Goal: Information Seeking & Learning: Learn about a topic

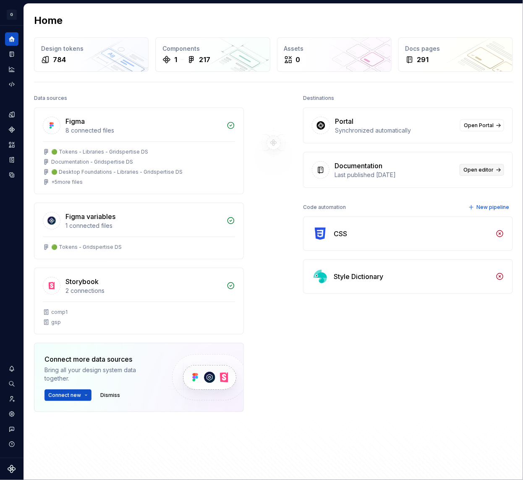
click at [484, 169] on span "Open editor" at bounding box center [478, 170] width 30 height 7
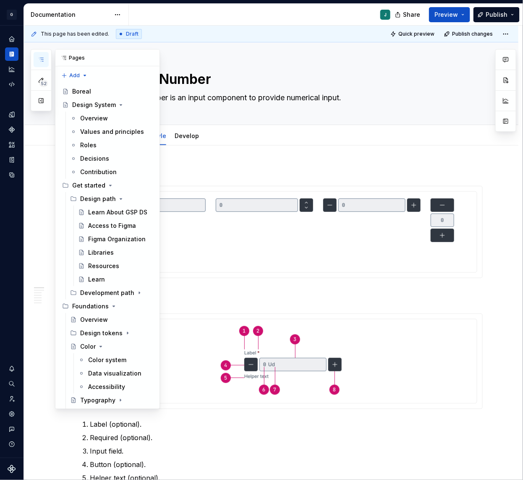
click at [42, 61] on icon "button" at bounding box center [41, 59] width 4 height 3
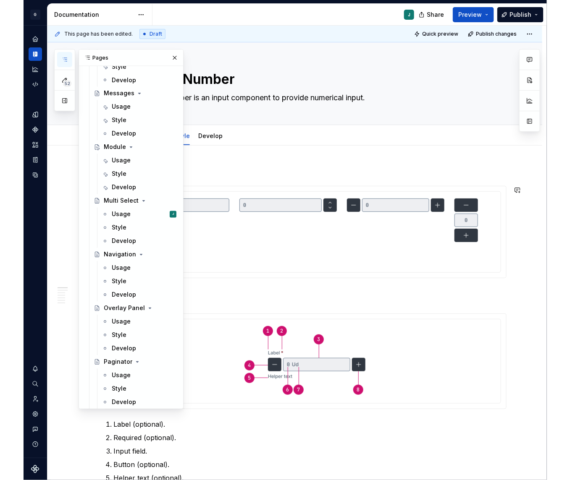
scroll to position [1529, 0]
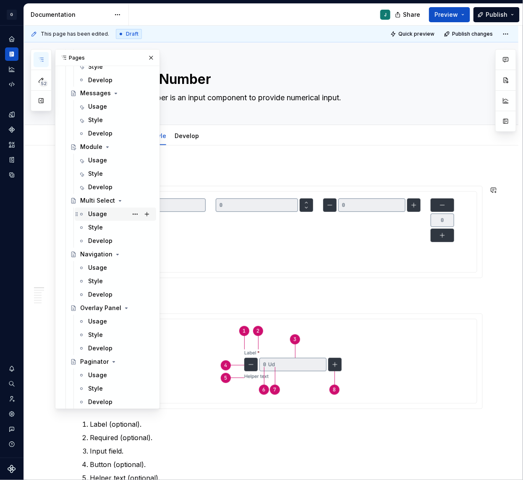
click at [110, 212] on div "Usage J" at bounding box center [120, 215] width 65 height 12
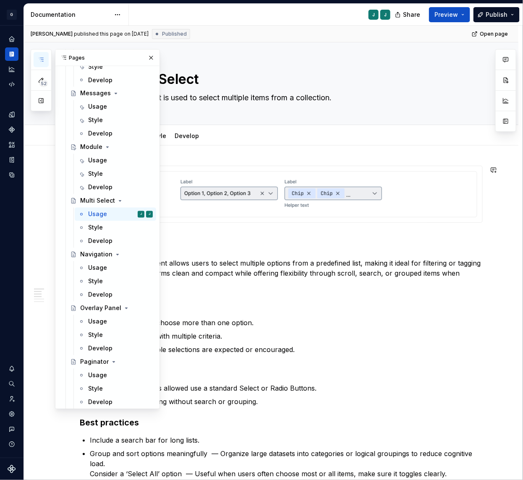
click at [279, 195] on img at bounding box center [281, 193] width 208 height 37
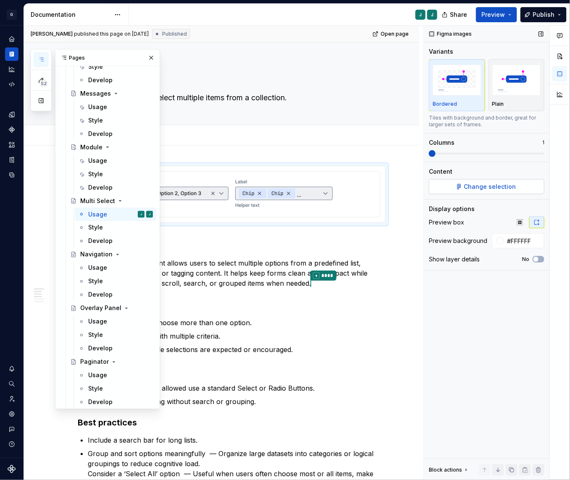
click at [484, 189] on span "Change selection" at bounding box center [490, 187] width 52 height 8
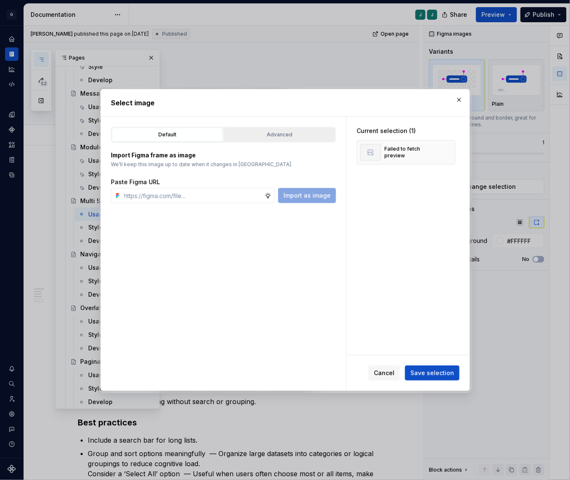
type textarea "*"
click at [277, 133] on div "Advanced" at bounding box center [279, 135] width 105 height 8
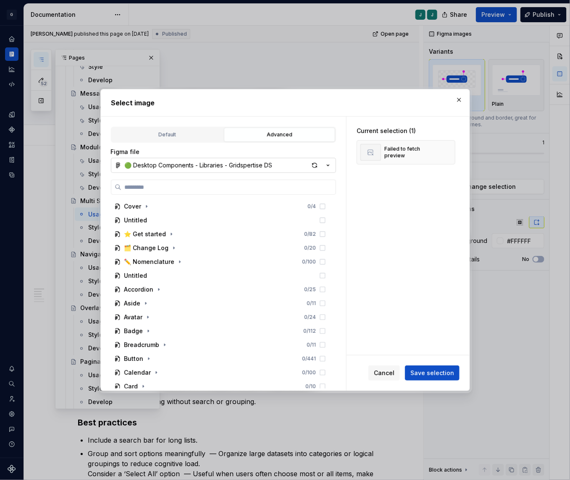
click at [173, 165] on div "🟢 Desktop Components - Libraries - Gridspertise DS" at bounding box center [199, 165] width 148 height 8
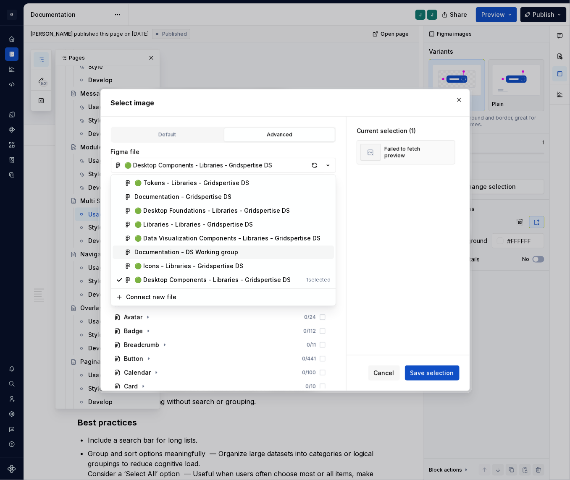
click at [173, 249] on div "Documentation - DS Working group" at bounding box center [186, 252] width 104 height 8
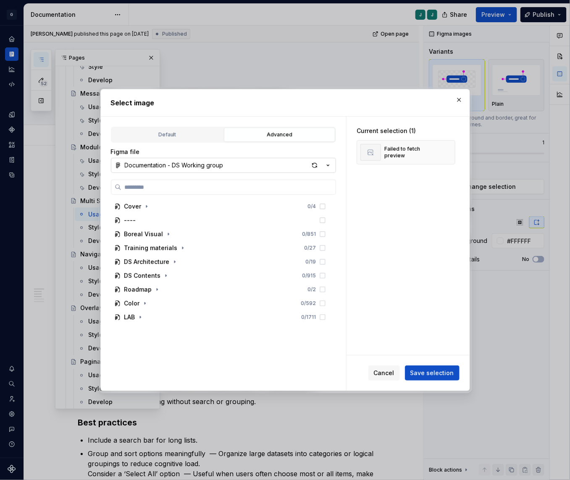
click at [197, 162] on div "Documentation - DS Working group" at bounding box center [174, 165] width 99 height 8
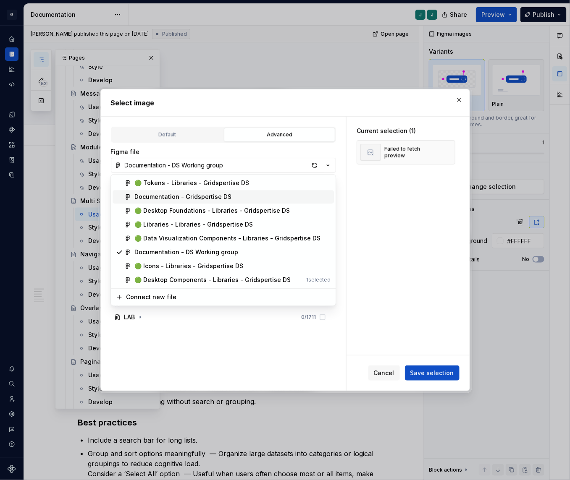
click at [186, 195] on div "Documentation - Gridspertise DS" at bounding box center [182, 197] width 97 height 8
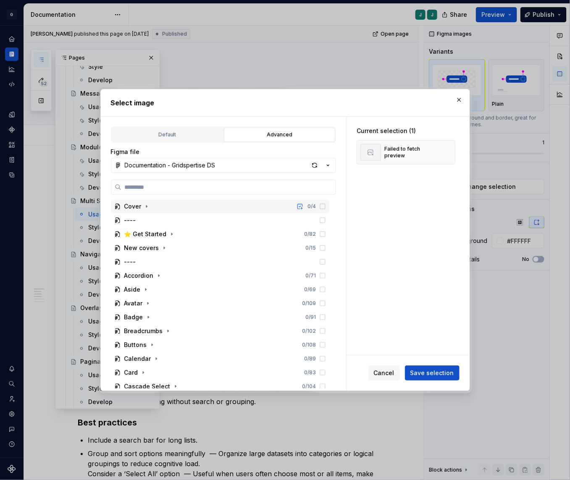
type input "**********"
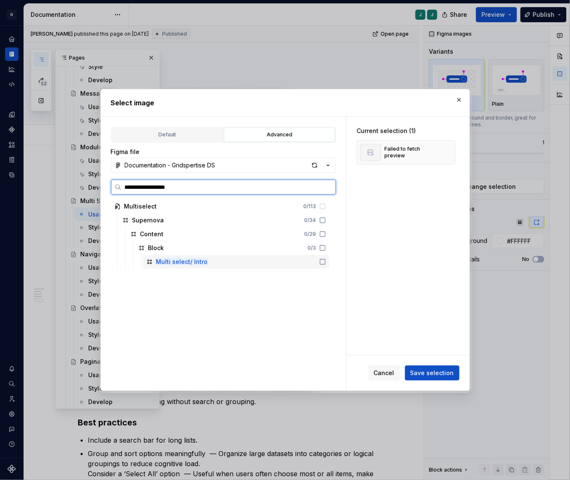
click at [189, 261] on mark "Multi select/ Intro" at bounding box center [182, 261] width 52 height 7
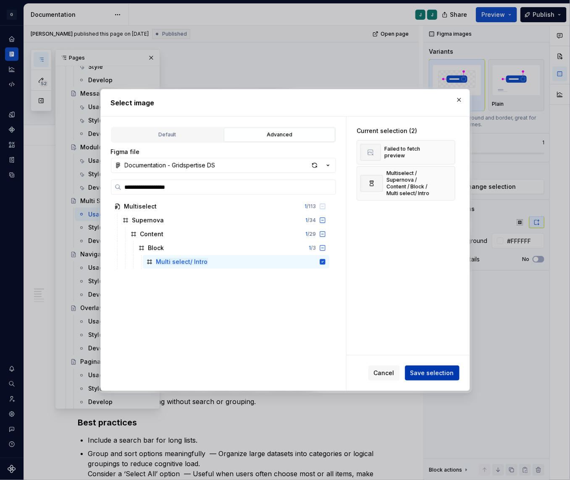
click at [449, 373] on span "Save selection" at bounding box center [432, 373] width 44 height 8
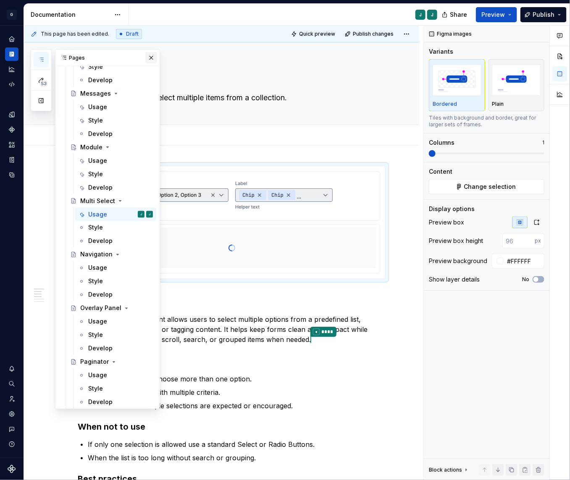
click at [152, 56] on button "button" at bounding box center [151, 58] width 12 height 12
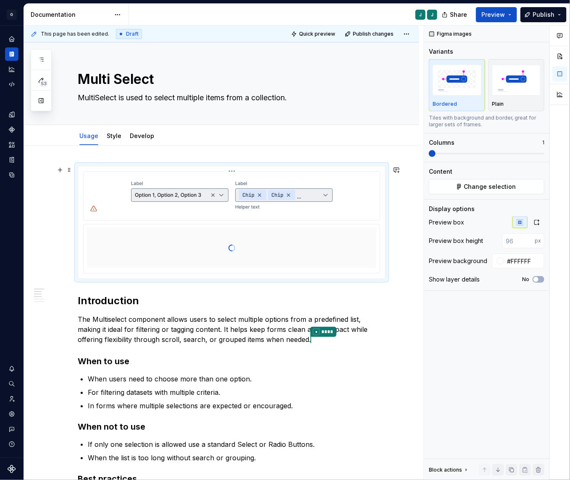
click at [234, 171] on html "G GSP Design System J Design system data Documentation J J Share Preview Publis…" at bounding box center [285, 240] width 570 height 480
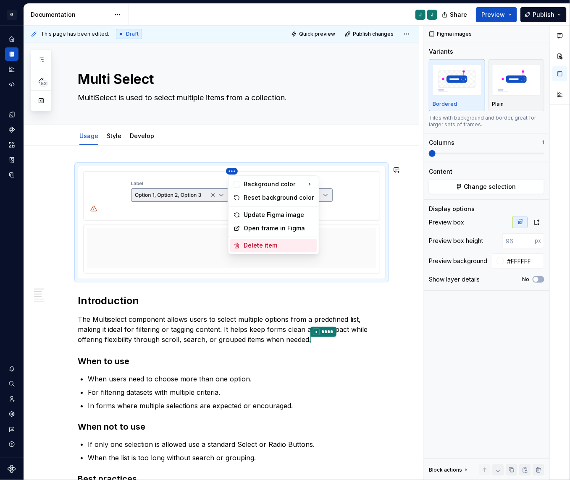
click at [251, 243] on div "Delete item" at bounding box center [278, 246] width 70 height 8
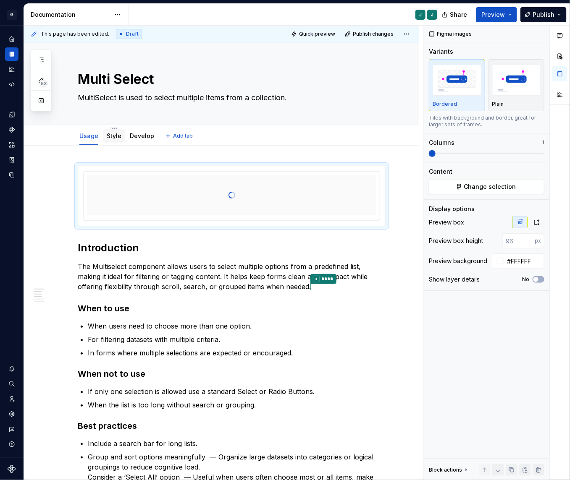
click at [112, 140] on div "Style" at bounding box center [114, 136] width 15 height 10
click at [111, 138] on link "Style" at bounding box center [114, 135] width 15 height 7
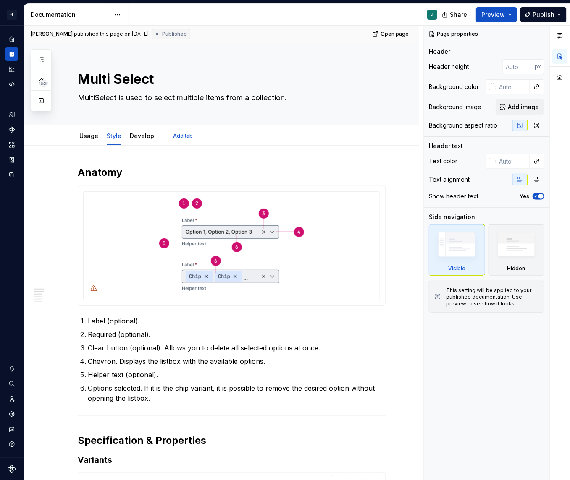
type textarea "*"
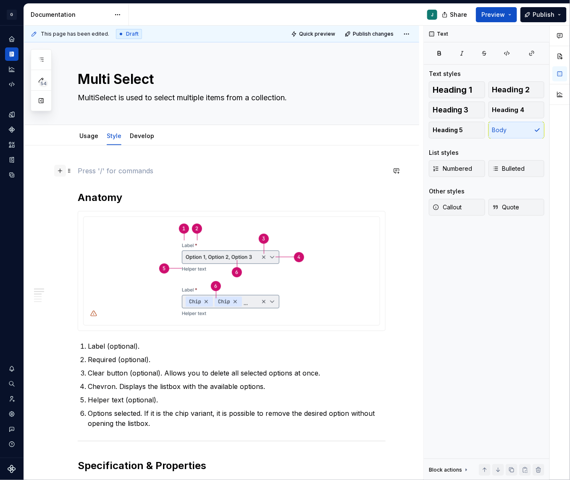
click at [58, 171] on button "button" at bounding box center [60, 171] width 12 height 12
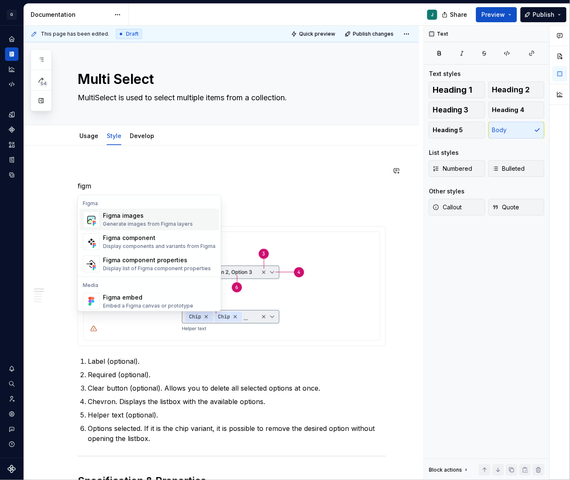
click at [141, 219] on div "Figma images" at bounding box center [148, 216] width 90 height 8
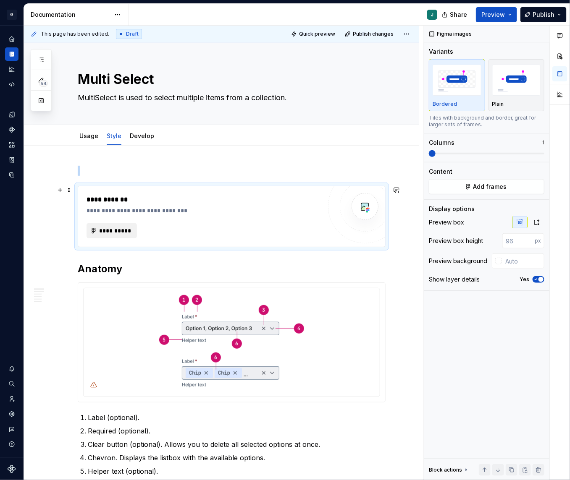
click at [99, 227] on span "**********" at bounding box center [115, 231] width 33 height 8
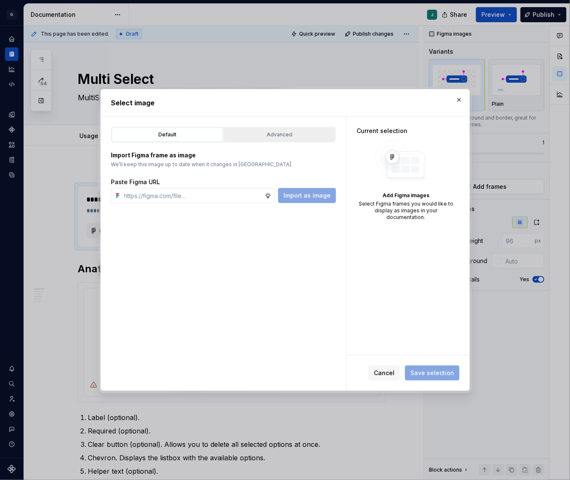
click at [256, 140] on button "Advanced" at bounding box center [279, 135] width 111 height 14
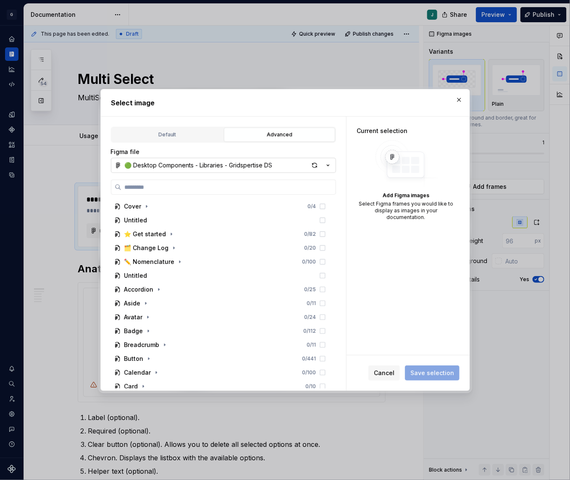
click at [175, 161] on div "🟢 Desktop Components - Libraries - Gridspertise DS" at bounding box center [199, 165] width 148 height 8
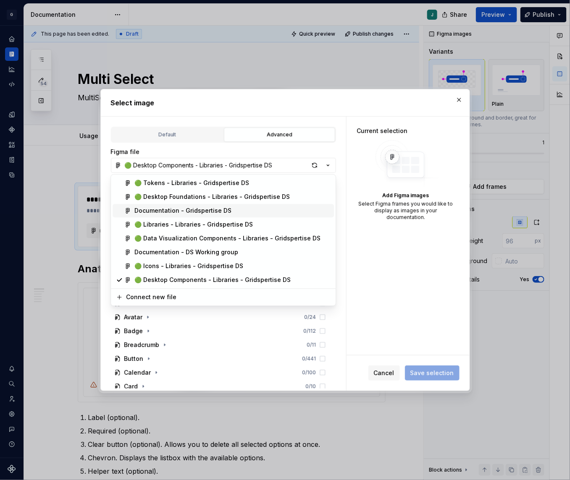
drag, startPoint x: 193, startPoint y: 251, endPoint x: 173, endPoint y: 209, distance: 46.7
click at [173, 209] on div "🟢 Tokens - Libraries - Gridspertise DS 🟢 Desktop Foundations - Libraries - Grid…" at bounding box center [222, 232] width 221 height 110
click at [173, 209] on div "Documentation - Gridspertise DS" at bounding box center [182, 211] width 97 height 8
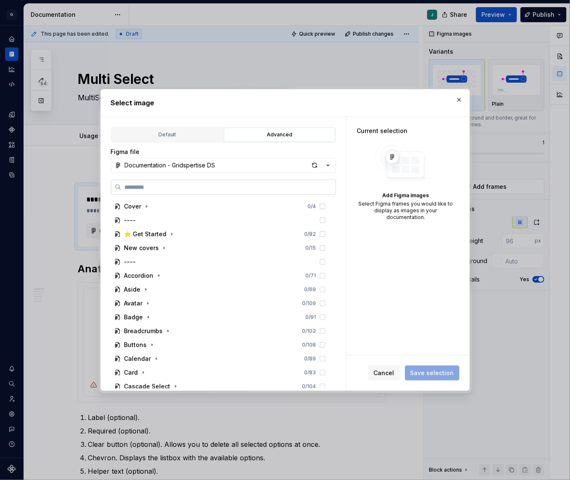
click at [151, 182] on label at bounding box center [223, 187] width 225 height 15
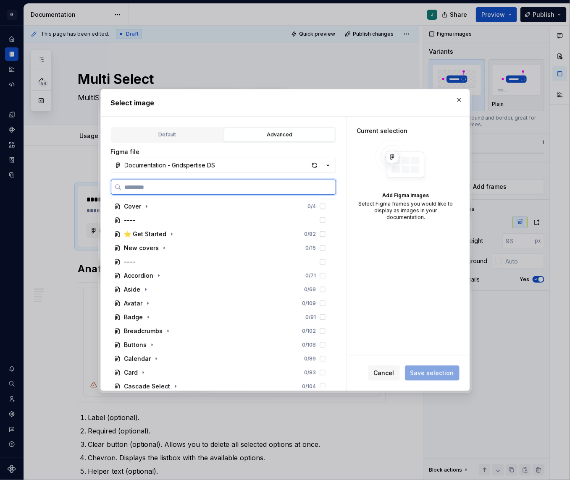
click at [151, 183] on input "search" at bounding box center [228, 187] width 214 height 8
paste input "**********"
type input "**********"
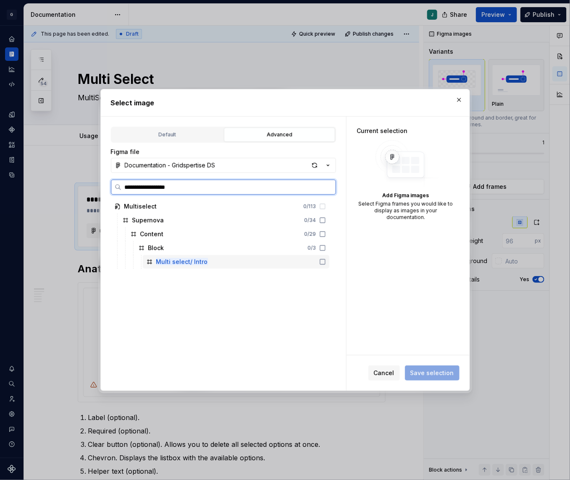
click at [201, 258] on mark "Multi select/ Intro" at bounding box center [182, 261] width 52 height 7
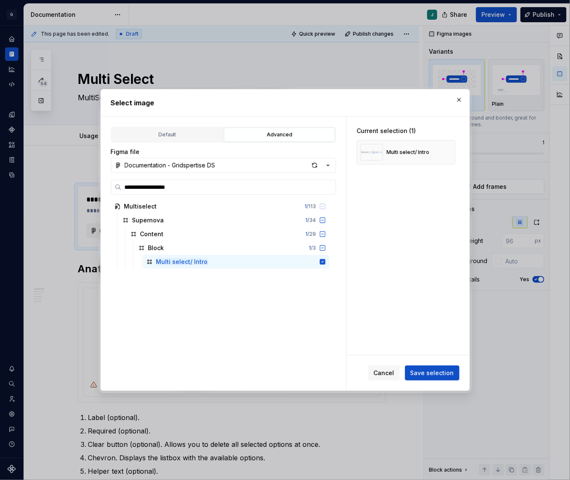
click at [458, 365] on div "Cancel Save selection" at bounding box center [407, 373] width 123 height 35
click at [456, 368] on button "Save selection" at bounding box center [432, 373] width 55 height 15
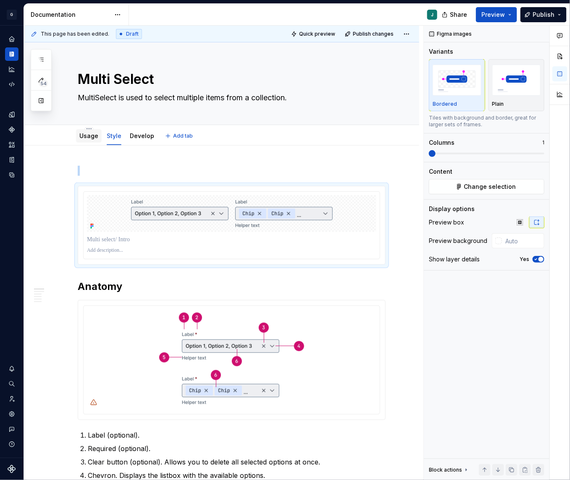
click at [88, 137] on link "Usage" at bounding box center [88, 135] width 19 height 7
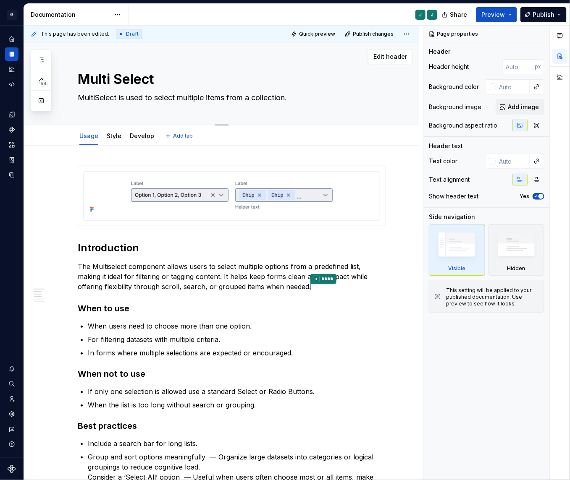
click at [117, 84] on textarea "Multi Select" at bounding box center [230, 79] width 308 height 20
click at [116, 81] on textarea "Multi Select" at bounding box center [230, 79] width 308 height 20
type textarea "*"
type textarea "MultiSelect"
type textarea "*"
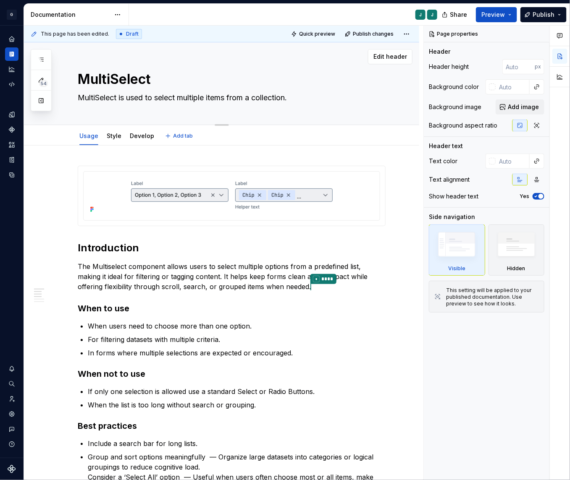
type textarea "MultiSelect"
type textarea "*"
type textarea "MultiSelect"
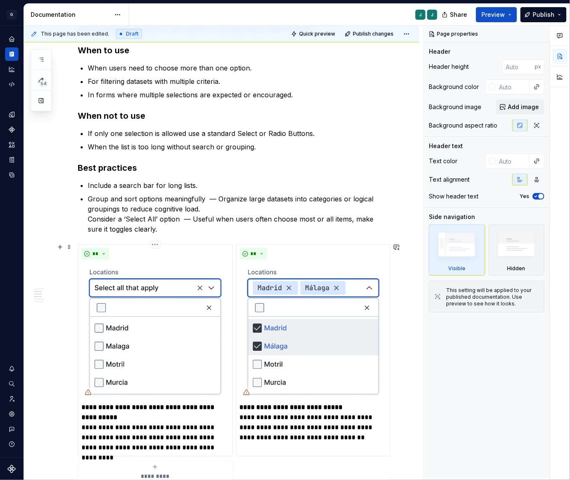
scroll to position [276, 0]
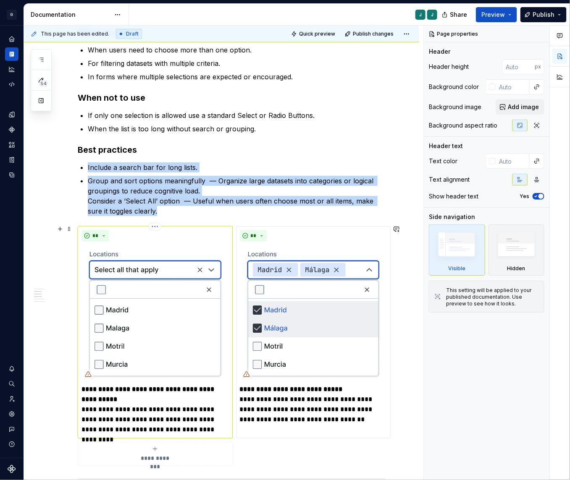
click at [149, 328] on img at bounding box center [154, 313] width 147 height 136
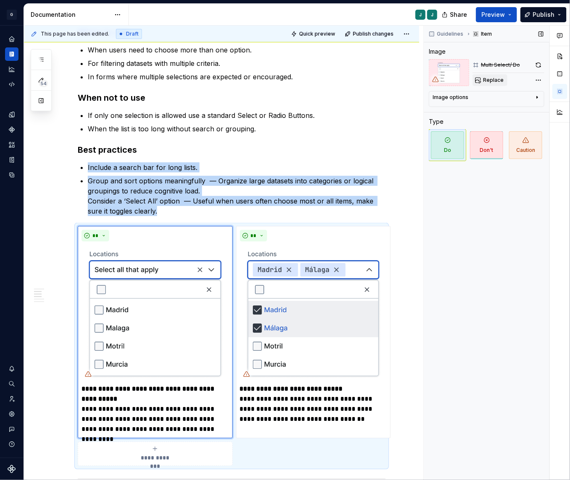
click at [493, 82] on span "Replace" at bounding box center [493, 80] width 21 height 7
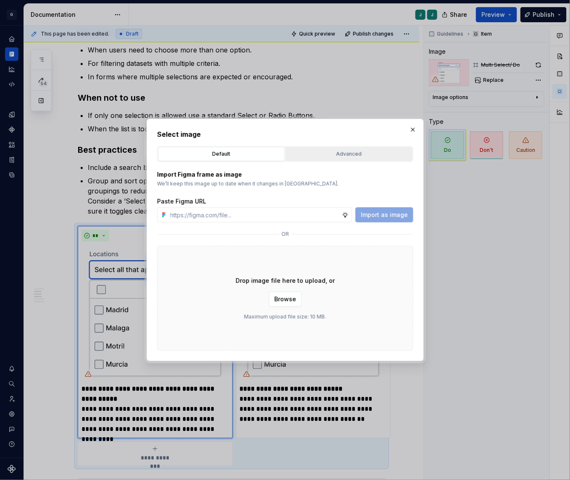
type textarea "*"
click at [329, 154] on div "Advanced" at bounding box center [348, 154] width 121 height 8
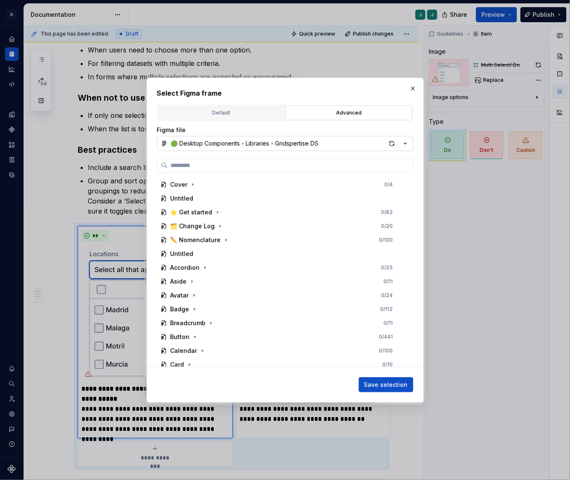
click at [224, 145] on div "🟢 Desktop Components - Libraries - Gridspertise DS" at bounding box center [245, 143] width 148 height 8
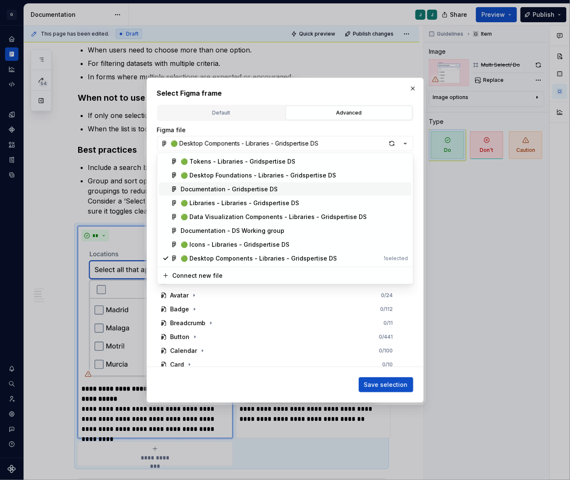
click at [200, 187] on div "Documentation - Gridspertise DS" at bounding box center [229, 189] width 97 height 8
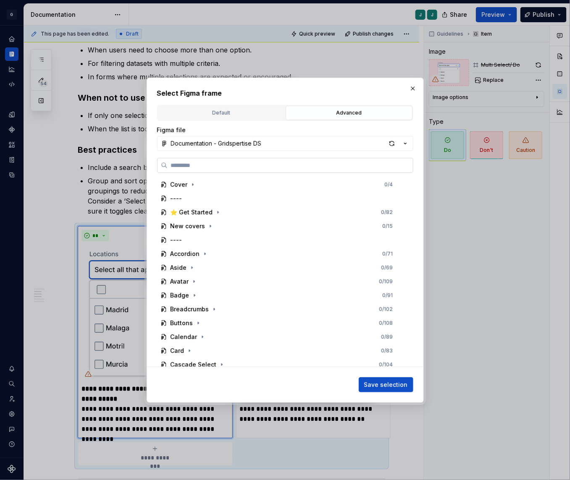
paste input "**********"
type input "**********"
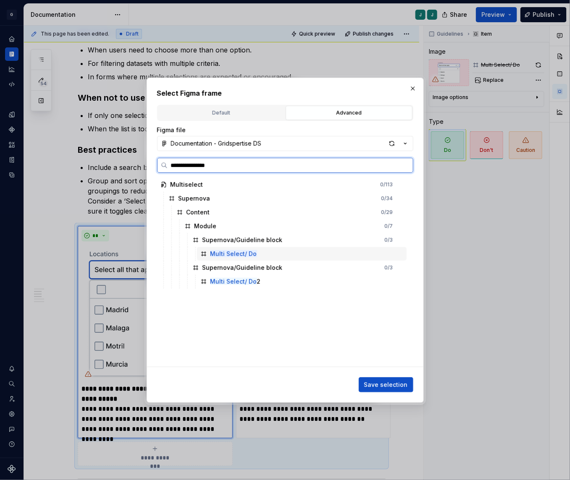
click at [227, 255] on mark "Multi Select/ Do" at bounding box center [233, 253] width 47 height 7
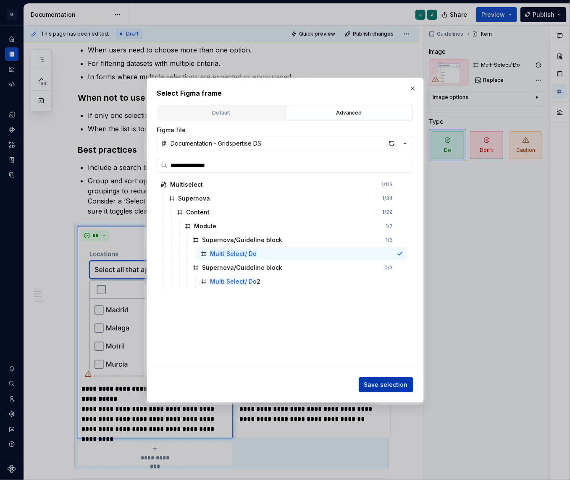
click at [379, 381] on span "Save selection" at bounding box center [386, 385] width 44 height 8
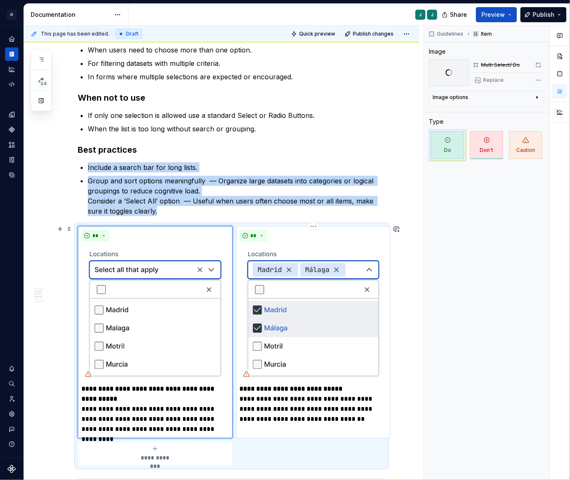
click at [295, 298] on img at bounding box center [313, 313] width 147 height 136
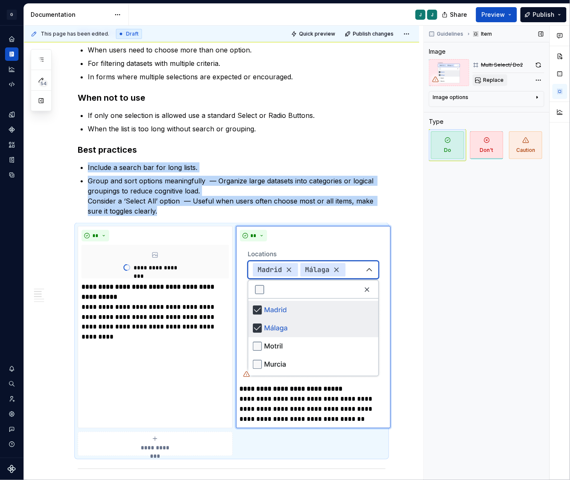
click at [493, 81] on span "Replace" at bounding box center [493, 80] width 21 height 7
type textarea "*"
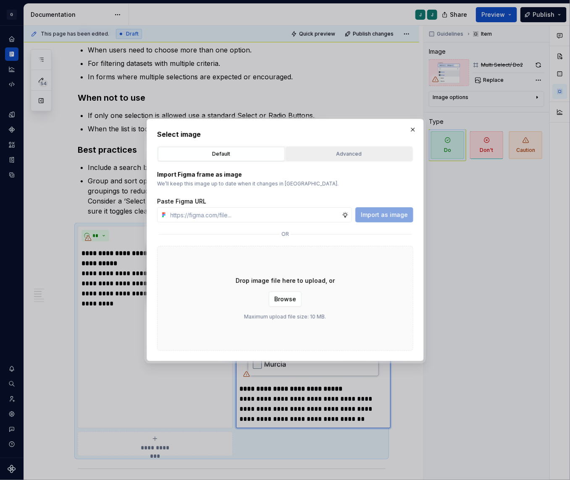
click at [341, 154] on div "Advanced" at bounding box center [348, 154] width 121 height 8
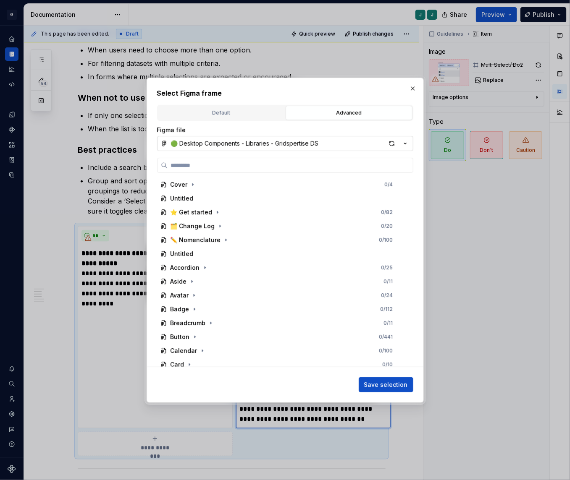
click at [203, 145] on div "🟢 Desktop Components - Libraries - Gridspertise DS" at bounding box center [245, 143] width 148 height 8
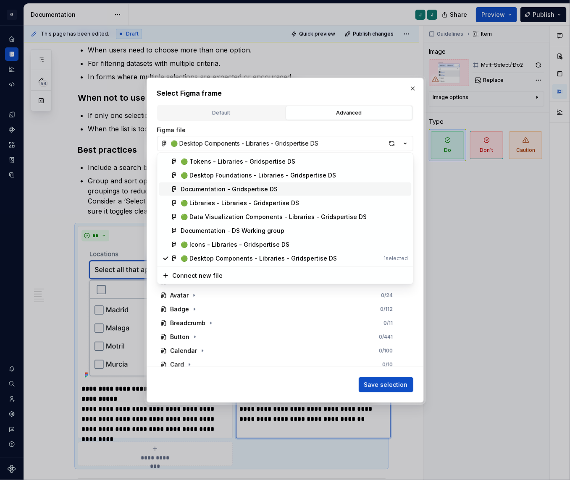
click at [244, 189] on div "Documentation - Gridspertise DS" at bounding box center [229, 189] width 97 height 8
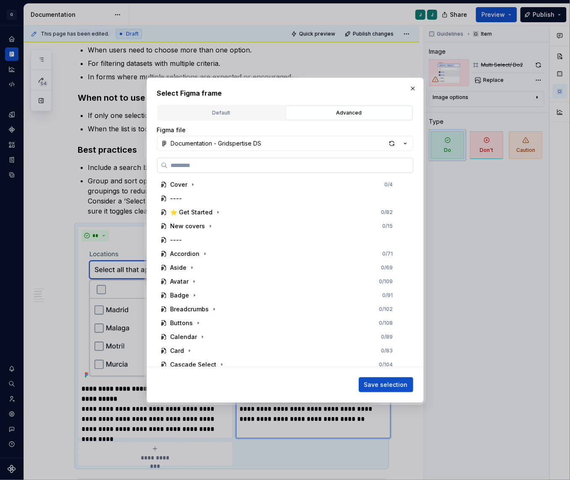
paste input "**********"
type input "**********"
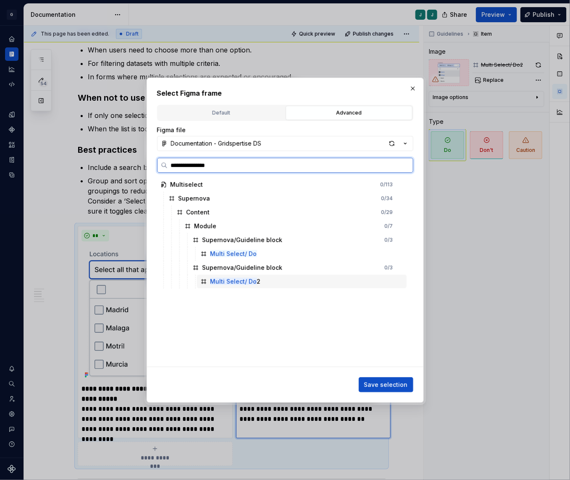
click at [260, 280] on div "Multi Select/ Do 2" at bounding box center [301, 281] width 209 height 13
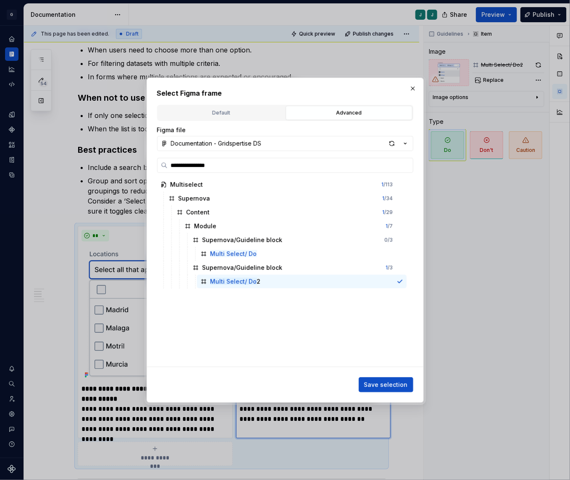
click at [401, 392] on div "**********" at bounding box center [284, 240] width 277 height 325
click at [398, 388] on span "Save selection" at bounding box center [386, 385] width 44 height 8
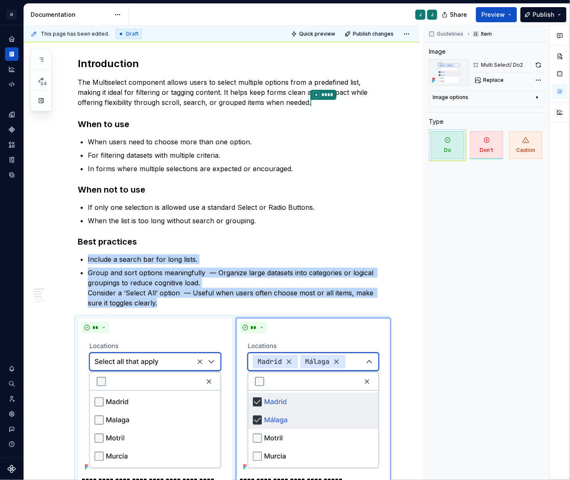
scroll to position [0, 0]
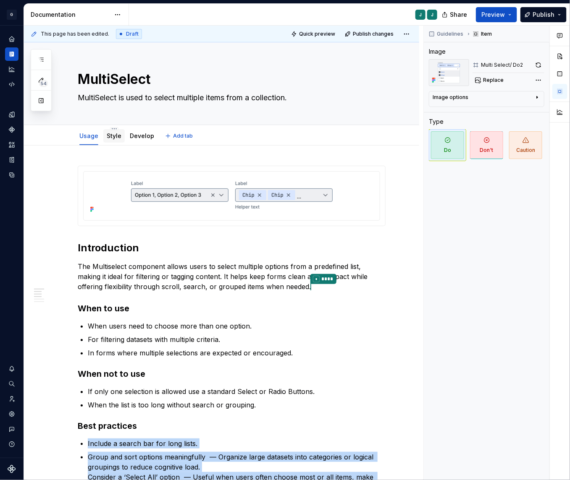
click at [111, 132] on link "Style" at bounding box center [114, 135] width 15 height 7
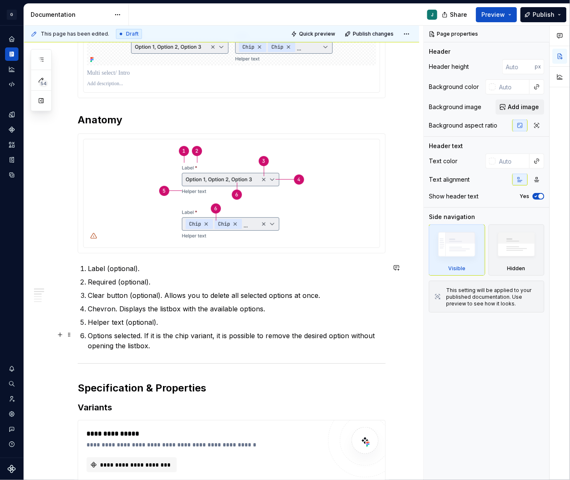
scroll to position [179, 0]
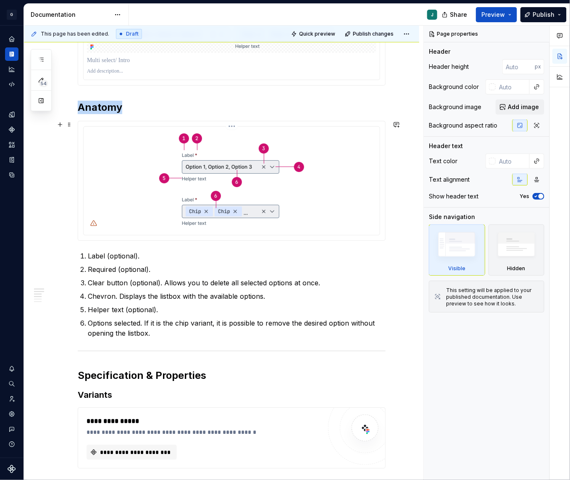
click at [199, 158] on img at bounding box center [232, 180] width 152 height 100
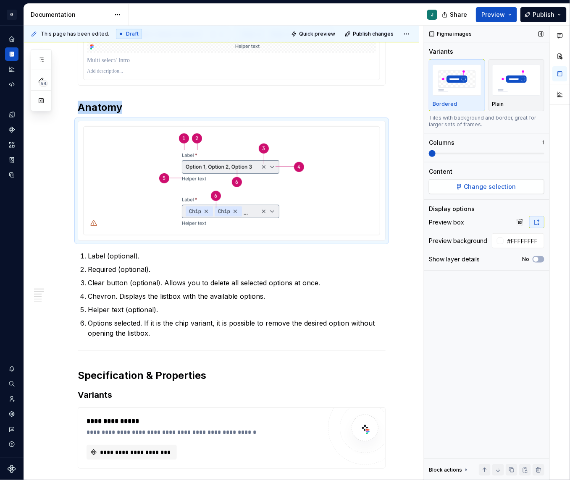
click at [488, 190] on span "Change selection" at bounding box center [490, 187] width 52 height 8
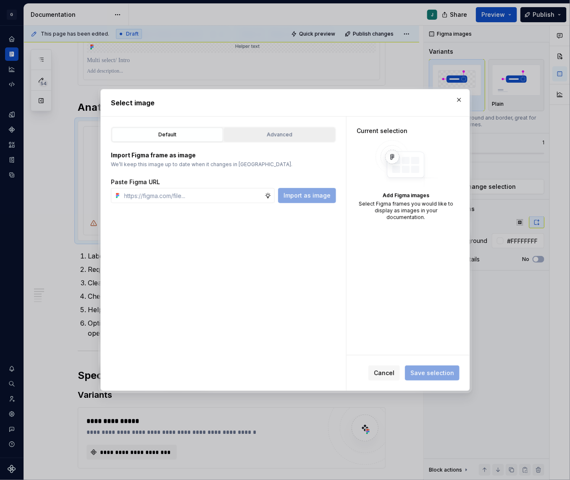
type textarea "*"
click at [284, 136] on div "Advanced" at bounding box center [279, 135] width 105 height 8
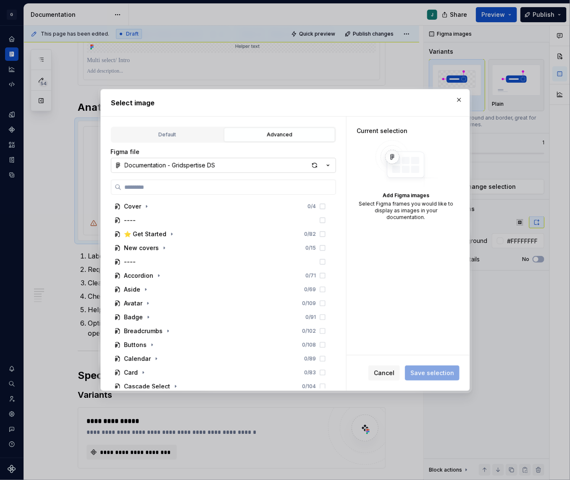
click at [168, 167] on div "Documentation - Gridspertise DS" at bounding box center [170, 165] width 91 height 8
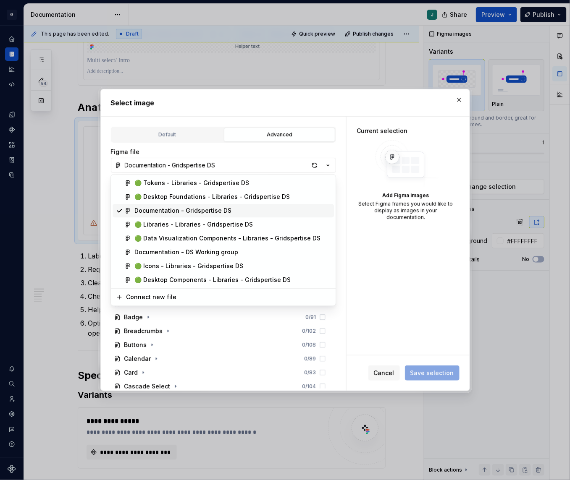
click at [164, 207] on div "Documentation - Gridspertise DS" at bounding box center [182, 211] width 97 height 8
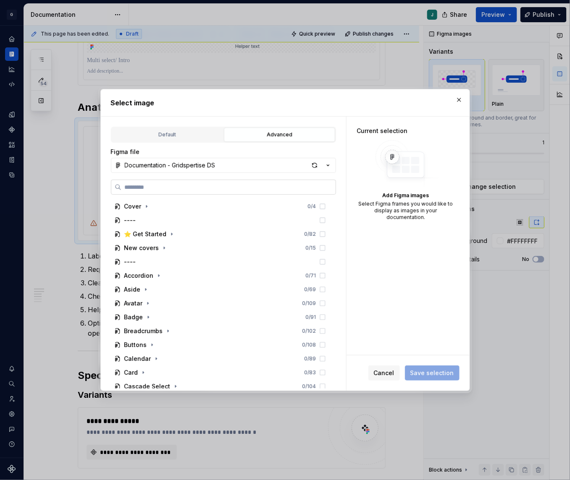
click at [146, 183] on input "search" at bounding box center [228, 187] width 214 height 8
paste input "**********"
type input "**********"
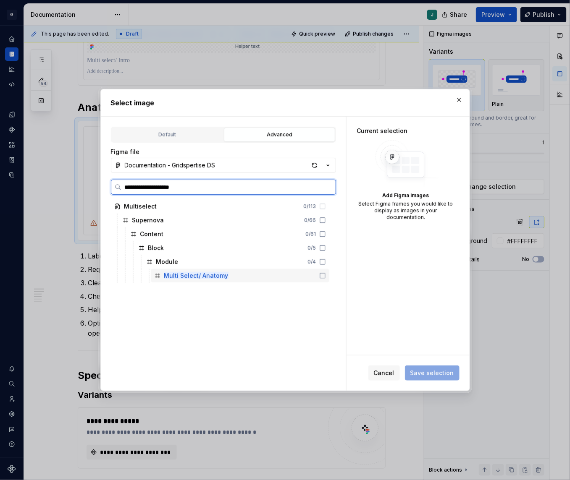
click at [186, 275] on mark "Multi Select/ Anatomy" at bounding box center [196, 275] width 64 height 7
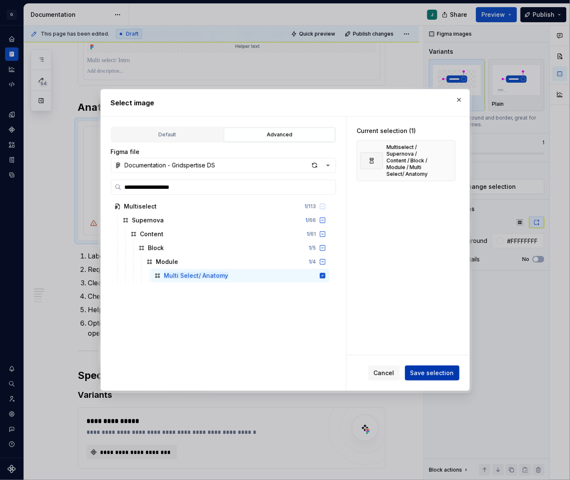
click at [439, 377] on span "Save selection" at bounding box center [432, 373] width 44 height 8
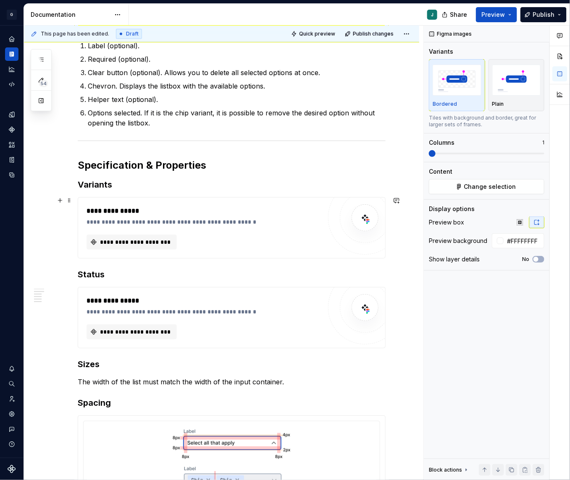
scroll to position [392, 0]
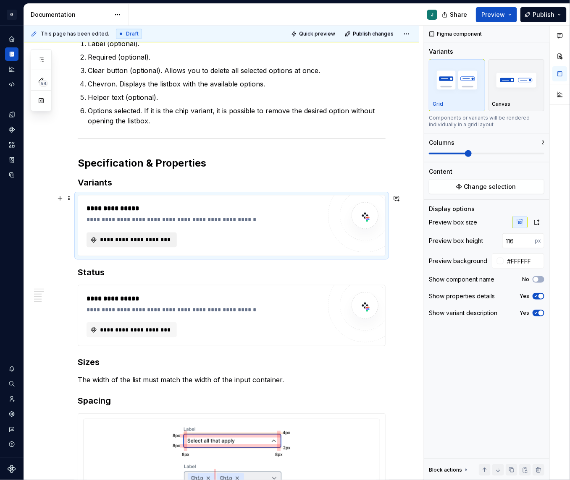
click at [127, 242] on span "**********" at bounding box center [135, 240] width 73 height 8
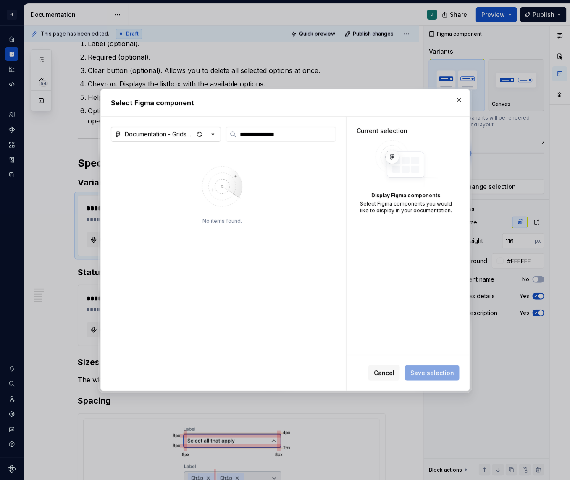
type input "**********"
click at [169, 129] on button "Documentation - Gridspertise DS" at bounding box center [166, 134] width 110 height 15
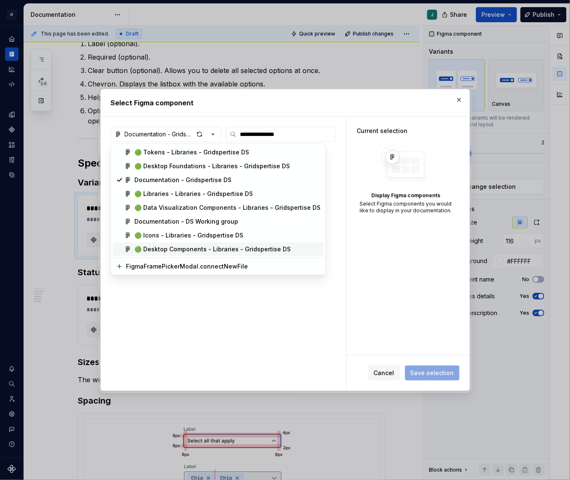
click at [163, 248] on div "🟢 Desktop Components - Libraries - Gridspertise DS" at bounding box center [212, 249] width 156 height 8
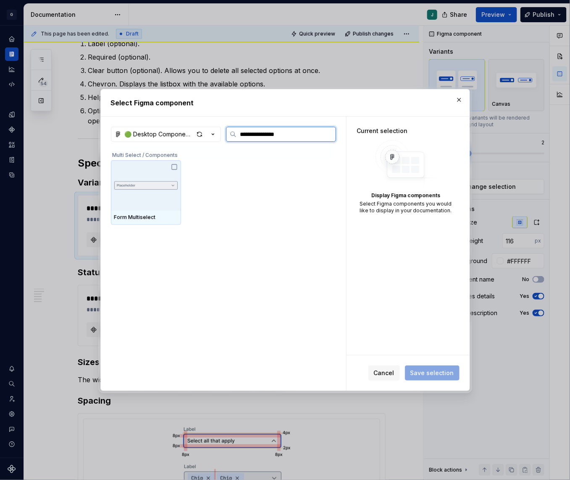
click at [153, 187] on img at bounding box center [145, 185] width 63 height 13
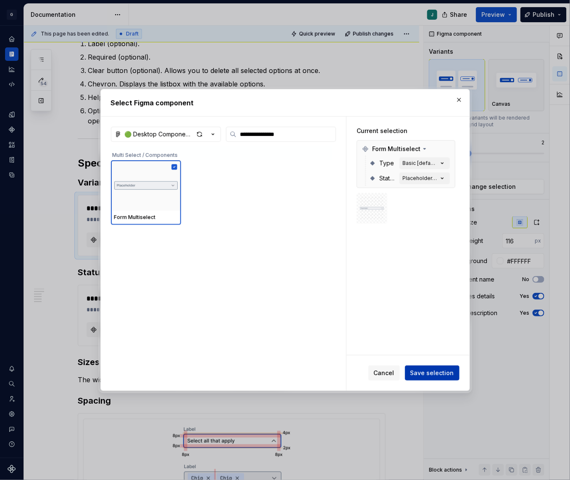
click at [442, 377] on button "Save selection" at bounding box center [432, 373] width 55 height 15
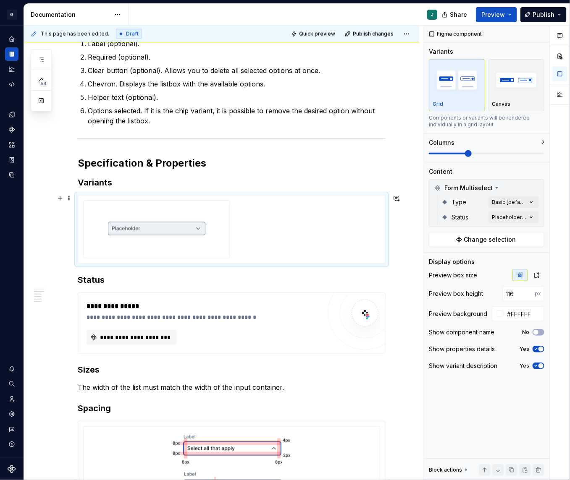
click at [277, 229] on div at bounding box center [231, 230] width 297 height 58
click at [523, 202] on div "Comments Open comments No comments yet Select ‘Comment’ from the block context …" at bounding box center [497, 253] width 146 height 455
click at [523, 201] on div "Comments Open comments No comments yet Select ‘Comment’ from the block context …" at bounding box center [497, 253] width 146 height 455
click at [514, 205] on div "Comments Open comments No comments yet Select ‘Comment’ from the block context …" at bounding box center [497, 253] width 146 height 455
click at [435, 239] on div at bounding box center [435, 242] width 7 height 7
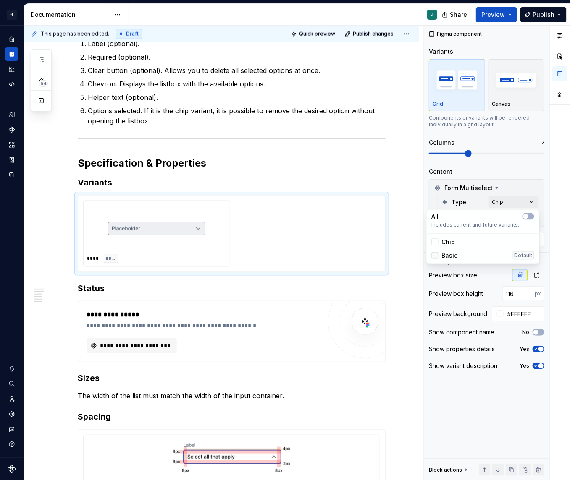
click at [434, 255] on div at bounding box center [435, 255] width 7 height 7
click at [435, 256] on icon at bounding box center [435, 256] width 0 height 0
click at [435, 242] on icon at bounding box center [435, 242] width 0 height 0
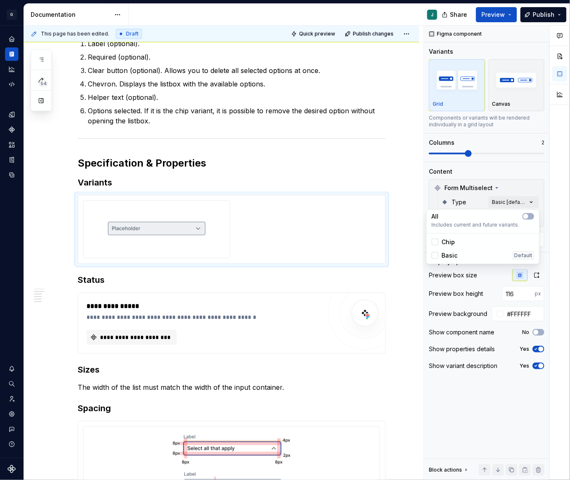
click at [506, 197] on div "Comments Open comments No comments yet Select ‘Comment’ from the block context …" at bounding box center [497, 253] width 146 height 455
click at [506, 216] on div "Comments Open comments No comments yet Select ‘Comment’ from the block context …" at bounding box center [497, 253] width 146 height 455
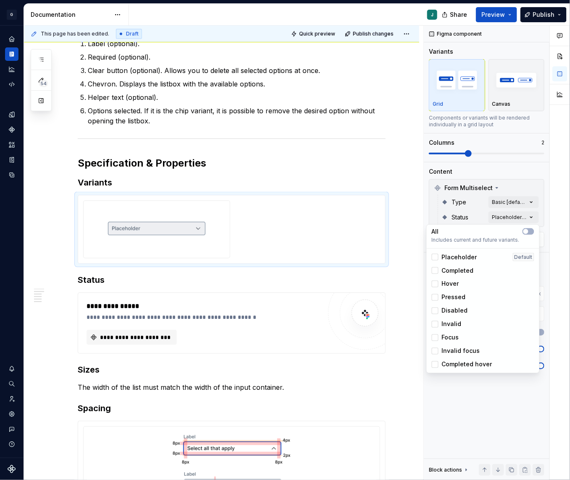
click at [465, 273] on span "Completed" at bounding box center [458, 271] width 32 height 8
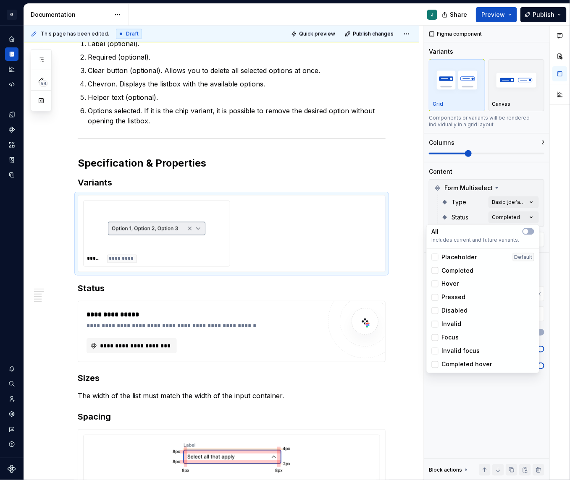
click at [500, 200] on div "Comments Open comments No comments yet Select ‘Comment’ from the block context …" at bounding box center [497, 253] width 146 height 455
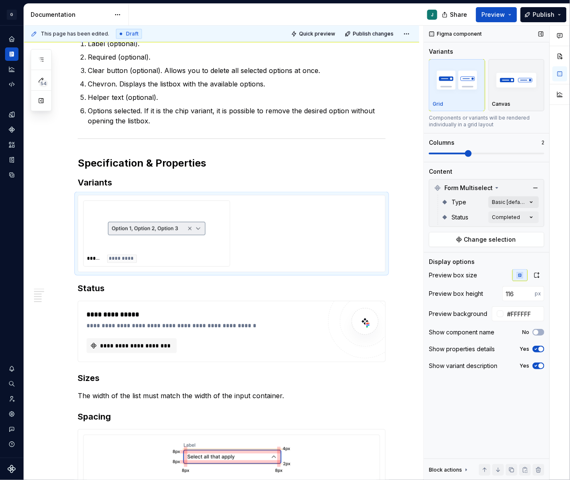
click at [511, 200] on div "Comments Open comments No comments yet Select ‘Comment’ from the block context …" at bounding box center [497, 253] width 146 height 455
click at [523, 217] on icon "button" at bounding box center [525, 216] width 7 height 5
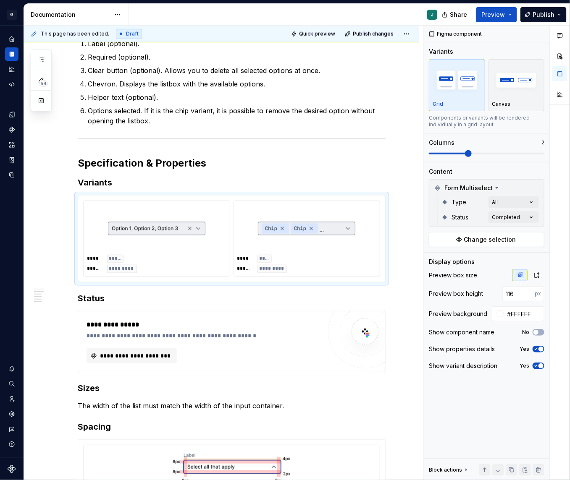
click at [112, 350] on html "G GSP Design System J Design system data Documentation J Share Preview Publish …" at bounding box center [285, 240] width 570 height 480
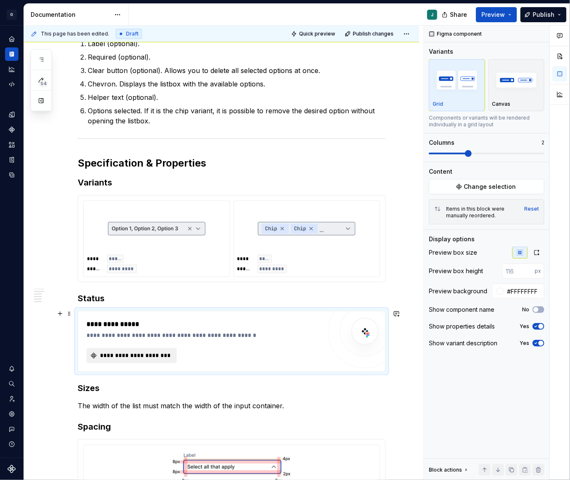
click at [145, 352] on span "**********" at bounding box center [135, 356] width 73 height 8
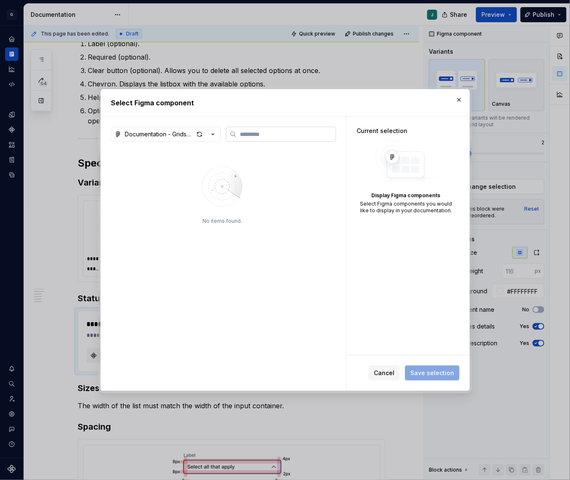
type textarea "*"
type input "**********"
click at [159, 132] on div "Documentation - Gridspertise DS" at bounding box center [159, 134] width 69 height 8
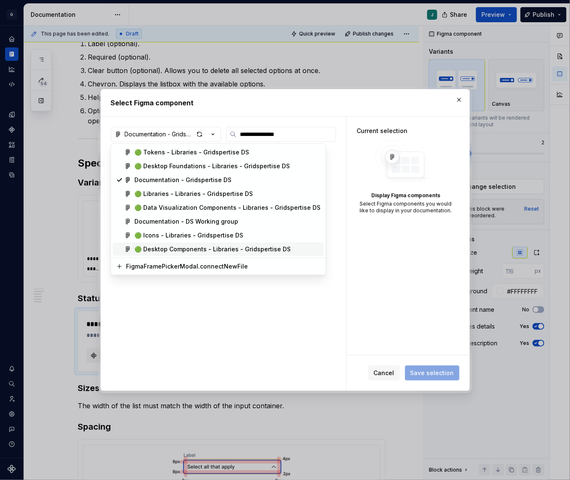
click at [169, 247] on div "🟢 Desktop Components - Libraries - Gridspertise DS" at bounding box center [212, 249] width 156 height 8
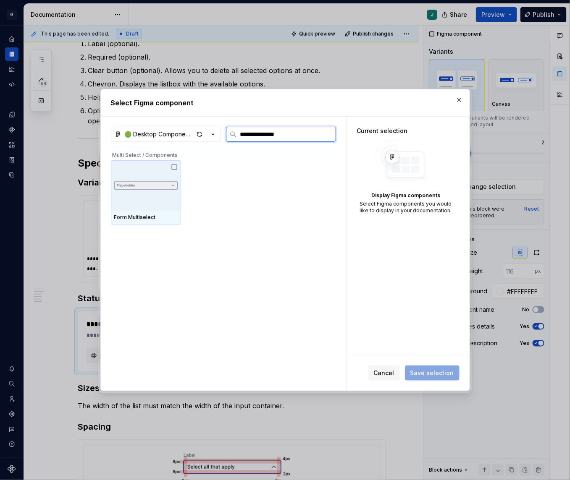
click at [169, 186] on img at bounding box center [145, 185] width 63 height 13
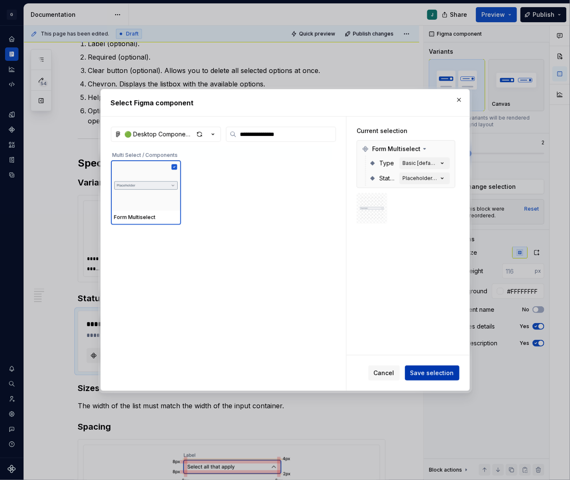
click at [416, 371] on span "Save selection" at bounding box center [432, 373] width 44 height 8
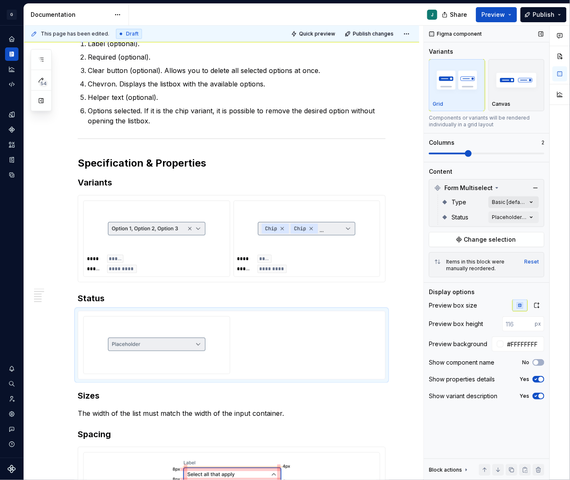
click at [513, 199] on div "Comments Open comments No comments yet Select ‘Comment’ from the block context …" at bounding box center [497, 253] width 146 height 455
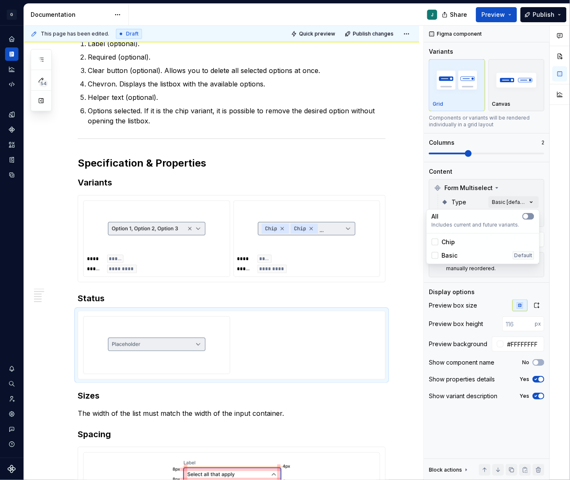
click at [523, 216] on span "button" at bounding box center [525, 216] width 5 height 5
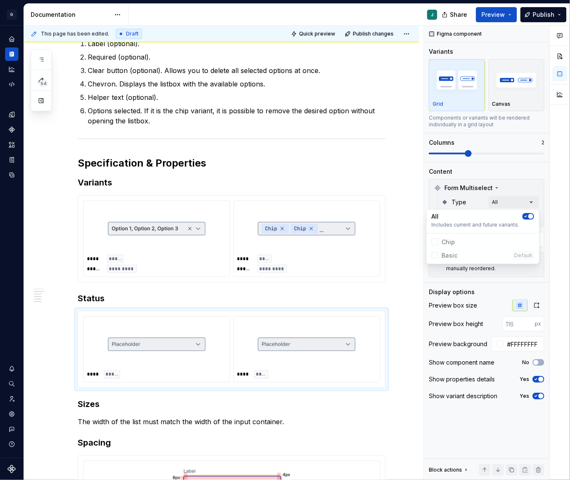
click at [489, 186] on div "Comments Open comments No comments yet Select ‘Comment’ from the block context …" at bounding box center [497, 253] width 146 height 455
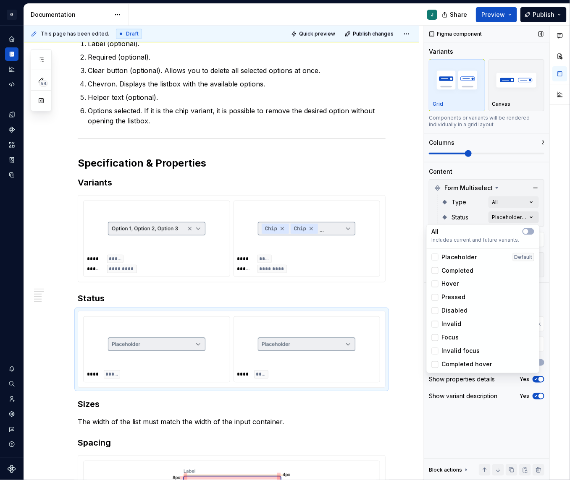
click at [515, 218] on div "Comments Open comments No comments yet Select ‘Comment’ from the block context …" at bounding box center [497, 253] width 146 height 455
click at [523, 237] on span "Includes current and future variants." at bounding box center [483, 240] width 102 height 7
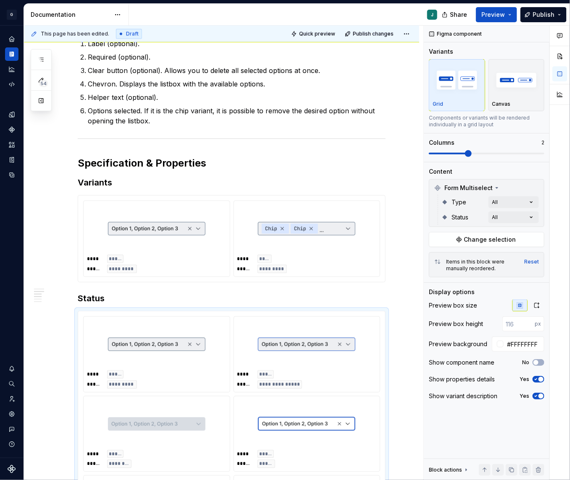
click at [505, 153] on div "Comments Open comments No comments yet Select ‘Comment’ from the block context …" at bounding box center [497, 253] width 146 height 455
click at [523, 157] on div "Variants Grid Canvas Components or variants will be rendered individually in a …" at bounding box center [486, 104] width 115 height 115
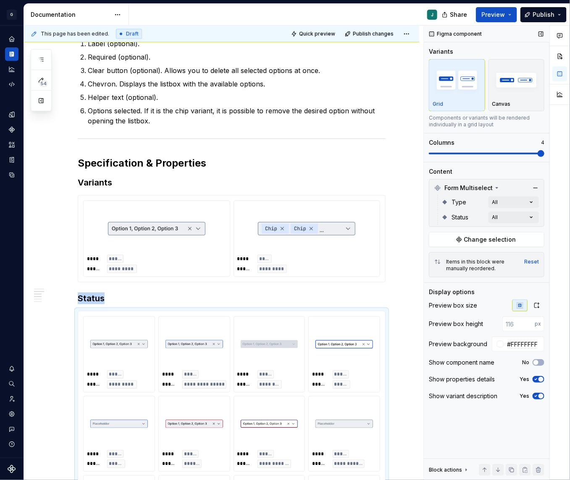
click at [523, 153] on span at bounding box center [486, 154] width 115 height 2
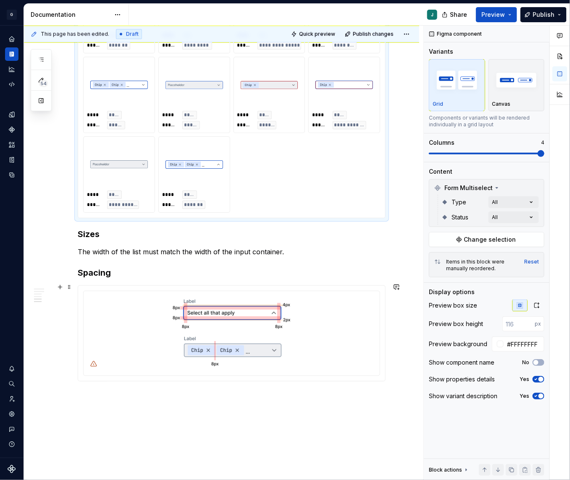
scroll to position [936, 0]
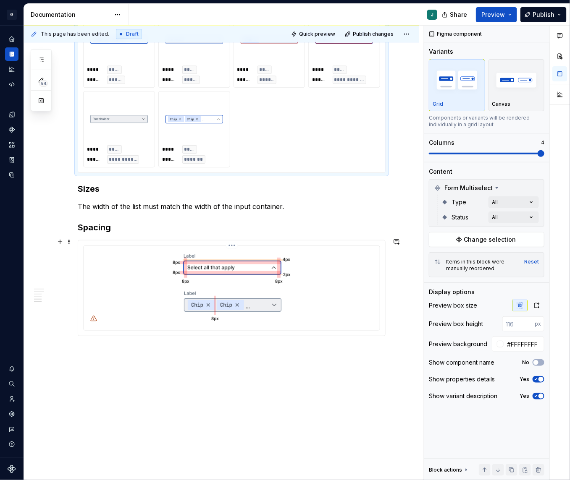
click at [214, 282] on img at bounding box center [231, 287] width 125 height 76
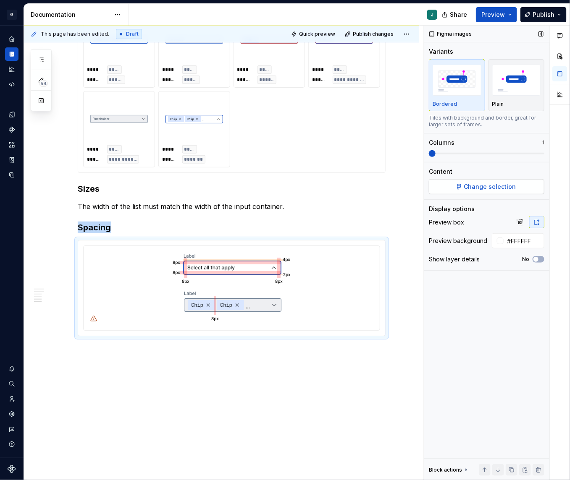
click at [479, 191] on button "Change selection" at bounding box center [486, 186] width 115 height 15
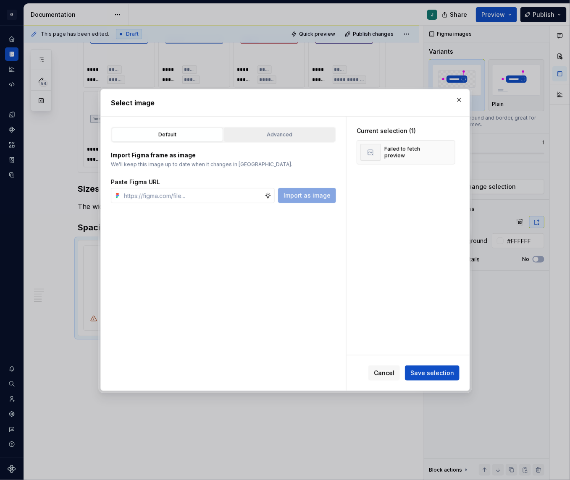
click at [277, 138] on div "Advanced" at bounding box center [279, 135] width 105 height 8
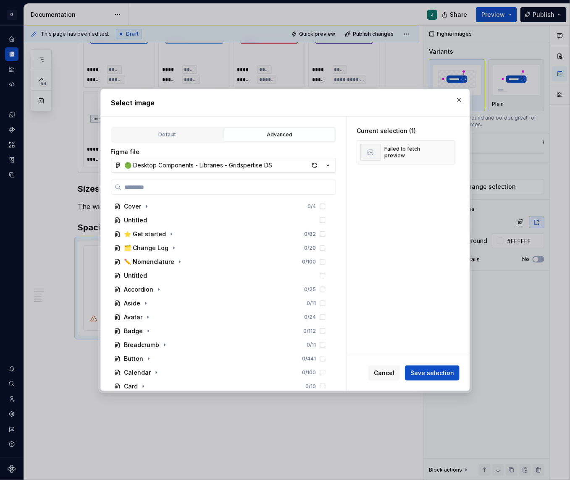
click at [153, 165] on div "🟢 Desktop Components - Libraries - Gridspertise DS" at bounding box center [199, 165] width 148 height 8
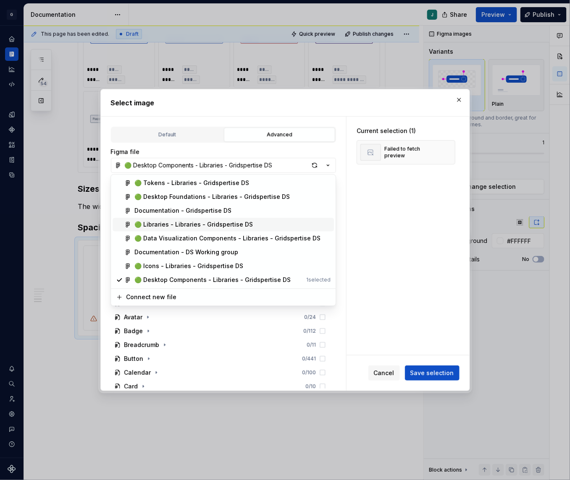
type textarea "*"
click at [170, 211] on div "Documentation - Gridspertise DS" at bounding box center [182, 211] width 97 height 8
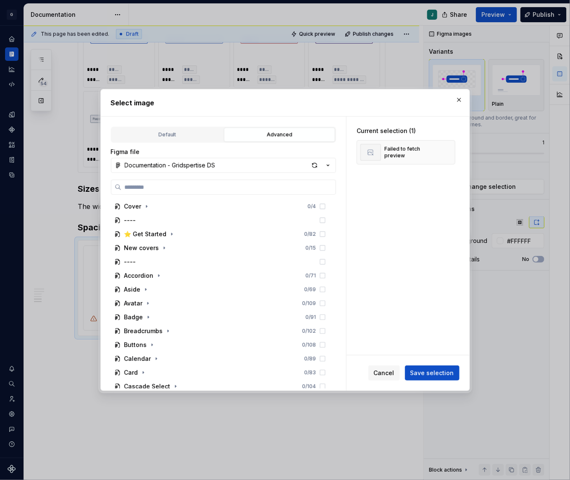
paste input "**********"
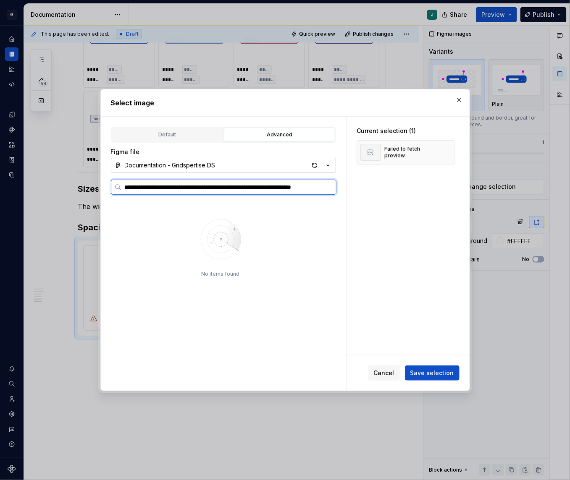
scroll to position [0, 16]
click at [224, 188] on input "**********" at bounding box center [228, 187] width 214 height 8
paste input "search"
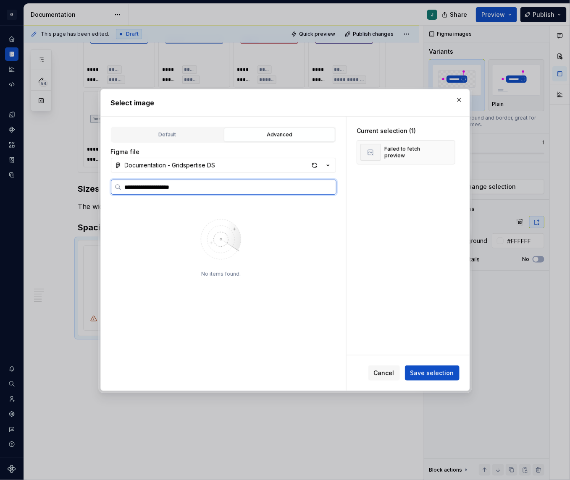
scroll to position [0, 0]
type input "**********"
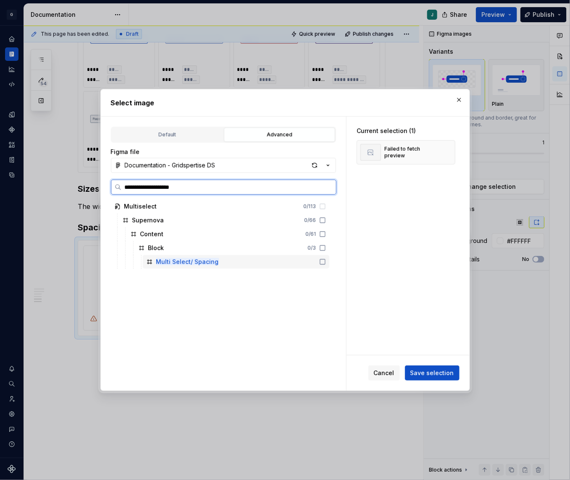
click at [213, 262] on mark "Multi Select/ Spacing" at bounding box center [187, 261] width 63 height 7
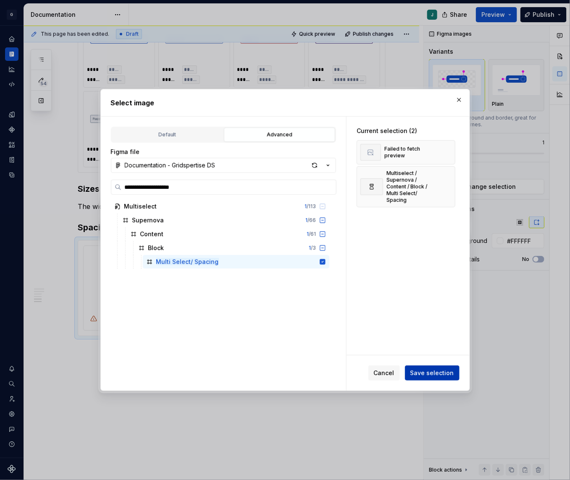
click at [436, 369] on span "Save selection" at bounding box center [432, 373] width 44 height 8
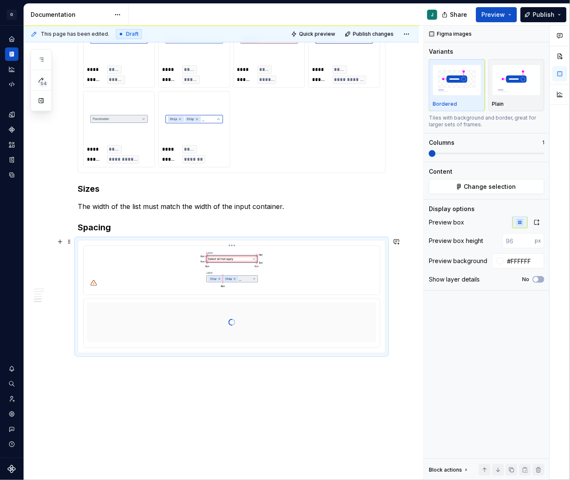
click at [235, 240] on html "G GSP Design System J Design system data Documentation J Share Preview Publish …" at bounding box center [285, 240] width 570 height 480
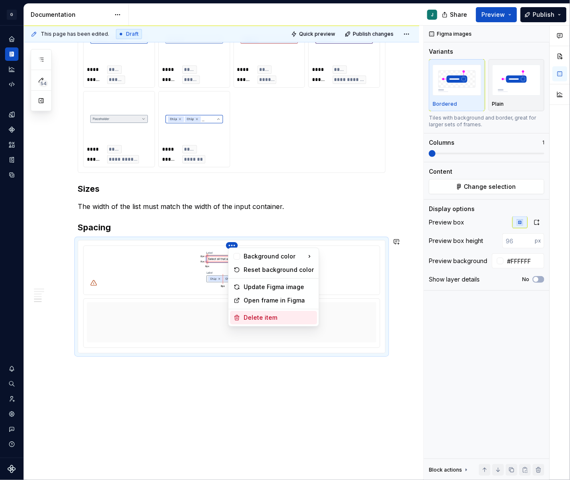
click at [270, 315] on div "Delete item" at bounding box center [278, 318] width 70 height 8
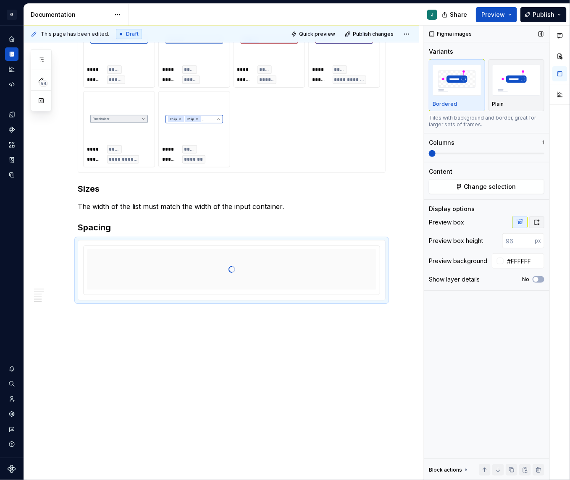
click at [523, 222] on icon "button" at bounding box center [536, 222] width 7 height 7
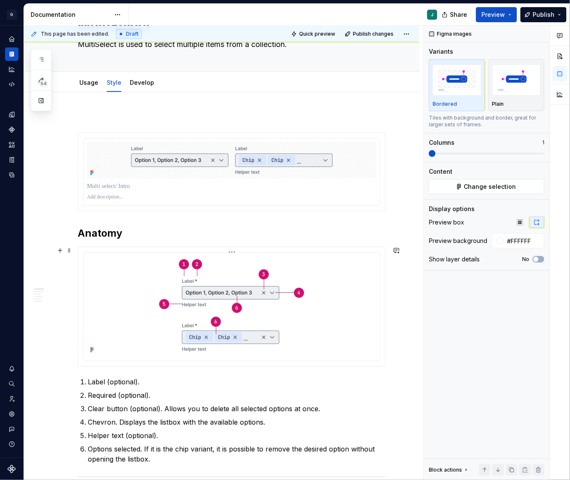
scroll to position [53, 0]
type textarea "*"
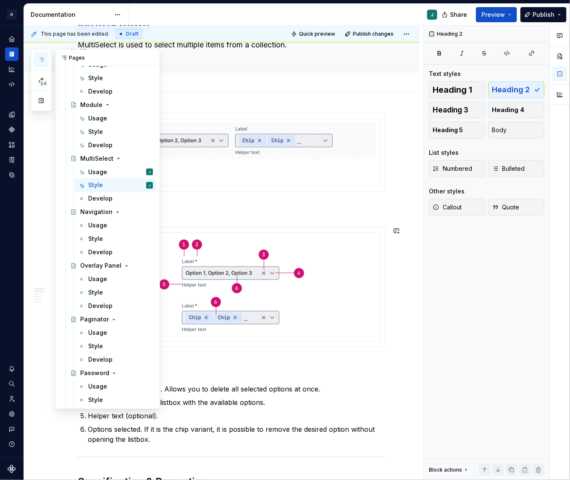
scroll to position [1590, 0]
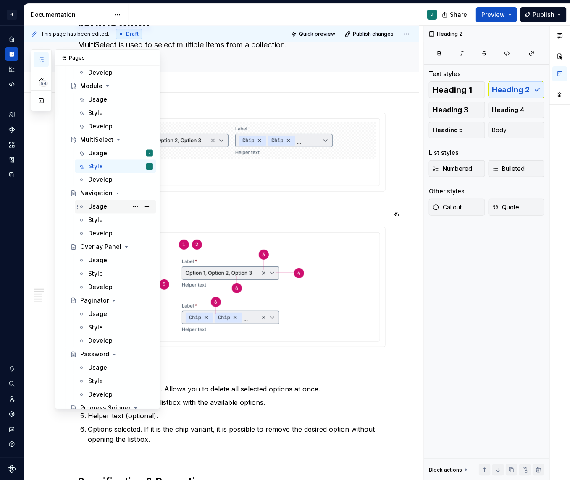
click at [107, 209] on div "Usage" at bounding box center [120, 207] width 65 height 12
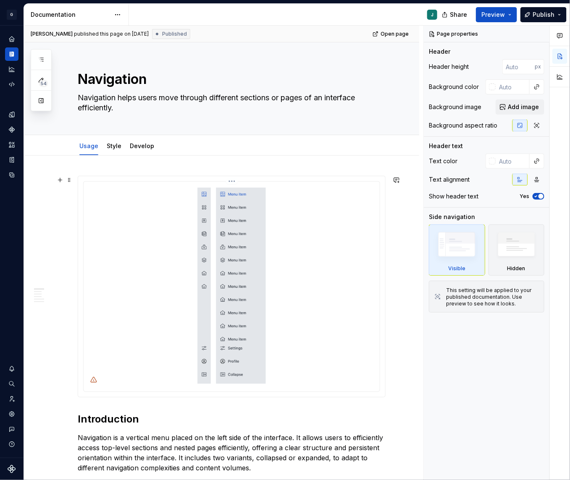
click at [232, 227] on img at bounding box center [231, 285] width 93 height 201
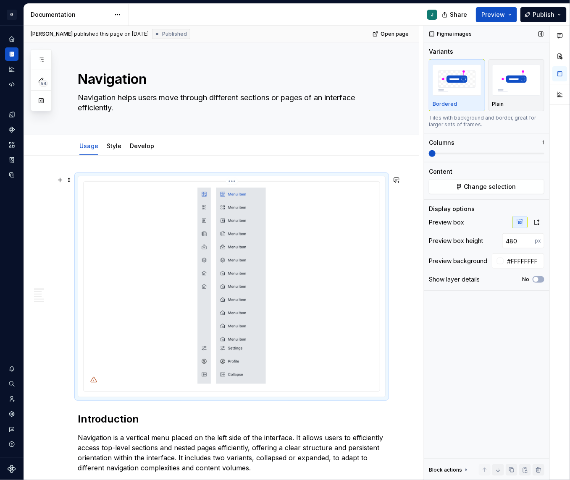
type textarea "*"
click at [492, 183] on span "Change selection" at bounding box center [490, 187] width 52 height 8
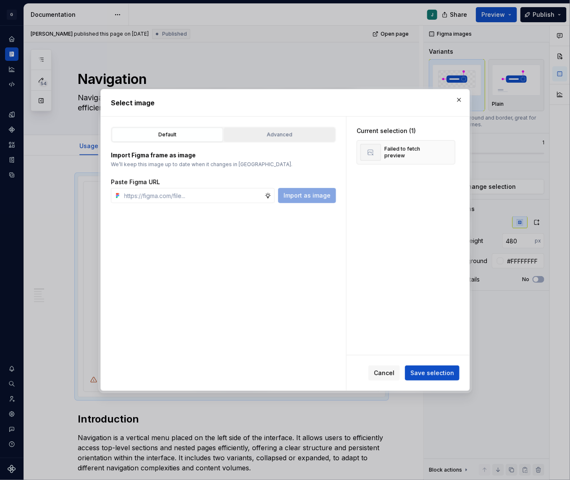
click at [291, 130] on button "Advanced" at bounding box center [279, 135] width 111 height 14
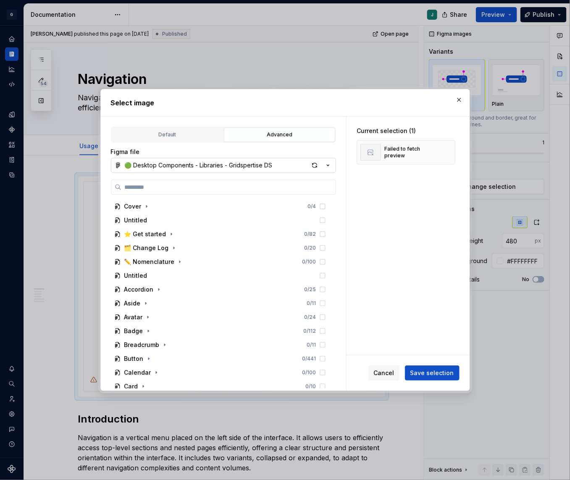
click at [142, 167] on div "🟢 Desktop Components - Libraries - Gridspertise DS" at bounding box center [199, 165] width 148 height 8
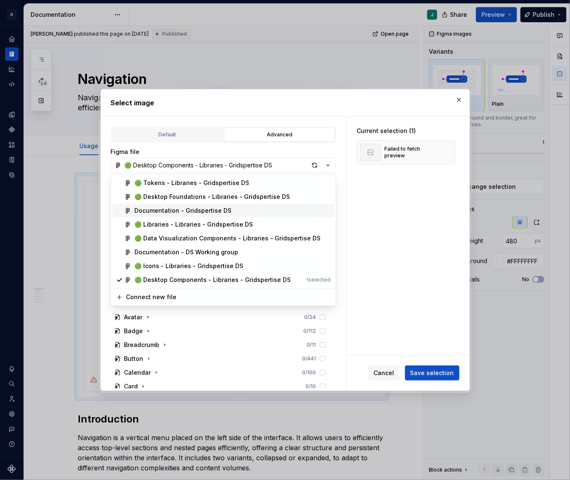
click at [172, 210] on div "Documentation - Gridspertise DS" at bounding box center [182, 211] width 97 height 8
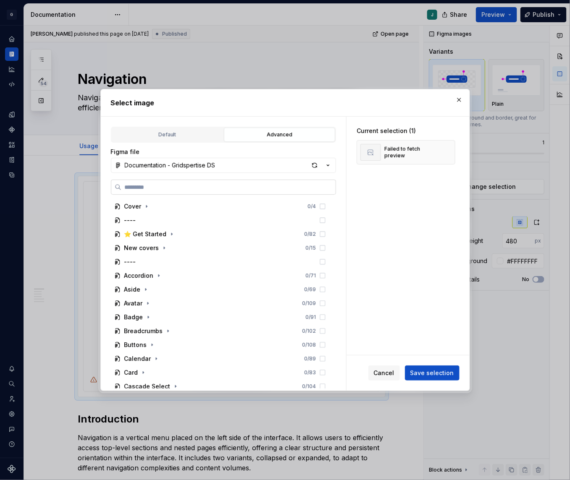
click at [151, 187] on input "search" at bounding box center [228, 187] width 214 height 8
paste input "**********"
type input "**********"
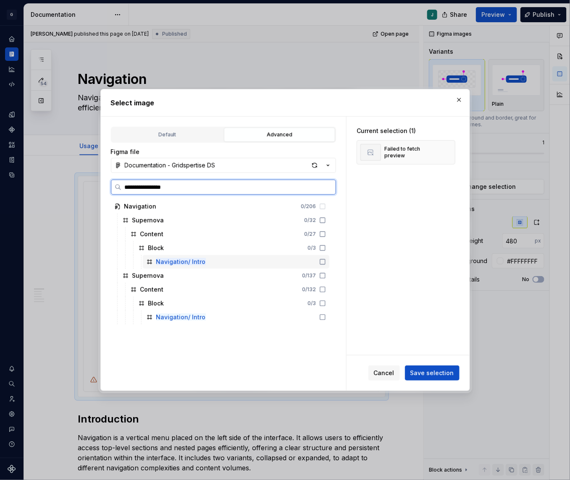
click at [214, 258] on div "Navigation/ Intro" at bounding box center [236, 261] width 186 height 13
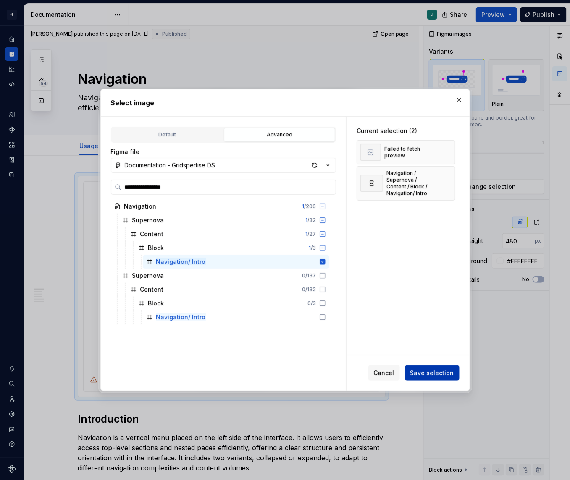
click at [424, 370] on span "Save selection" at bounding box center [432, 373] width 44 height 8
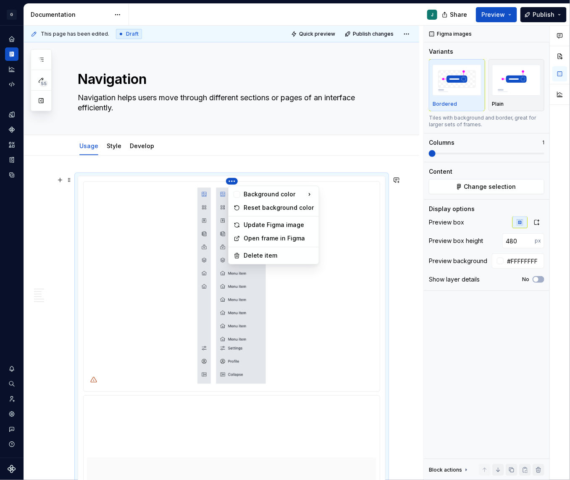
click at [235, 181] on html "G GSP Design System J Design system data Documentation J Share Preview Publish …" at bounding box center [285, 240] width 570 height 480
click at [259, 254] on div "Delete item" at bounding box center [278, 256] width 70 height 8
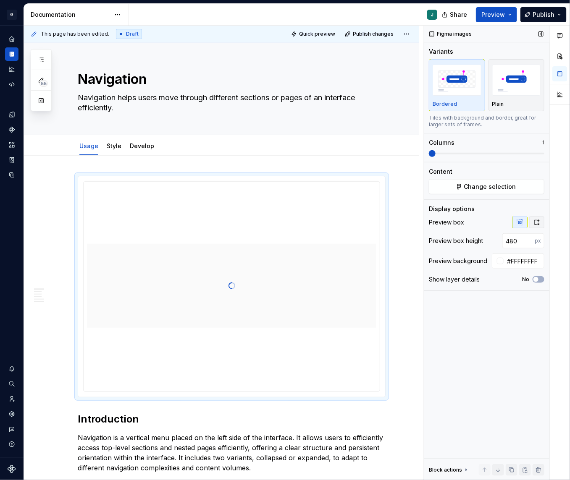
click at [523, 225] on icon "button" at bounding box center [536, 222] width 7 height 7
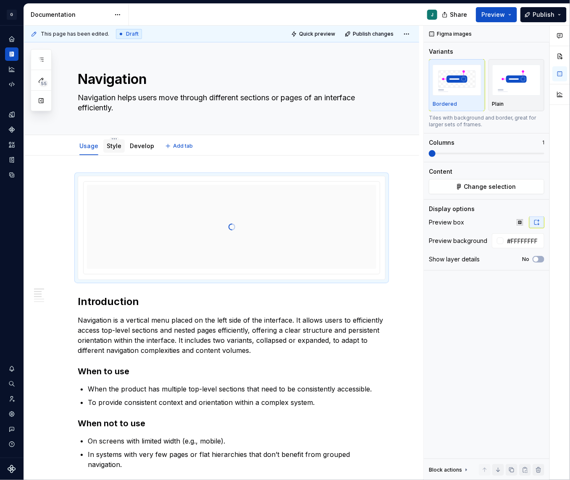
click at [116, 146] on link "Style" at bounding box center [114, 145] width 15 height 7
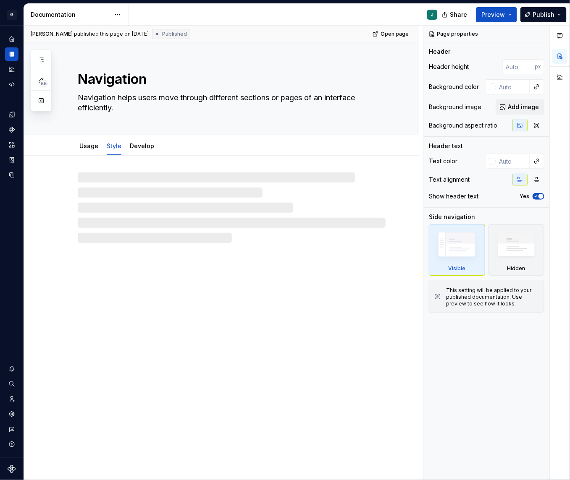
type textarea "*"
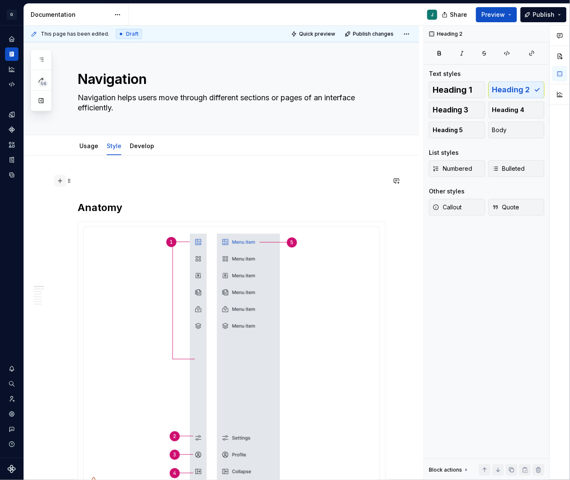
click at [58, 182] on button "button" at bounding box center [60, 181] width 12 height 12
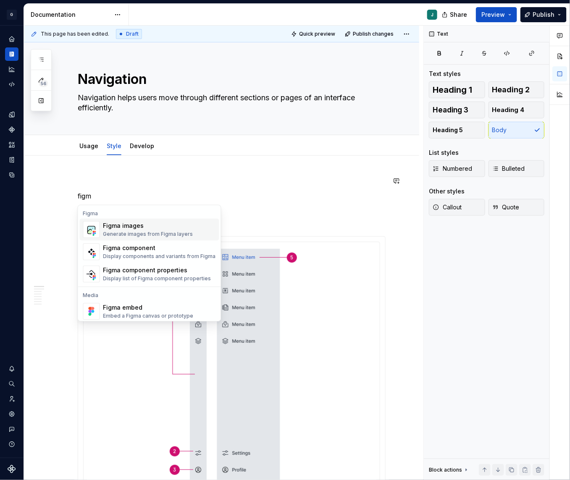
click at [139, 232] on div "Generate images from Figma layers" at bounding box center [148, 234] width 90 height 7
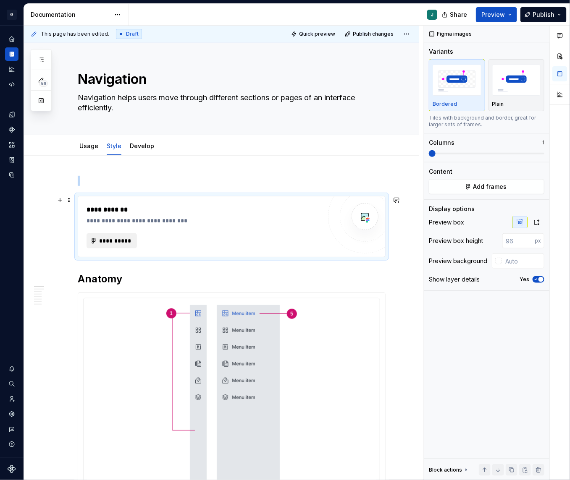
click at [129, 243] on span "**********" at bounding box center [115, 241] width 33 height 8
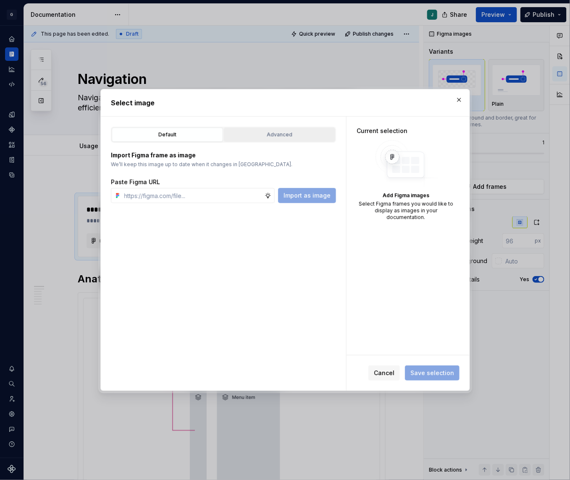
click at [260, 138] on div "Advanced" at bounding box center [279, 135] width 105 height 8
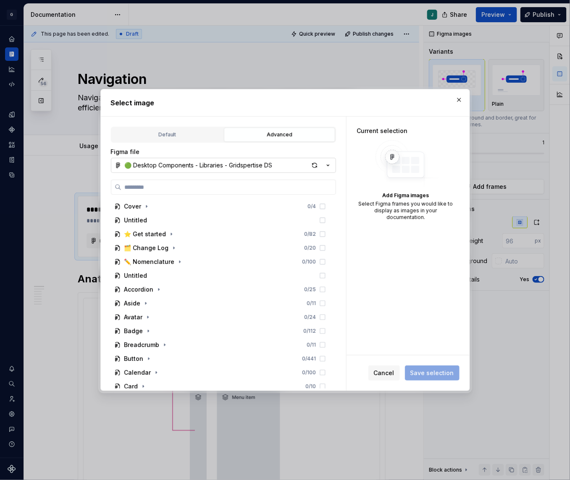
click at [156, 160] on button "🟢 Desktop Components - Libraries - Gridspertise DS" at bounding box center [223, 165] width 225 height 15
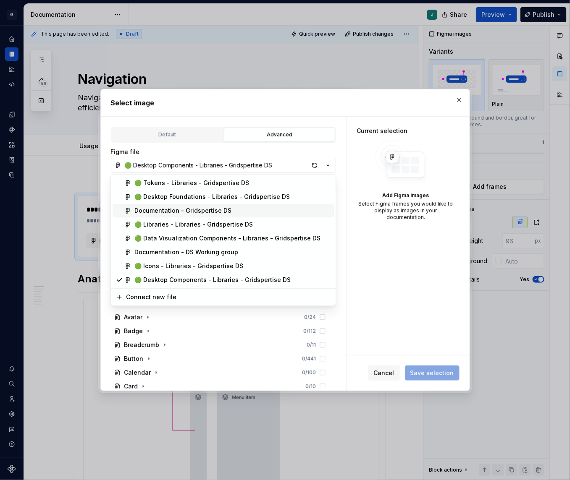
click at [207, 210] on div "Documentation - Gridspertise DS" at bounding box center [182, 211] width 97 height 8
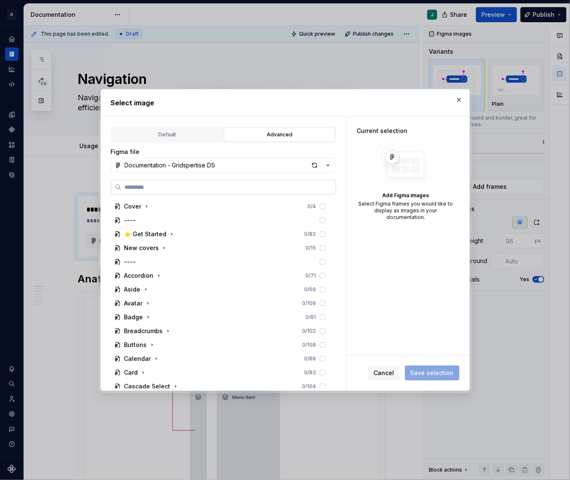
paste input "**********"
type input "**********"
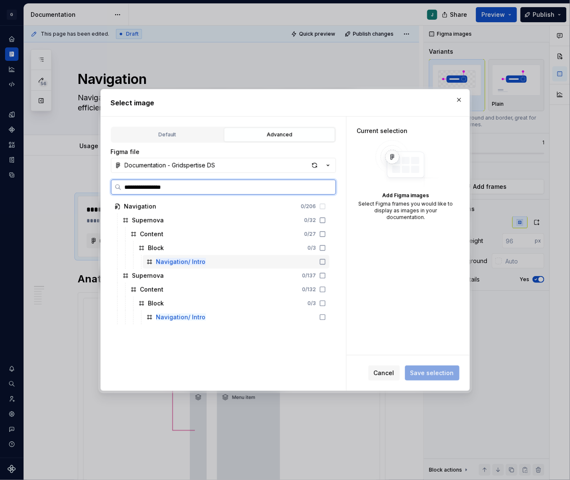
click at [233, 264] on div "Navigation/ Intro" at bounding box center [236, 261] width 186 height 13
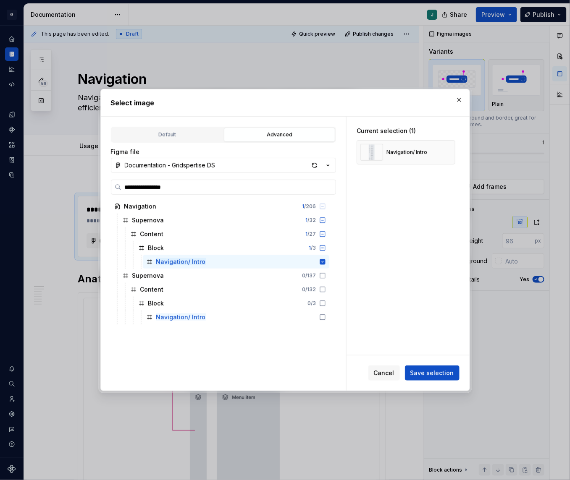
click at [418, 360] on div "Cancel Save selection" at bounding box center [407, 373] width 123 height 35
click at [426, 368] on button "Save selection" at bounding box center [432, 373] width 55 height 15
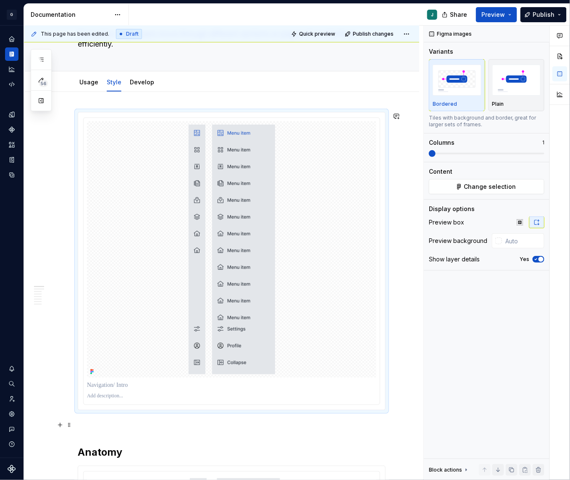
scroll to position [75, 0]
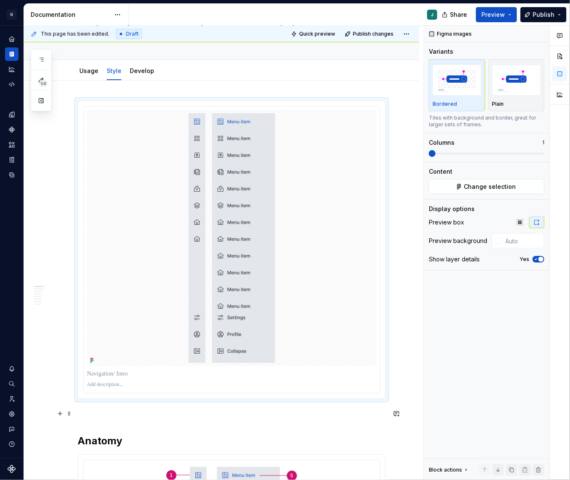
click at [99, 418] on p at bounding box center [232, 414] width 308 height 10
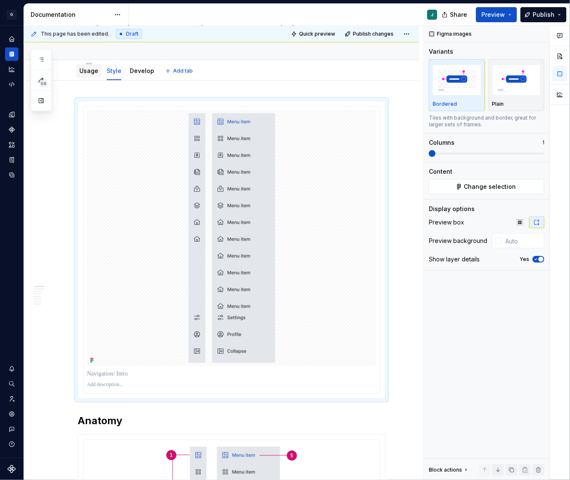
click at [87, 75] on div "Usage" at bounding box center [88, 71] width 19 height 10
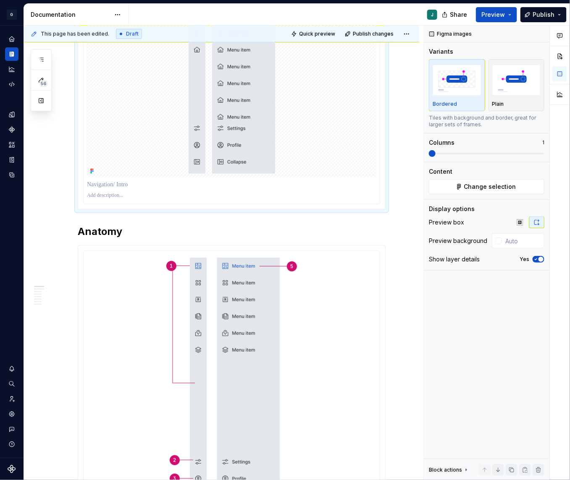
scroll to position [0, 0]
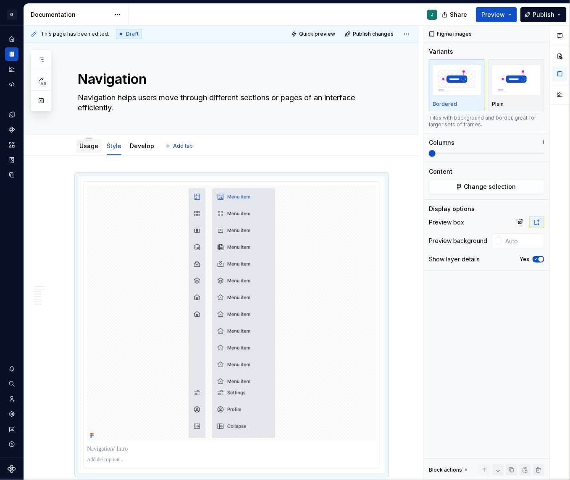
click at [86, 146] on link "Usage" at bounding box center [88, 145] width 19 height 7
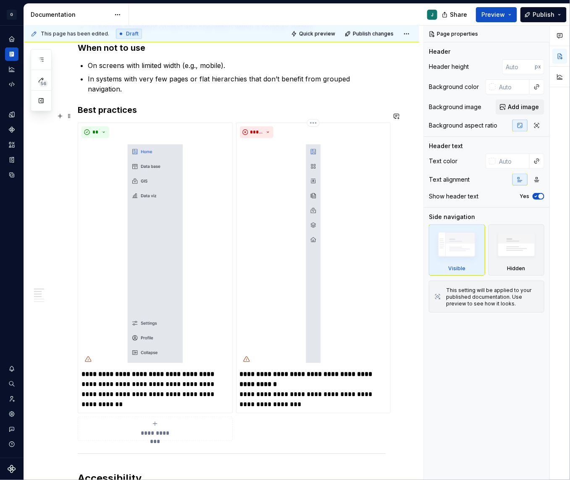
scroll to position [566, 0]
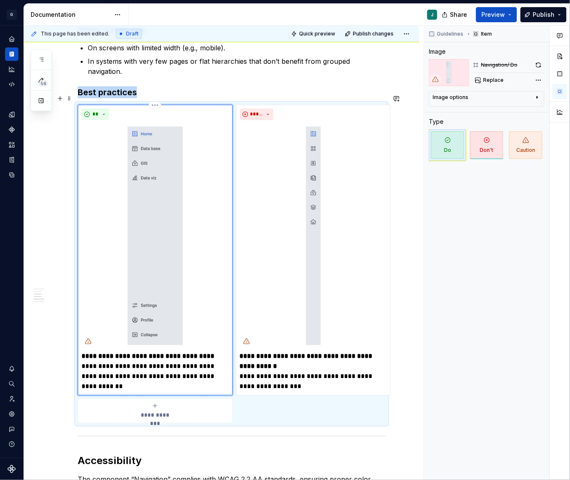
click at [145, 236] on img at bounding box center [154, 236] width 147 height 225
click at [484, 79] on span "Replace" at bounding box center [493, 80] width 21 height 7
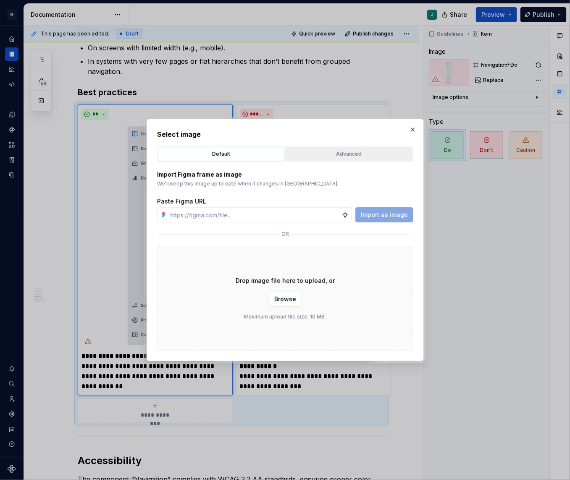
click at [364, 154] on div "Advanced" at bounding box center [348, 154] width 121 height 8
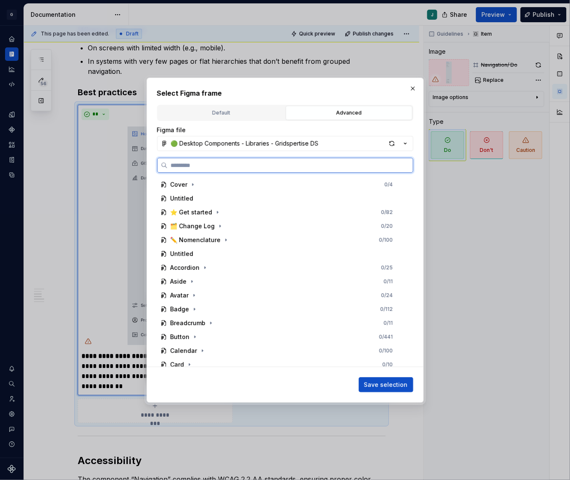
type textarea "*"
click at [217, 143] on div "🟢 Desktop Components - Libraries - Gridspertise DS" at bounding box center [245, 143] width 148 height 8
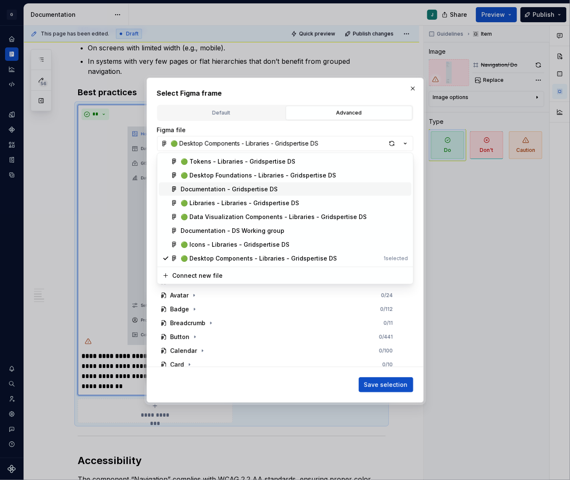
click at [216, 188] on div "Documentation - Gridspertise DS" at bounding box center [229, 189] width 97 height 8
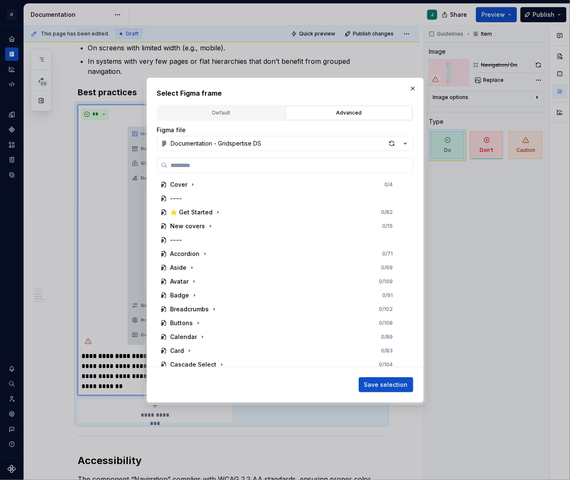
type textarea "*"
click at [183, 165] on input "search" at bounding box center [289, 165] width 245 height 8
paste input "**********"
type input "**********"
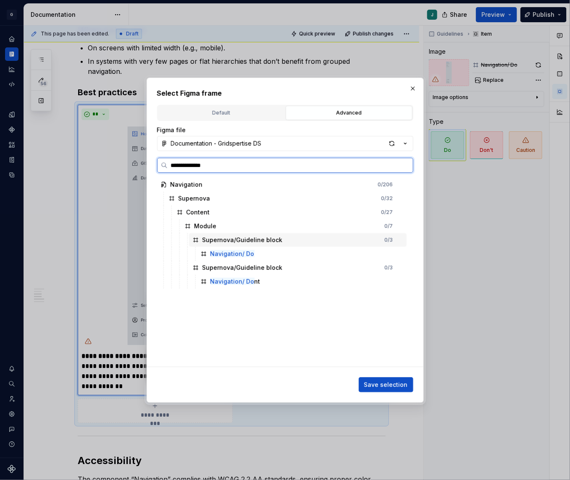
click at [248, 247] on div "Navigation/ Do" at bounding box center [301, 253] width 209 height 13
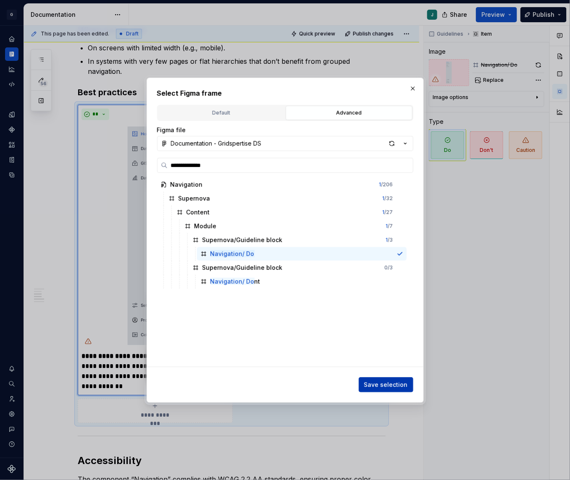
click at [387, 386] on span "Save selection" at bounding box center [386, 385] width 44 height 8
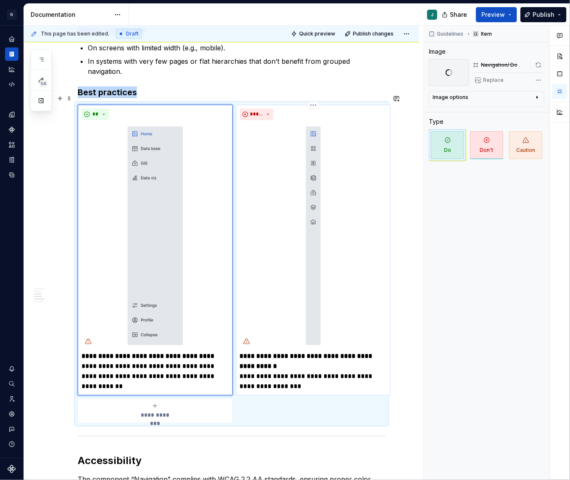
click at [288, 194] on img at bounding box center [313, 236] width 147 height 225
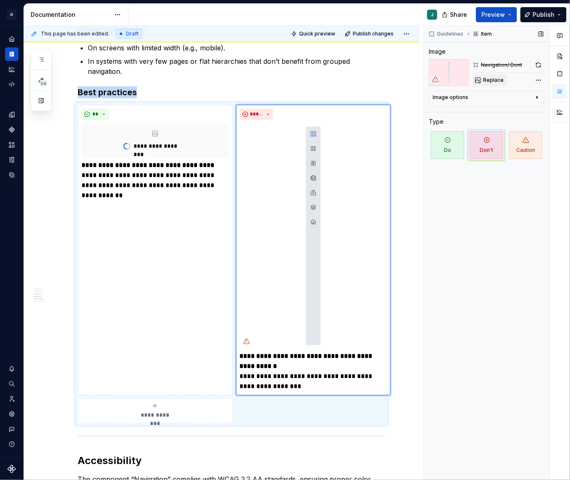
click at [491, 79] on span "Replace" at bounding box center [493, 80] width 21 height 7
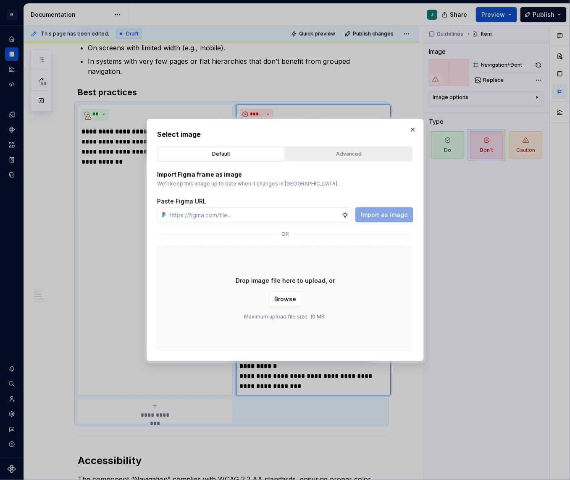
click at [318, 157] on div "Advanced" at bounding box center [348, 154] width 121 height 8
type textarea "*"
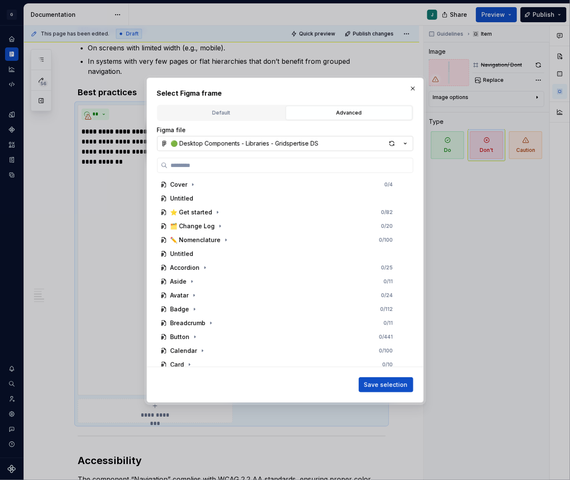
click at [200, 141] on div "🟢 Desktop Components - Libraries - Gridspertise DS" at bounding box center [245, 143] width 148 height 8
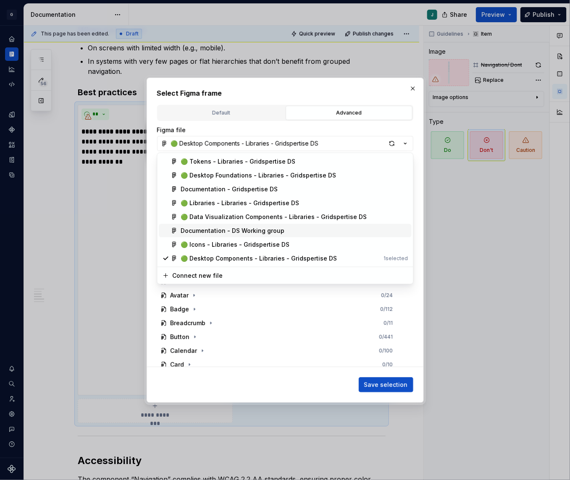
click at [218, 227] on div "Documentation - DS Working group" at bounding box center [233, 231] width 104 height 8
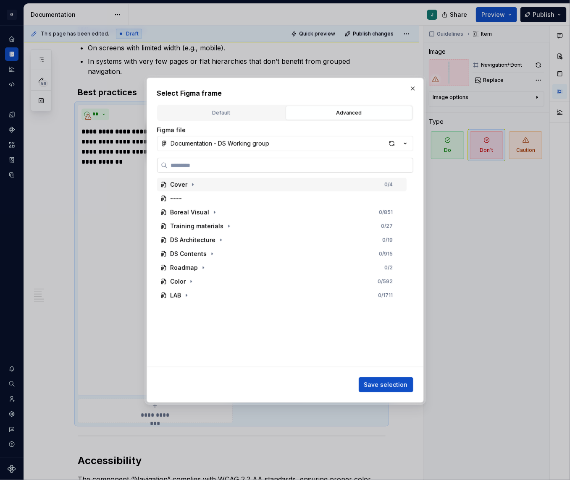
paste input "**********"
type input "**********"
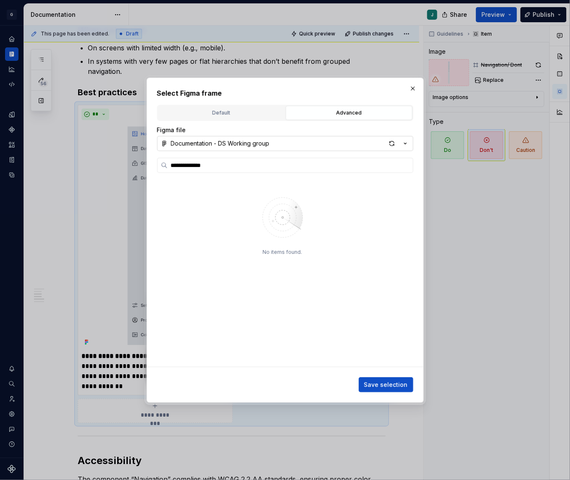
click at [222, 138] on button "Documentation - DS Working group" at bounding box center [285, 143] width 256 height 15
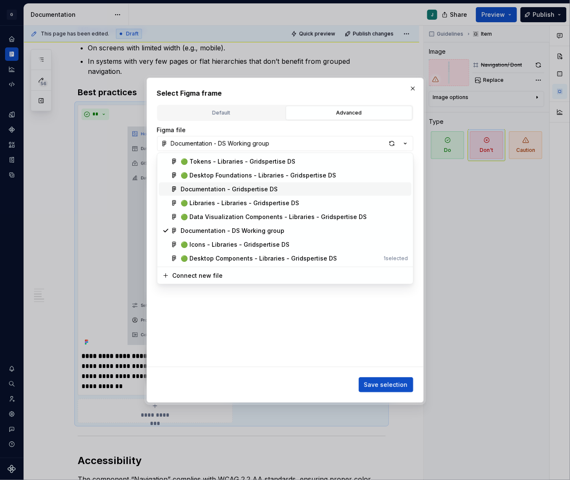
drag, startPoint x: 198, startPoint y: 203, endPoint x: 192, endPoint y: 189, distance: 15.0
click at [192, 189] on div "🟢 Tokens - Libraries - Gridspertise DS 🟢 Desktop Foundations - Libraries - Grid…" at bounding box center [285, 210] width 252 height 110
click at [192, 189] on div "Documentation - Gridspertise DS" at bounding box center [229, 189] width 97 height 8
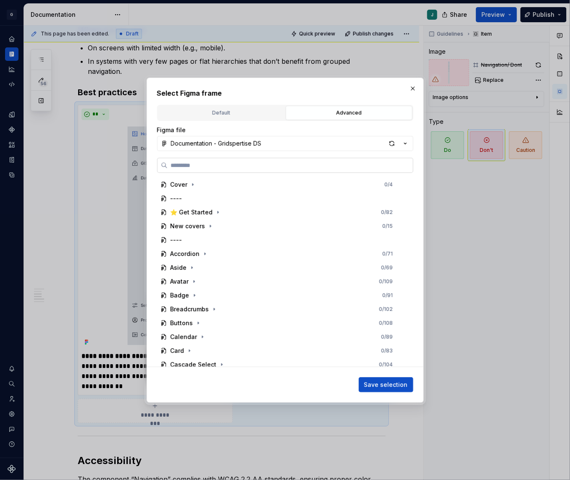
paste input "**********"
type input "**********"
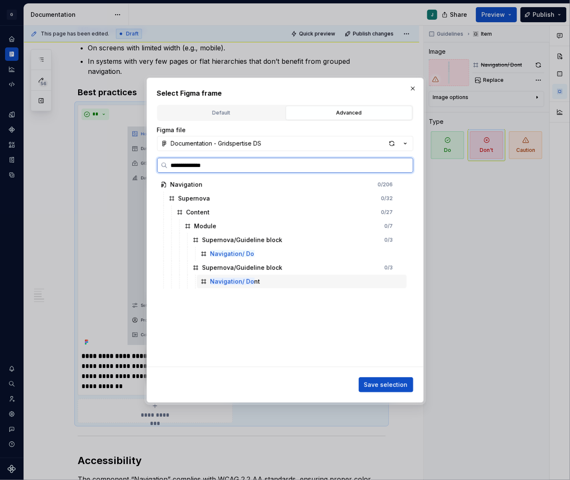
click at [225, 282] on mark "Navigation/ Do" at bounding box center [232, 281] width 44 height 7
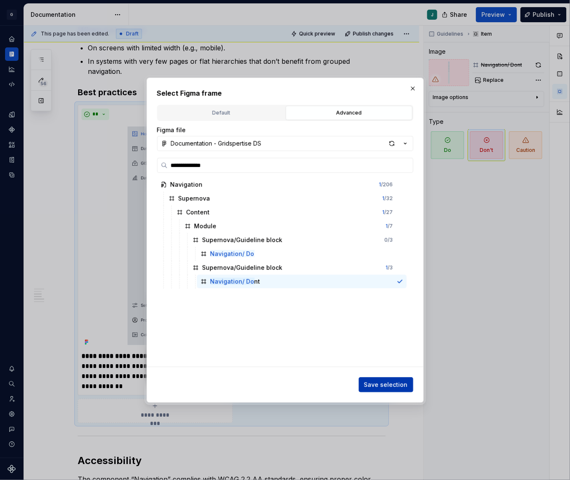
click at [386, 379] on button "Save selection" at bounding box center [385, 384] width 55 height 15
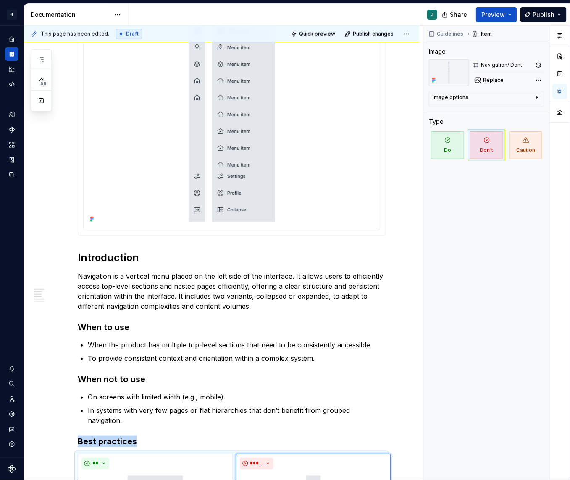
scroll to position [0, 0]
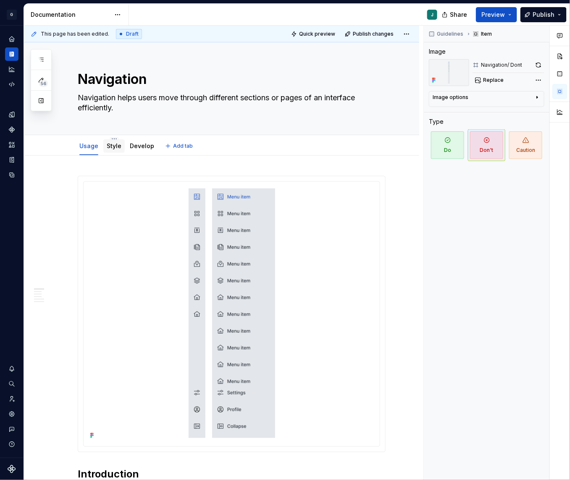
click at [117, 145] on link "Style" at bounding box center [114, 145] width 15 height 7
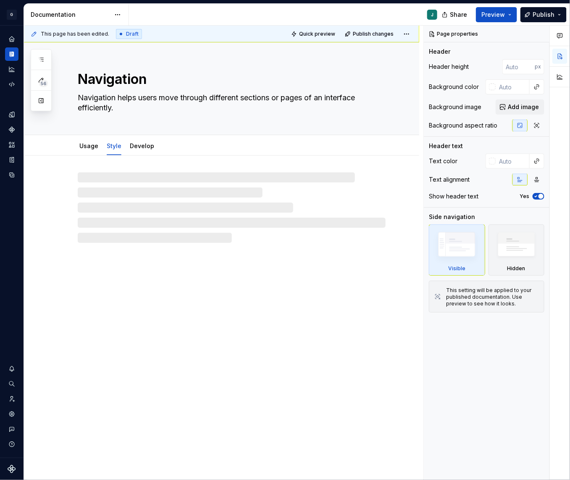
type textarea "*"
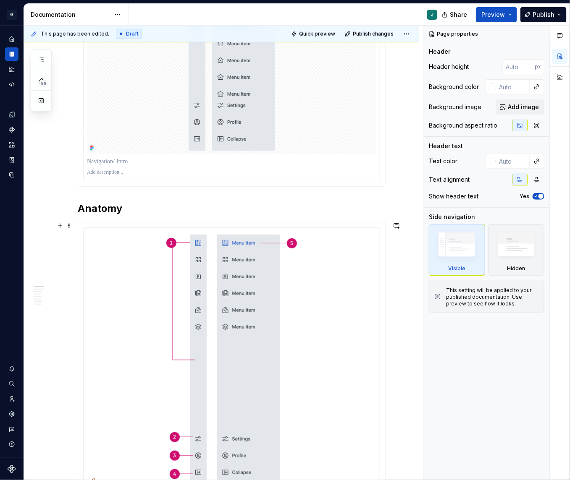
scroll to position [348, 0]
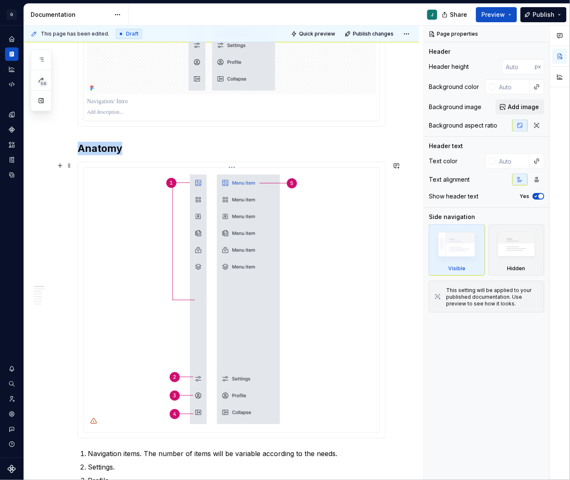
click at [226, 250] on img at bounding box center [232, 299] width 168 height 256
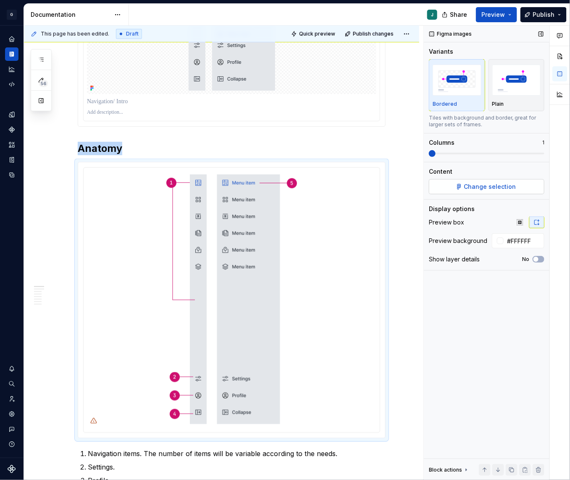
click at [482, 184] on span "Change selection" at bounding box center [490, 187] width 52 height 8
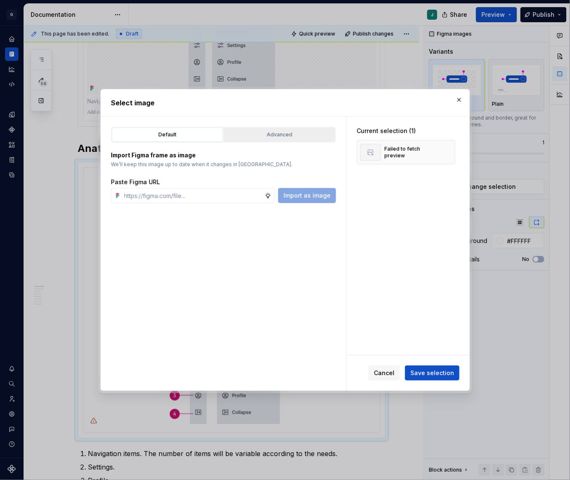
click at [252, 137] on div "Advanced" at bounding box center [279, 135] width 105 height 8
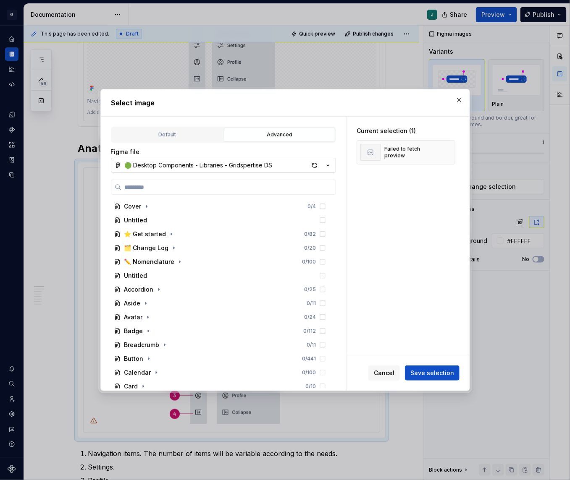
click at [165, 165] on div "🟢 Desktop Components - Libraries - Gridspertise DS" at bounding box center [199, 165] width 148 height 8
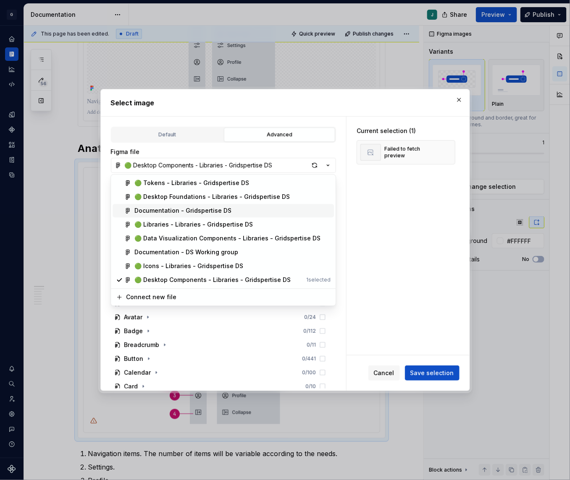
click at [181, 211] on div "Documentation - Gridspertise DS" at bounding box center [182, 211] width 97 height 8
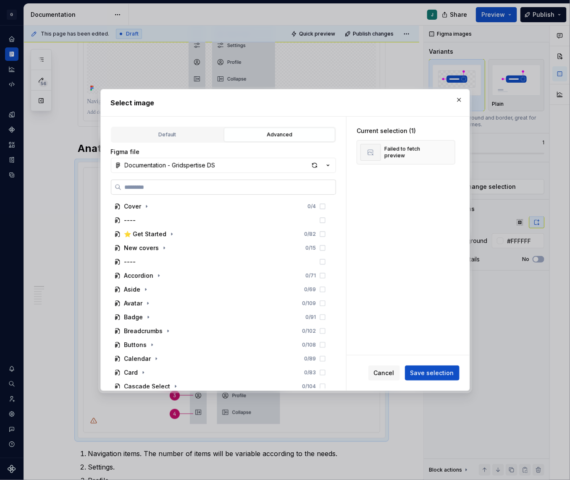
paste input "**********"
type input "**********"
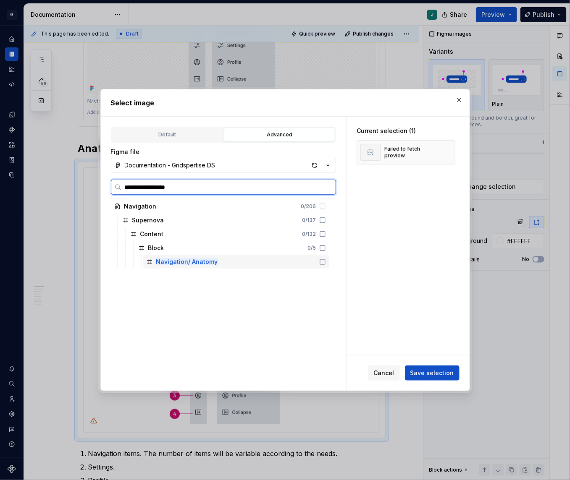
click at [192, 258] on mark "Navigation/ Anatomy" at bounding box center [187, 261] width 62 height 7
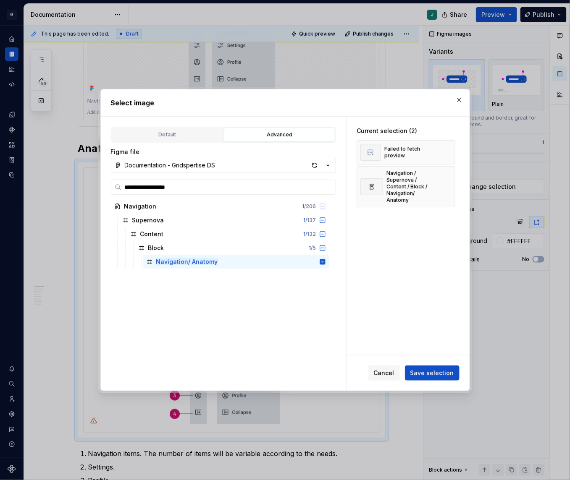
click at [430, 382] on div "Cancel Save selection" at bounding box center [407, 373] width 123 height 35
click at [430, 376] on span "Save selection" at bounding box center [432, 373] width 44 height 8
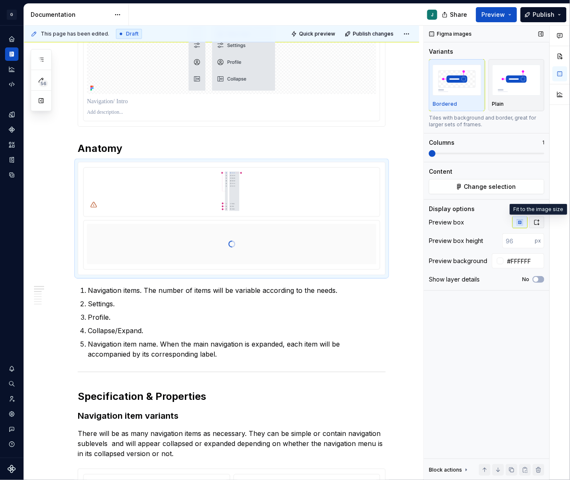
click at [523, 223] on icon "button" at bounding box center [536, 222] width 7 height 7
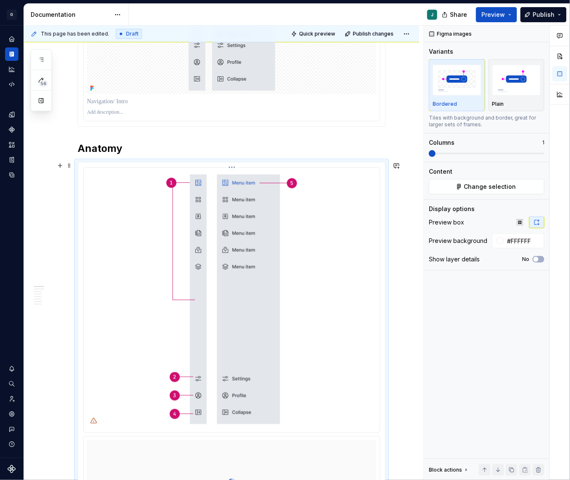
click at [233, 166] on html "G GSP Design System J Design system data Documentation J Share Preview Publish …" at bounding box center [285, 240] width 570 height 480
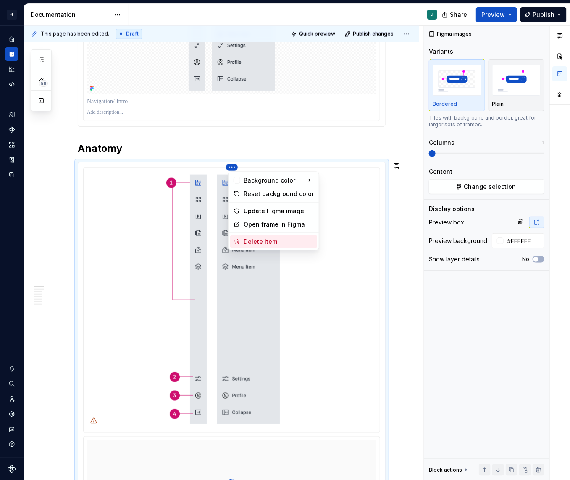
click at [265, 240] on div "Delete item" at bounding box center [278, 242] width 70 height 8
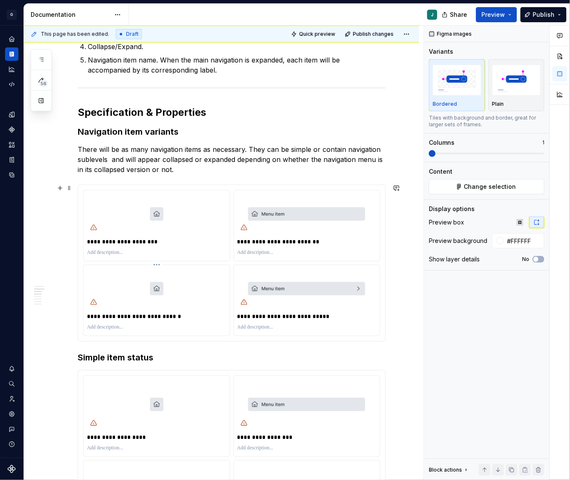
scroll to position [796, 0]
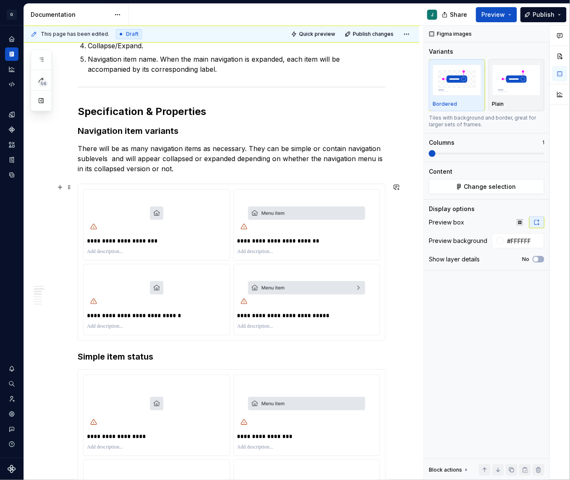
type textarea "*"
type input "#FFFFFFFF"
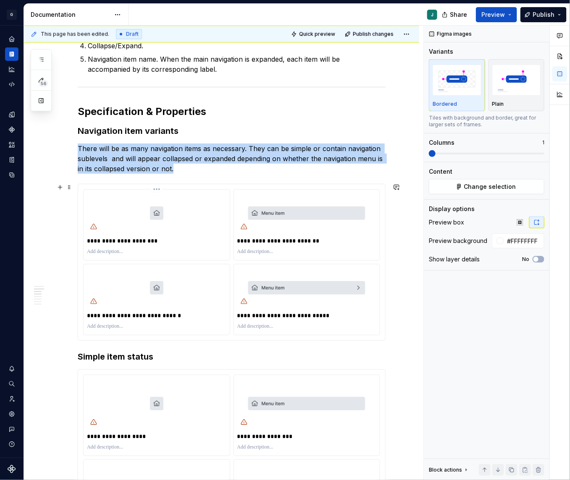
click at [159, 214] on img at bounding box center [157, 213] width 126 height 20
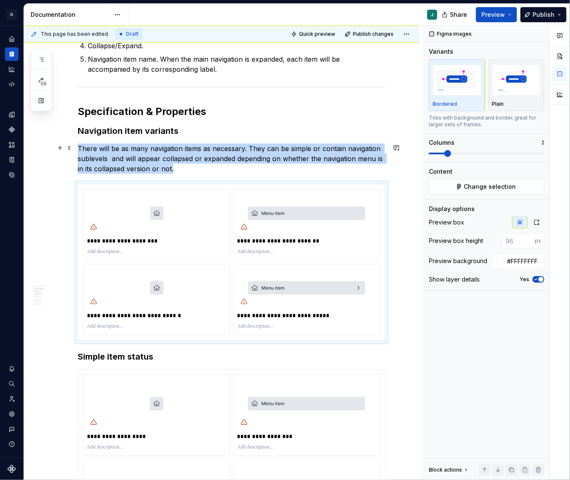
click at [180, 169] on p "There will be as many navigation items as necessary. They can be simple or cont…" at bounding box center [232, 159] width 308 height 30
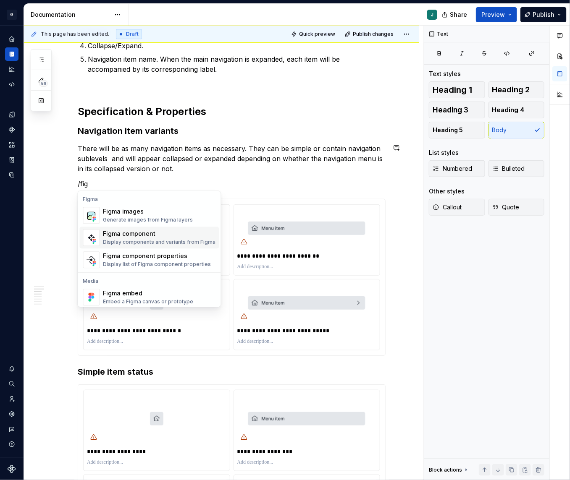
click at [148, 238] on div "Figma component" at bounding box center [159, 234] width 112 height 8
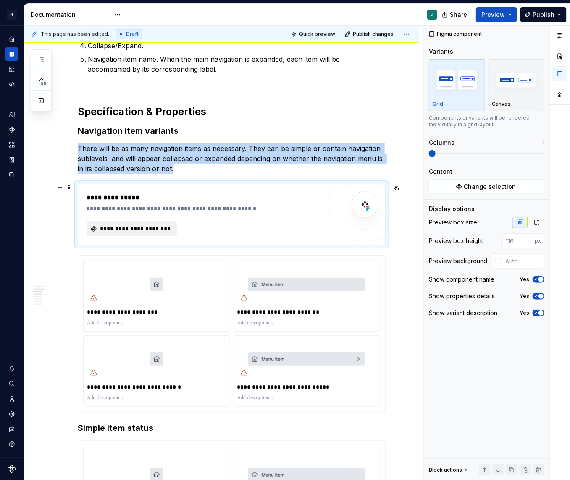
click at [142, 228] on span "**********" at bounding box center [135, 229] width 73 height 8
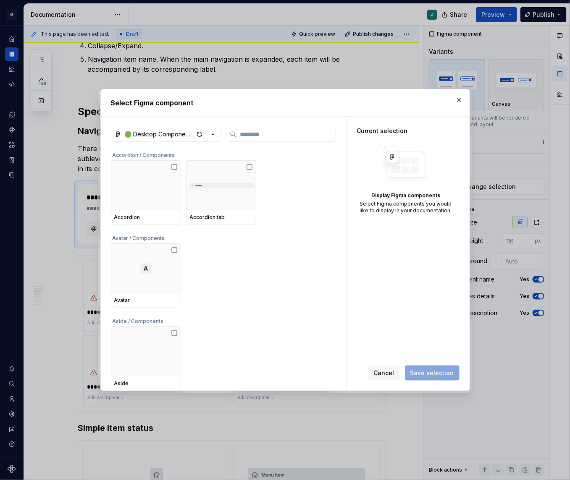
type textarea "*"
paste input "**********"
type input "**********"
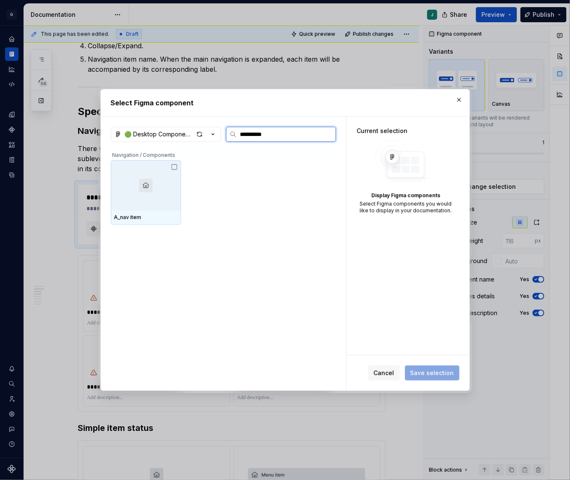
click at [157, 188] on div at bounding box center [146, 185] width 70 height 50
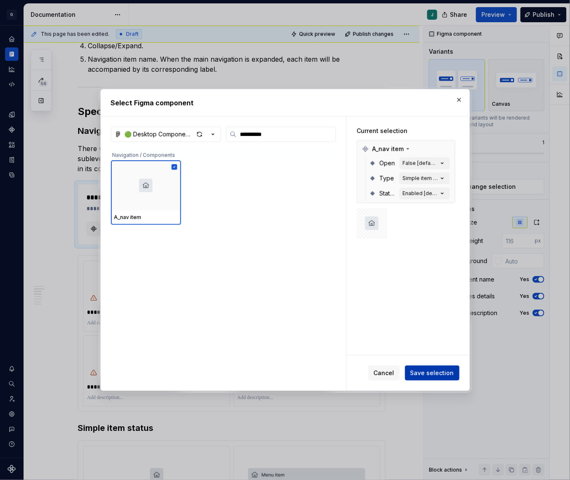
click at [419, 374] on span "Save selection" at bounding box center [432, 373] width 44 height 8
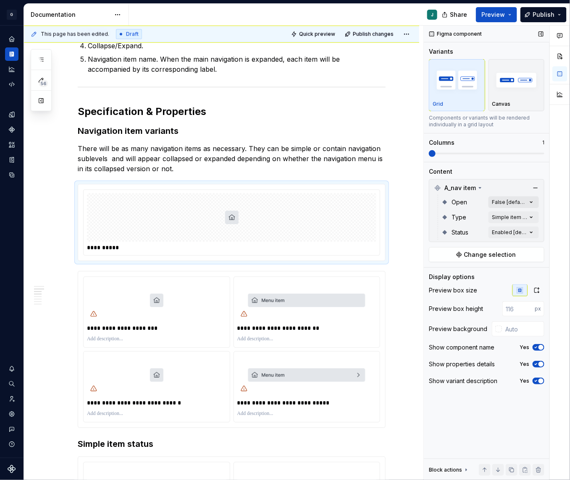
click at [507, 203] on div "Comments Open comments No comments yet Select ‘Comment’ from the block context …" at bounding box center [497, 253] width 146 height 455
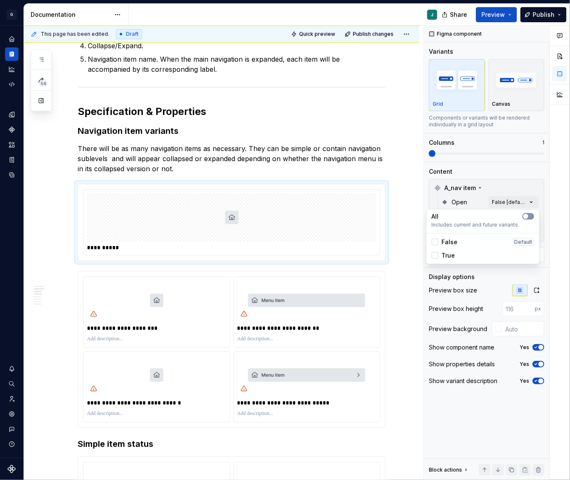
click at [523, 216] on button "button" at bounding box center [528, 216] width 12 height 7
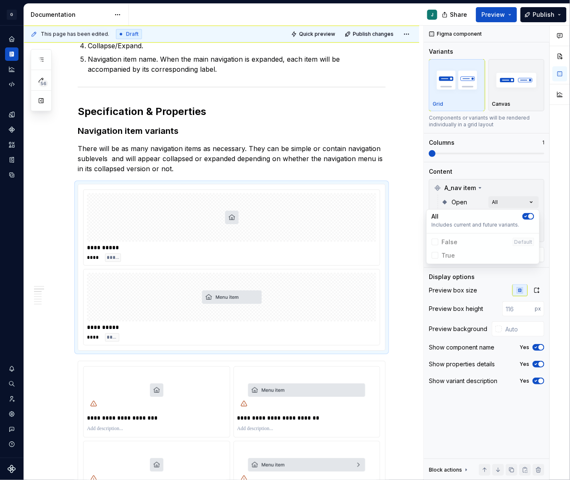
click at [468, 178] on div "Comments Open comments No comments yet Select ‘Comment’ from the block context …" at bounding box center [497, 253] width 146 height 455
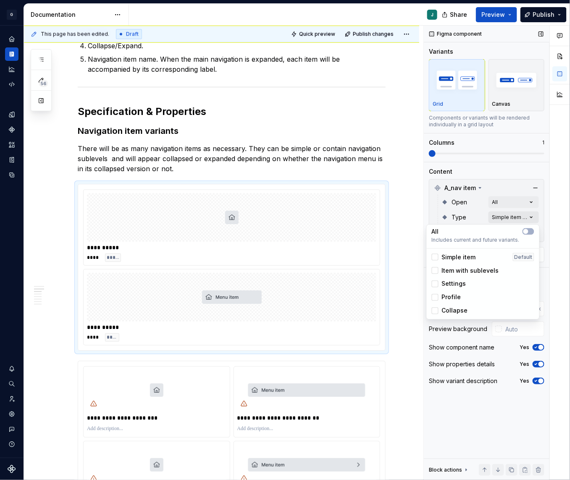
click at [514, 216] on div "Comments Open comments No comments yet Select ‘Comment’ from the block context …" at bounding box center [497, 253] width 146 height 455
click at [432, 254] on div at bounding box center [435, 257] width 7 height 7
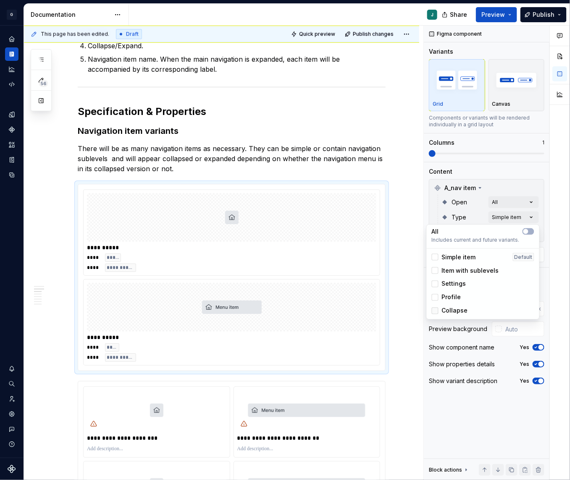
click at [435, 309] on div at bounding box center [435, 311] width 7 height 7
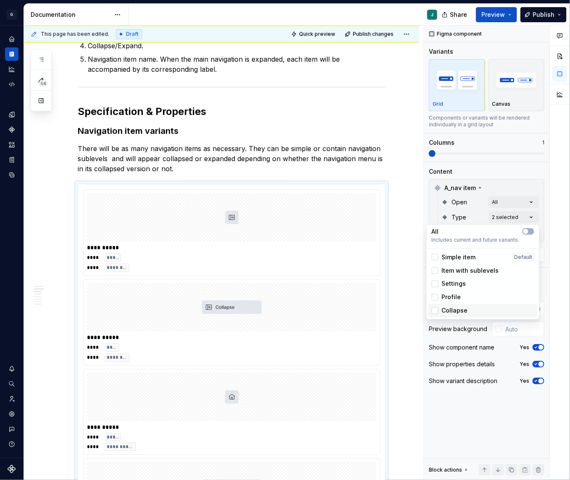
click at [434, 314] on div "Collapse" at bounding box center [450, 311] width 36 height 8
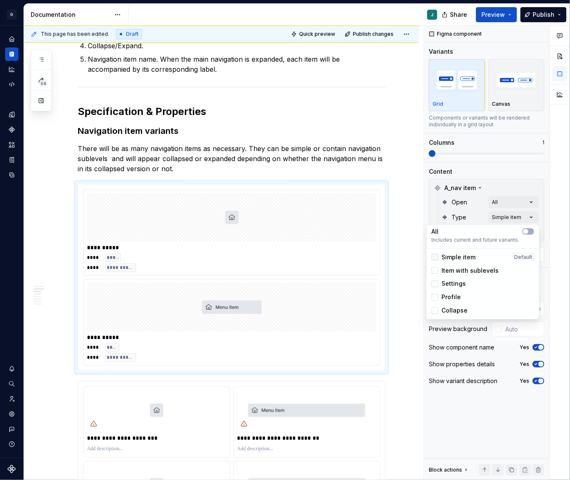
click at [435, 257] on icon at bounding box center [435, 257] width 0 height 0
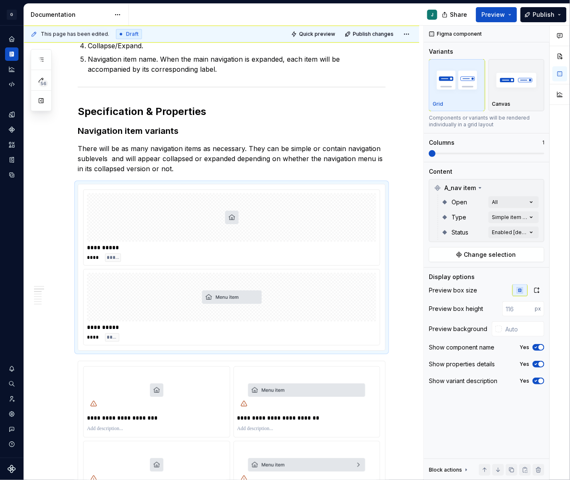
click at [468, 218] on div "Comments Open comments No comments yet Select ‘Comment’ from the block context …" at bounding box center [497, 253] width 146 height 455
click at [511, 237] on div "Comments Open comments No comments yet Select ‘Comment’ from the block context …" at bounding box center [497, 253] width 146 height 455
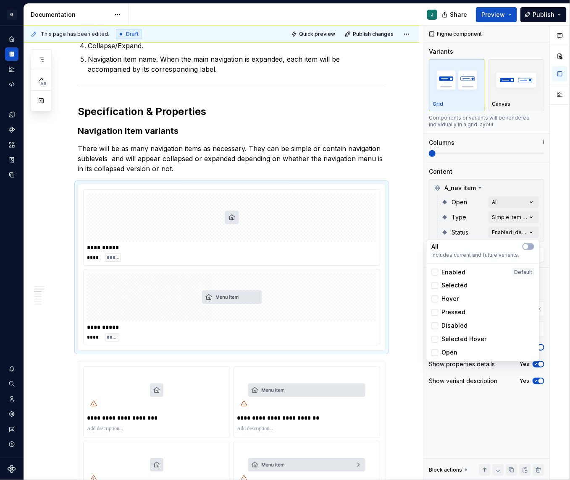
click at [450, 312] on span "Pressed" at bounding box center [454, 313] width 24 height 8
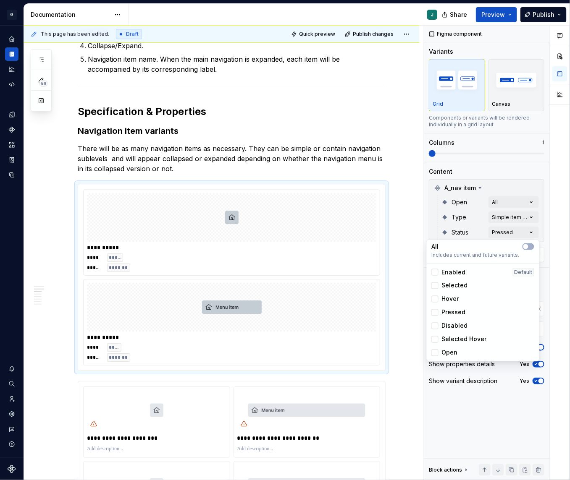
click at [450, 312] on span "Pressed" at bounding box center [454, 313] width 24 height 8
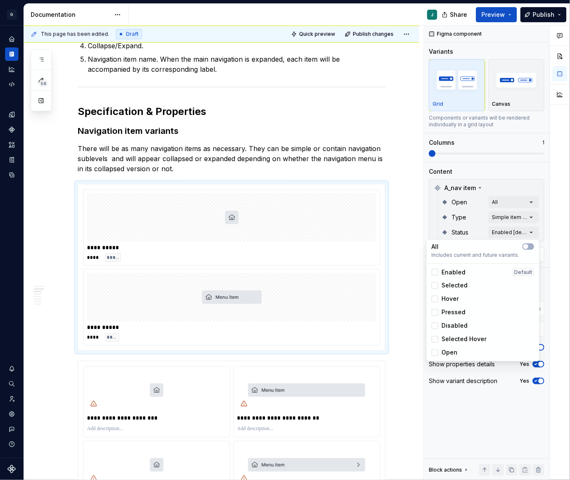
click at [486, 217] on div "Comments Open comments No comments yet Select ‘Comment’ from the block context …" at bounding box center [497, 253] width 146 height 455
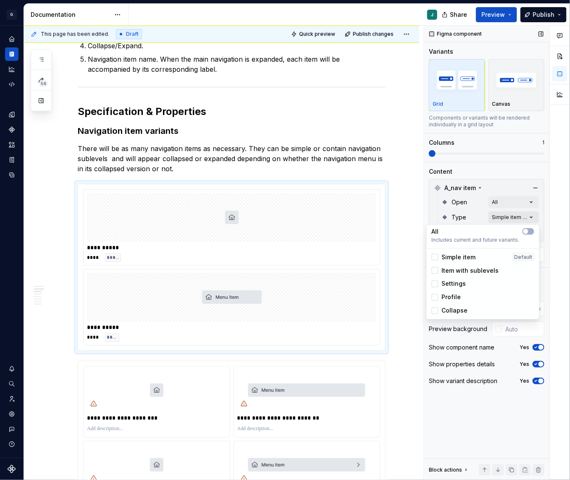
click at [513, 217] on div "Comments Open comments No comments yet Select ‘Comment’ from the block context …" at bounding box center [497, 253] width 146 height 455
click at [466, 267] on span "Item with sublevels" at bounding box center [470, 271] width 57 height 8
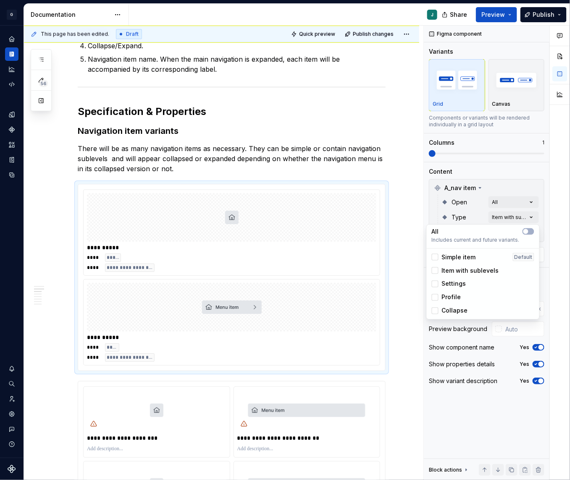
click at [450, 256] on span "Simple item" at bounding box center [459, 257] width 34 height 8
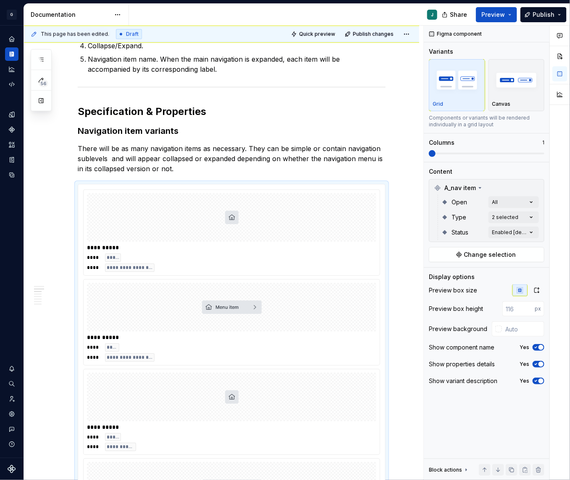
click at [326, 268] on html "G GSP Design System J Design system data Documentation J Share Preview Publish …" at bounding box center [285, 240] width 570 height 480
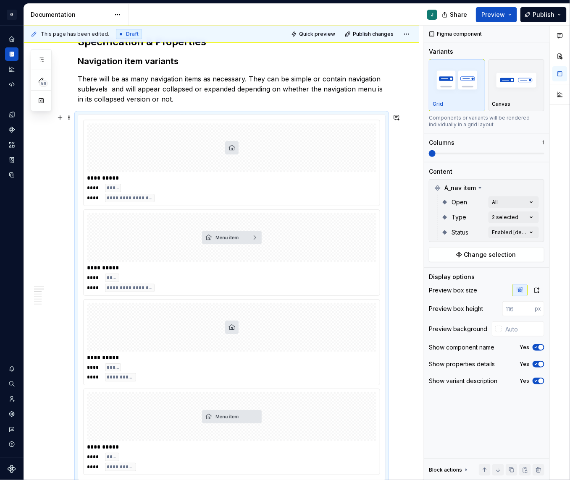
scroll to position [867, 0]
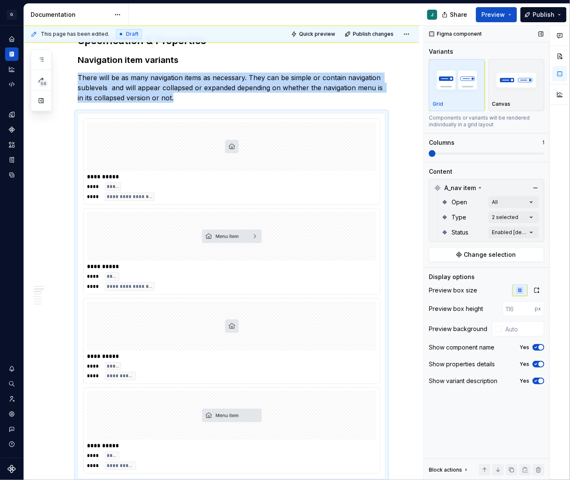
click at [503, 151] on span at bounding box center [486, 153] width 115 height 7
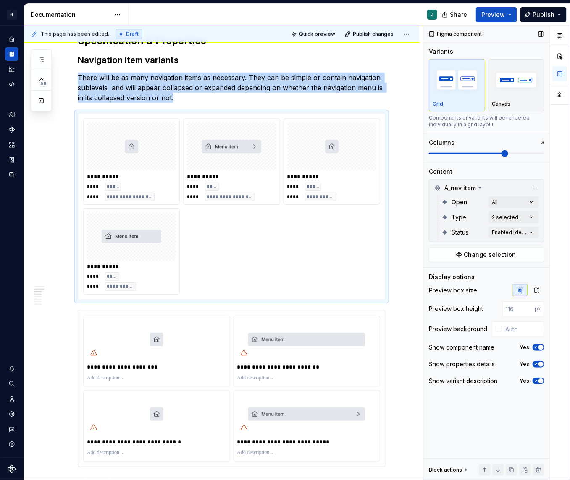
click at [523, 151] on span at bounding box center [486, 153] width 115 height 7
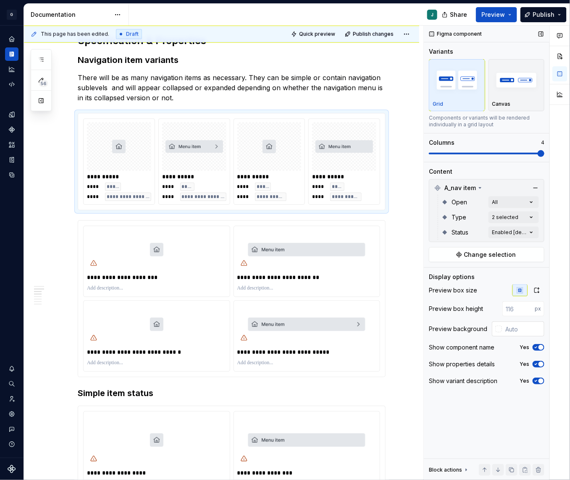
click at [517, 327] on input "text" at bounding box center [523, 329] width 42 height 15
type input "#FFFFFF"
click at [70, 224] on span at bounding box center [69, 223] width 7 height 12
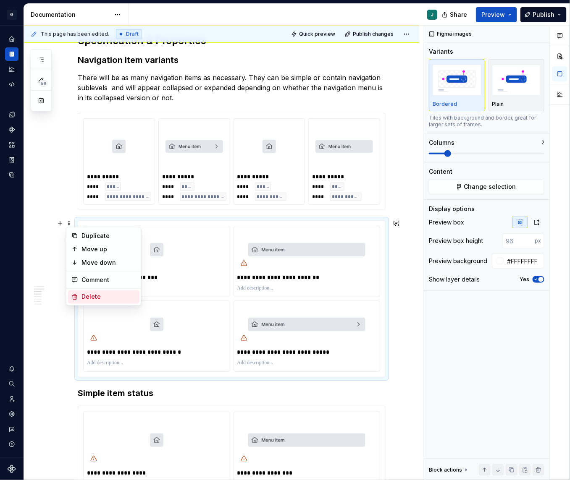
click at [95, 294] on div "Delete" at bounding box center [108, 297] width 55 height 8
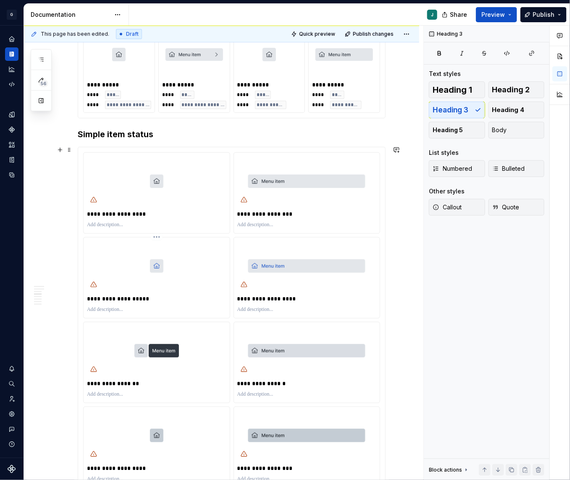
scroll to position [962, 0]
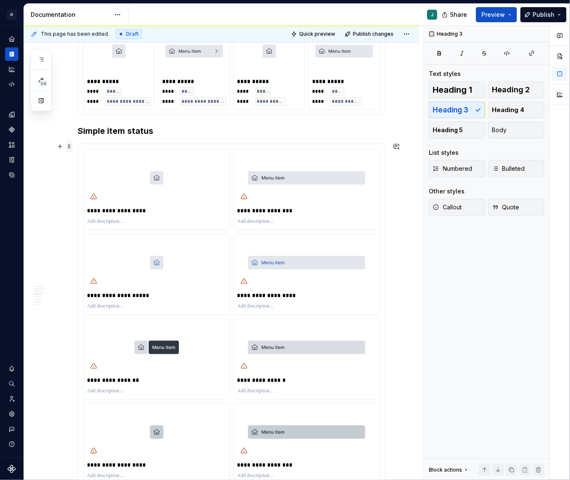
click at [71, 147] on span at bounding box center [69, 147] width 7 height 12
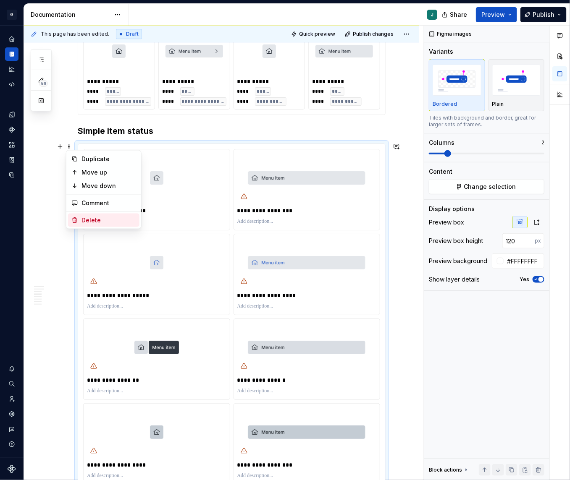
click at [92, 216] on div "Delete" at bounding box center [108, 220] width 55 height 8
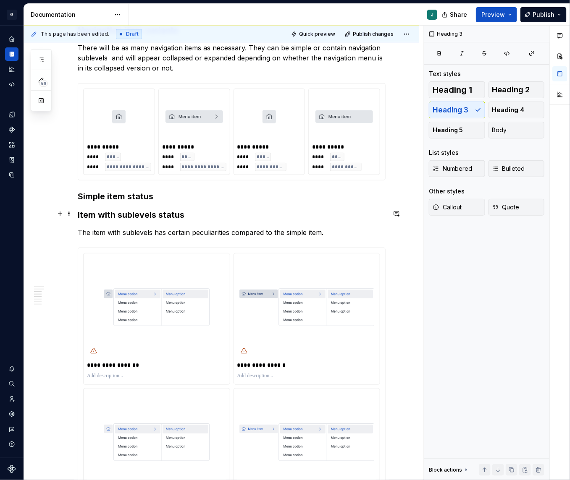
scroll to position [889, 0]
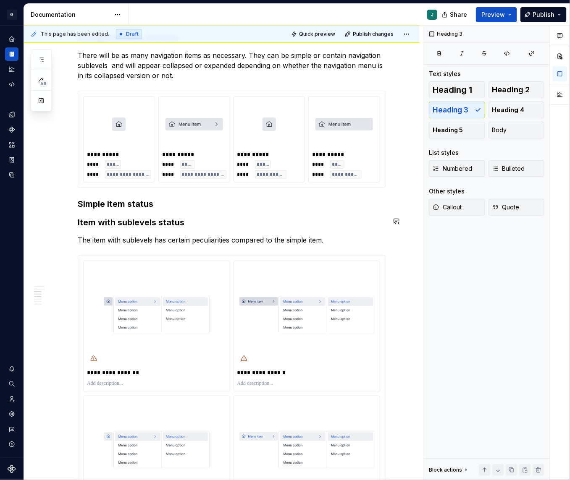
click at [170, 208] on h3 "Simple item status" at bounding box center [232, 204] width 308 height 12
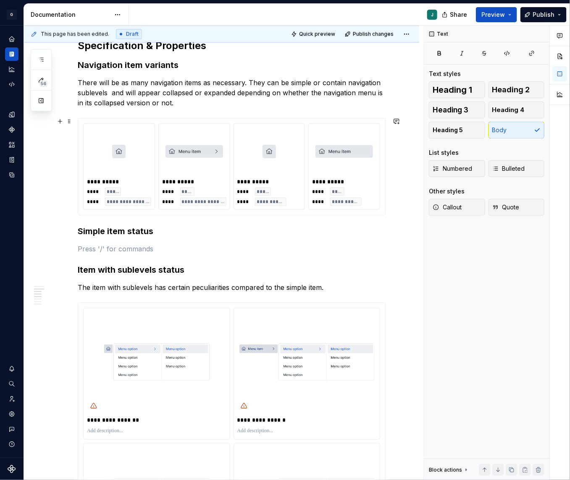
scroll to position [854, 0]
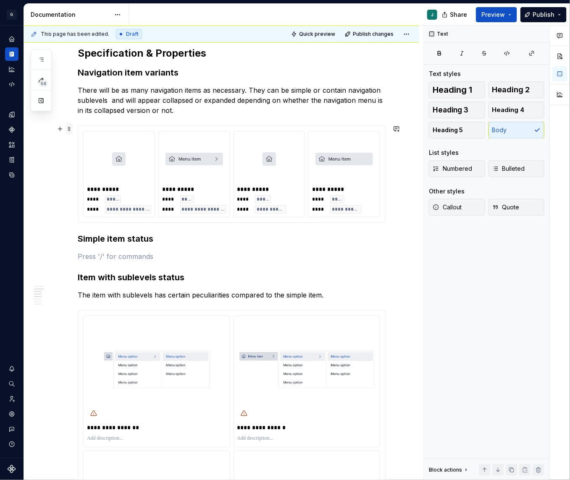
click at [68, 126] on span at bounding box center [69, 129] width 7 height 12
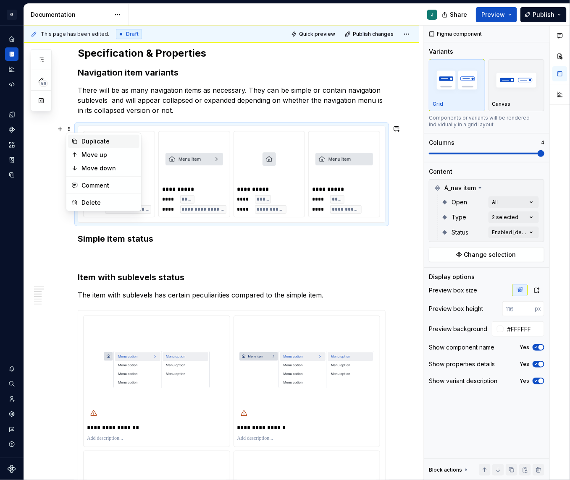
click at [100, 138] on div "Duplicate" at bounding box center [108, 141] width 55 height 8
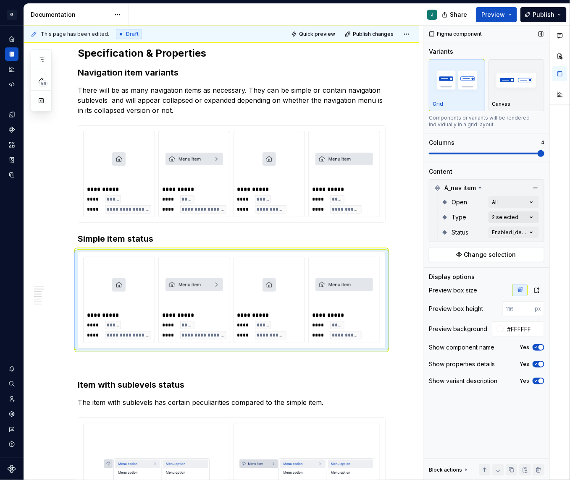
click at [513, 214] on div "Comments Open comments No comments yet Select ‘Comment’ from the block context …" at bounding box center [497, 253] width 146 height 455
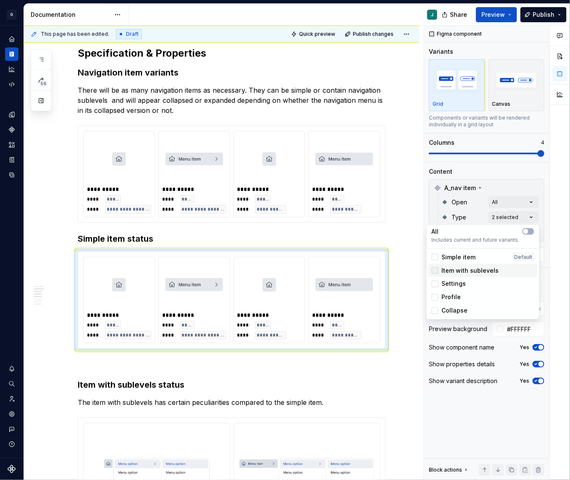
click at [435, 271] on icon at bounding box center [435, 271] width 0 height 0
click at [523, 184] on div "Comments Open comments No comments yet Select ‘Comment’ from the block context …" at bounding box center [497, 253] width 146 height 455
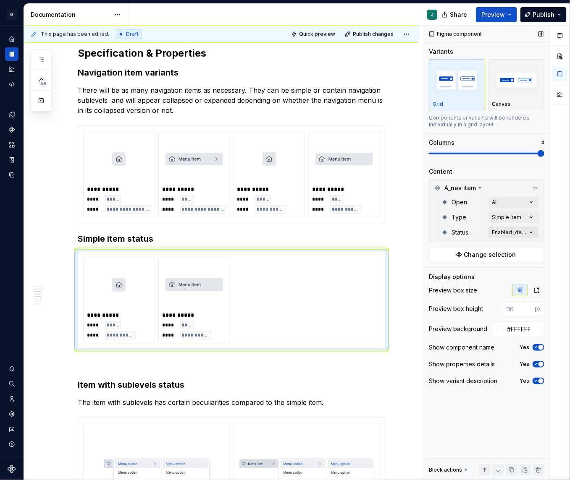
click at [523, 229] on div "Comments Open comments No comments yet Select ‘Comment’ from the block context …" at bounding box center [497, 253] width 146 height 455
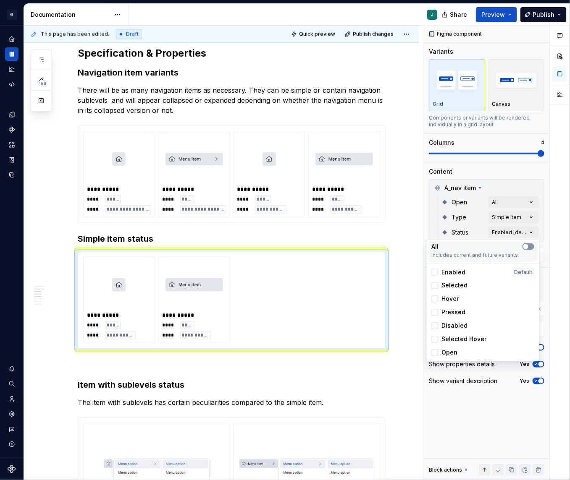
click at [523, 246] on button "button" at bounding box center [528, 246] width 12 height 7
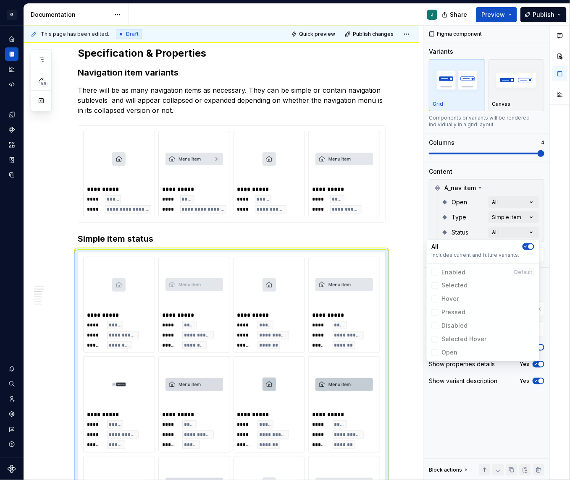
click at [58, 298] on html "G GSP Design System J Design system data Documentation J Share Preview Publish …" at bounding box center [285, 240] width 570 height 480
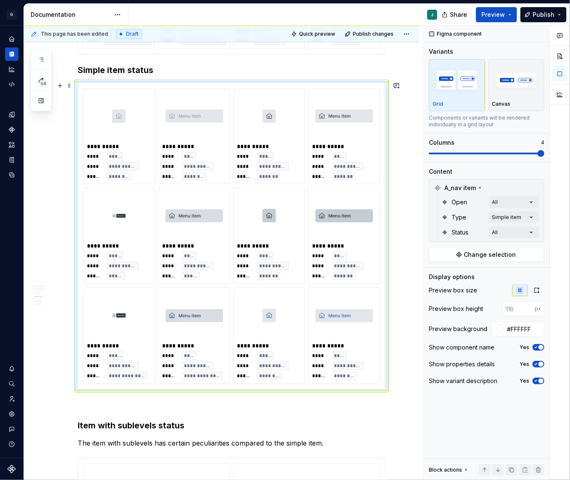
scroll to position [1005, 0]
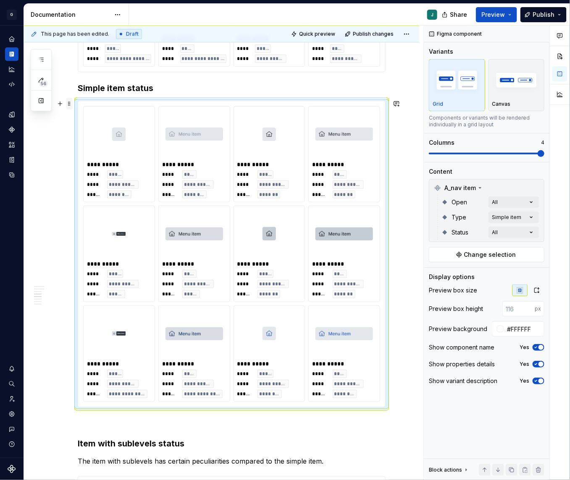
click at [70, 102] on span at bounding box center [69, 104] width 7 height 12
click at [111, 118] on div "Duplicate" at bounding box center [108, 116] width 55 height 8
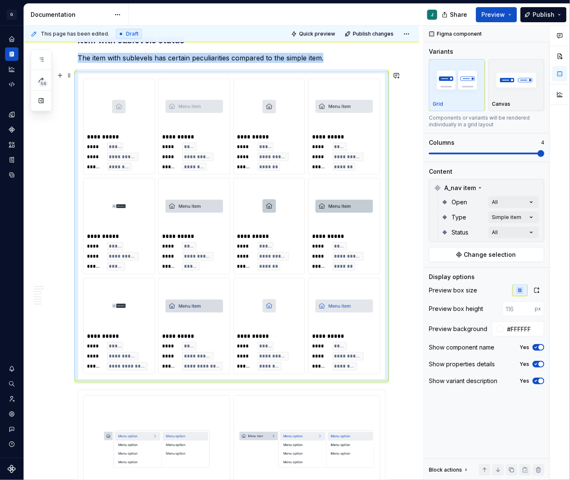
scroll to position [1406, 0]
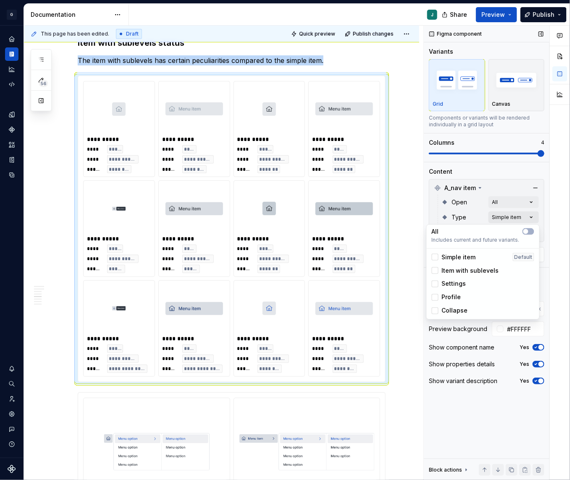
click at [523, 217] on div "Comments Open comments No comments yet Select ‘Comment’ from the block context …" at bounding box center [497, 253] width 146 height 455
click at [451, 267] on span "Item with sublevels" at bounding box center [470, 271] width 57 height 8
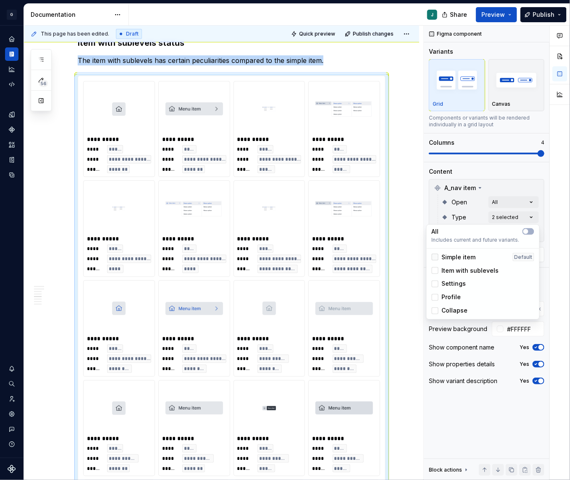
click at [435, 257] on icon at bounding box center [435, 257] width 0 height 0
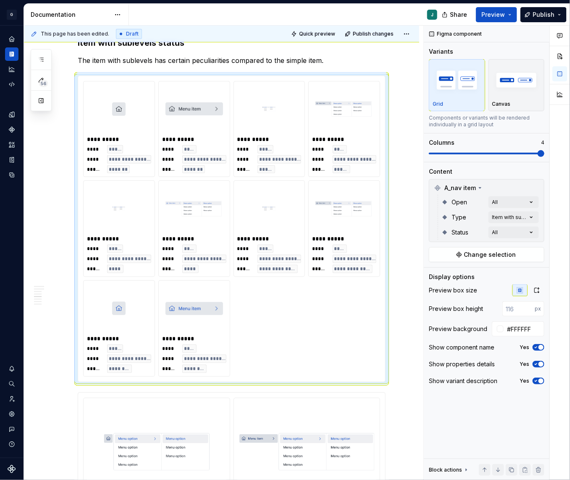
click at [485, 153] on div "Comments Open comments No comments yet Select ‘Comment’ from the block context …" at bounding box center [497, 253] width 146 height 455
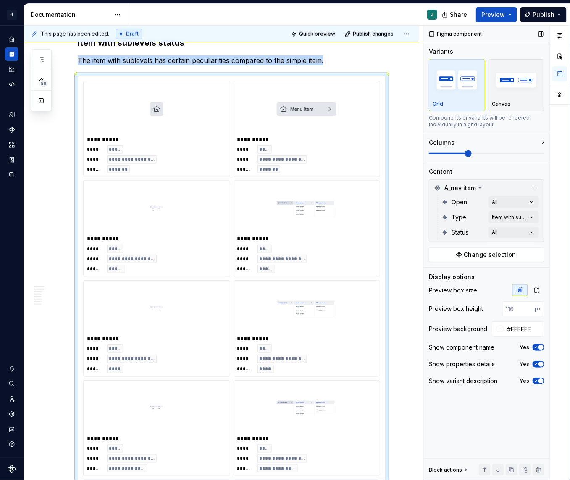
scroll to position [1453, 0]
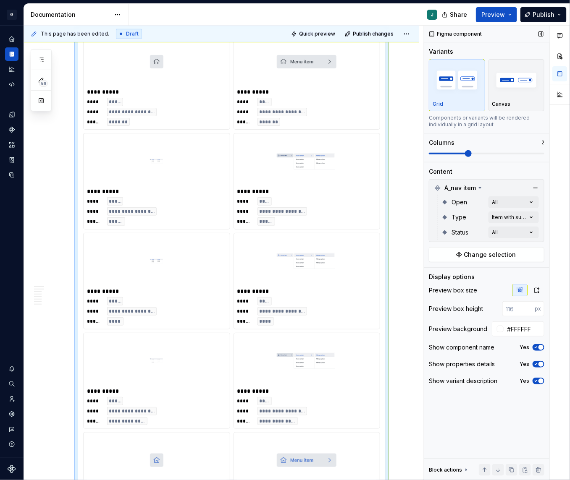
click at [467, 153] on span at bounding box center [448, 154] width 39 height 2
click at [523, 286] on button "button" at bounding box center [536, 291] width 15 height 12
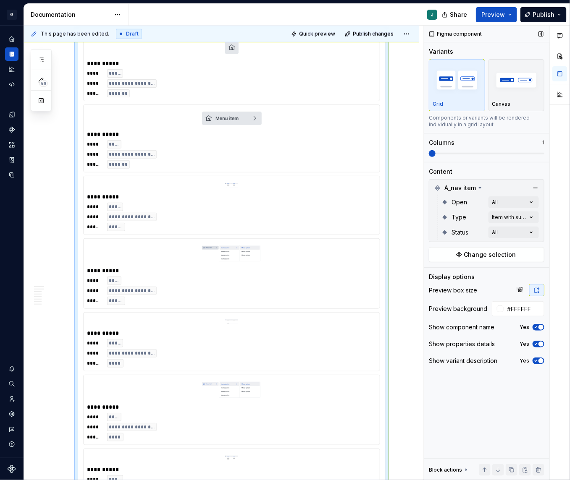
click at [446, 151] on span at bounding box center [486, 153] width 115 height 7
click at [469, 153] on span at bounding box center [486, 154] width 115 height 2
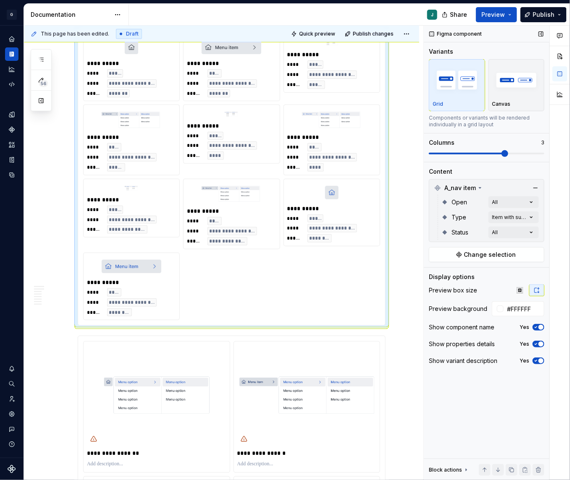
click at [510, 153] on span at bounding box center [486, 154] width 115 height 2
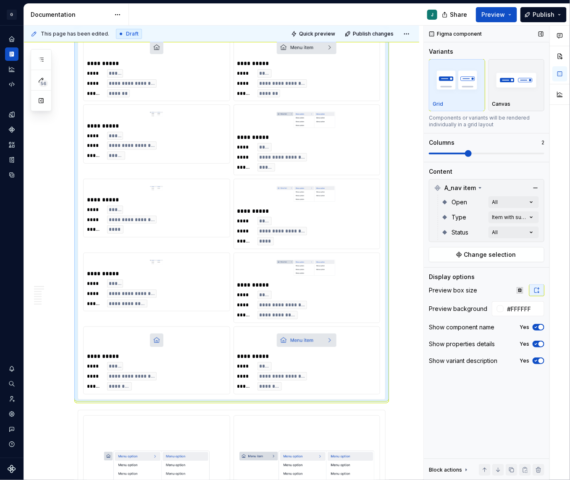
click at [467, 153] on span at bounding box center [448, 154] width 39 height 2
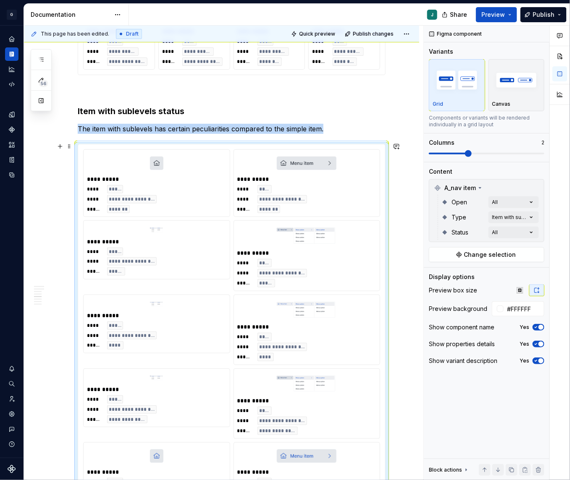
scroll to position [1336, 0]
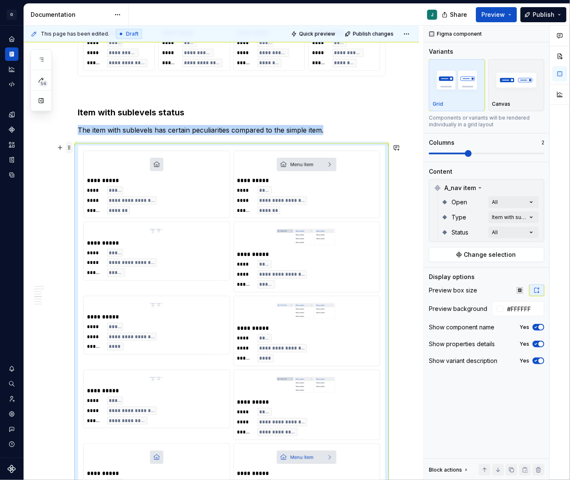
click at [68, 145] on span at bounding box center [69, 148] width 7 height 12
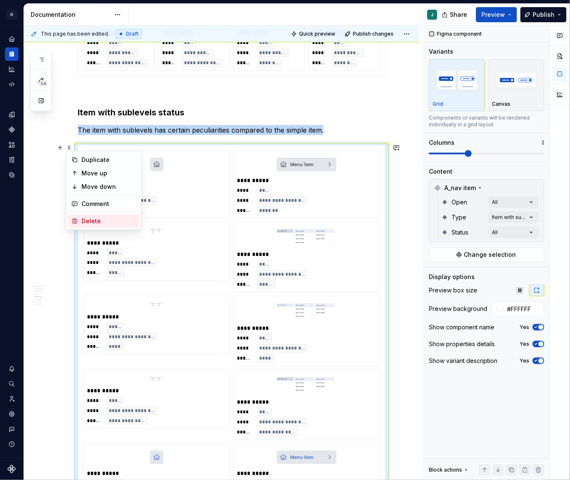
click at [105, 215] on div "Delete" at bounding box center [103, 220] width 71 height 13
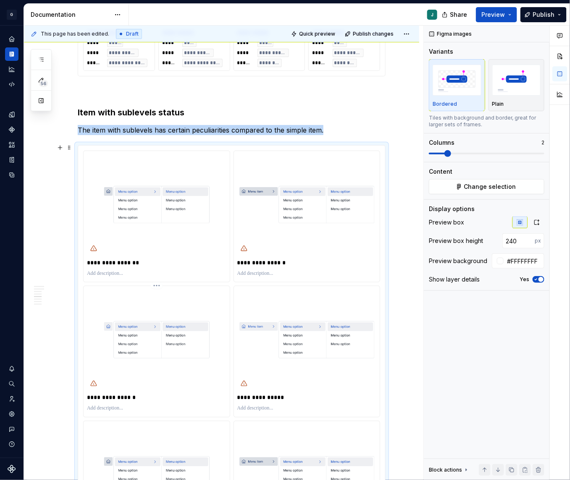
scroll to position [1410, 0]
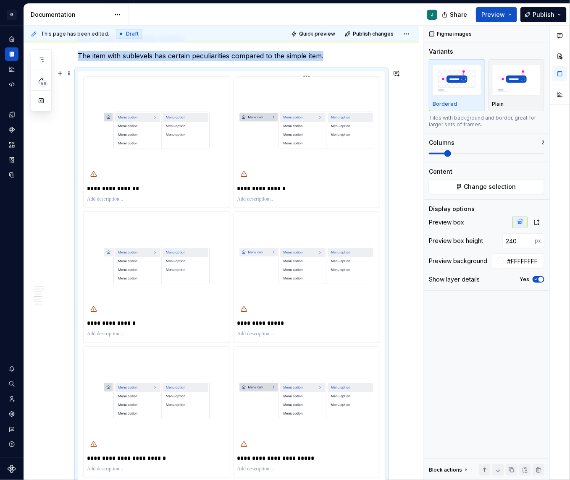
click at [235, 200] on div "**********" at bounding box center [306, 142] width 147 height 132
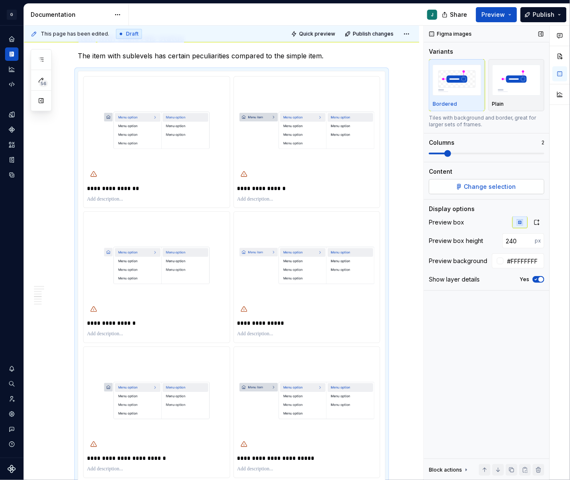
click at [497, 184] on span "Change selection" at bounding box center [490, 187] width 52 height 8
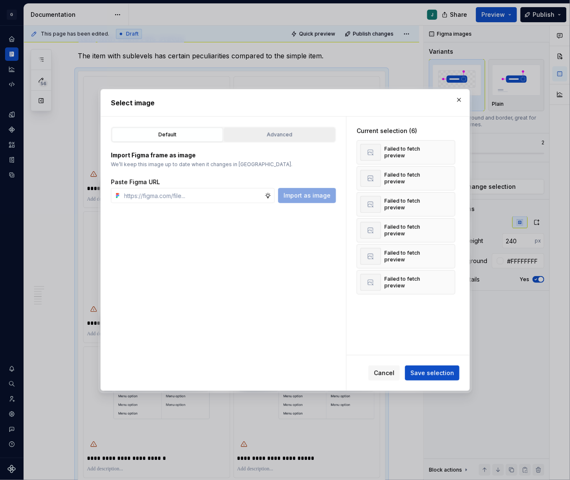
click at [285, 134] on div "Advanced" at bounding box center [279, 135] width 105 height 8
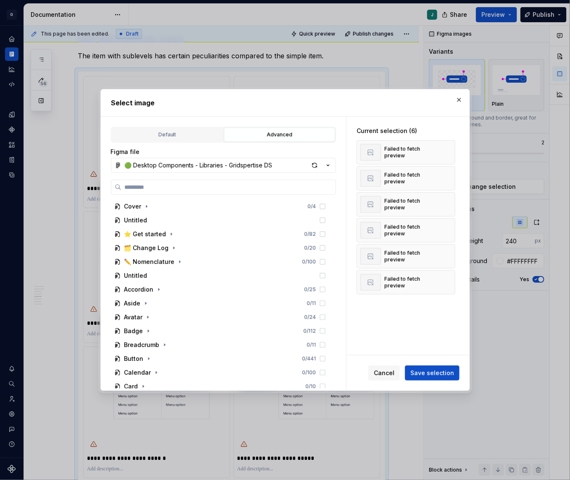
type textarea "*"
click at [446, 151] on button "button" at bounding box center [445, 152] width 12 height 12
click at [446, 173] on button "button" at bounding box center [445, 179] width 12 height 12
click at [446, 151] on button "button" at bounding box center [445, 152] width 12 height 12
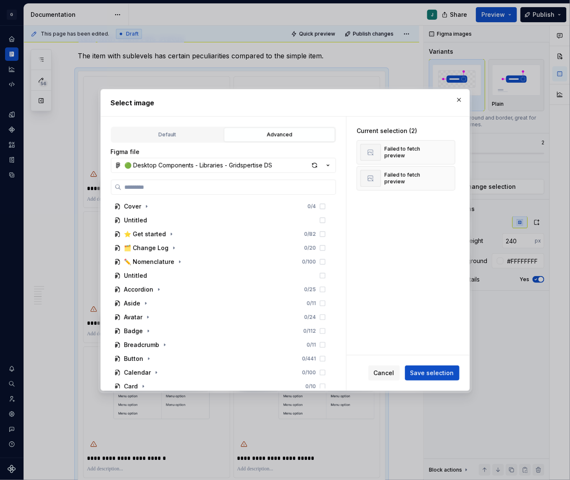
click at [446, 151] on button "button" at bounding box center [445, 152] width 12 height 12
click at [446, 173] on button "button" at bounding box center [445, 179] width 12 height 12
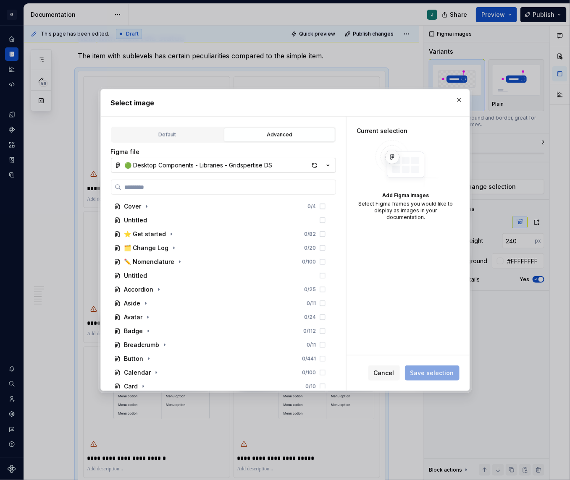
click at [206, 169] on button "🟢 Desktop Components - Libraries - Gridspertise DS" at bounding box center [223, 165] width 225 height 15
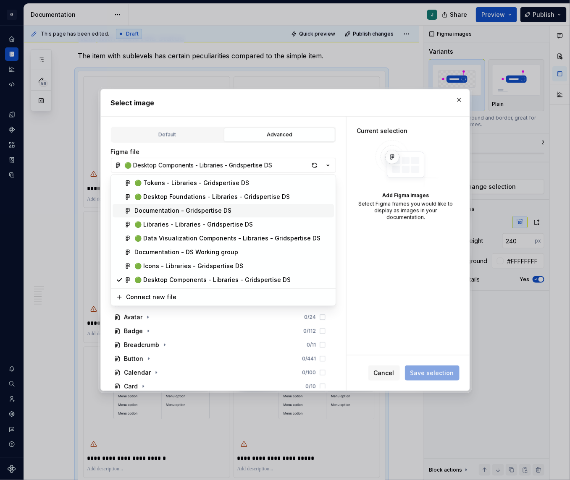
click at [175, 206] on span "Documentation - Gridspertise DS" at bounding box center [222, 210] width 221 height 13
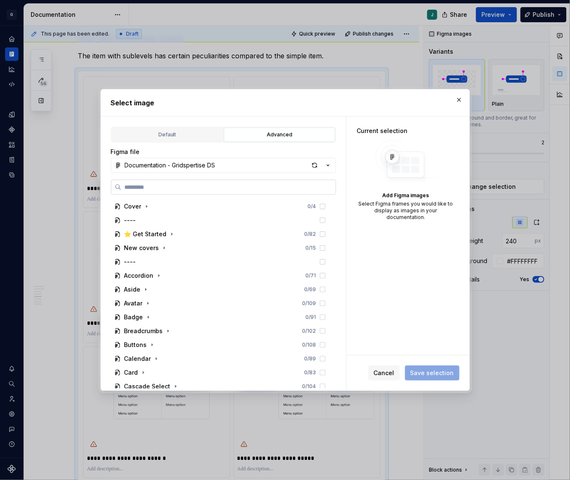
paste input "**********"
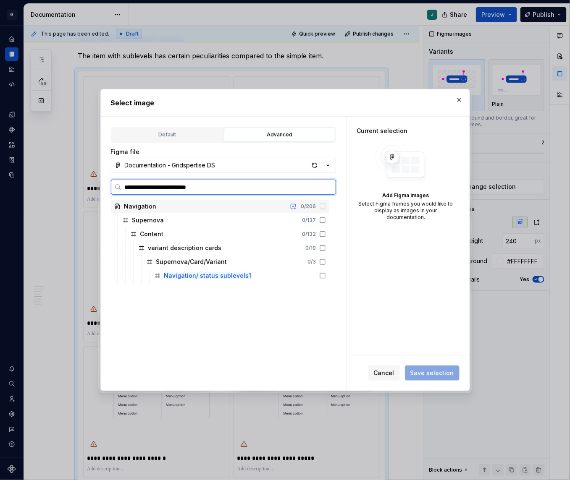
type input "**********"
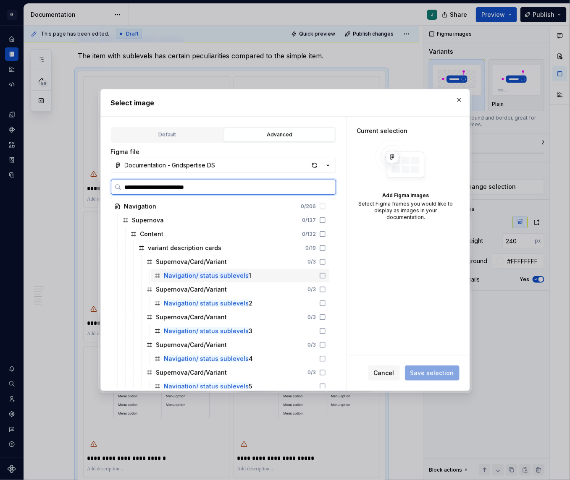
click at [326, 277] on icon at bounding box center [322, 275] width 7 height 7
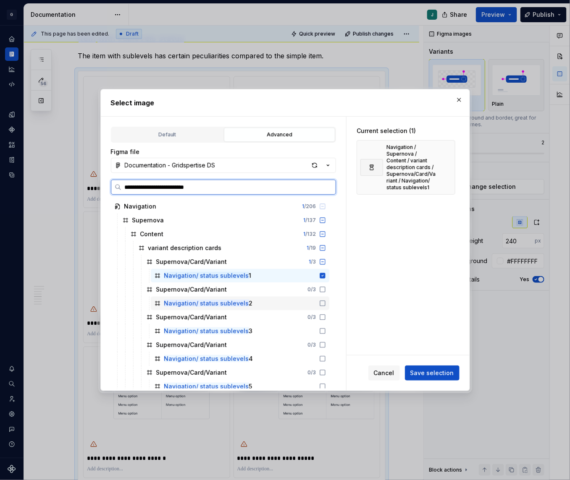
click at [325, 306] on icon at bounding box center [322, 303] width 5 height 5
click at [326, 329] on icon at bounding box center [322, 331] width 7 height 7
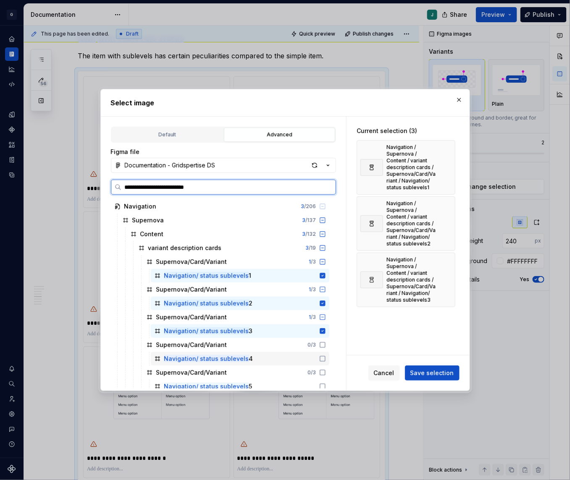
click at [326, 357] on icon at bounding box center [322, 359] width 7 height 7
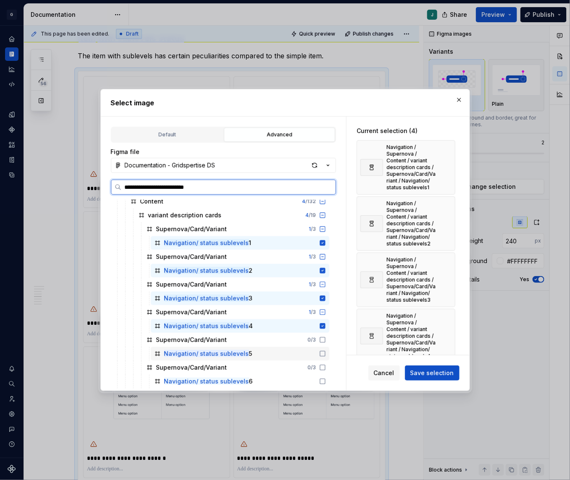
click at [326, 353] on icon at bounding box center [322, 353] width 7 height 7
click at [326, 379] on icon at bounding box center [322, 381] width 7 height 7
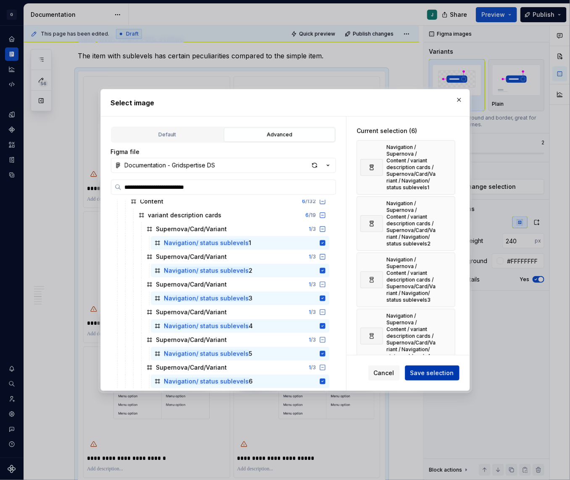
click at [448, 374] on span "Save selection" at bounding box center [432, 373] width 44 height 8
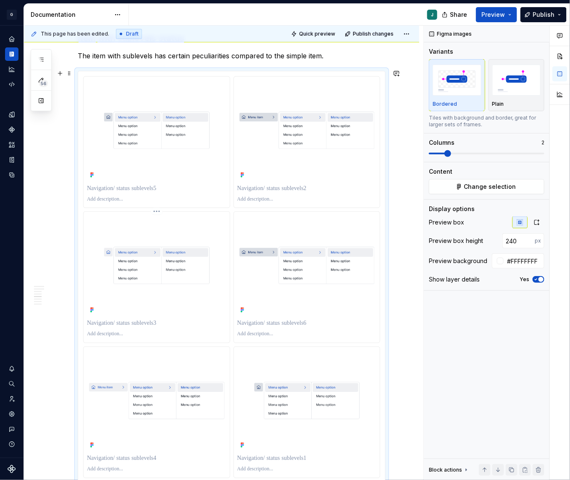
click at [128, 319] on p at bounding box center [156, 323] width 139 height 8
click at [264, 455] on p at bounding box center [306, 459] width 139 height 8
type textarea "*"
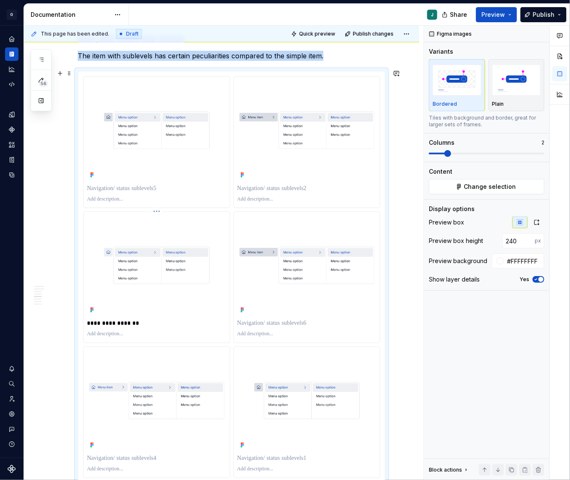
click at [190, 296] on div at bounding box center [156, 265] width 139 height 101
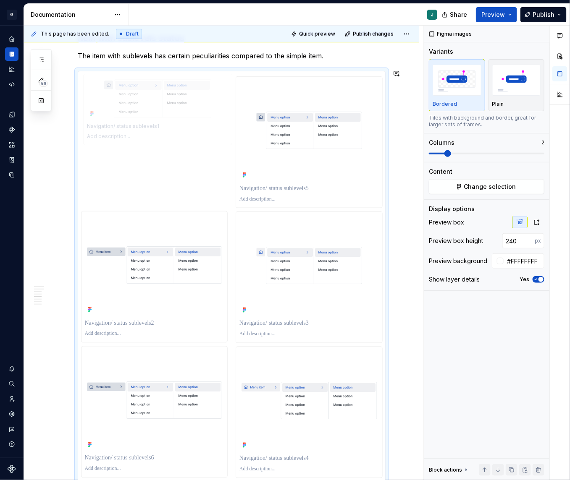
drag, startPoint x: 299, startPoint y: 410, endPoint x: 162, endPoint y: 183, distance: 265.2
click at [162, 183] on body "G GSP Design System J Design system data Documentation J Share Preview Publish …" at bounding box center [285, 240] width 570 height 480
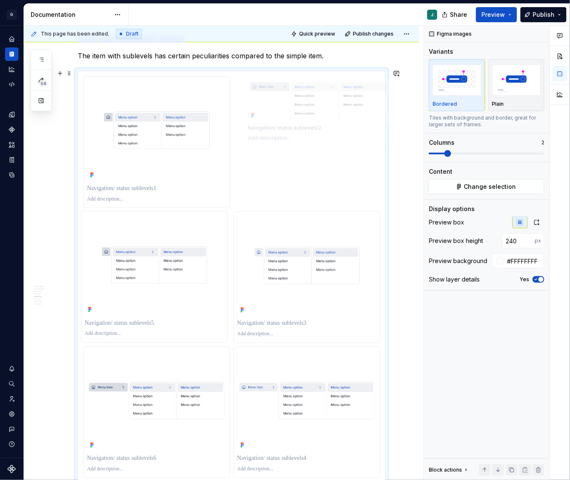
drag, startPoint x: 151, startPoint y: 301, endPoint x: 313, endPoint y: 169, distance: 208.9
click at [313, 169] on body "G GSP Design System J Design system data Documentation J Share Preview Publish …" at bounding box center [285, 240] width 570 height 480
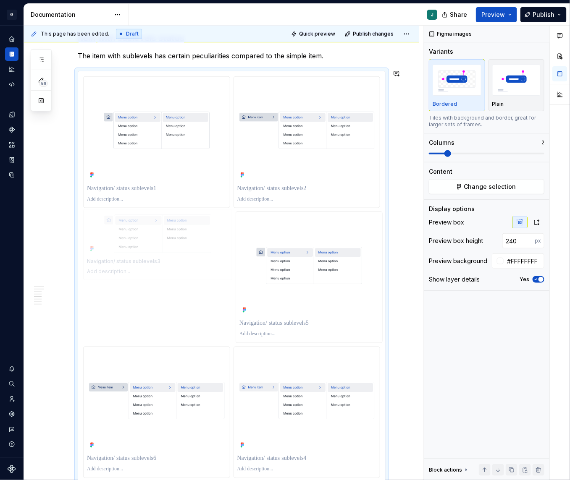
drag, startPoint x: 319, startPoint y: 280, endPoint x: 200, endPoint y: 277, distance: 119.7
click at [200, 277] on body "G GSP Design System J Design system data Documentation J Share Preview Publish …" at bounding box center [285, 240] width 570 height 480
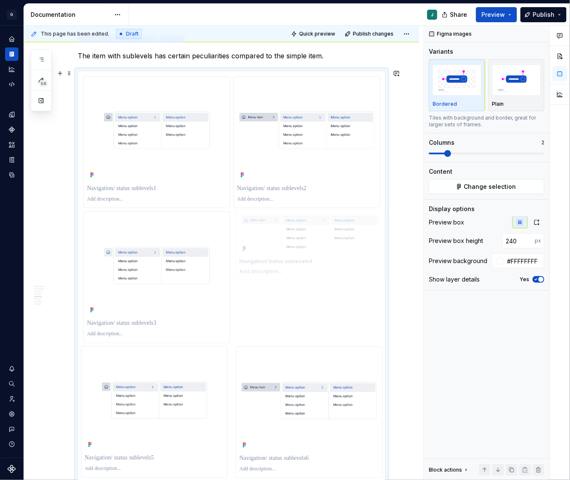
drag, startPoint x: 283, startPoint y: 426, endPoint x: 318, endPoint y: 330, distance: 102.2
click at [318, 330] on body "G GSP Design System J Design system data Documentation J Share Preview Publish …" at bounding box center [285, 240] width 570 height 480
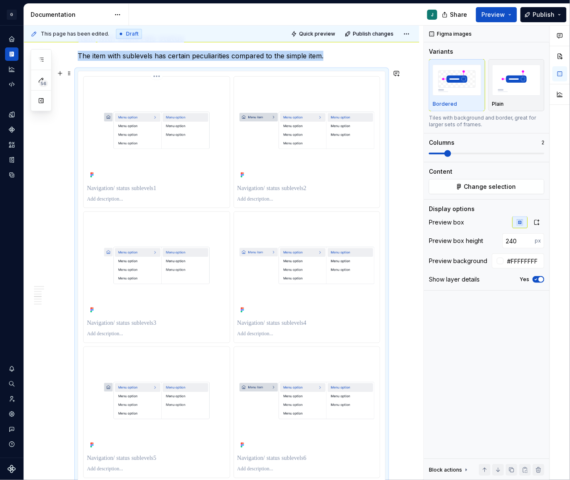
click at [145, 185] on p at bounding box center [158, 188] width 142 height 8
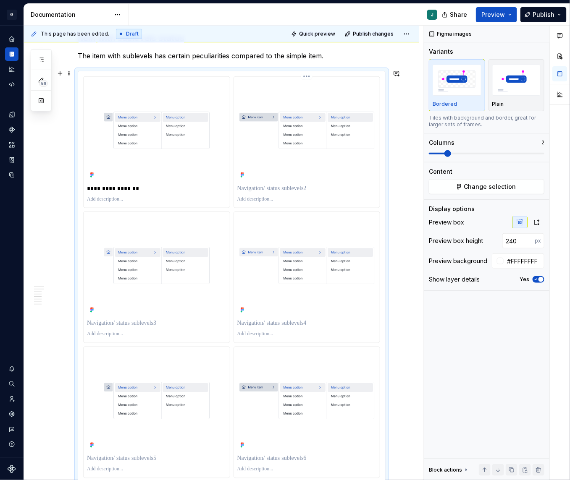
click at [255, 184] on p at bounding box center [306, 188] width 139 height 8
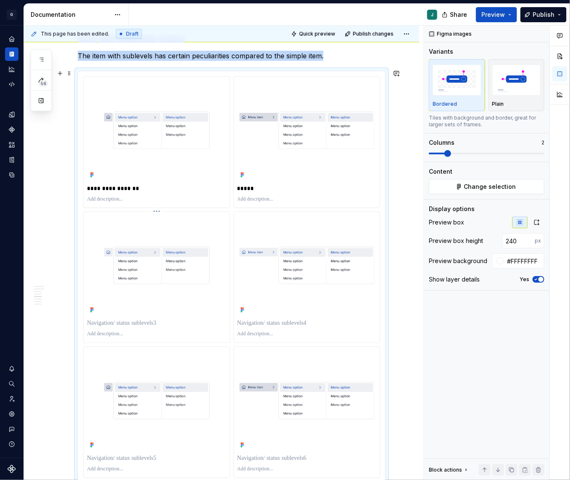
click at [133, 325] on div at bounding box center [156, 324] width 139 height 12
click at [124, 320] on body "G GSP Design System J Design system data Documentation J Share Preview Publish …" at bounding box center [285, 240] width 570 height 480
select select "**"
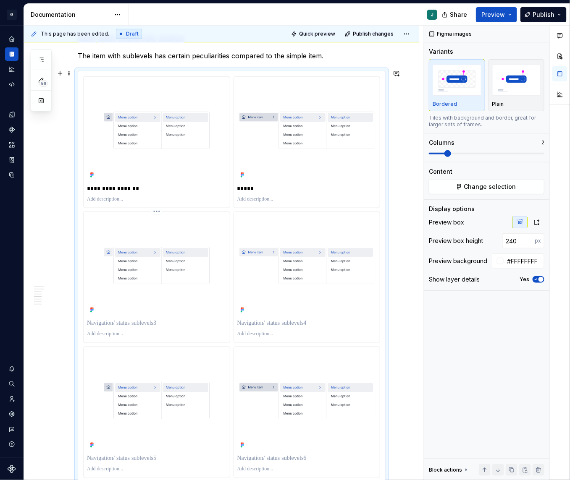
click at [106, 319] on p at bounding box center [156, 323] width 139 height 8
click at [286, 319] on p at bounding box center [306, 323] width 139 height 8
click at [102, 455] on p at bounding box center [156, 459] width 139 height 8
click at [265, 456] on p at bounding box center [306, 459] width 139 height 8
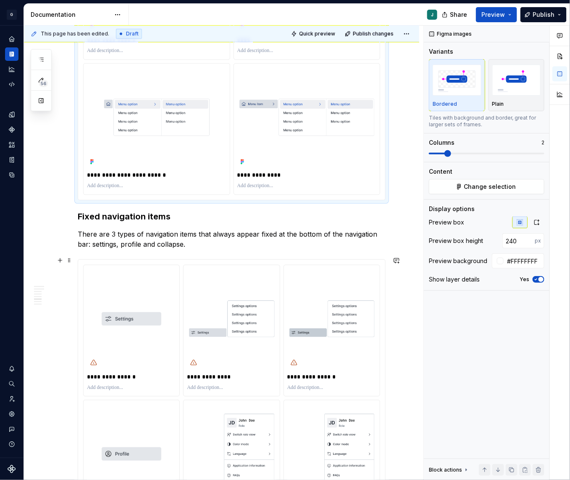
scroll to position [1766, 0]
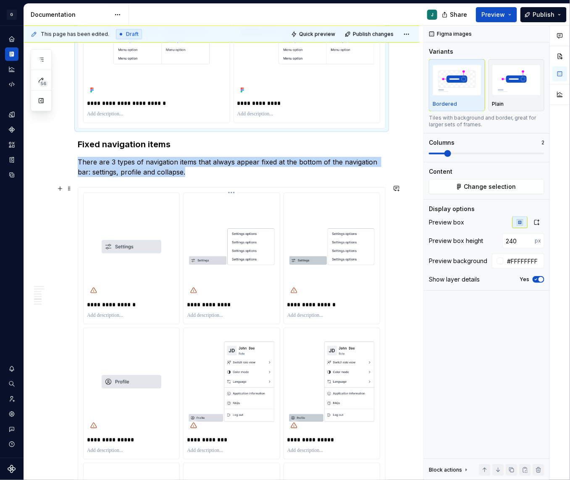
click at [256, 282] on div at bounding box center [231, 246] width 89 height 101
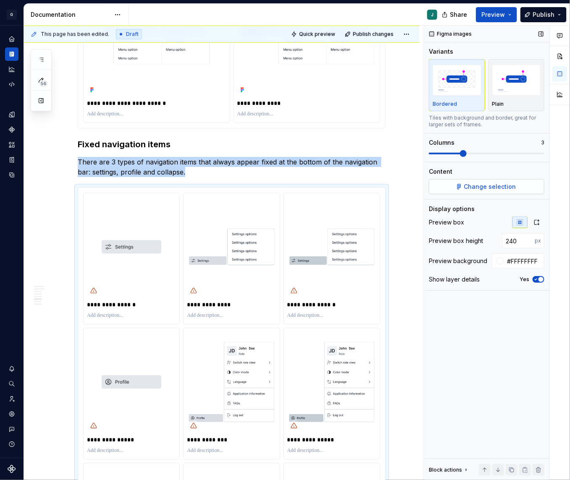
click at [493, 194] on button "Change selection" at bounding box center [486, 186] width 115 height 15
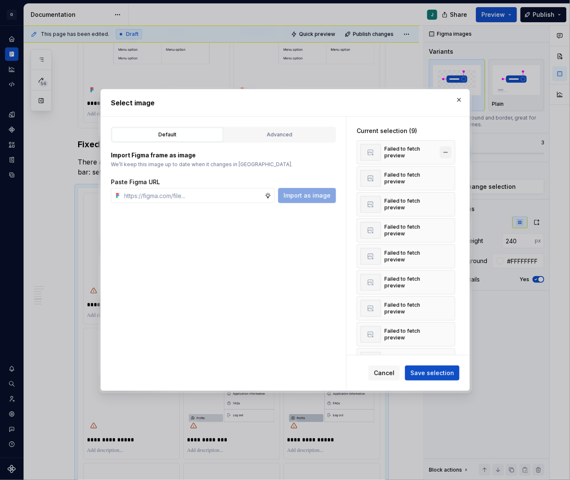
type textarea "*"
click at [449, 151] on button "button" at bounding box center [445, 152] width 12 height 12
click at [449, 173] on button "button" at bounding box center [445, 179] width 12 height 12
click at [449, 151] on button "button" at bounding box center [445, 152] width 12 height 12
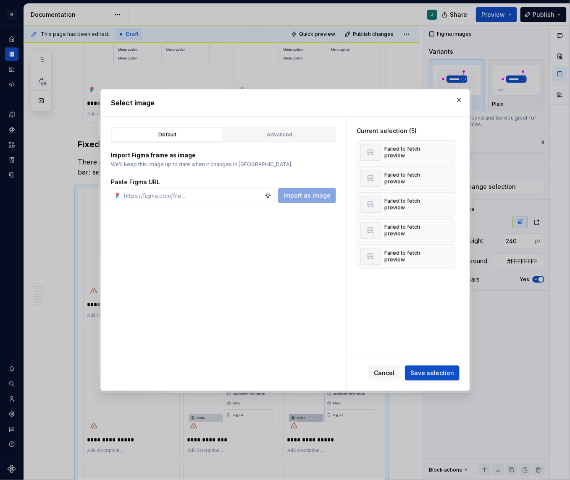
click at [449, 151] on button "button" at bounding box center [445, 152] width 12 height 12
click at [449, 173] on button "button" at bounding box center [445, 179] width 12 height 12
click at [449, 151] on button "button" at bounding box center [445, 152] width 12 height 12
click at [449, 173] on button "button" at bounding box center [445, 179] width 12 height 12
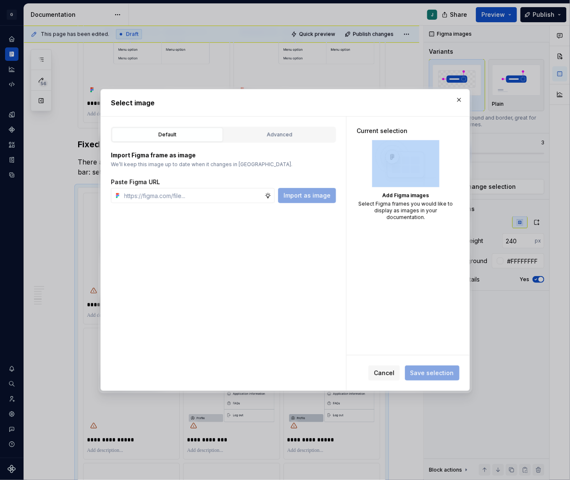
click at [449, 151] on div "Add Figma images Select Figma frames you would like to display as images in you…" at bounding box center [405, 180] width 99 height 81
click at [290, 136] on div "Advanced" at bounding box center [279, 135] width 105 height 8
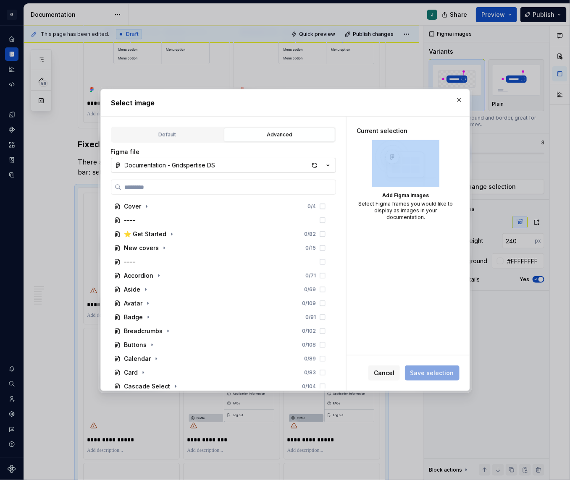
click at [193, 169] on div "Documentation - Gridspertise DS" at bounding box center [170, 165] width 91 height 8
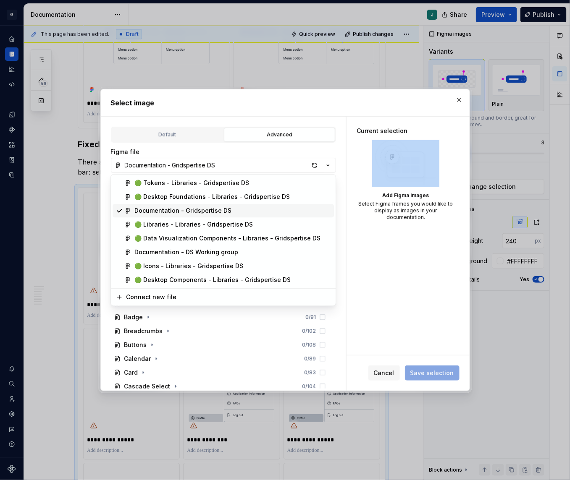
click at [200, 212] on div "Documentation - Gridspertise DS" at bounding box center [182, 211] width 97 height 8
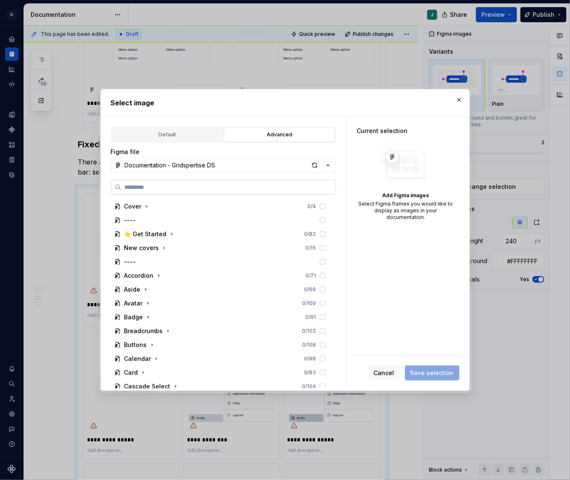
paste input "**********"
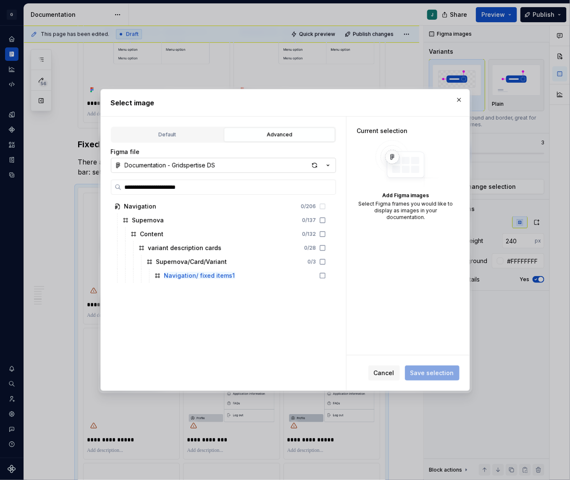
type input "**********"
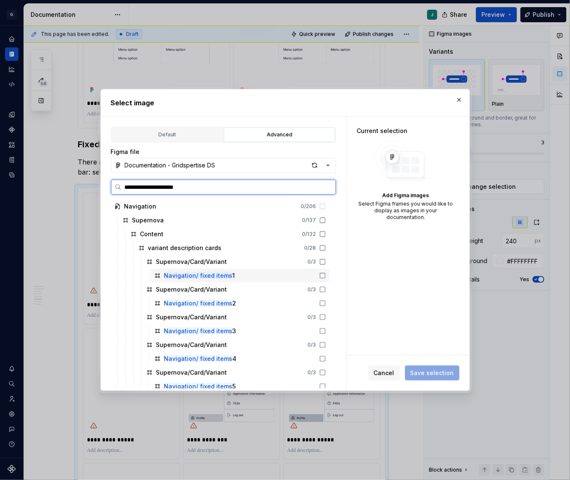
click at [326, 272] on icon at bounding box center [322, 275] width 7 height 7
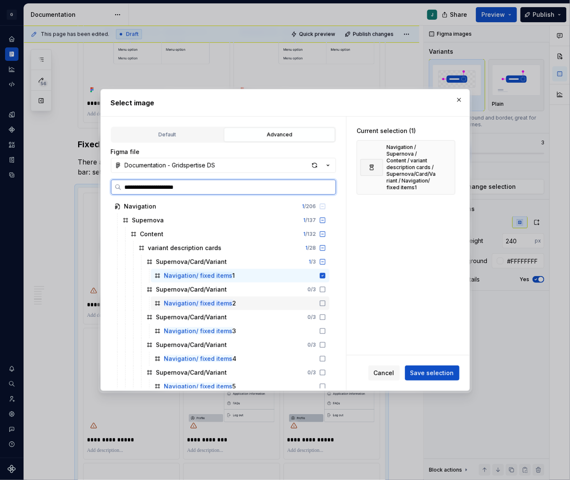
click at [326, 303] on icon at bounding box center [322, 303] width 7 height 7
click at [326, 330] on icon at bounding box center [322, 331] width 7 height 7
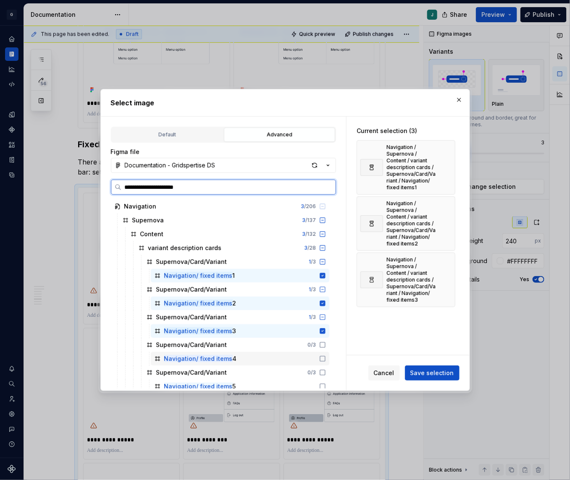
click at [326, 357] on icon at bounding box center [322, 359] width 7 height 7
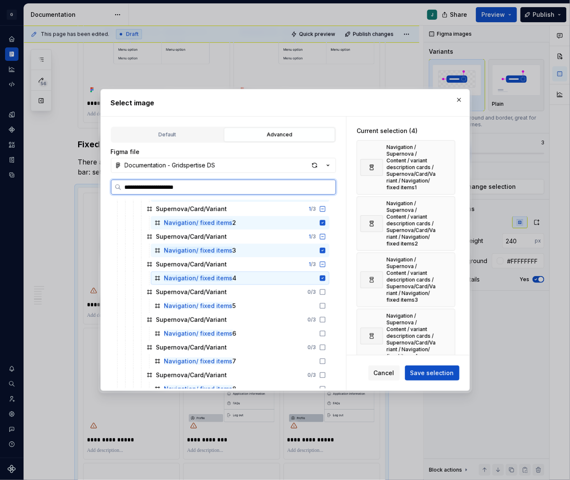
scroll to position [91, 0]
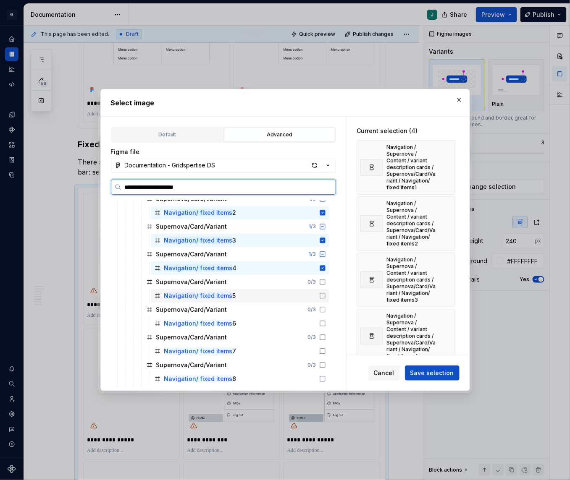
click at [326, 296] on icon at bounding box center [322, 296] width 7 height 7
click at [326, 322] on icon at bounding box center [322, 323] width 7 height 7
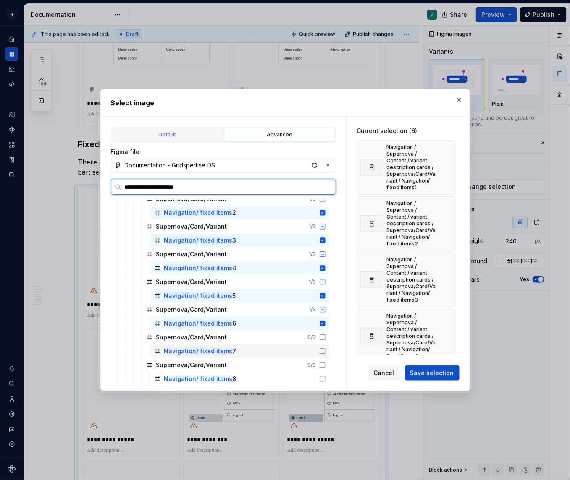
click at [326, 353] on icon at bounding box center [322, 351] width 7 height 7
click at [326, 377] on icon at bounding box center [322, 379] width 7 height 7
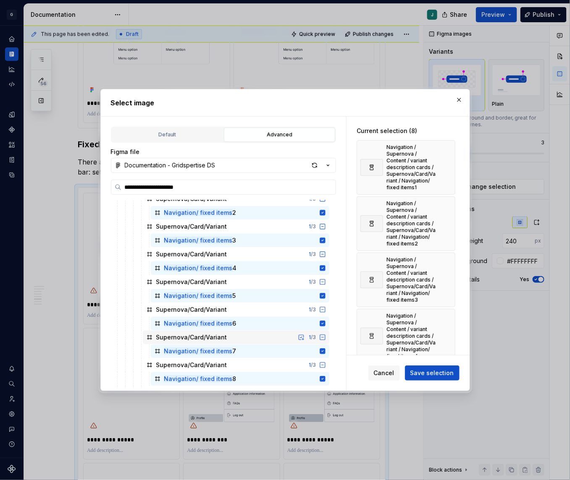
scroll to position [116, 0]
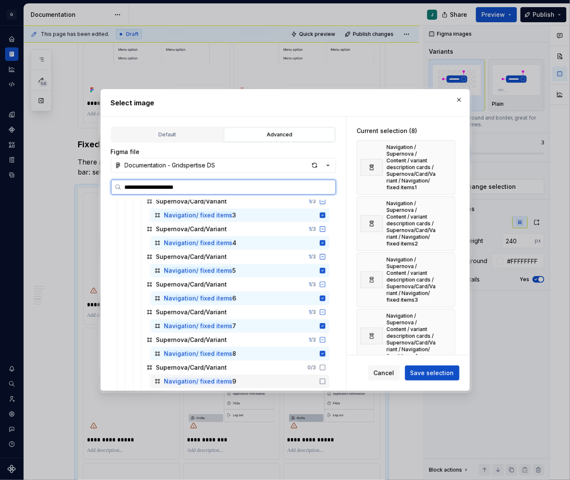
click at [326, 383] on icon at bounding box center [322, 381] width 7 height 7
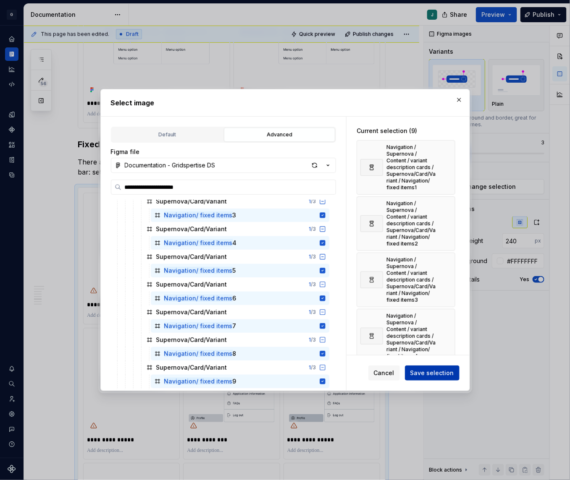
click at [433, 374] on span "Save selection" at bounding box center [432, 373] width 44 height 8
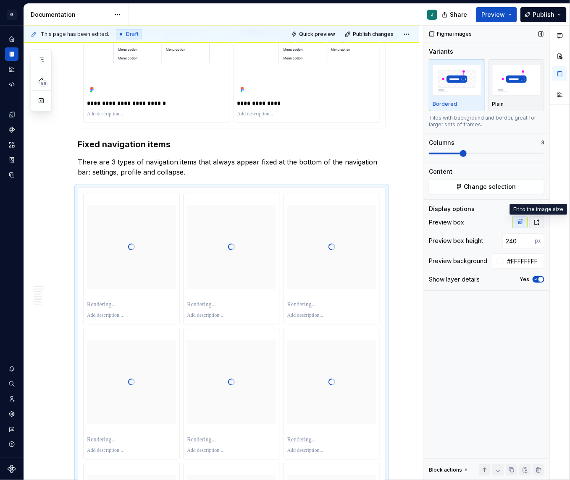
click at [523, 223] on icon "button" at bounding box center [536, 222] width 7 height 7
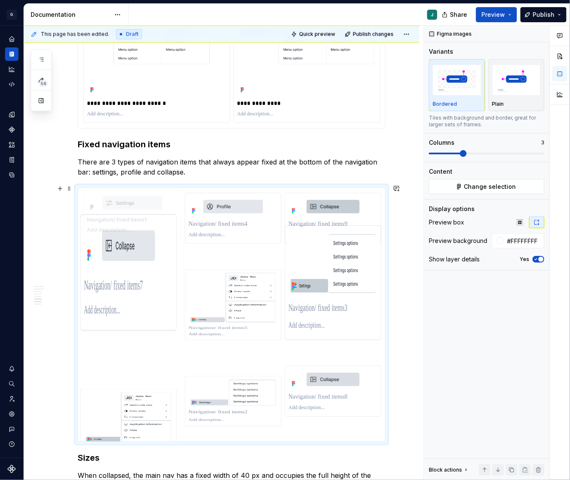
drag, startPoint x: 329, startPoint y: 385, endPoint x: 129, endPoint y: 222, distance: 257.8
click at [129, 222] on body "G GSP Design System J Design system data Documentation J Share Preview Publish …" at bounding box center [285, 240] width 570 height 480
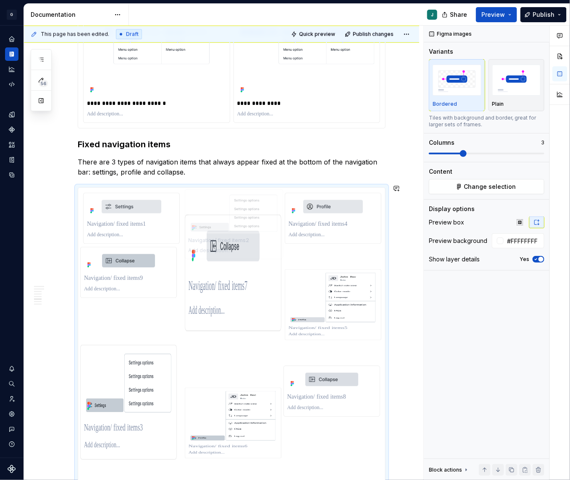
drag, startPoint x: 237, startPoint y: 390, endPoint x: 249, endPoint y: 225, distance: 165.0
click at [249, 225] on body "G GSP Design System J Design system data Documentation J Share Preview Publish …" at bounding box center [285, 240] width 570 height 480
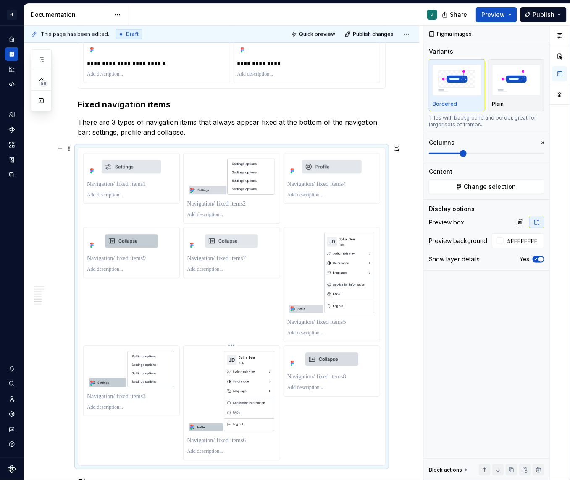
scroll to position [1807, 0]
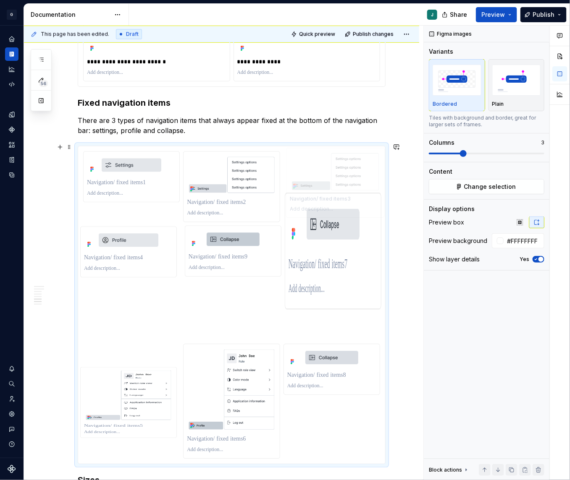
drag, startPoint x: 126, startPoint y: 380, endPoint x: 337, endPoint y: 178, distance: 292.1
click at [337, 178] on body "G GSP Design System J Design system data Documentation J Share Preview Publish …" at bounding box center [285, 240] width 570 height 480
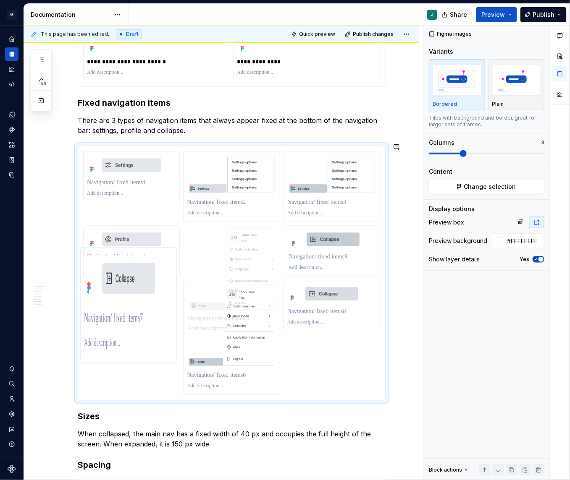
drag, startPoint x: 144, startPoint y: 340, endPoint x: 252, endPoint y: 263, distance: 133.4
click at [252, 263] on body "G GSP Design System J Design system data Documentation J Share Preview Publish …" at bounding box center [285, 240] width 570 height 480
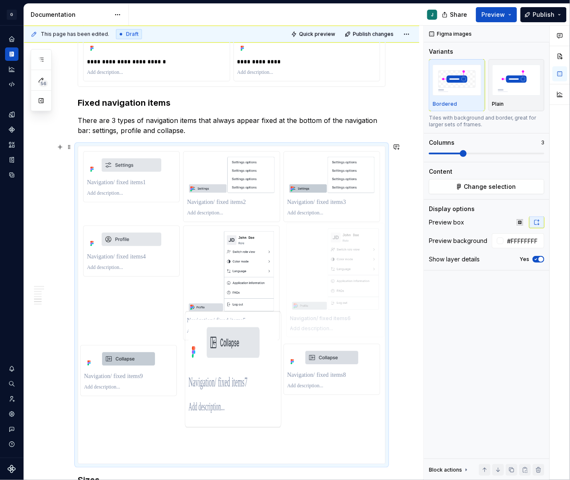
drag, startPoint x: 225, startPoint y: 391, endPoint x: 333, endPoint y: 277, distance: 156.5
click at [333, 277] on body "G GSP Design System J Design system data Documentation J Share Preview Publish …" at bounding box center [285, 240] width 570 height 480
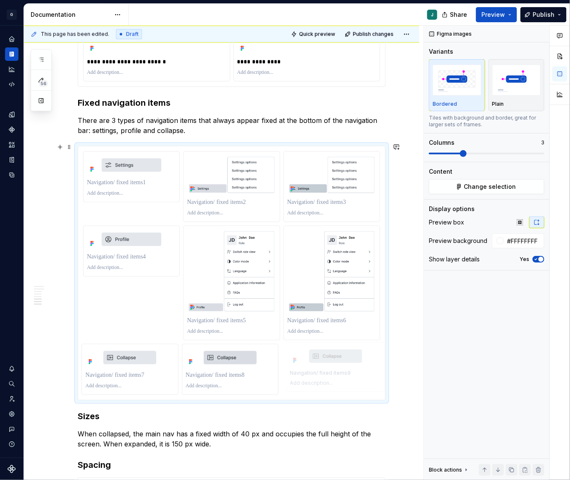
drag, startPoint x: 137, startPoint y: 361, endPoint x: 309, endPoint y: 362, distance: 171.3
click at [117, 179] on p at bounding box center [131, 182] width 89 height 8
click at [118, 255] on p at bounding box center [131, 257] width 89 height 8
click at [115, 371] on p at bounding box center [131, 375] width 89 height 8
click at [234, 383] on p at bounding box center [231, 386] width 89 height 7
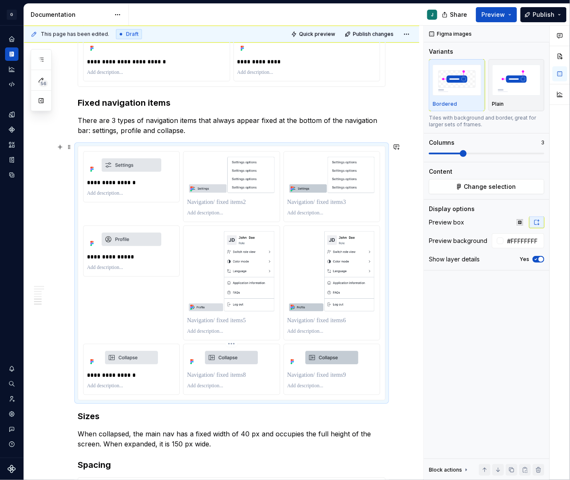
click at [224, 377] on p at bounding box center [231, 375] width 89 height 8
click at [207, 321] on p at bounding box center [231, 320] width 89 height 8
click at [211, 199] on p at bounding box center [231, 202] width 89 height 8
click at [296, 201] on p at bounding box center [331, 202] width 89 height 8
click at [301, 318] on p at bounding box center [331, 320] width 89 height 8
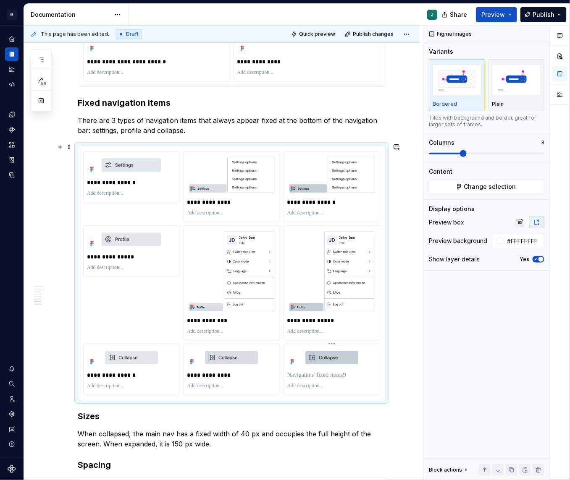
click at [304, 375] on p at bounding box center [331, 375] width 89 height 8
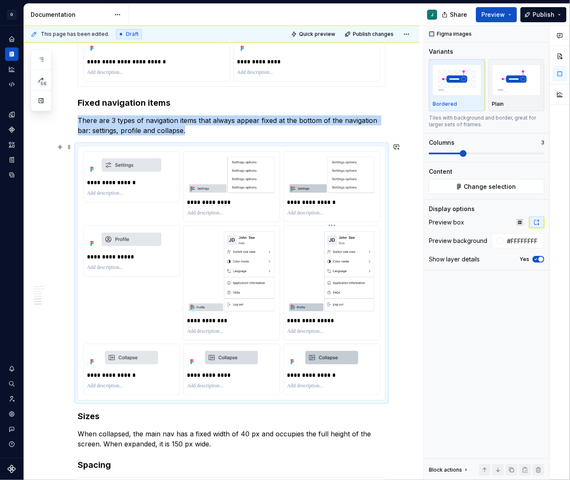
click at [376, 276] on img at bounding box center [331, 271] width 89 height 84
click at [515, 226] on button "button" at bounding box center [519, 223] width 15 height 12
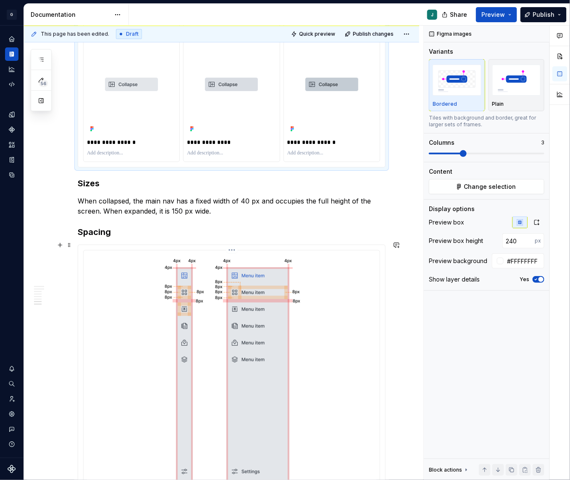
scroll to position [2208, 0]
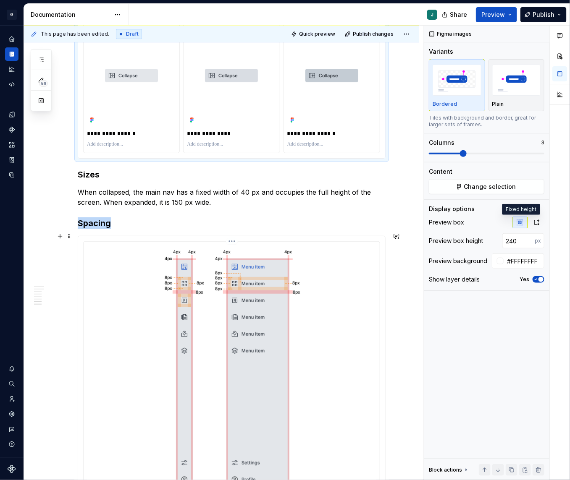
click at [235, 346] on img at bounding box center [232, 380] width 144 height 270
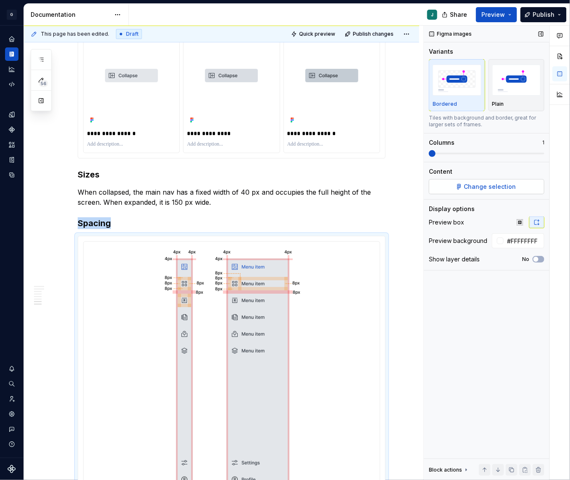
click at [470, 188] on span "Change selection" at bounding box center [490, 187] width 52 height 8
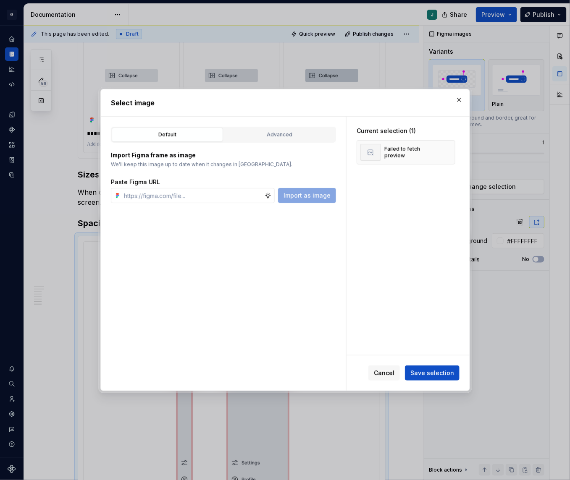
type textarea "*"
click at [272, 128] on button "Advanced" at bounding box center [279, 135] width 111 height 14
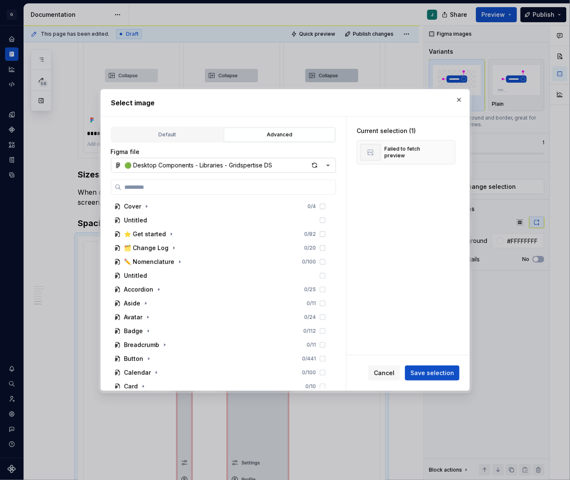
click at [162, 162] on div "🟢 Desktop Components - Libraries - Gridspertise DS" at bounding box center [199, 165] width 148 height 8
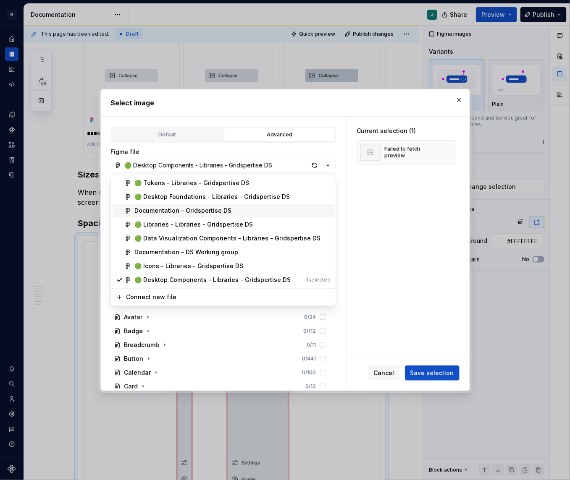
click at [183, 212] on div "Documentation - Gridspertise DS" at bounding box center [182, 211] width 97 height 8
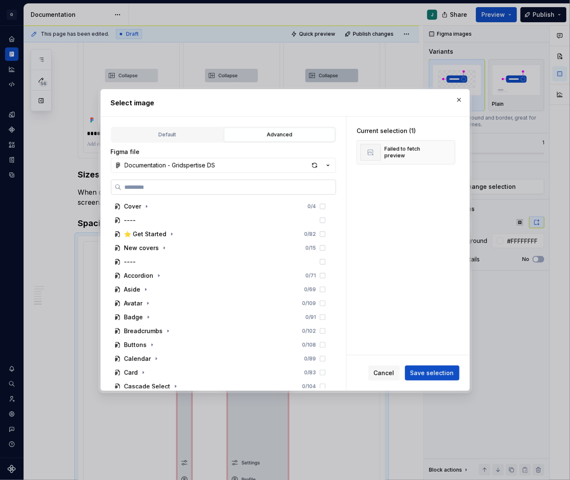
click at [153, 189] on input "search" at bounding box center [228, 187] width 214 height 8
paste input "**********"
type input "**********"
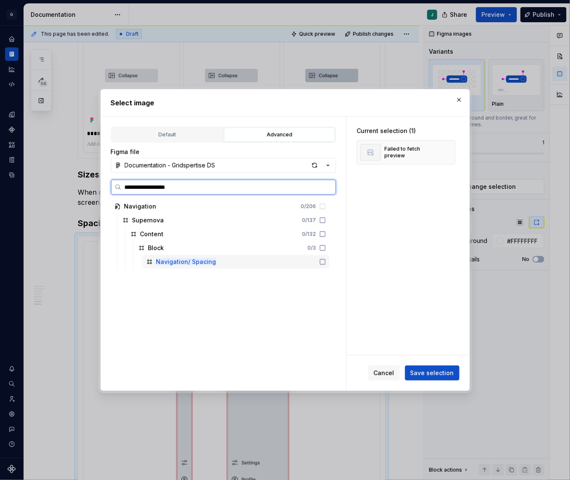
click at [202, 266] on div "Navigation/ Spacing" at bounding box center [236, 261] width 186 height 13
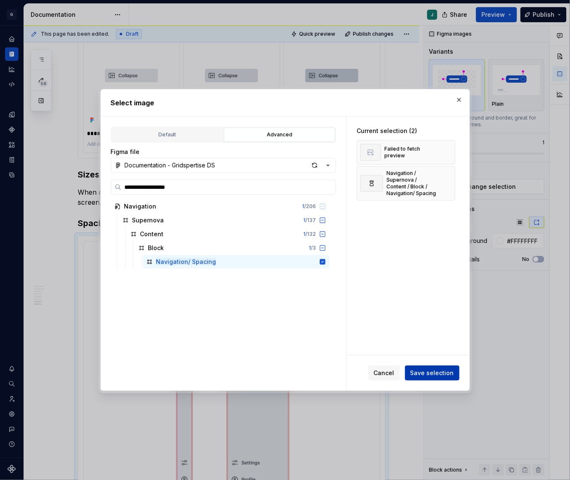
click at [421, 371] on span "Save selection" at bounding box center [432, 373] width 44 height 8
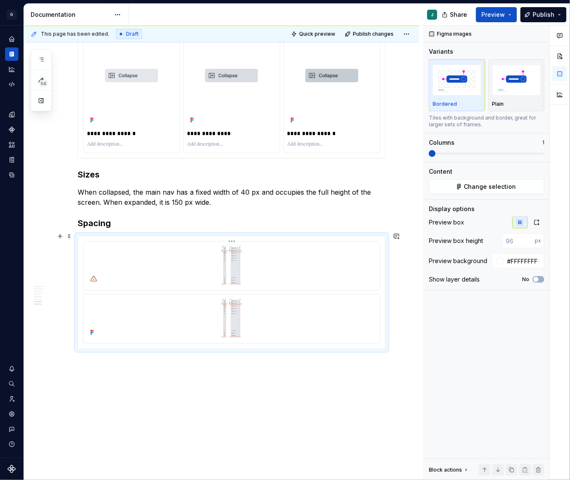
click at [235, 238] on html "G GSP Design System J Design system data Documentation J Share Preview Publish …" at bounding box center [285, 240] width 570 height 480
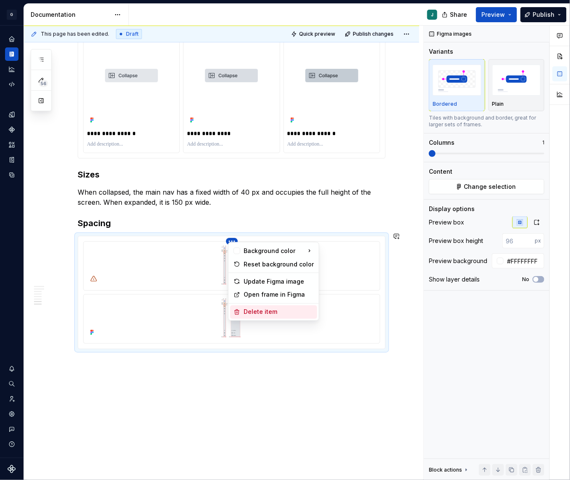
click at [253, 314] on div "Delete item" at bounding box center [278, 312] width 70 height 8
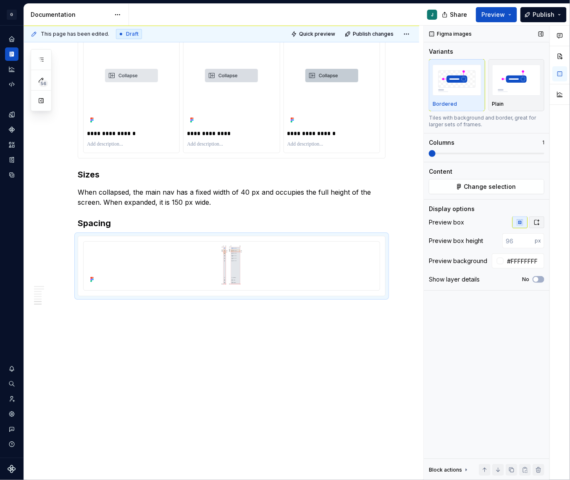
click at [523, 225] on button "button" at bounding box center [536, 223] width 15 height 12
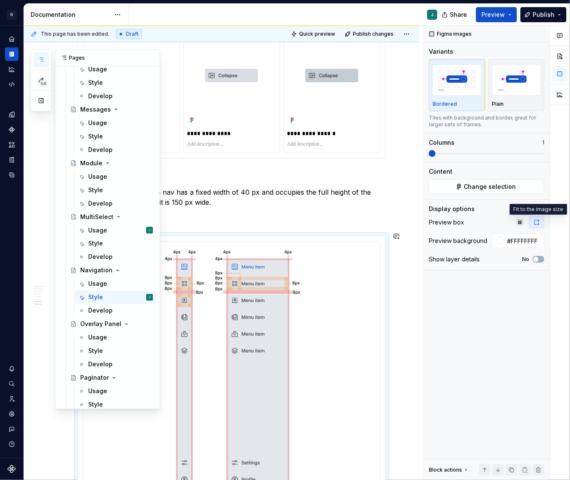
scroll to position [1514, 0]
click at [97, 334] on div "Usage" at bounding box center [97, 337] width 19 height 8
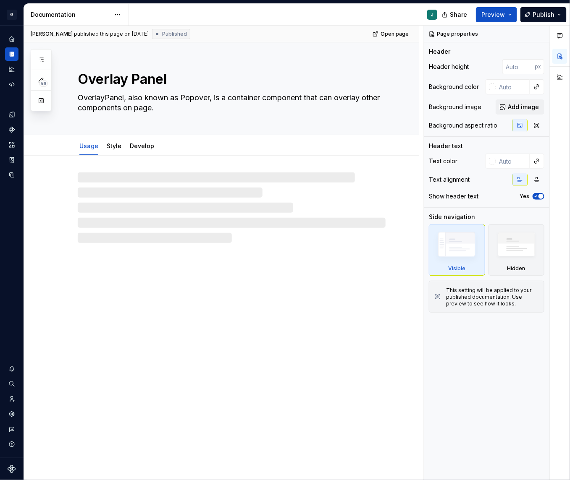
type textarea "*"
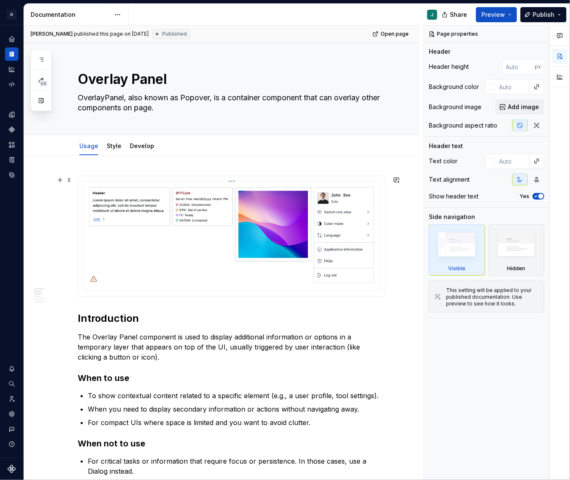
click at [205, 233] on img at bounding box center [231, 235] width 289 height 101
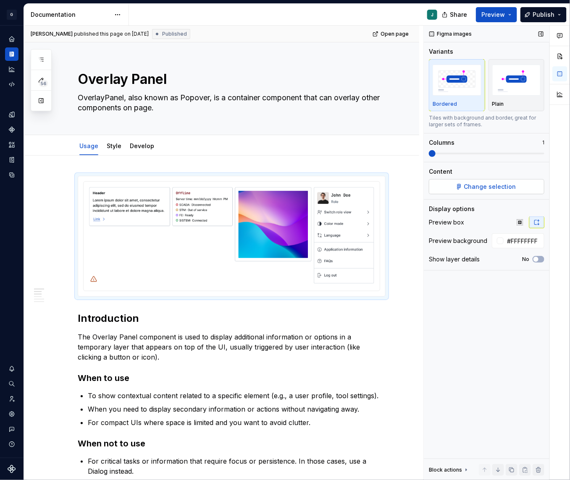
click at [506, 186] on span "Change selection" at bounding box center [490, 187] width 52 height 8
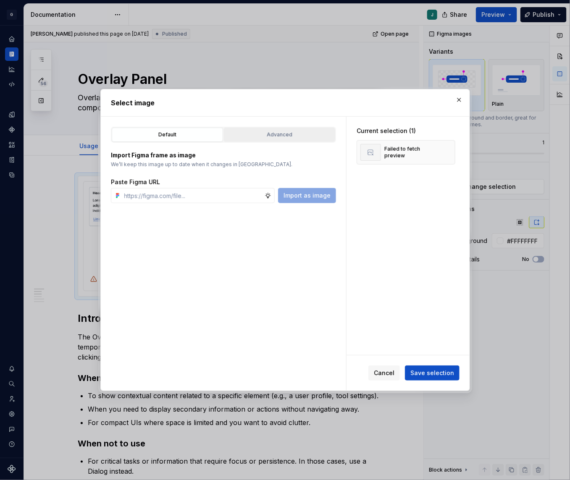
click at [289, 133] on div "Advanced" at bounding box center [279, 135] width 105 height 8
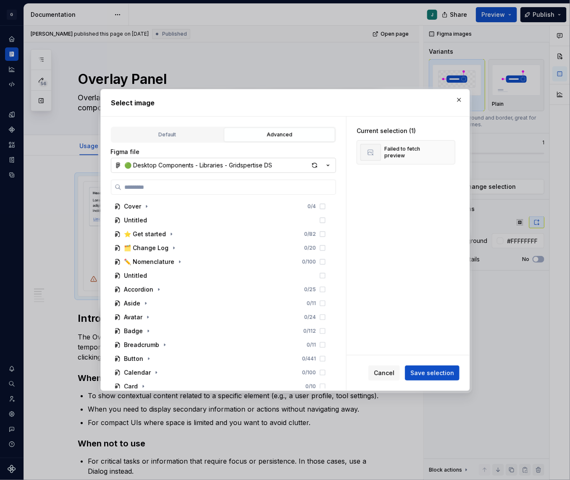
click at [160, 168] on div "🟢 Desktop Components - Libraries - Gridspertise DS" at bounding box center [199, 165] width 148 height 8
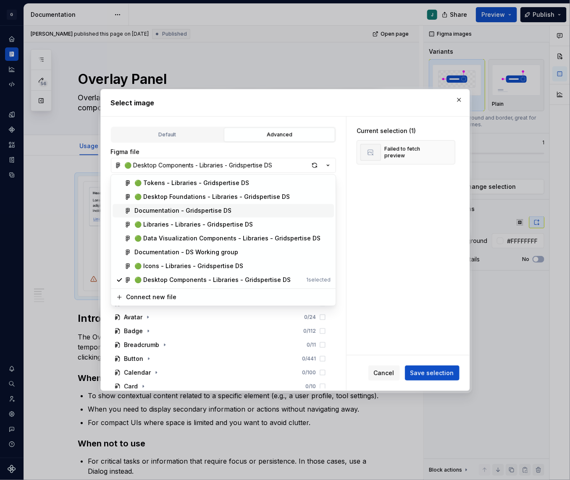
click at [161, 210] on div "Documentation - Gridspertise DS" at bounding box center [182, 211] width 97 height 8
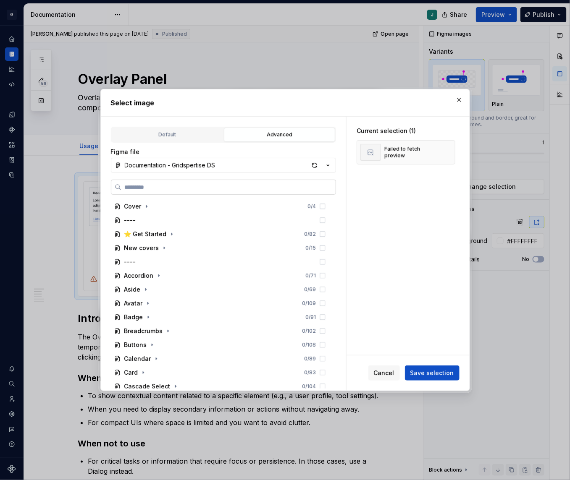
paste input "**********"
type input "**********"
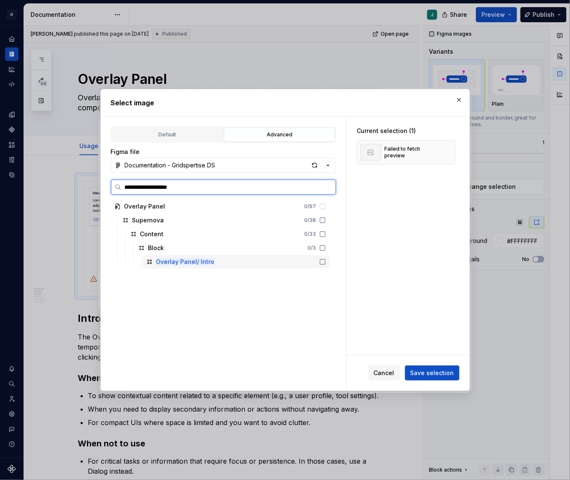
click at [203, 262] on mark "Overlay Panel/ Intro" at bounding box center [185, 261] width 58 height 7
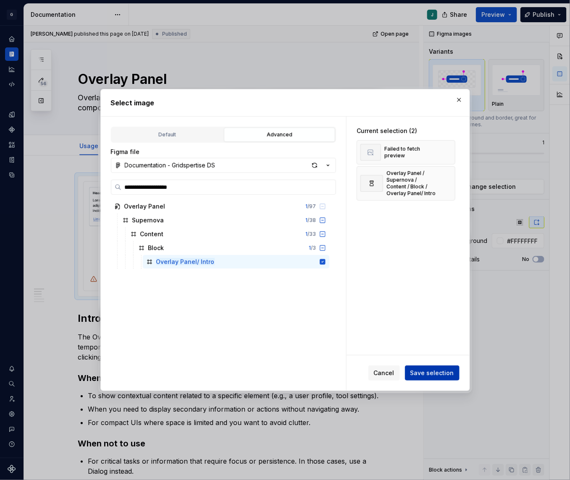
click at [441, 374] on span "Save selection" at bounding box center [432, 373] width 44 height 8
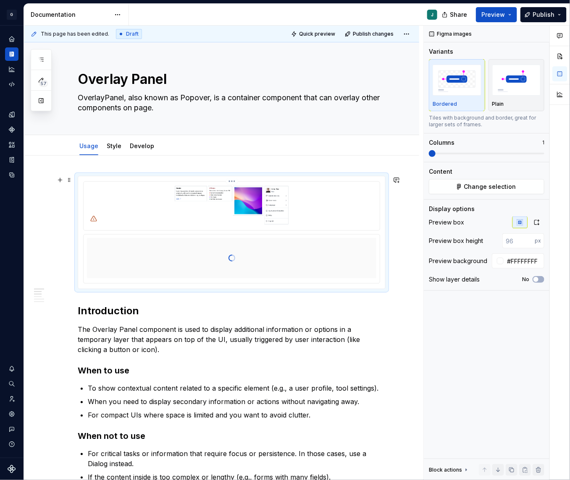
click at [236, 183] on html "G GSP Design System J Design system data Documentation J Share Preview Publish …" at bounding box center [285, 240] width 570 height 480
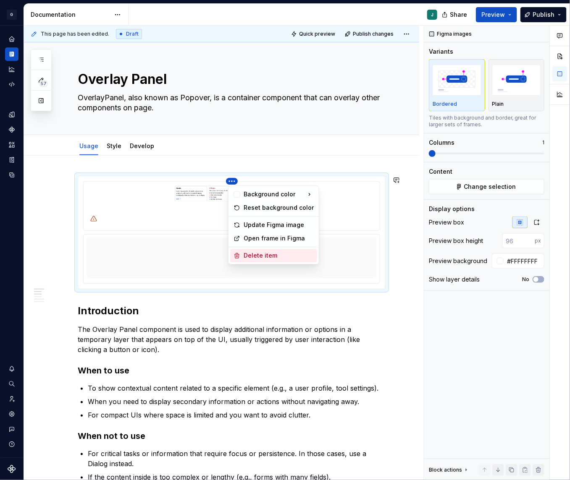
click at [260, 255] on div "Delete item" at bounding box center [278, 256] width 70 height 8
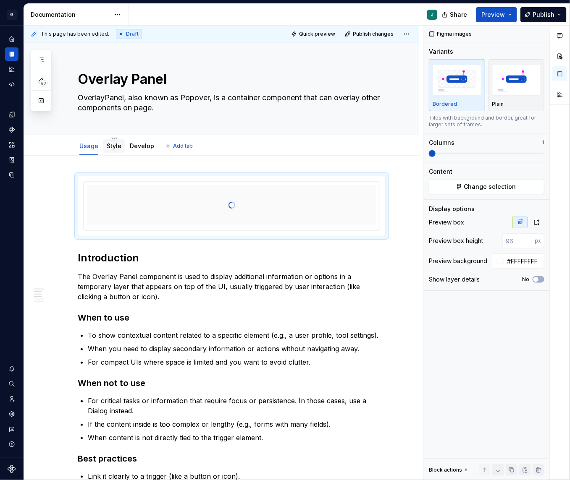
click at [111, 149] on div "Style" at bounding box center [114, 146] width 15 height 8
click at [523, 220] on icon "button" at bounding box center [536, 222] width 7 height 7
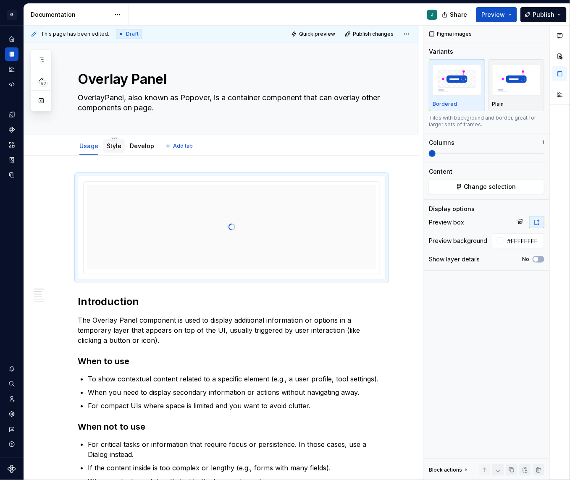
click at [115, 145] on link "Style" at bounding box center [114, 145] width 15 height 7
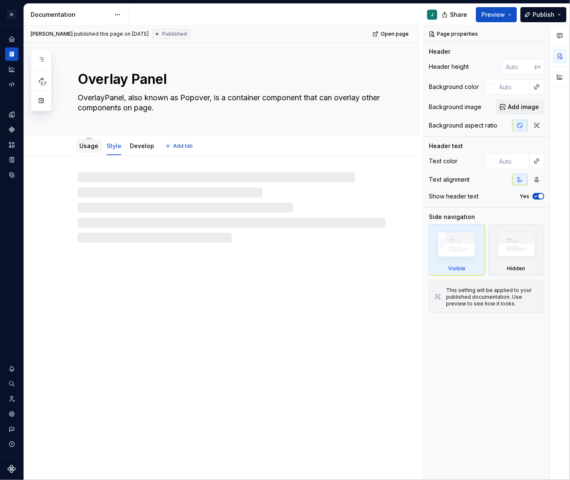
type textarea "*"
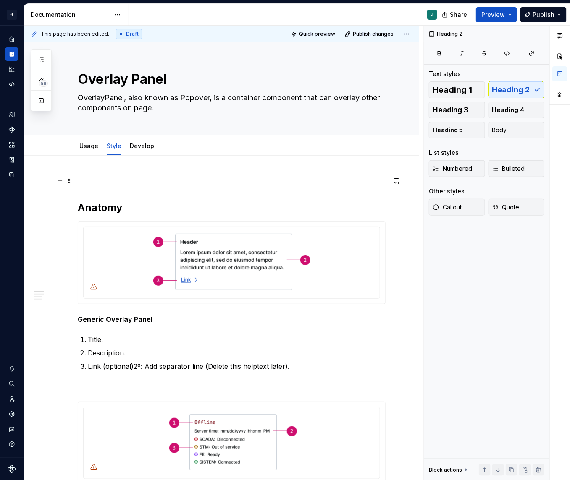
click at [82, 182] on p at bounding box center [232, 181] width 308 height 10
click at [59, 182] on button "button" at bounding box center [60, 181] width 12 height 12
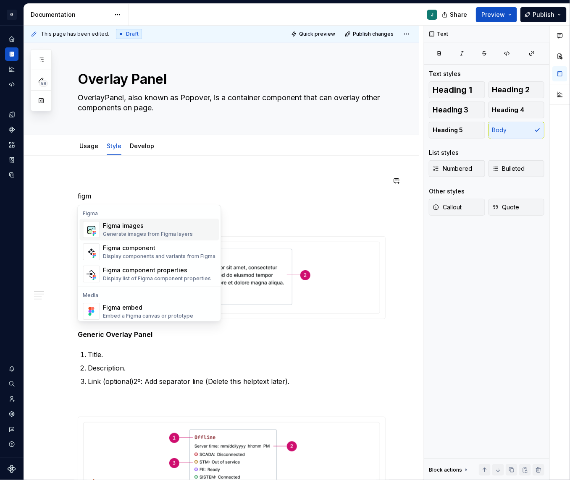
click at [140, 235] on div "Generate images from Figma layers" at bounding box center [148, 234] width 90 height 7
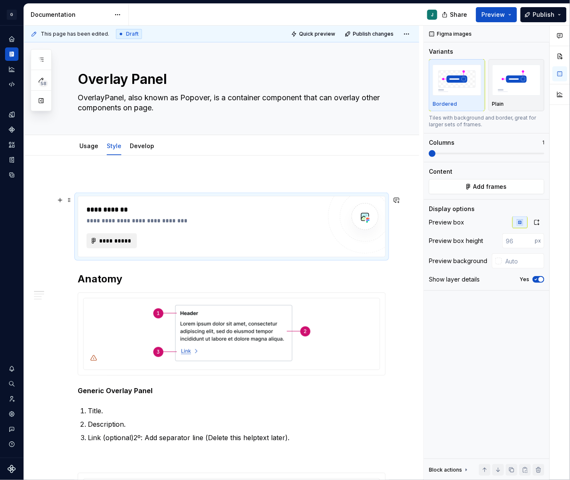
click at [109, 239] on span "**********" at bounding box center [115, 241] width 33 height 8
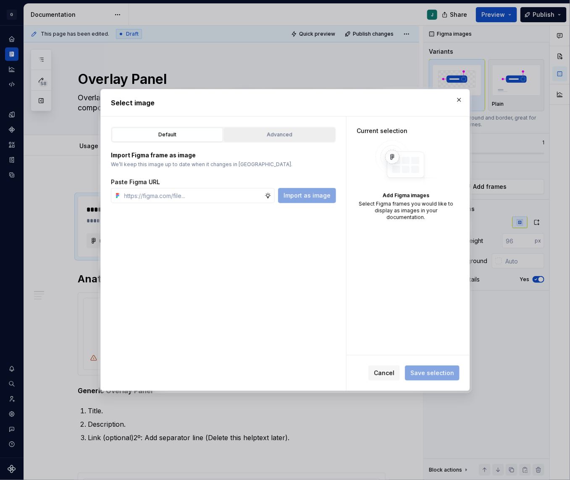
click at [288, 128] on button "Advanced" at bounding box center [279, 135] width 111 height 14
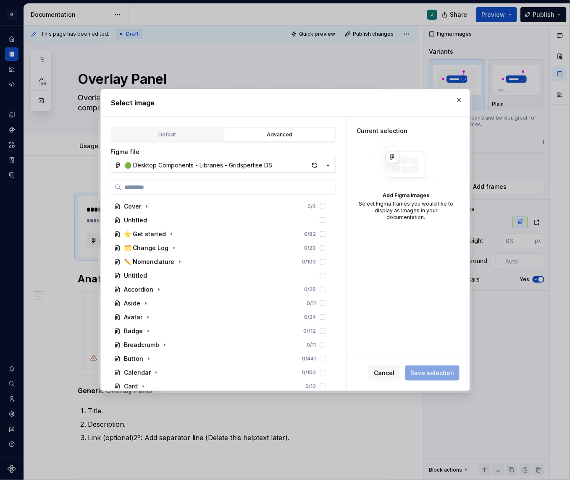
click at [173, 165] on div "🟢 Desktop Components - Libraries - Gridspertise DS" at bounding box center [199, 165] width 148 height 8
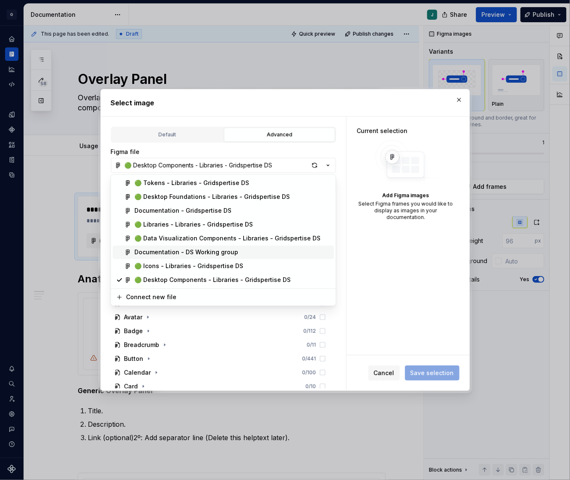
click at [189, 253] on div "Documentation - DS Working group" at bounding box center [186, 252] width 104 height 8
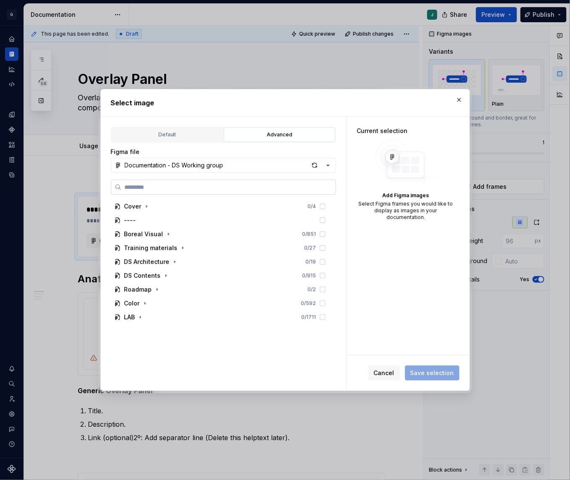
type input "**********"
click at [170, 170] on button "Documentation - DS Working group" at bounding box center [223, 165] width 225 height 15
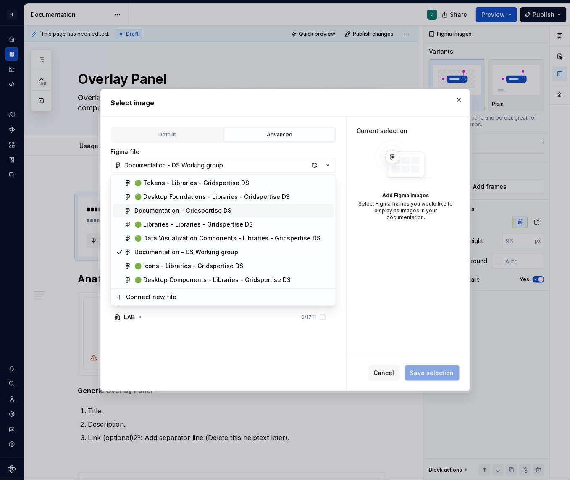
click at [167, 209] on div "Documentation - Gridspertise DS" at bounding box center [182, 211] width 97 height 8
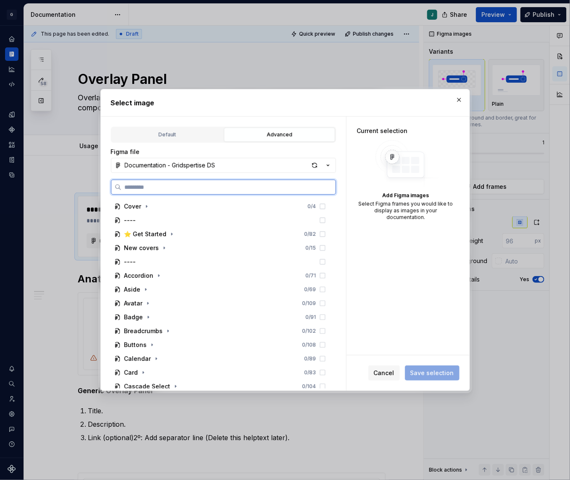
paste input "**********"
type input "**********"
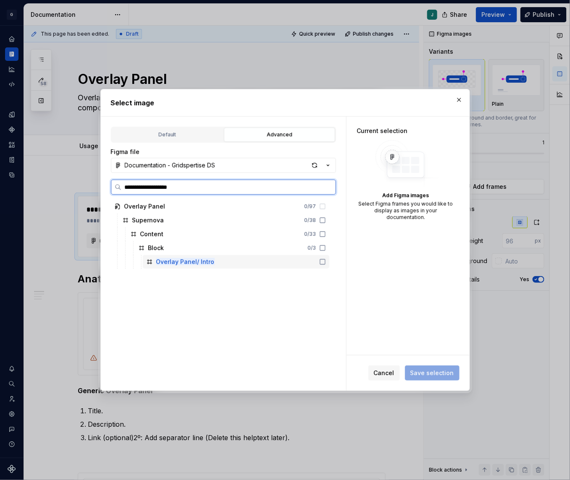
click at [195, 261] on mark "Overlay Panel/ Intro" at bounding box center [185, 261] width 58 height 7
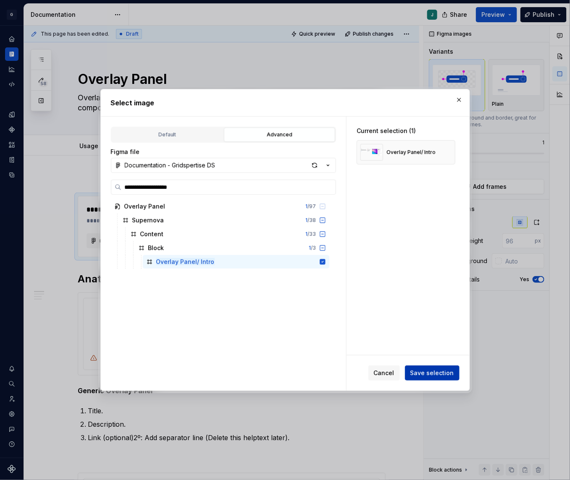
click at [441, 375] on span "Save selection" at bounding box center [432, 373] width 44 height 8
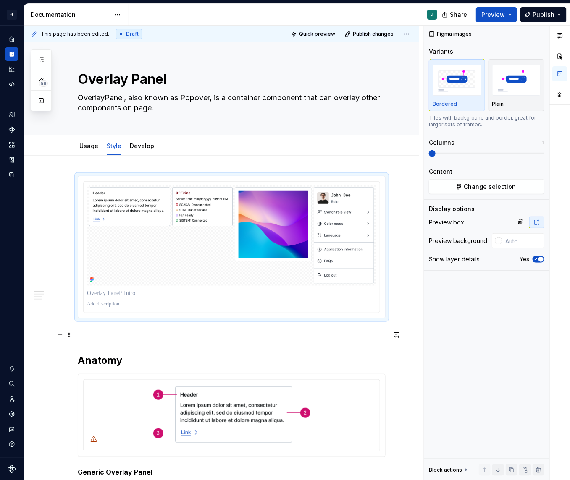
click at [90, 336] on p at bounding box center [232, 334] width 308 height 10
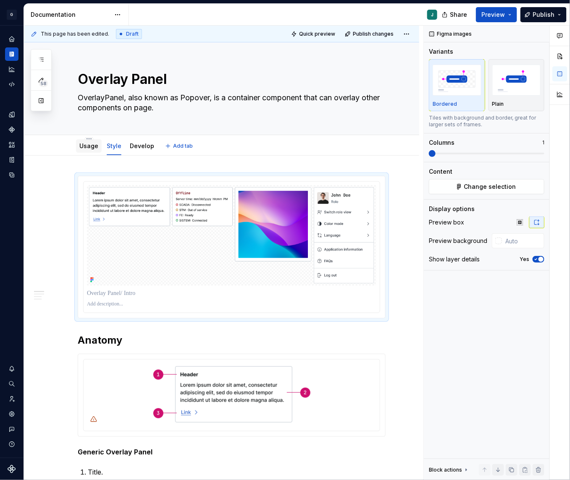
click at [89, 144] on link "Usage" at bounding box center [88, 145] width 19 height 7
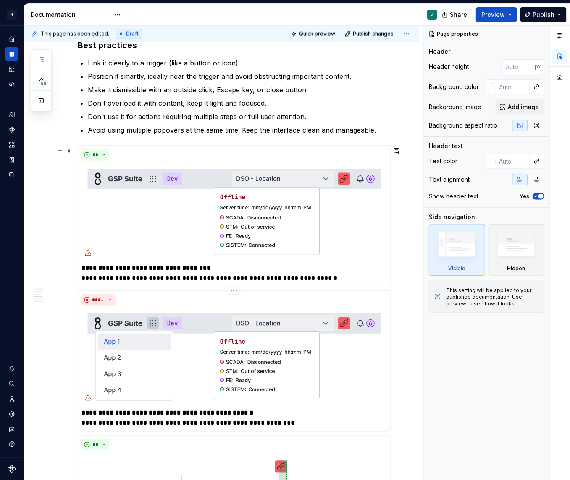
scroll to position [485, 0]
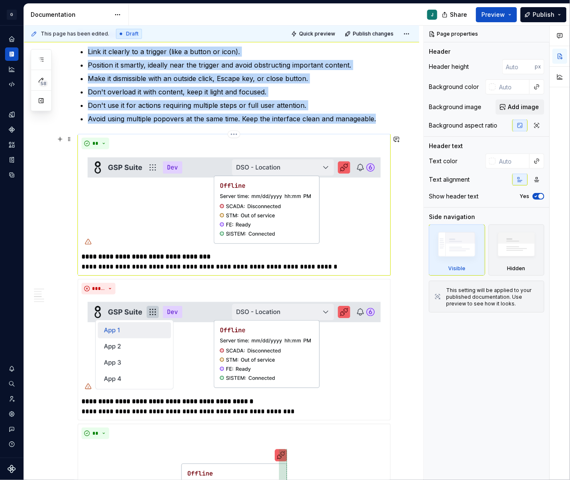
click at [224, 216] on img at bounding box center [233, 201] width 305 height 96
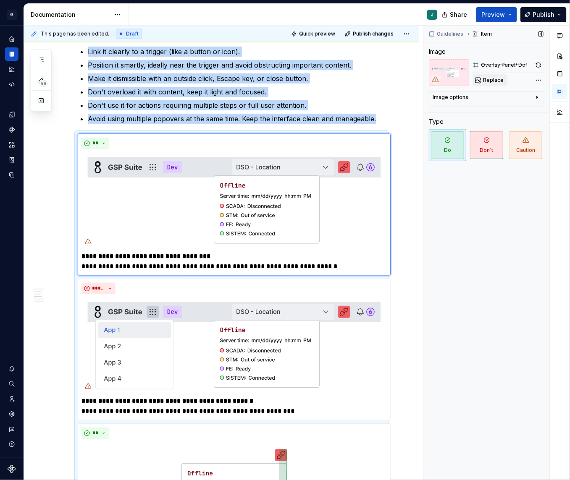
click at [494, 80] on span "Replace" at bounding box center [493, 80] width 21 height 7
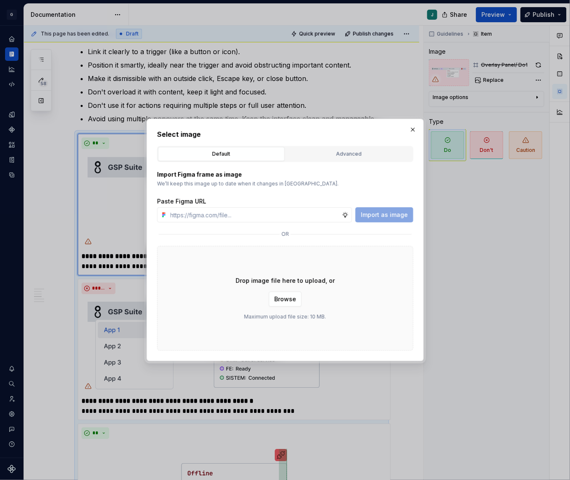
type textarea "*"
click at [343, 144] on div "Select image Default Advanced Import Figma frame as image We’ll keep this image…" at bounding box center [285, 240] width 256 height 222
click at [343, 146] on div "Select image Default Advanced Import Figma frame as image We’ll keep this image…" at bounding box center [285, 240] width 256 height 222
click at [337, 151] on div "Advanced" at bounding box center [348, 154] width 121 height 8
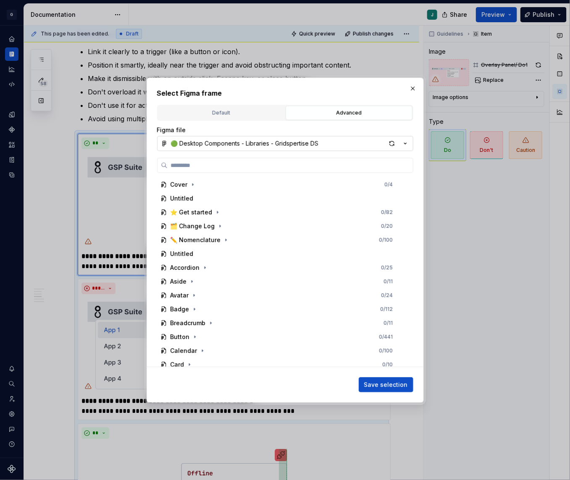
click at [210, 143] on div "🟢 Desktop Components - Libraries - Gridspertise DS" at bounding box center [245, 143] width 148 height 8
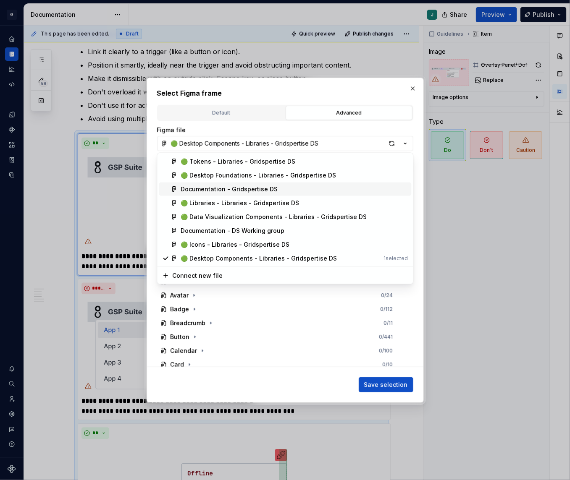
click at [230, 189] on div "Documentation - Gridspertise DS" at bounding box center [229, 189] width 97 height 8
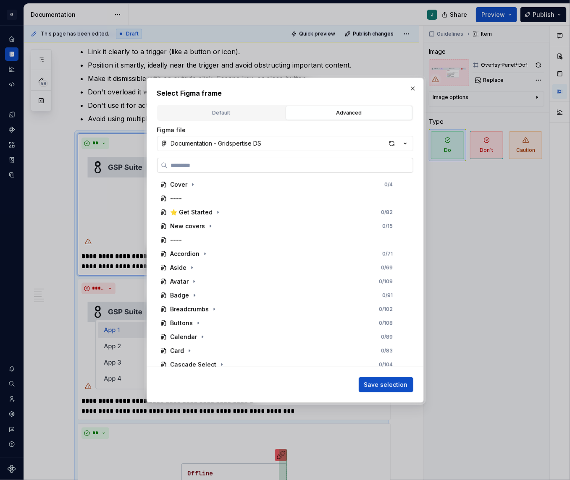
paste input "**********"
type input "**********"
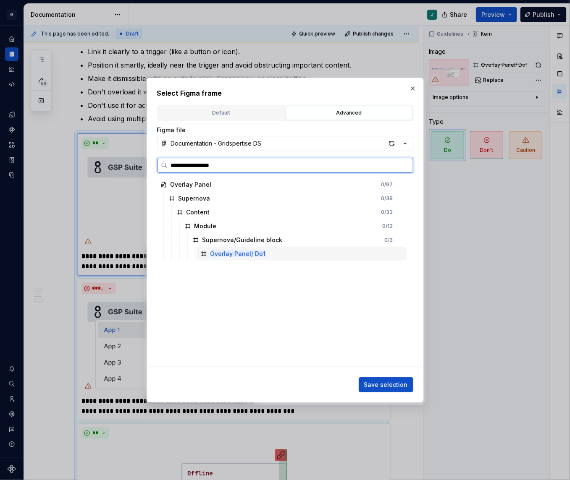
click at [227, 249] on div "Overlay Panel/ Do1" at bounding box center [301, 253] width 209 height 13
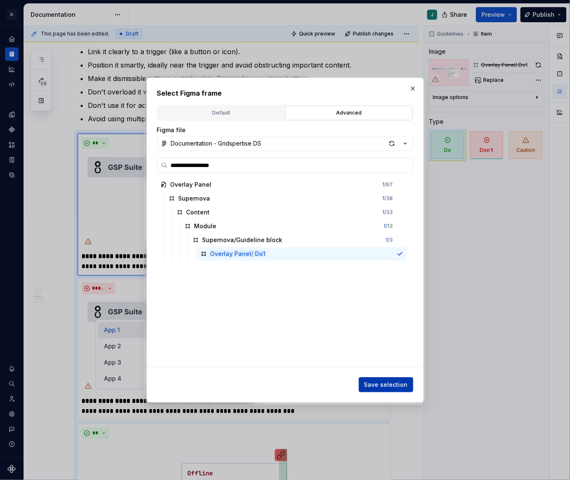
click at [396, 383] on span "Save selection" at bounding box center [386, 385] width 44 height 8
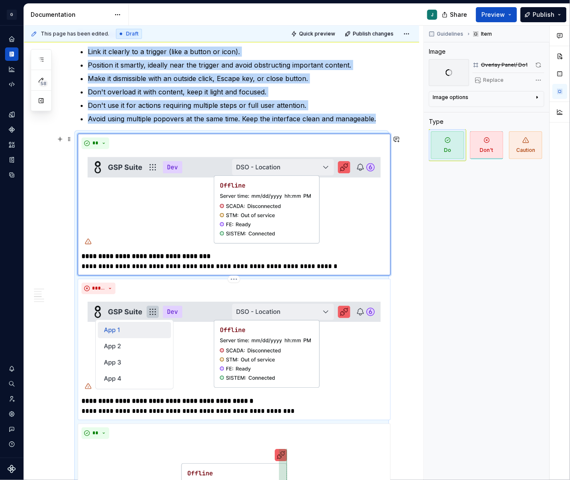
click at [230, 347] on img at bounding box center [233, 346] width 305 height 96
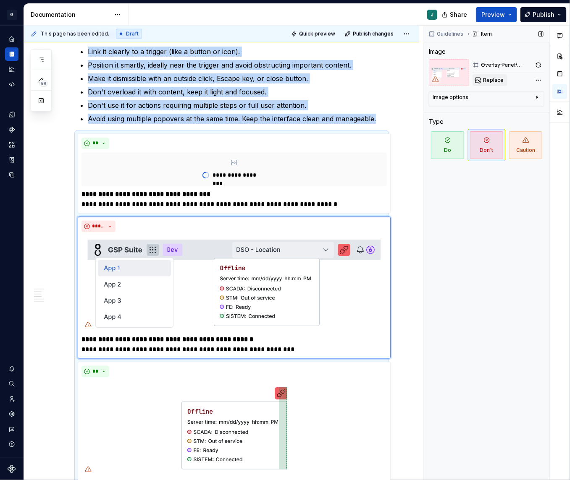
click at [492, 82] on span "Replace" at bounding box center [493, 80] width 21 height 7
type textarea "*"
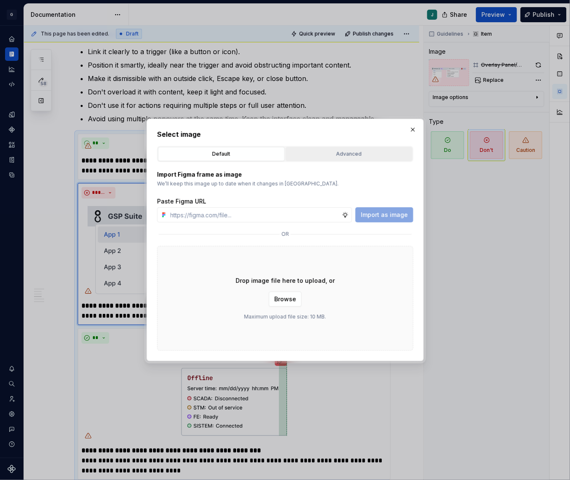
click at [324, 155] on div "Advanced" at bounding box center [348, 154] width 121 height 8
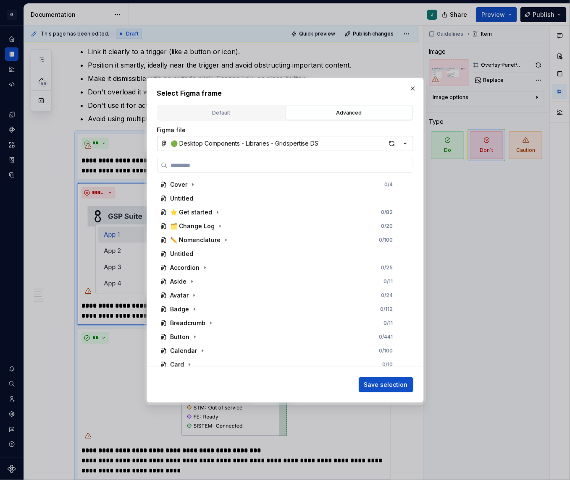
click at [194, 144] on div "🟢 Desktop Components - Libraries - Gridspertise DS" at bounding box center [245, 143] width 148 height 8
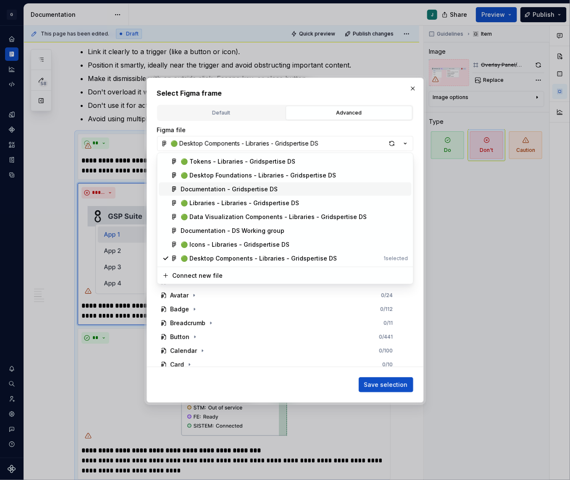
click at [208, 186] on div "Documentation - Gridspertise DS" at bounding box center [229, 189] width 97 height 8
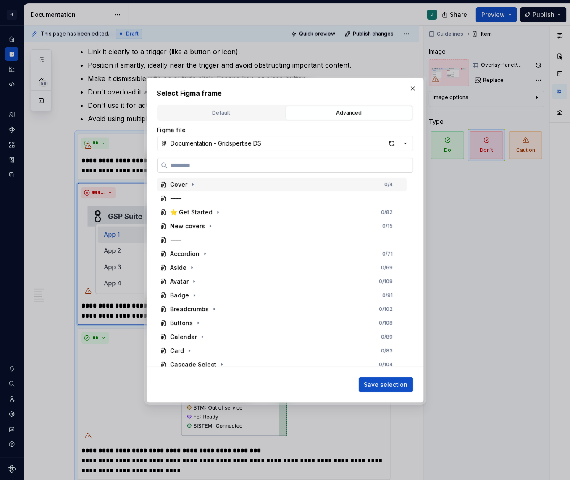
paste input "**********"
type input "**********"
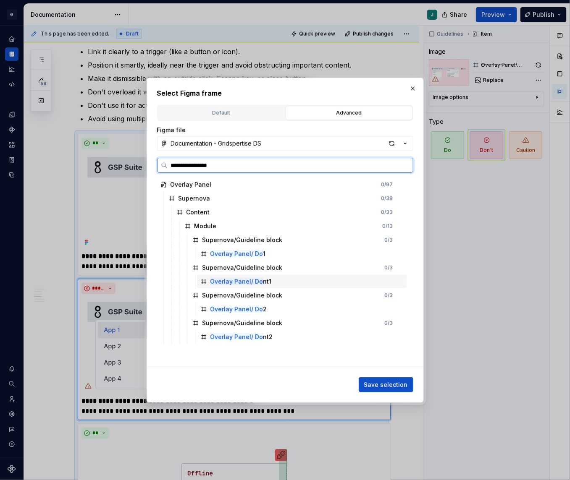
click at [264, 282] on div "Overlay Panel/ Do nt1" at bounding box center [240, 281] width 61 height 8
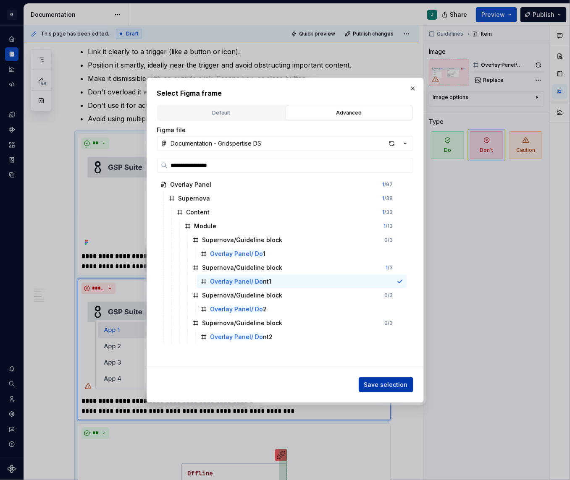
click at [383, 384] on span "Save selection" at bounding box center [386, 385] width 44 height 8
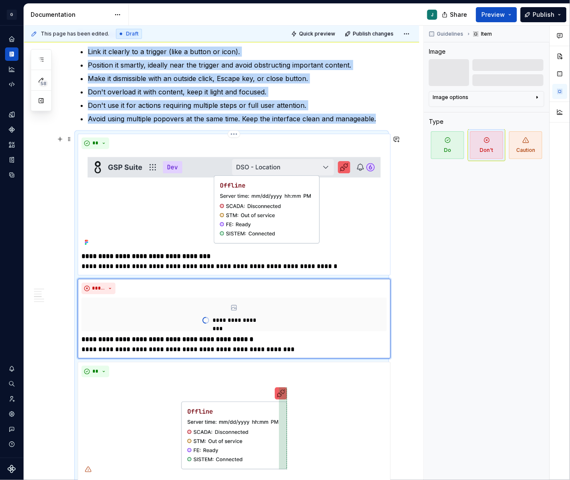
scroll to position [713, 0]
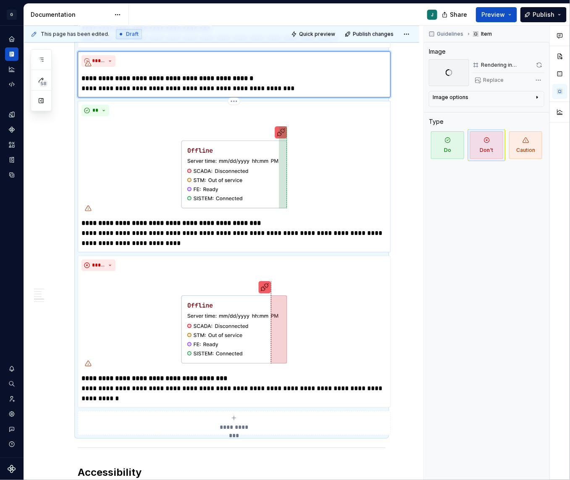
click at [249, 193] on img at bounding box center [233, 168] width 305 height 96
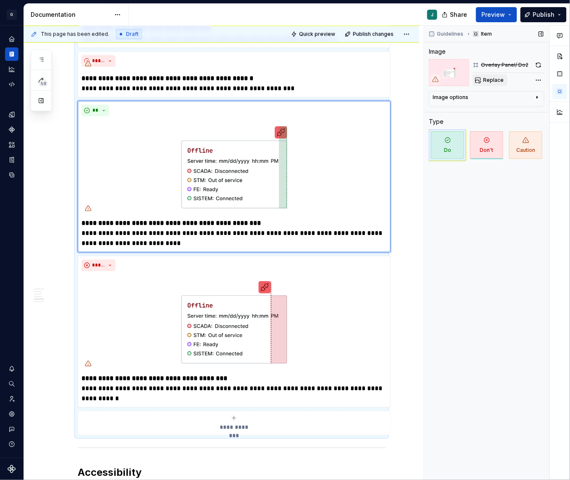
click at [500, 80] on span "Replace" at bounding box center [493, 80] width 21 height 7
type textarea "*"
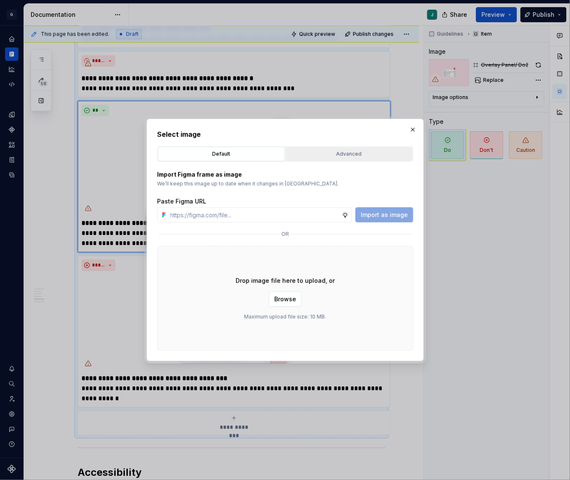
click at [347, 156] on div "Advanced" at bounding box center [348, 154] width 121 height 8
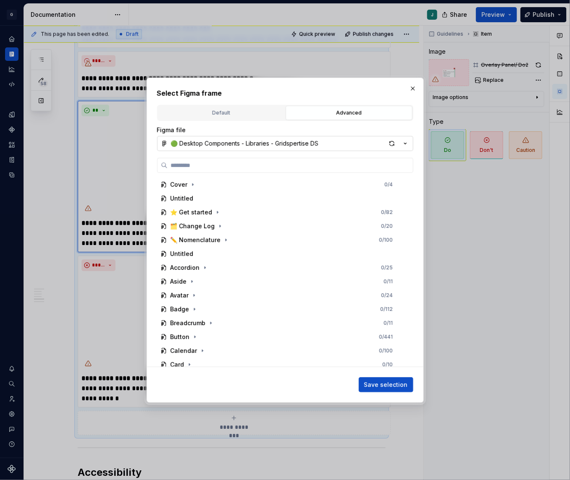
click at [196, 144] on div "🟢 Desktop Components - Libraries - Gridspertise DS" at bounding box center [245, 143] width 148 height 8
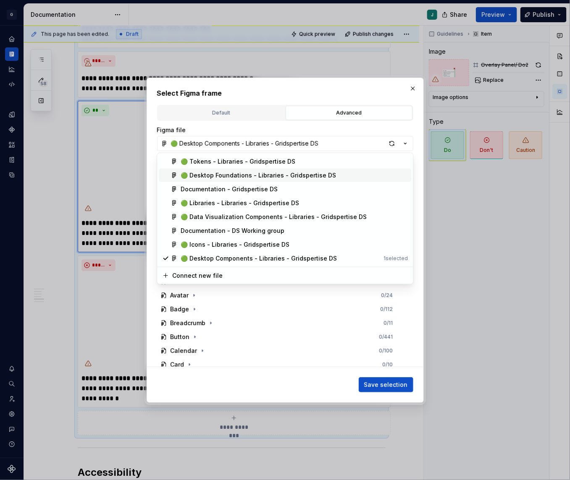
click at [221, 184] on span "Documentation - Gridspertise DS" at bounding box center [285, 189] width 252 height 13
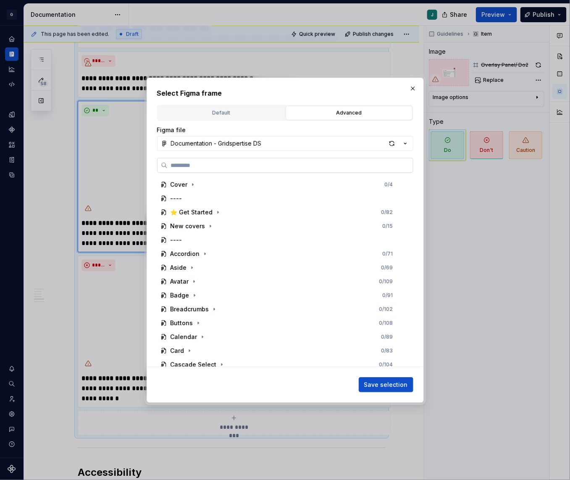
paste input "**********"
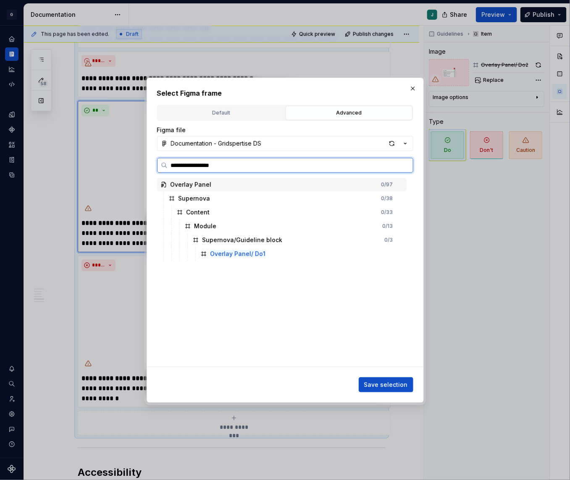
type input "**********"
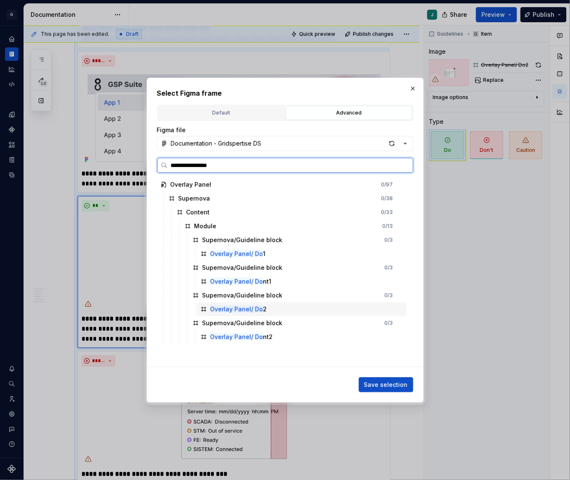
click at [252, 309] on mark "Overlay Panel/ Do" at bounding box center [236, 309] width 53 height 7
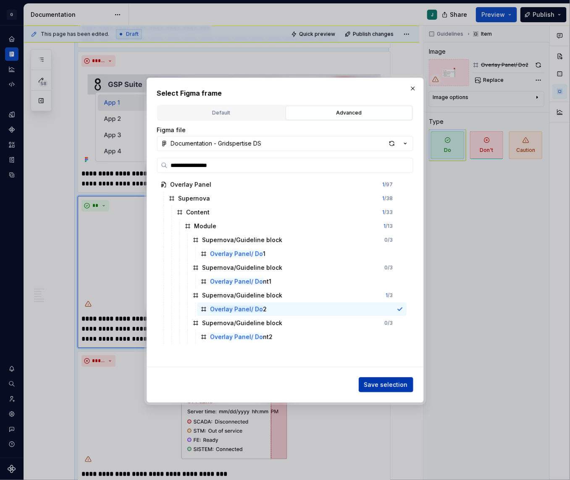
click at [394, 386] on span "Save selection" at bounding box center [386, 385] width 44 height 8
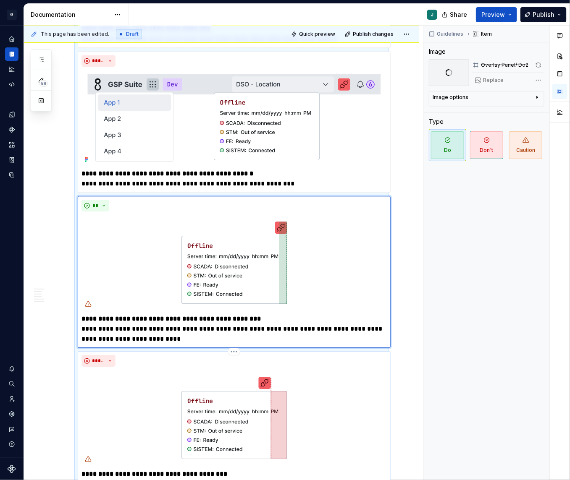
click at [220, 424] on img at bounding box center [233, 418] width 305 height 96
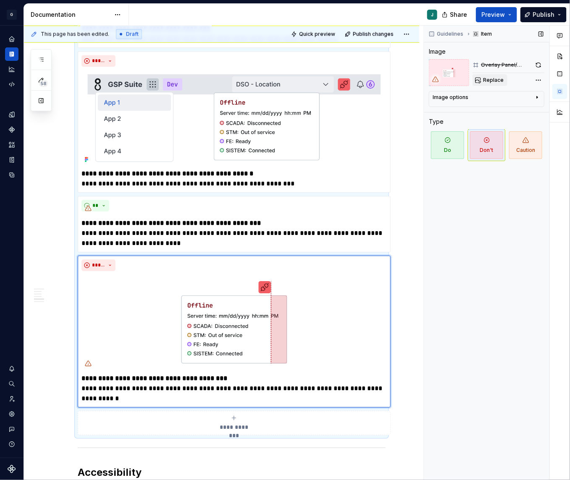
click at [497, 79] on span "Replace" at bounding box center [493, 80] width 21 height 7
type textarea "*"
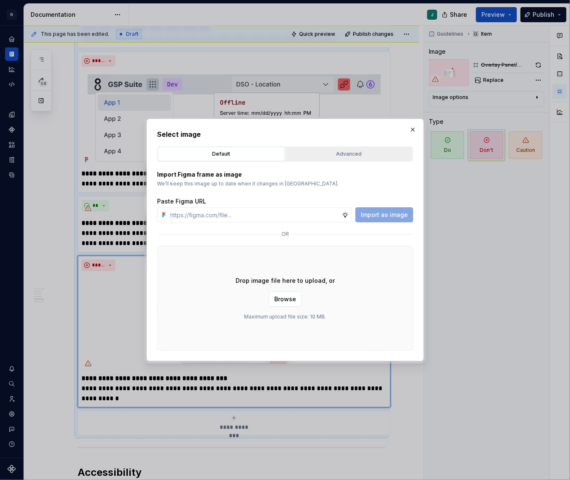
click at [311, 156] on div "Advanced" at bounding box center [348, 154] width 121 height 8
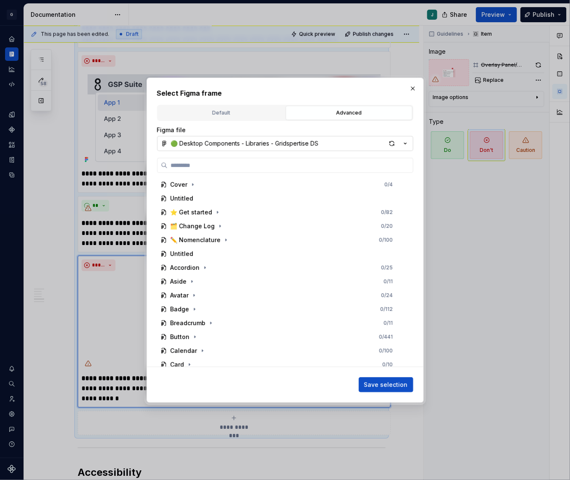
click at [199, 142] on div "🟢 Desktop Components - Libraries - Gridspertise DS" at bounding box center [245, 143] width 148 height 8
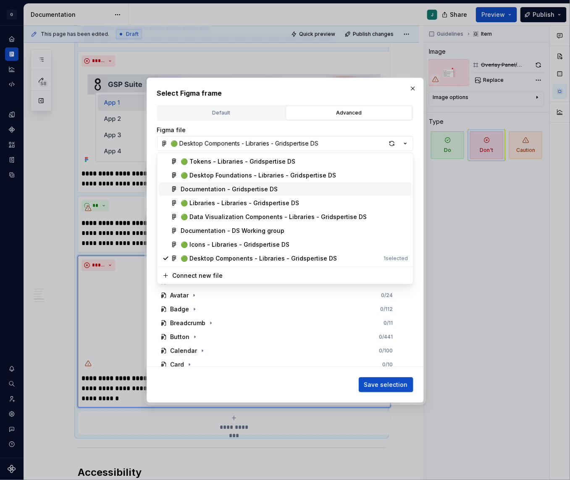
click at [220, 190] on div "Documentation - Gridspertise DS" at bounding box center [229, 189] width 97 height 8
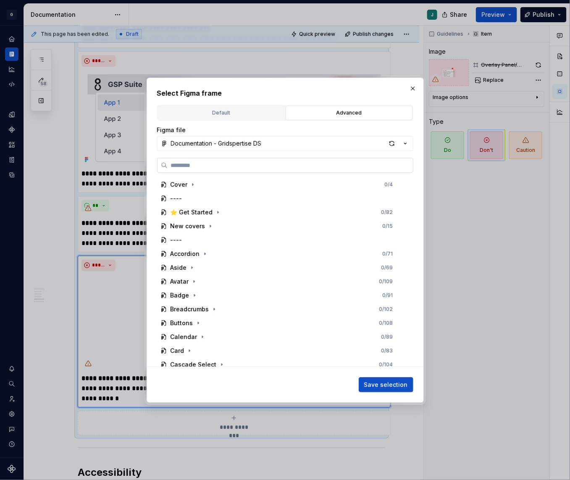
paste input "**********"
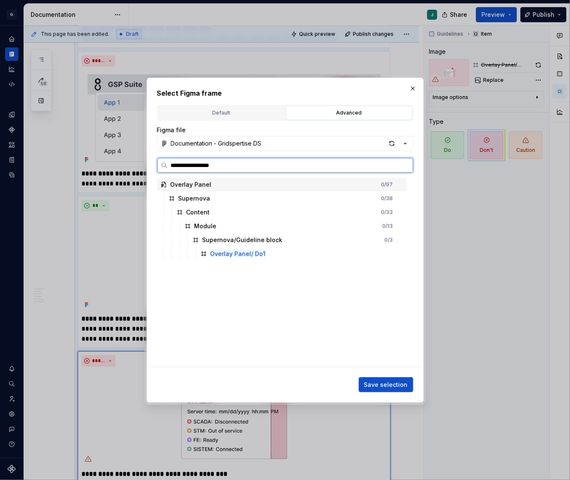
type input "**********"
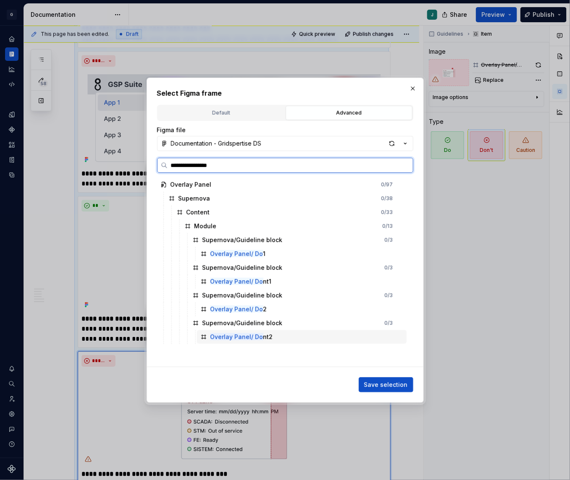
click at [263, 334] on div "Overlay Panel/ Do nt2" at bounding box center [241, 337] width 63 height 8
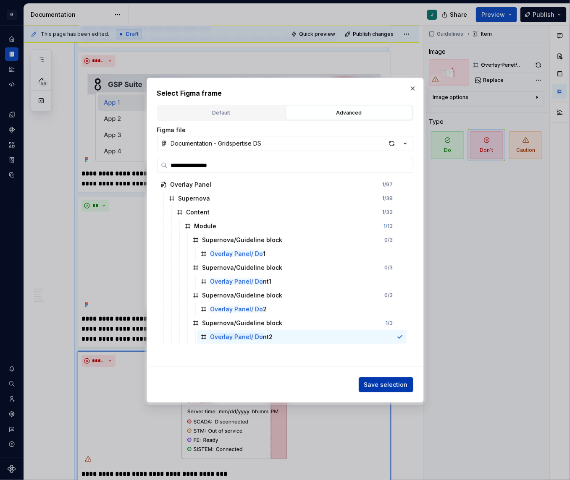
click at [392, 382] on span "Save selection" at bounding box center [386, 385] width 44 height 8
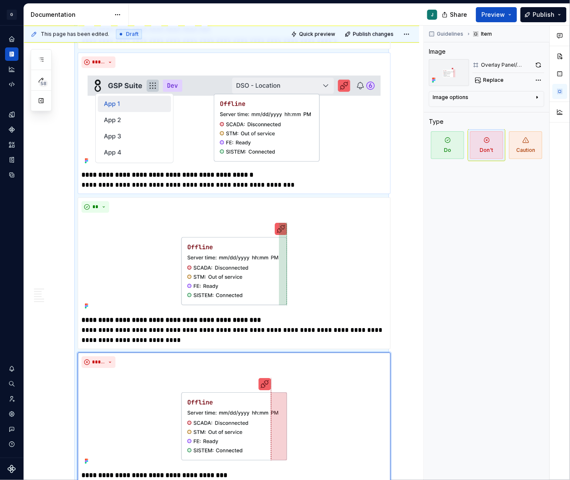
scroll to position [718, 0]
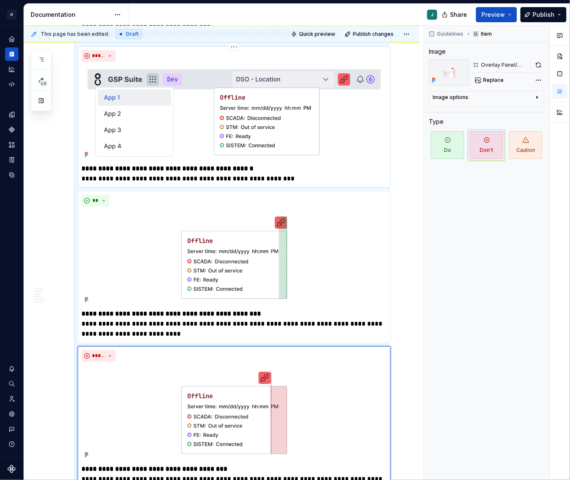
click at [283, 121] on img at bounding box center [233, 113] width 305 height 96
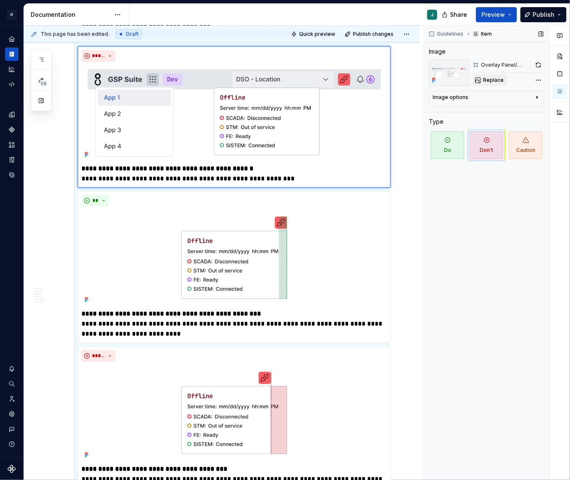
click at [482, 84] on button "Replace" at bounding box center [489, 80] width 35 height 12
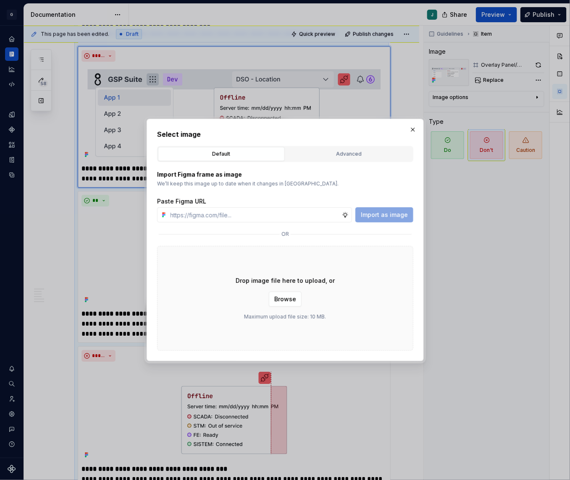
click at [317, 145] on div "Select image Default Advanced Import Figma frame as image We’ll keep this image…" at bounding box center [285, 240] width 256 height 222
click at [324, 149] on button "Advanced" at bounding box center [348, 154] width 127 height 14
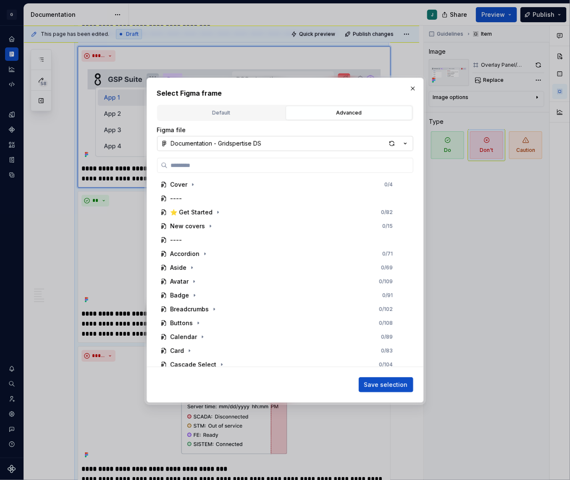
click at [220, 139] on div "Documentation - Gridspertise DS" at bounding box center [216, 143] width 91 height 8
click at [389, 144] on div "Select Figma frame Default Advanced Import Figma frame as image We’ll keep this…" at bounding box center [285, 240] width 570 height 480
click at [389, 144] on div "button" at bounding box center [392, 144] width 12 height 12
click at [411, 88] on button "button" at bounding box center [413, 89] width 12 height 12
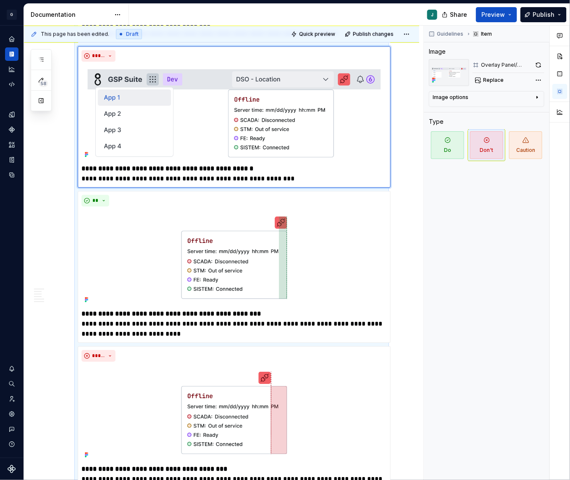
click at [41, 204] on div "**********" at bounding box center [221, 197] width 395 height 1519
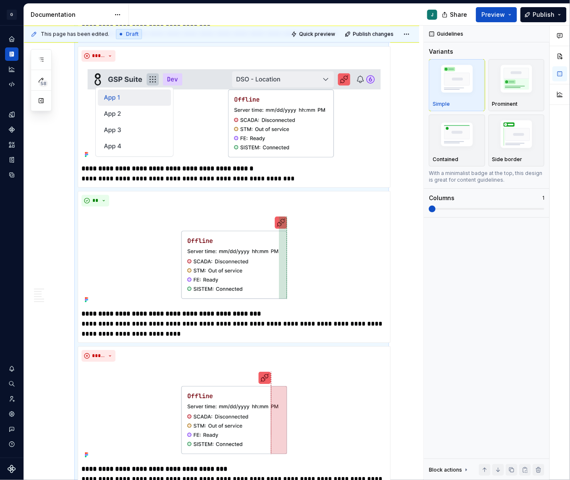
scroll to position [763, 0]
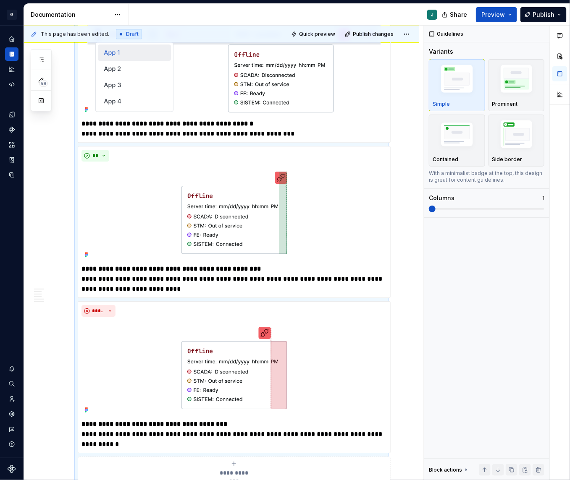
click at [42, 199] on div "**********" at bounding box center [221, 152] width 395 height 1519
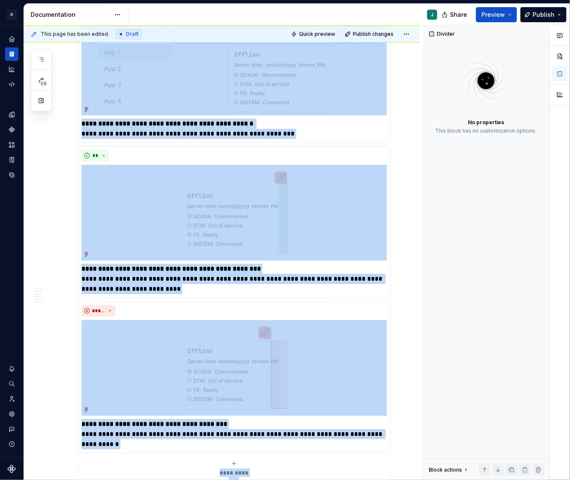
scroll to position [778, 0]
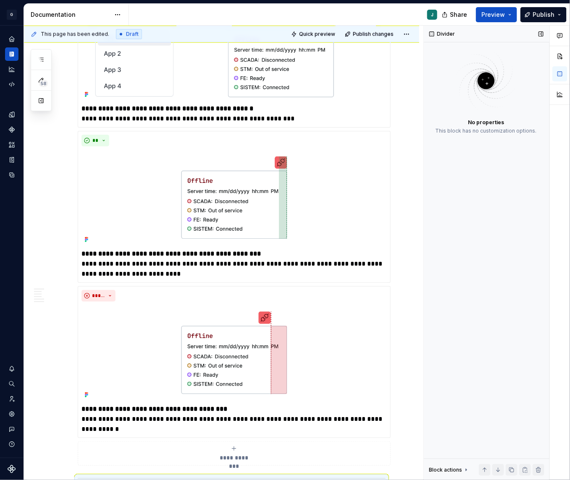
click at [523, 276] on div "Divider No properties This block has no customization options. Block actions Mo…" at bounding box center [487, 253] width 126 height 455
click at [523, 273] on div "Divider No properties This block has no customization options. Block actions Mo…" at bounding box center [487, 253] width 126 height 455
click at [523, 271] on div "Divider No properties This block has no customization options. Block actions Mo…" at bounding box center [487, 253] width 126 height 455
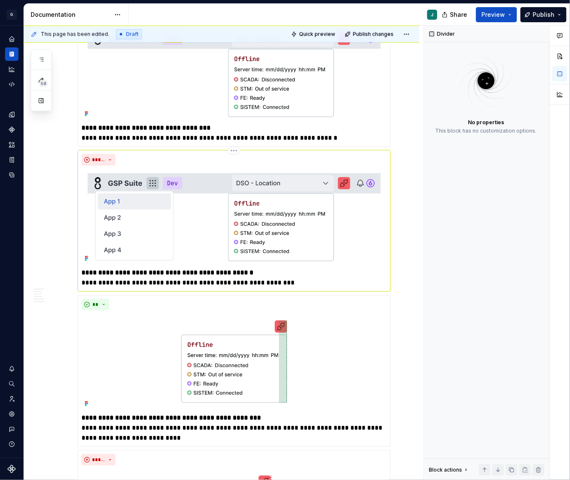
scroll to position [0, 0]
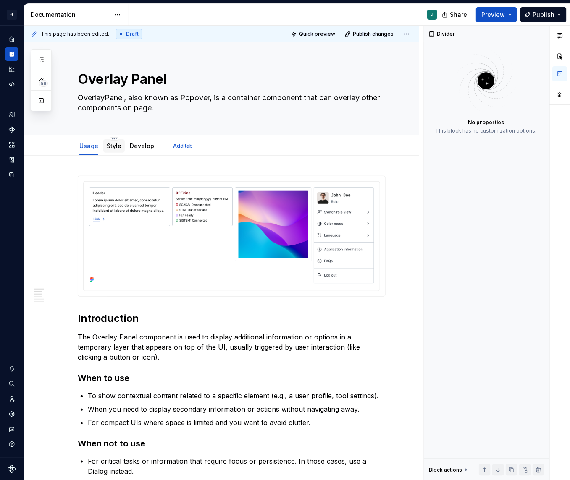
click at [112, 152] on div "Style" at bounding box center [113, 145] width 21 height 13
click at [111, 146] on link "Style" at bounding box center [114, 145] width 15 height 7
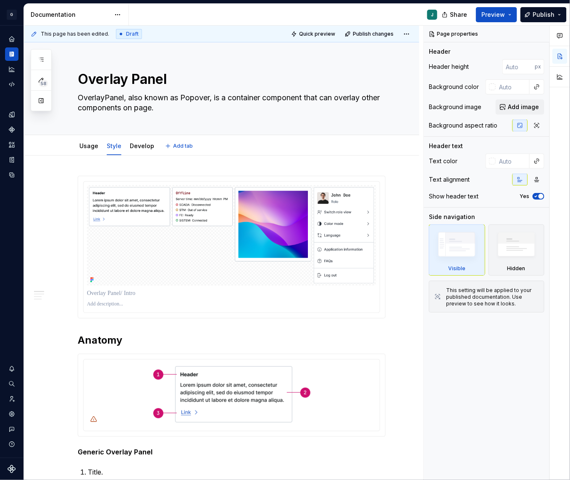
type textarea "*"
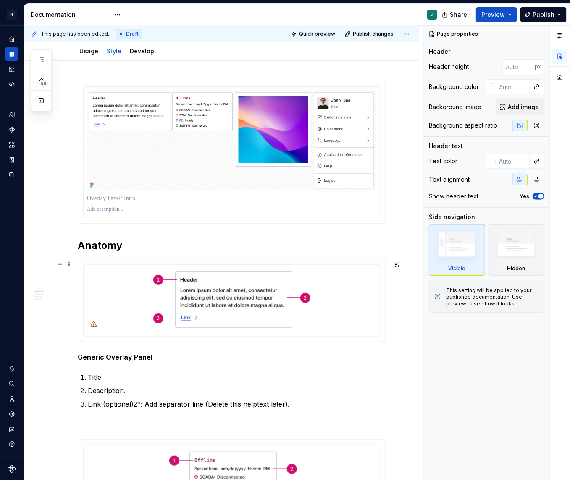
scroll to position [96, 0]
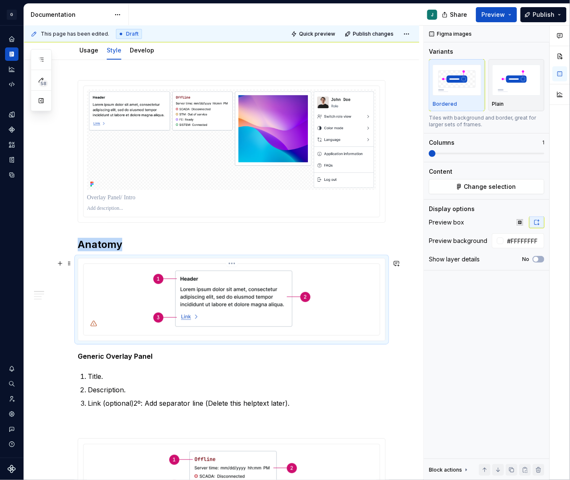
click at [201, 311] on img at bounding box center [232, 298] width 164 height 63
click at [476, 183] on span "Change selection" at bounding box center [490, 187] width 52 height 8
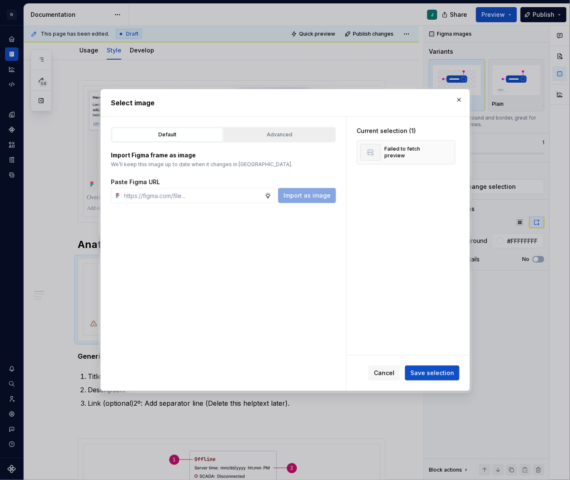
click at [275, 132] on div "Advanced" at bounding box center [279, 135] width 105 height 8
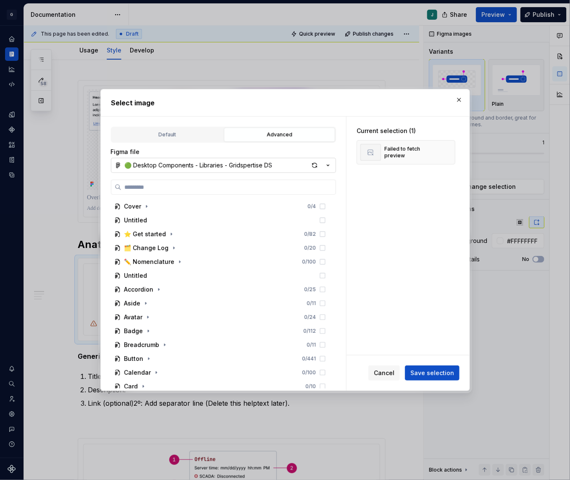
click at [183, 161] on div "🟢 Desktop Components - Libraries - Gridspertise DS" at bounding box center [199, 165] width 148 height 8
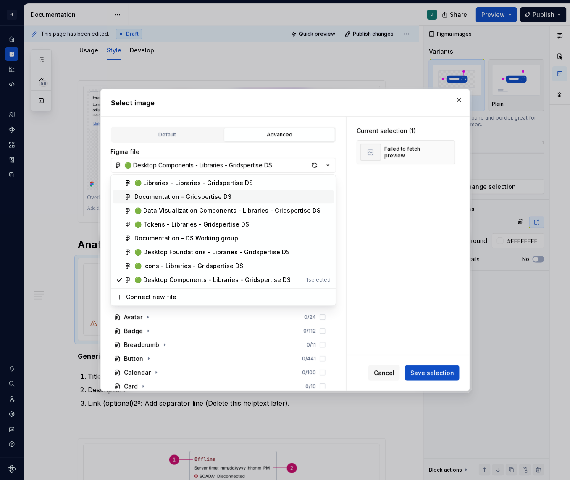
click at [185, 198] on div "Documentation - Gridspertise DS" at bounding box center [182, 197] width 97 height 8
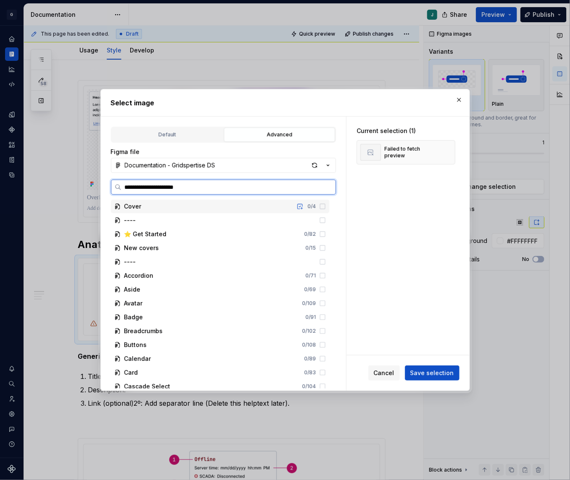
type input "**********"
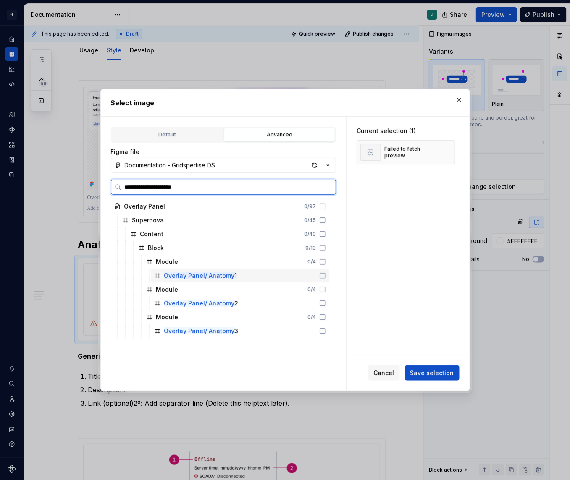
click at [315, 277] on div "Overlay Panel/ Anatomy 1" at bounding box center [240, 275] width 178 height 13
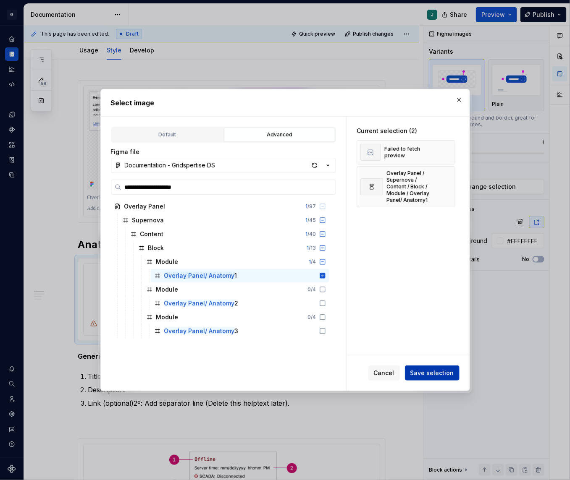
click at [441, 367] on button "Save selection" at bounding box center [432, 373] width 55 height 15
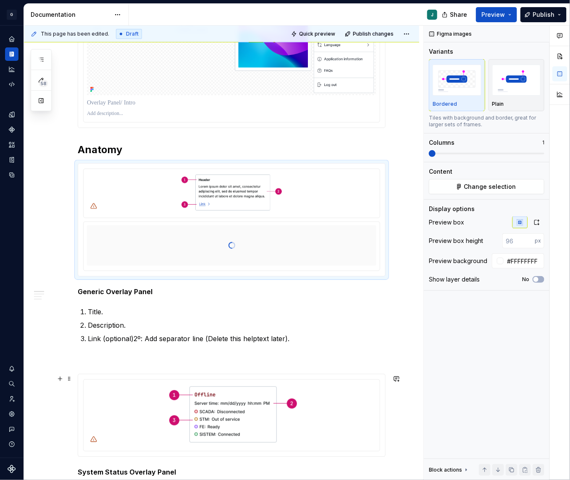
scroll to position [193, 0]
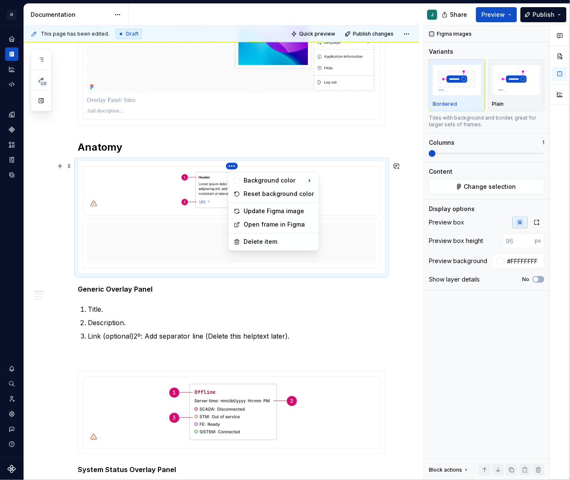
click at [234, 165] on html "G GSP Design System J Design system data Documentation J Share Preview Publish …" at bounding box center [285, 240] width 570 height 480
click at [261, 240] on div "Delete item" at bounding box center [278, 242] width 70 height 8
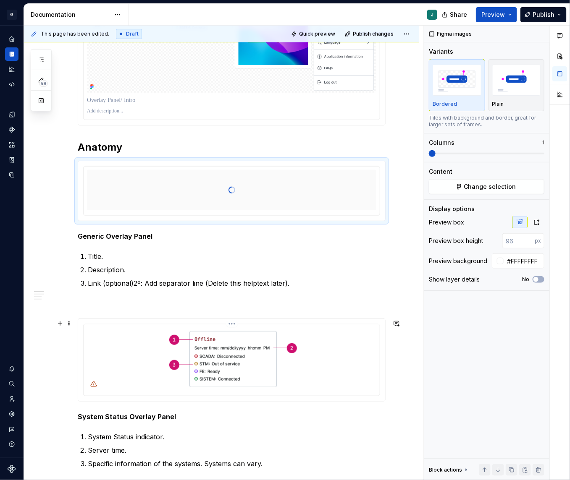
type input "#FFFFFF"
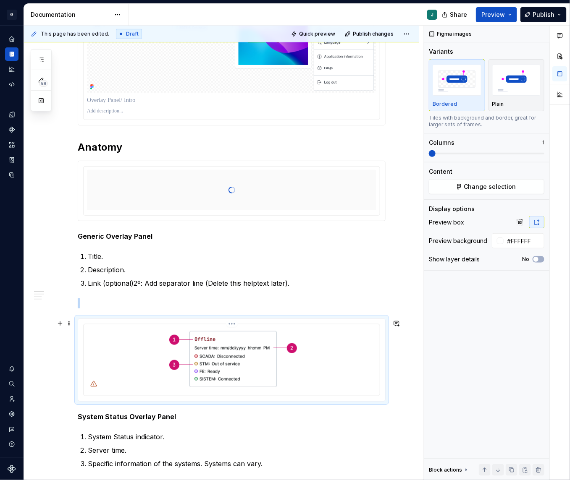
click at [222, 350] on img at bounding box center [232, 359] width 164 height 63
click at [493, 183] on span "Change selection" at bounding box center [490, 187] width 52 height 8
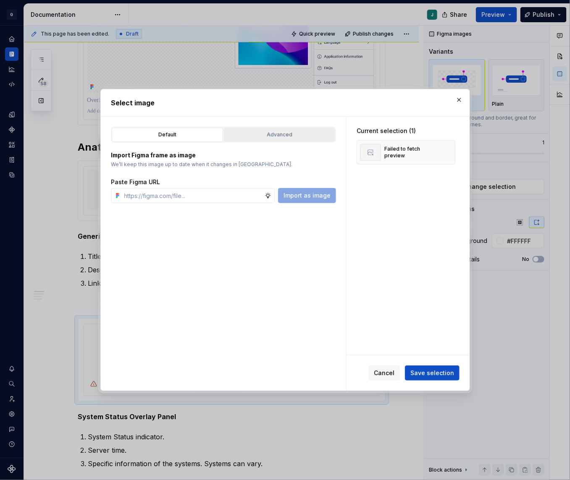
click at [271, 138] on div "Advanced" at bounding box center [279, 135] width 105 height 8
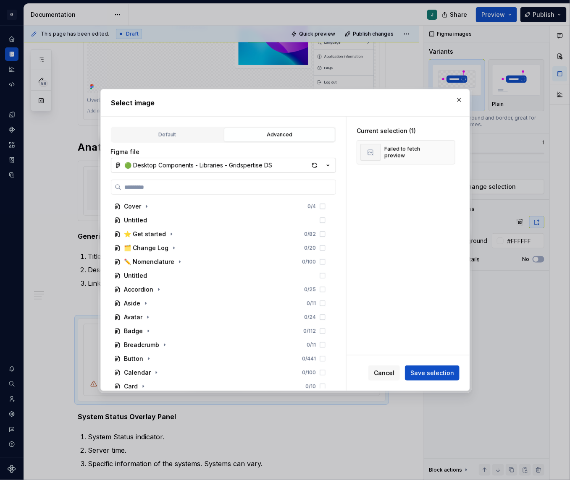
click at [152, 165] on div "🟢 Desktop Components - Libraries - Gridspertise DS" at bounding box center [199, 165] width 148 height 8
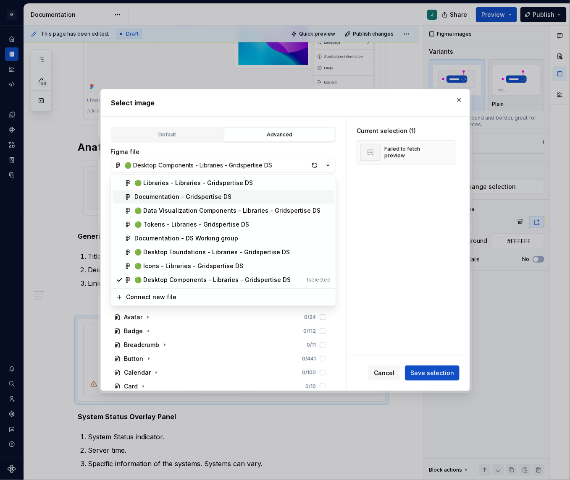
click at [161, 196] on div "Documentation - Gridspertise DS" at bounding box center [182, 197] width 97 height 8
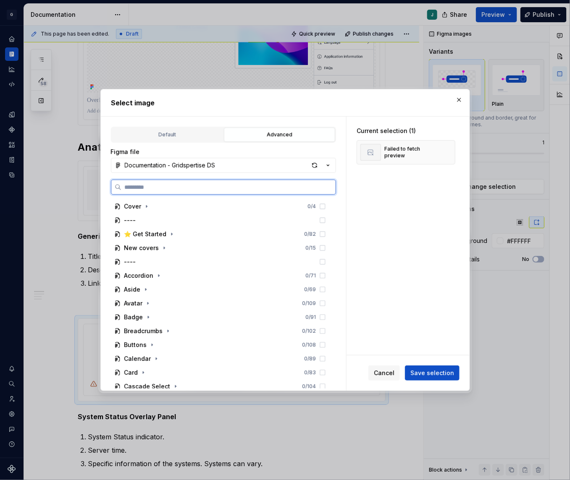
click at [124, 186] on input "search" at bounding box center [228, 187] width 214 height 8
paste input "**********"
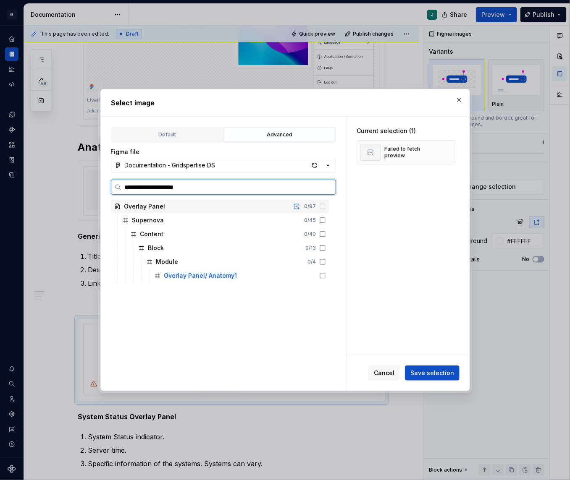
type input "**********"
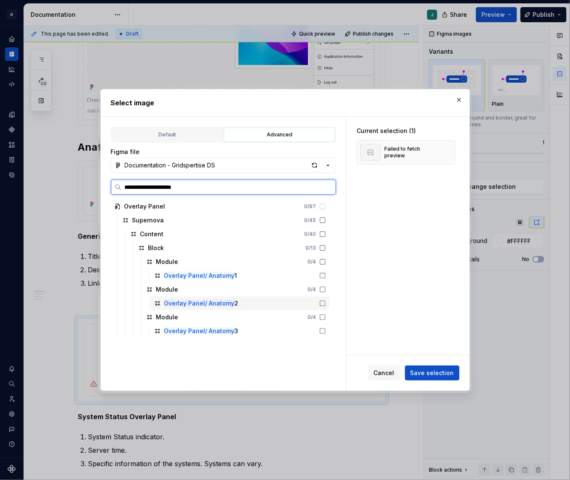
click at [326, 303] on icon at bounding box center [322, 303] width 7 height 7
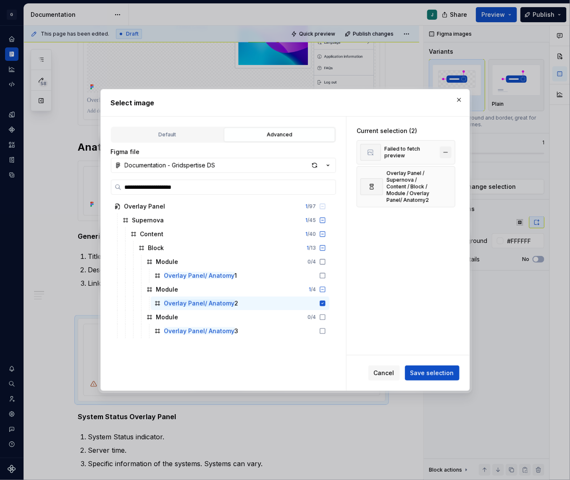
click at [450, 152] on button "button" at bounding box center [445, 152] width 12 height 12
click at [433, 370] on span "Save selection" at bounding box center [432, 373] width 44 height 8
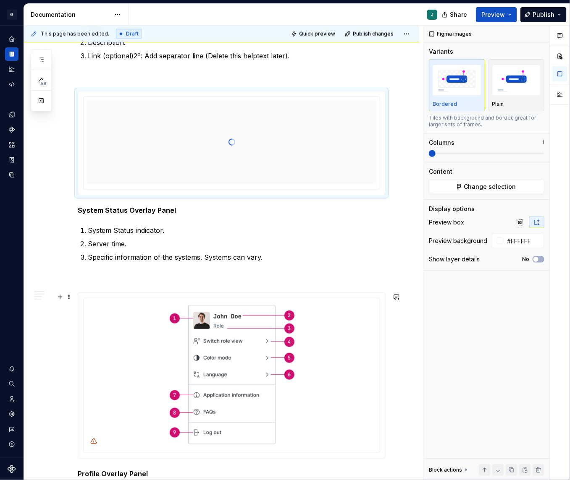
scroll to position [443, 0]
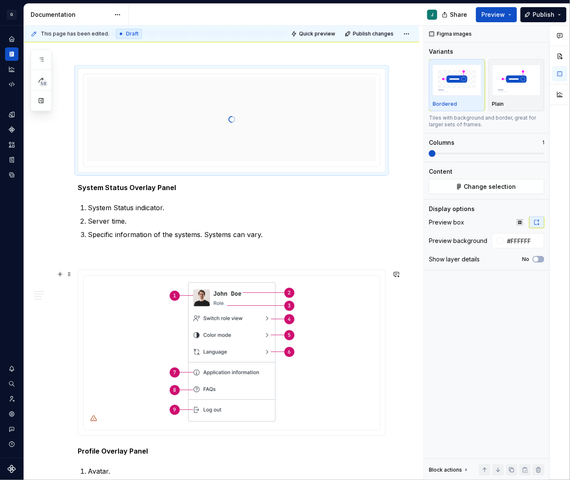
type input "#FFFFFFFF"
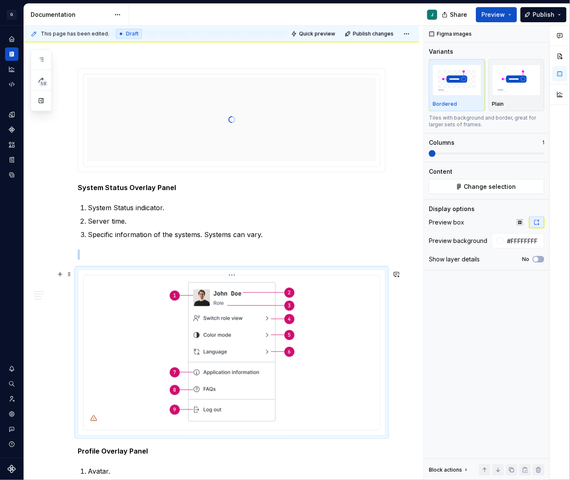
click at [251, 321] on img at bounding box center [232, 352] width 164 height 146
click at [500, 188] on span "Change selection" at bounding box center [490, 187] width 52 height 8
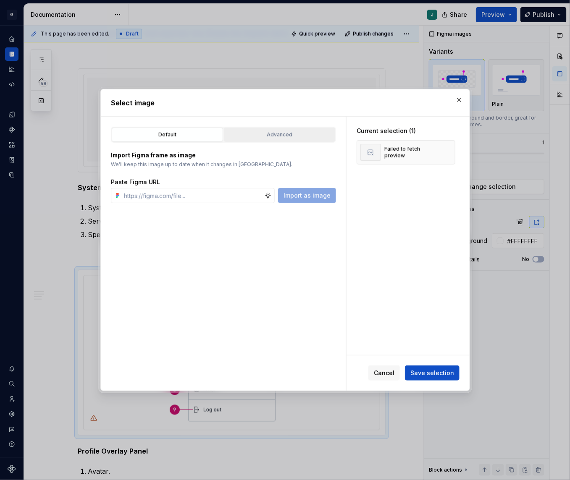
click at [288, 134] on div "Advanced" at bounding box center [279, 135] width 105 height 8
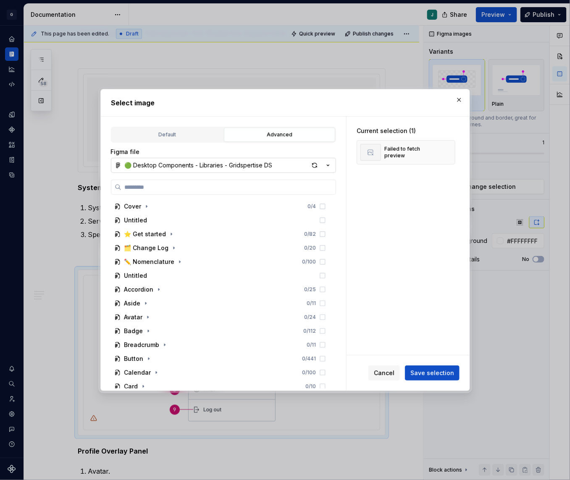
click at [224, 164] on div "🟢 Desktop Components - Libraries - Gridspertise DS" at bounding box center [199, 165] width 148 height 8
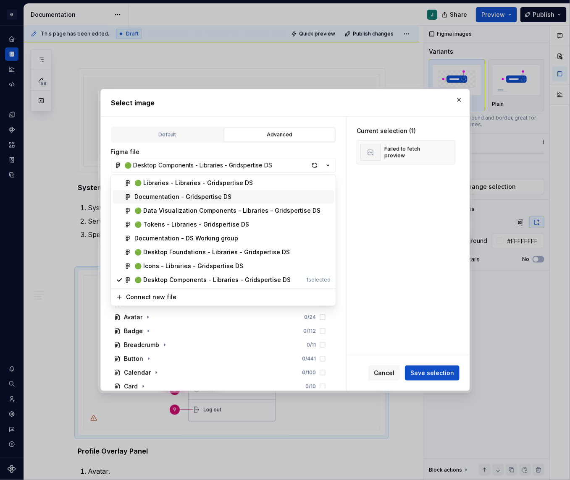
click at [198, 194] on div "Documentation - Gridspertise DS" at bounding box center [182, 197] width 97 height 8
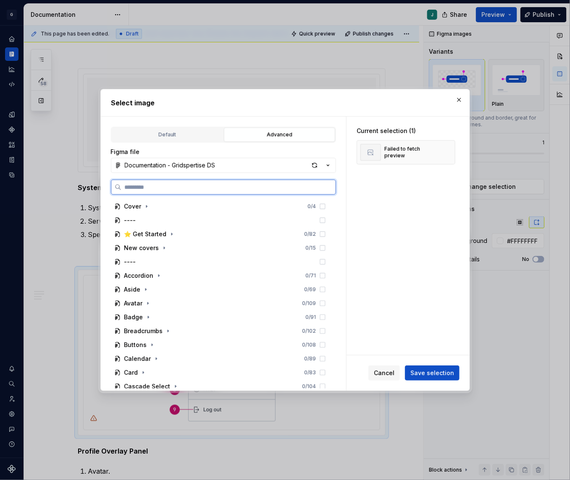
click at [150, 186] on input "search" at bounding box center [228, 187] width 214 height 8
paste input "**********"
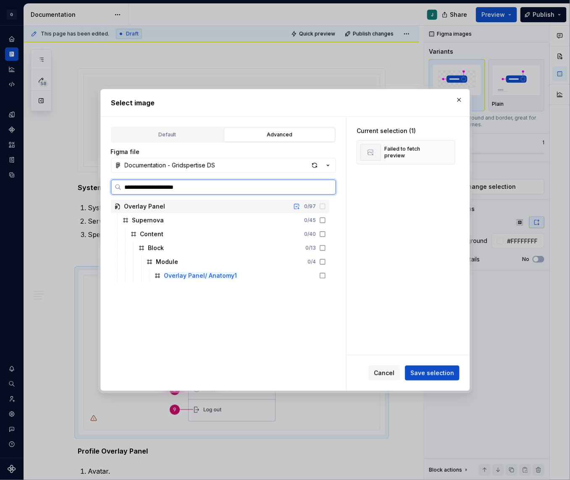
type input "**********"
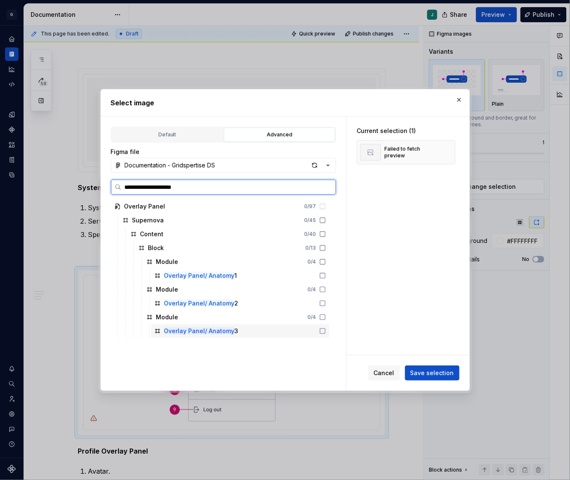
click at [326, 330] on icon at bounding box center [322, 331] width 7 height 7
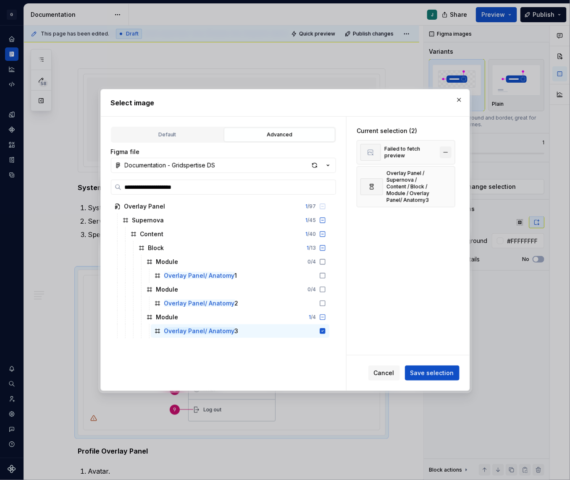
click at [448, 149] on button "button" at bounding box center [445, 152] width 12 height 12
click at [437, 374] on span "Save selection" at bounding box center [432, 373] width 44 height 8
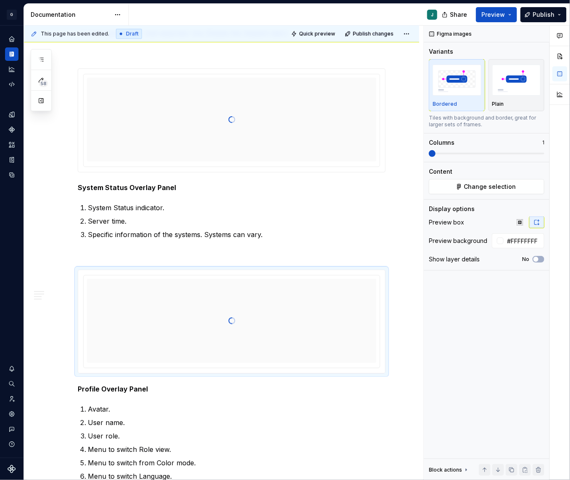
type textarea "*"
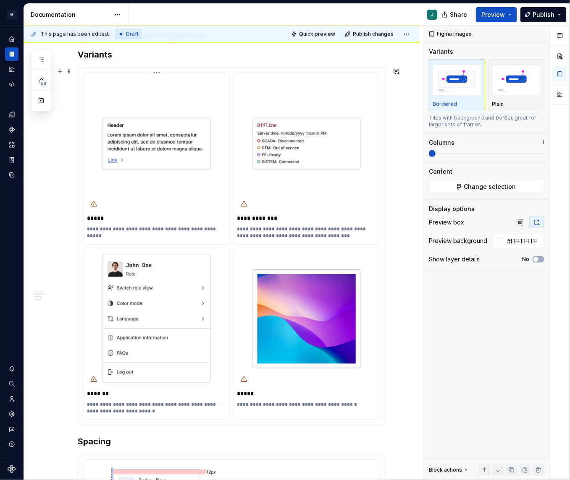
scroll to position [955, 0]
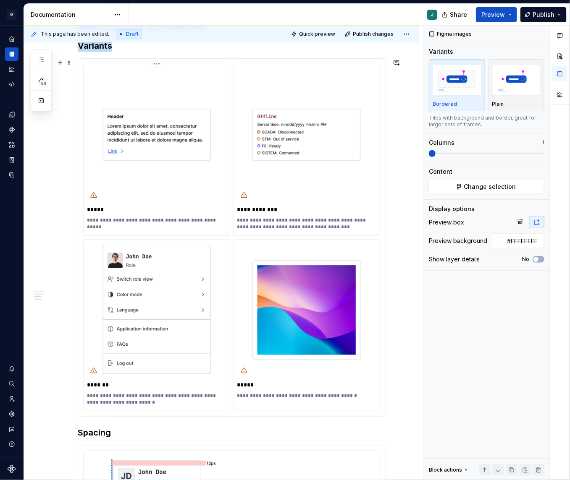
click at [217, 168] on img at bounding box center [157, 135] width 126 height 134
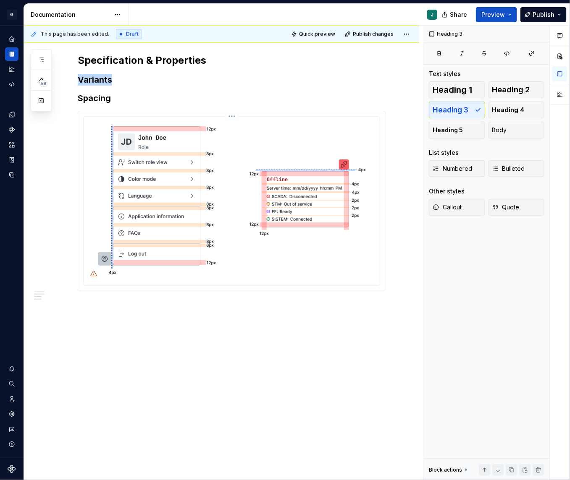
scroll to position [920, 0]
click at [119, 81] on h3 "Variants" at bounding box center [232, 81] width 308 height 12
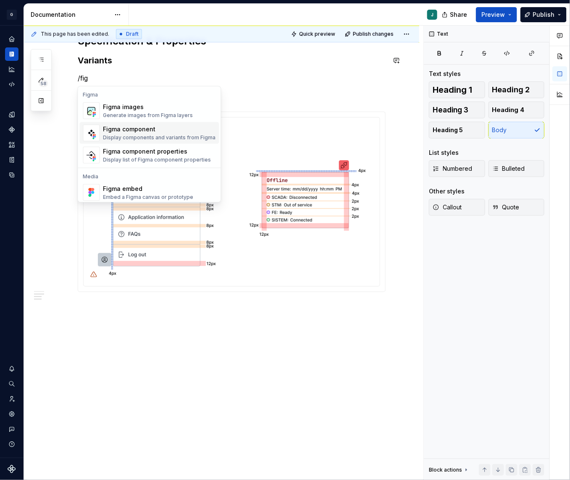
click at [142, 127] on div "Figma component" at bounding box center [159, 129] width 112 height 8
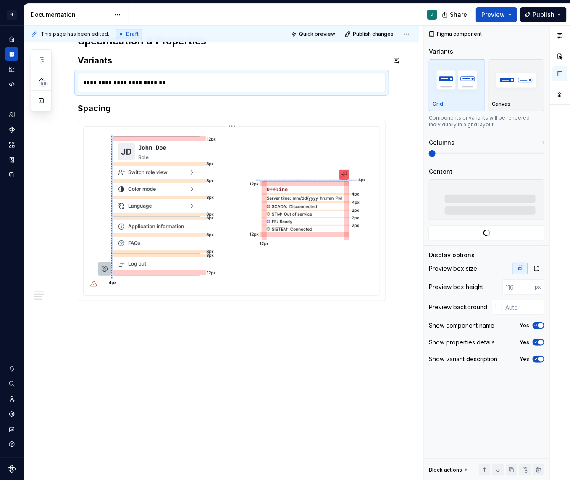
scroll to position [949, 0]
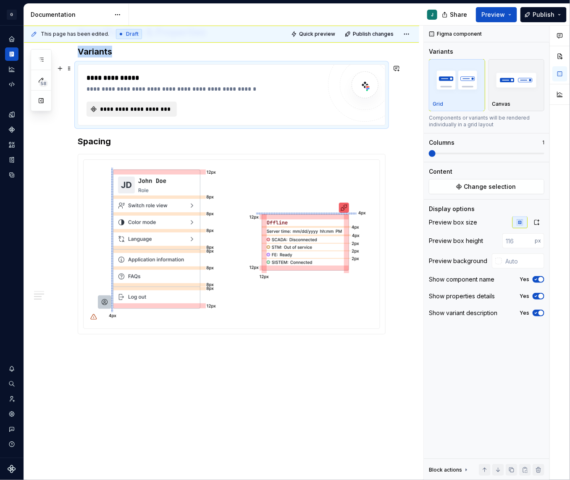
click at [142, 105] on span "**********" at bounding box center [135, 109] width 73 height 8
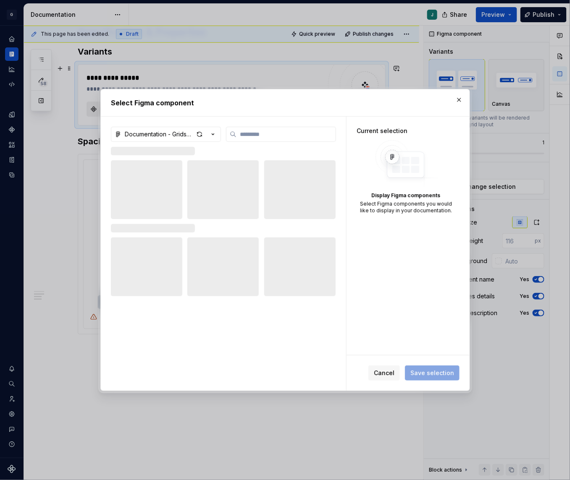
type textarea "*"
type input "**"
type textarea "*"
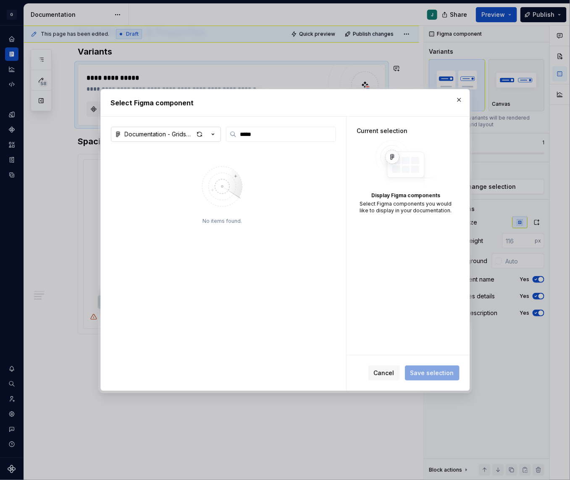
click at [139, 134] on div "Documentation - Gridspertise DS" at bounding box center [159, 134] width 69 height 8
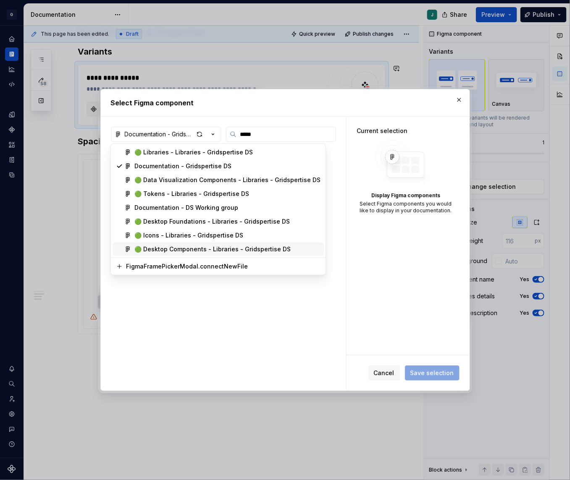
click at [162, 252] on div "🟢 Desktop Components - Libraries - Gridspertise DS" at bounding box center [212, 249] width 156 height 8
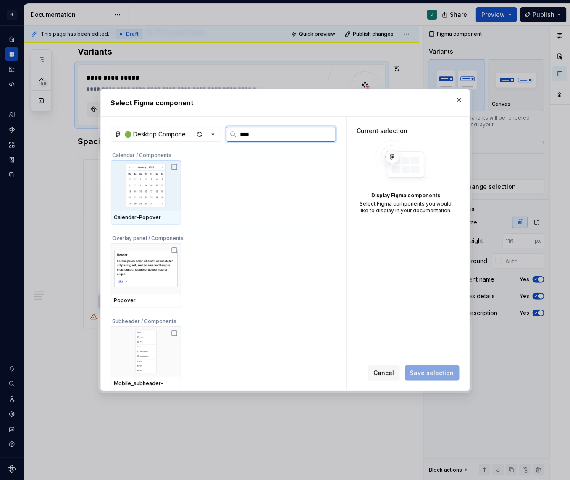
type input "***"
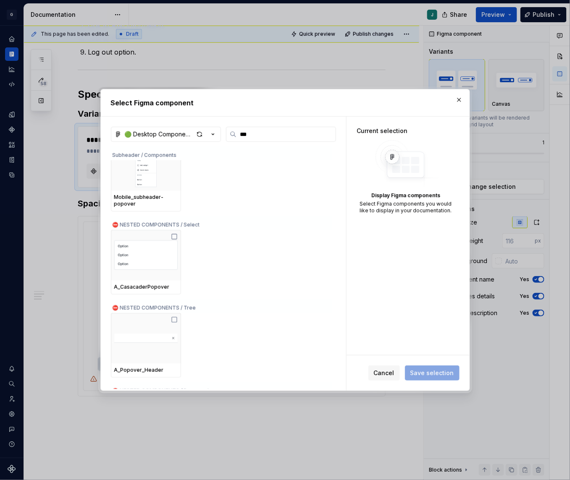
scroll to position [1011, 0]
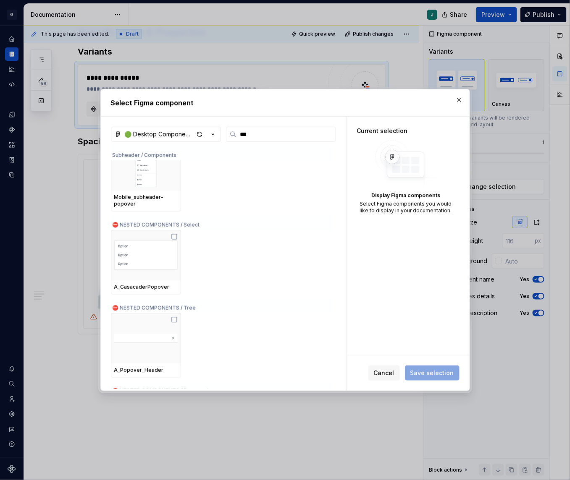
type textarea "*"
click at [245, 132] on input "***" at bounding box center [285, 134] width 99 height 8
paste input "****"
type input "*******"
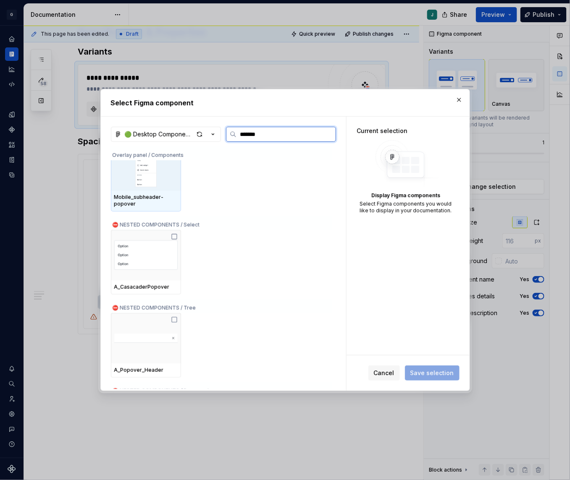
scroll to position [0, 0]
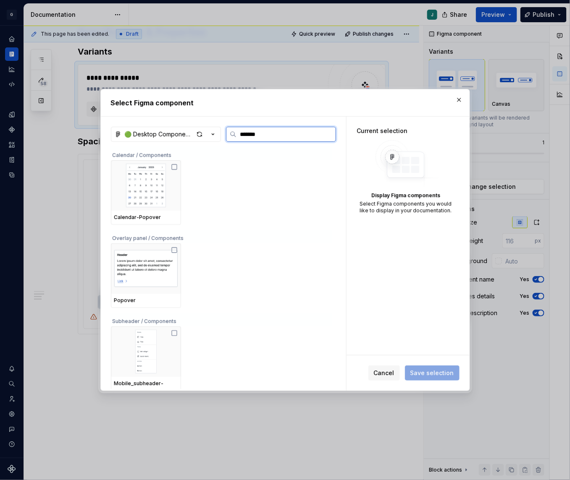
click at [162, 249] on img at bounding box center [145, 269] width 63 height 44
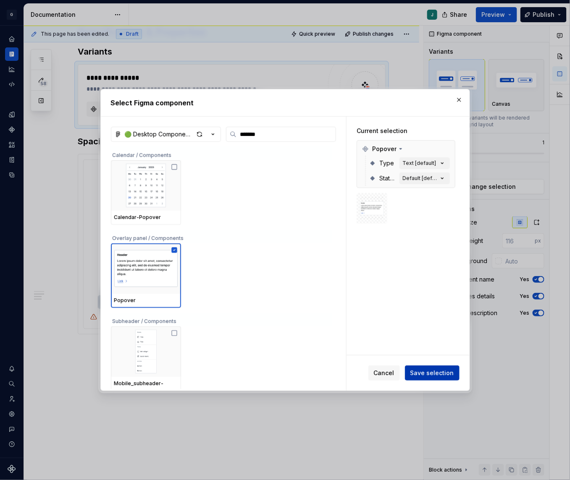
click at [432, 373] on span "Save selection" at bounding box center [432, 373] width 44 height 8
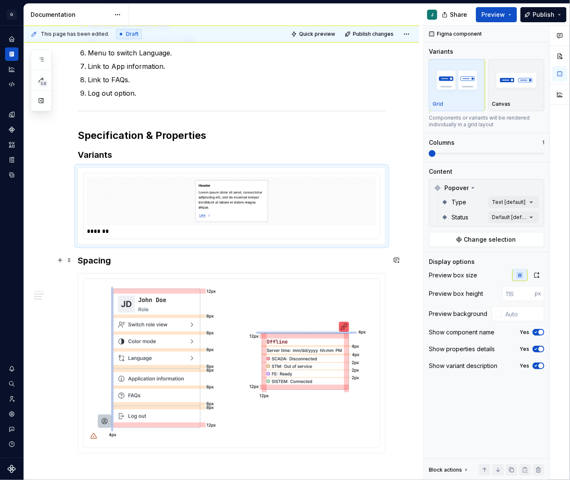
scroll to position [894, 0]
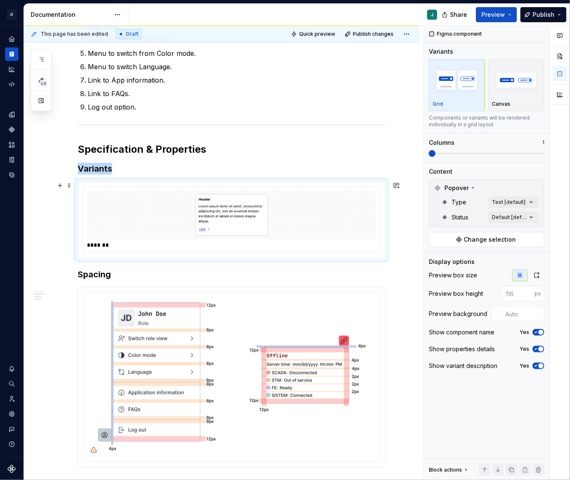
click at [263, 220] on img at bounding box center [231, 215] width 111 height 42
click at [513, 201] on div "Comments Open comments No comments yet Select ‘Comment’ from the block context …" at bounding box center [497, 253] width 146 height 455
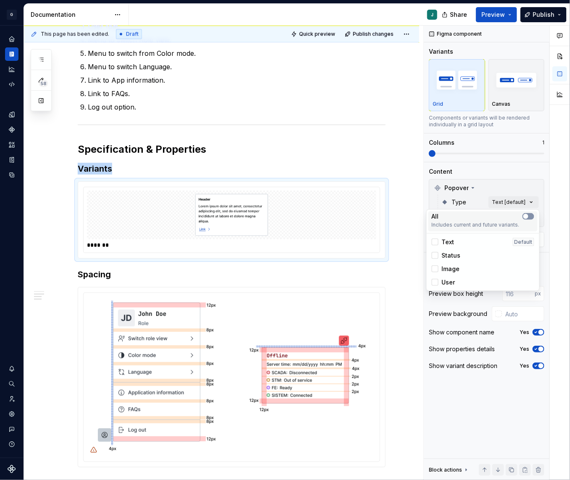
click at [523, 217] on button "button" at bounding box center [528, 216] width 12 height 7
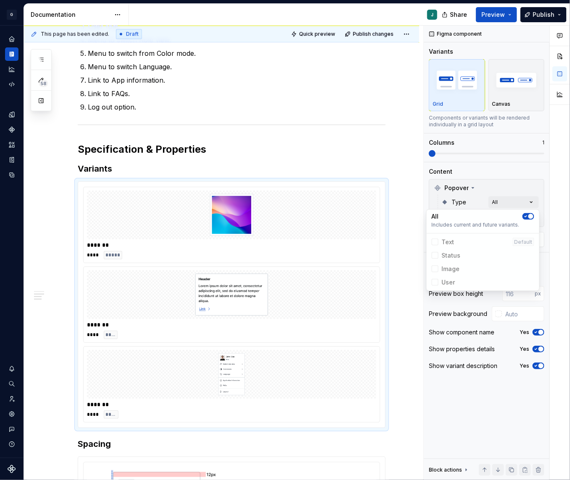
click at [523, 197] on div "Comments Open comments No comments yet Select ‘Comment’ from the block context …" at bounding box center [497, 253] width 146 height 455
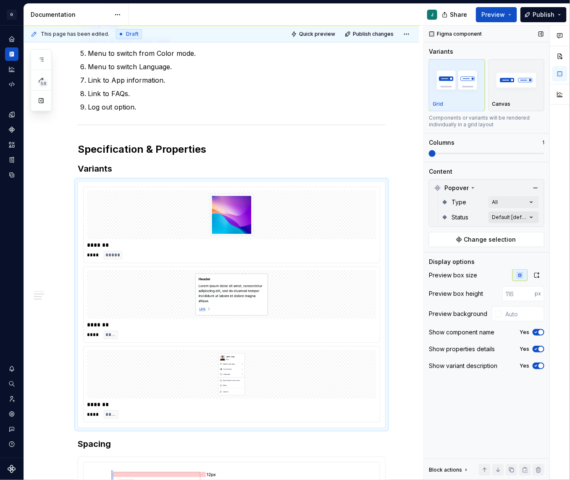
click at [509, 216] on div "Comments Open comments No comments yet Select ‘Comment’ from the block context …" at bounding box center [497, 253] width 146 height 455
click at [435, 254] on div at bounding box center [435, 257] width 7 height 7
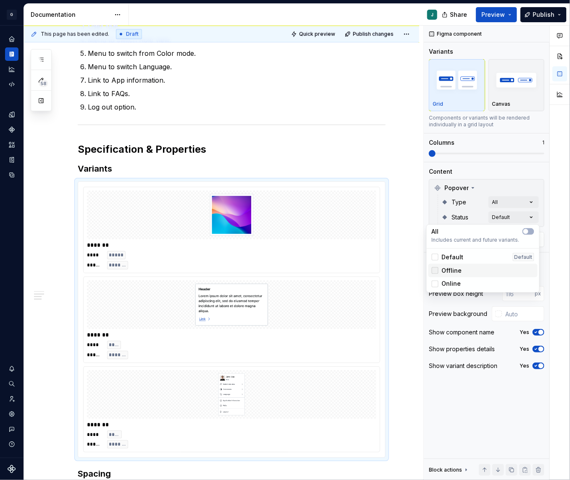
click at [435, 271] on div at bounding box center [435, 270] width 7 height 7
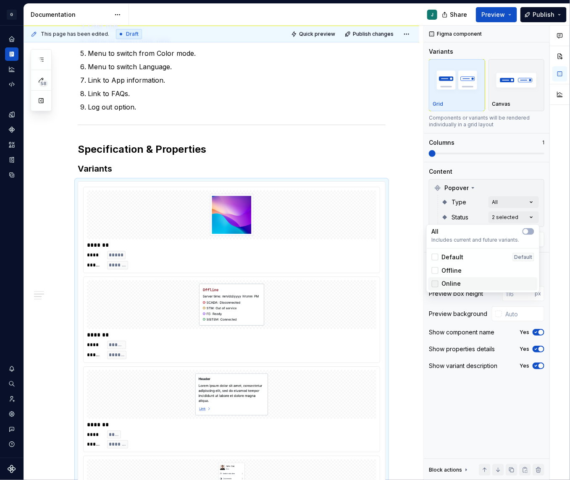
click at [434, 286] on div at bounding box center [435, 284] width 7 height 7
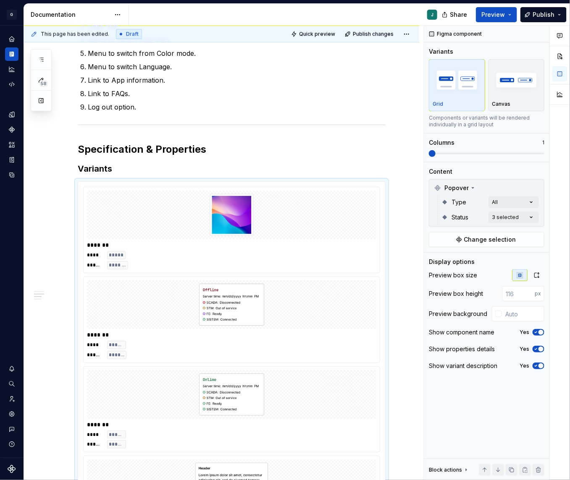
click at [505, 175] on div "Comments Open comments No comments yet Select ‘Comment’ from the block context …" at bounding box center [497, 253] width 146 height 455
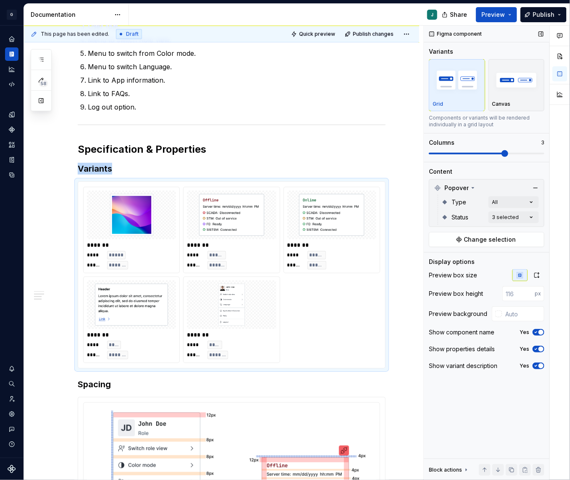
click at [501, 152] on span at bounding box center [486, 153] width 115 height 7
click at [523, 273] on icon "button" at bounding box center [536, 275] width 5 height 5
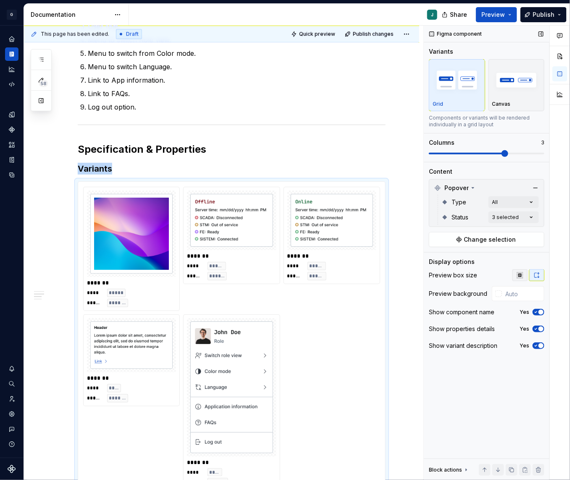
click at [523, 275] on button "button" at bounding box center [519, 275] width 15 height 12
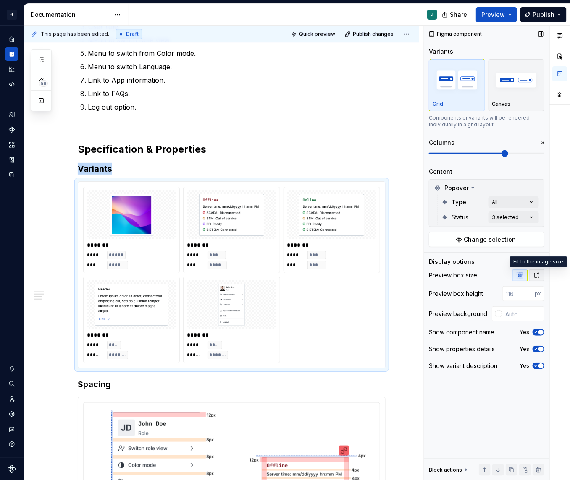
click at [523, 272] on icon "button" at bounding box center [536, 275] width 7 height 7
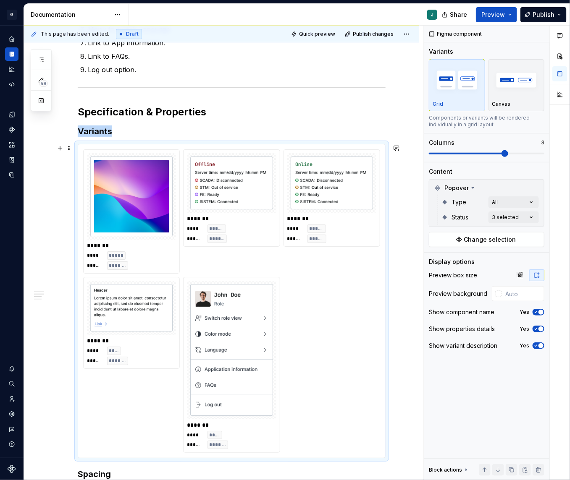
scroll to position [934, 0]
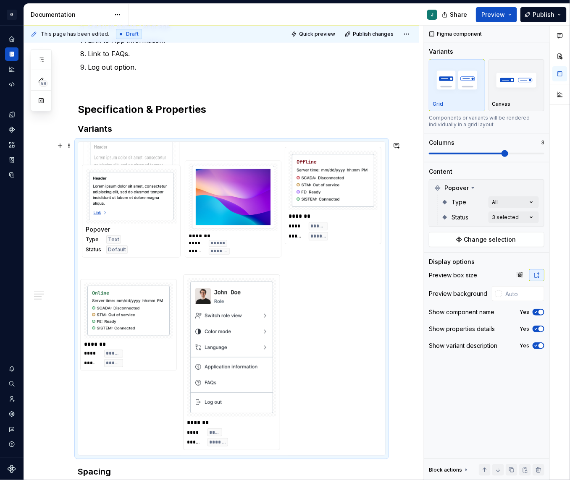
drag, startPoint x: 136, startPoint y: 314, endPoint x: 136, endPoint y: 204, distance: 110.8
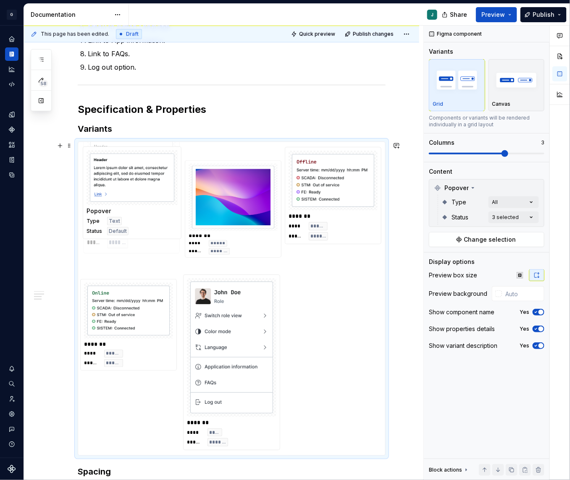
click at [136, 204] on body "G GSP Design System J Design system data Documentation J Share Preview Publish …" at bounding box center [285, 240] width 570 height 480
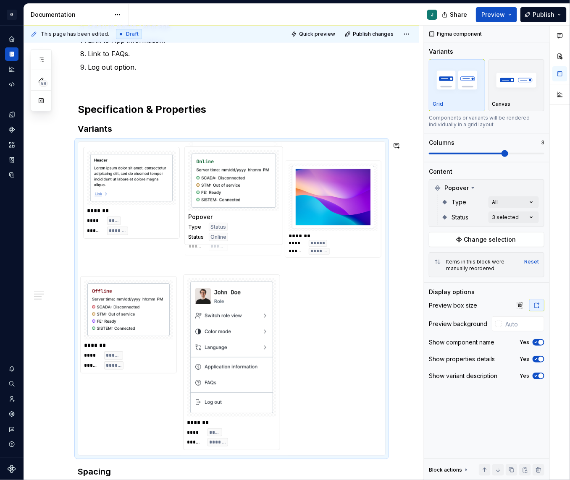
drag, startPoint x: 139, startPoint y: 306, endPoint x: 238, endPoint y: 191, distance: 152.1
click at [238, 191] on body "G GSP Design System J Design system data Documentation J Share Preview Publish …" at bounding box center [285, 240] width 570 height 480
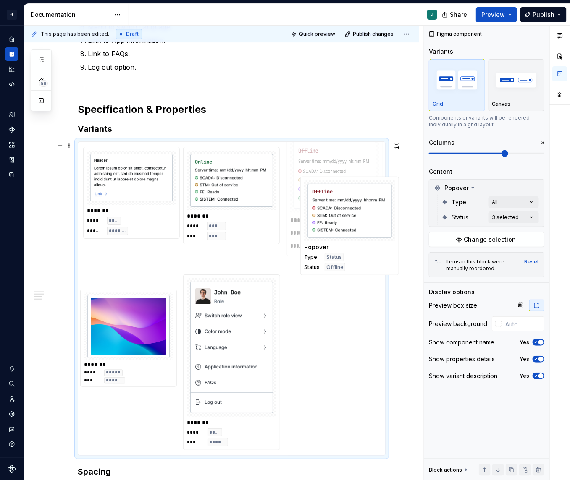
drag, startPoint x: 138, startPoint y: 308, endPoint x: 354, endPoint y: 209, distance: 238.0
click at [354, 209] on body "G GSP Design System J Design system data Documentation J Share Preview Publish …" at bounding box center [285, 240] width 570 height 480
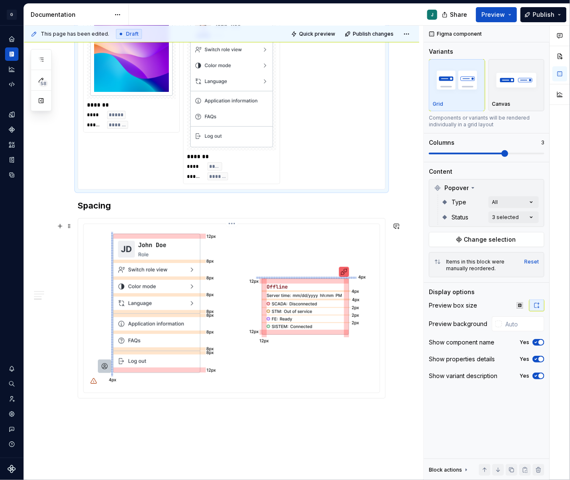
scroll to position [1284, 0]
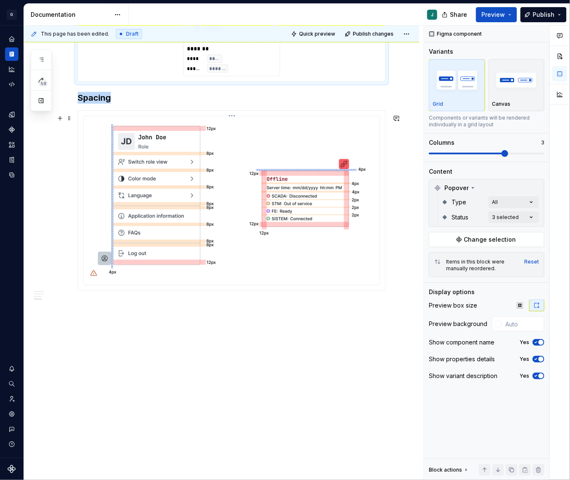
click at [239, 188] on img at bounding box center [232, 200] width 272 height 160
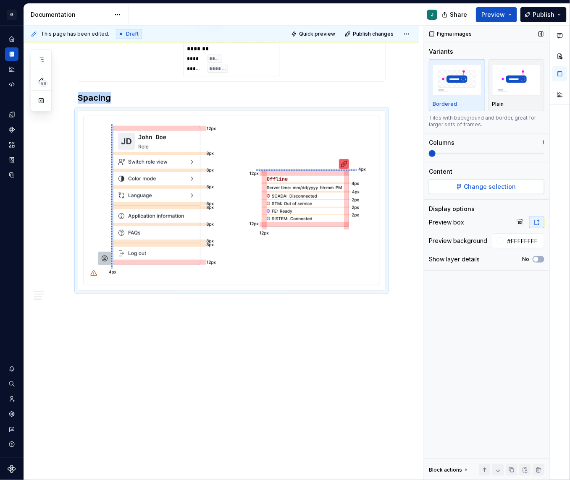
click at [471, 188] on span "Change selection" at bounding box center [490, 187] width 52 height 8
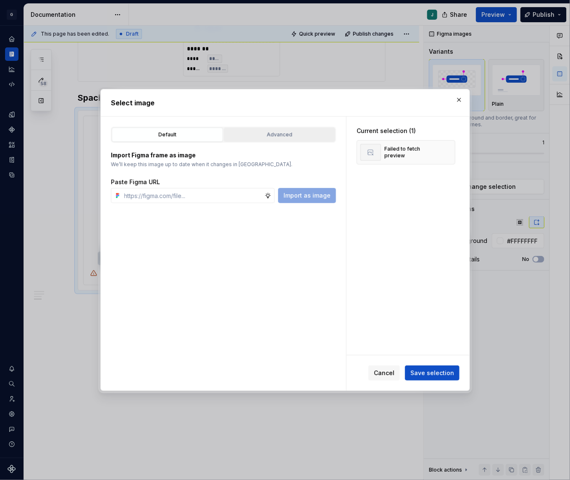
type textarea "*"
click at [300, 135] on div "Advanced" at bounding box center [279, 135] width 105 height 8
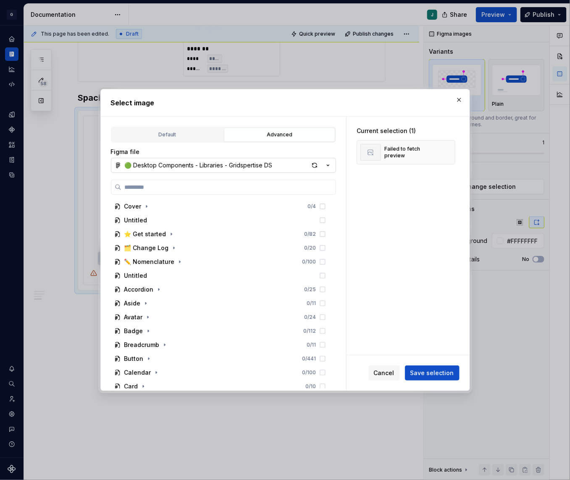
click at [177, 161] on div "🟢 Desktop Components - Libraries - Gridspertise DS" at bounding box center [199, 165] width 148 height 8
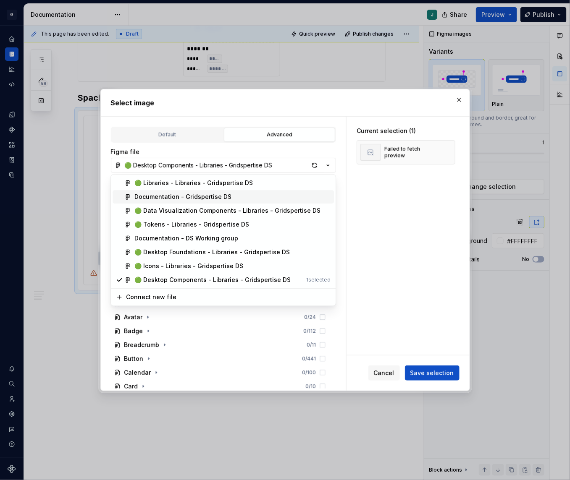
click at [167, 197] on div "Documentation - Gridspertise DS" at bounding box center [182, 197] width 97 height 8
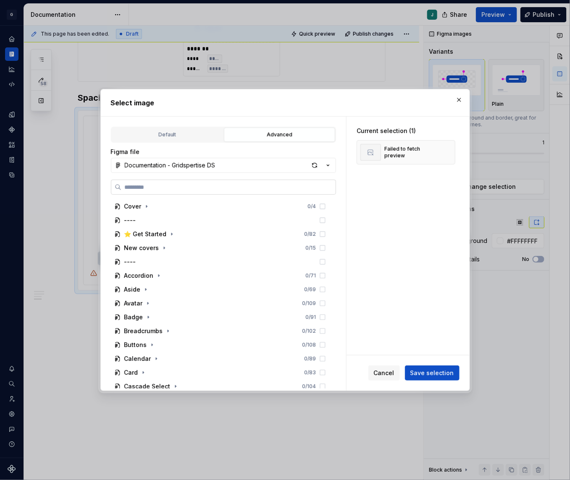
paste input "**********"
type input "**********"
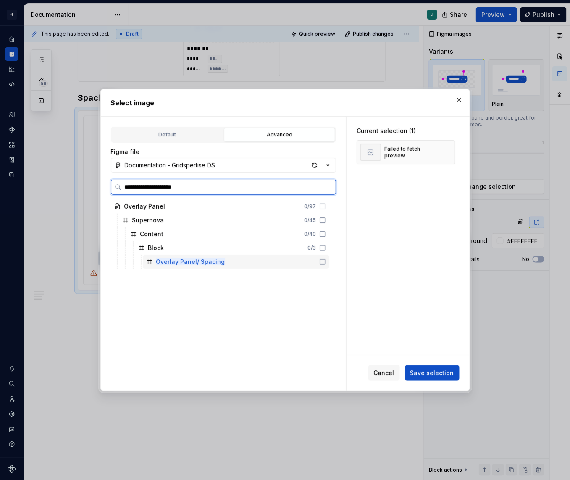
click at [208, 261] on mark "Overlay Panel/ Spacing" at bounding box center [190, 261] width 69 height 7
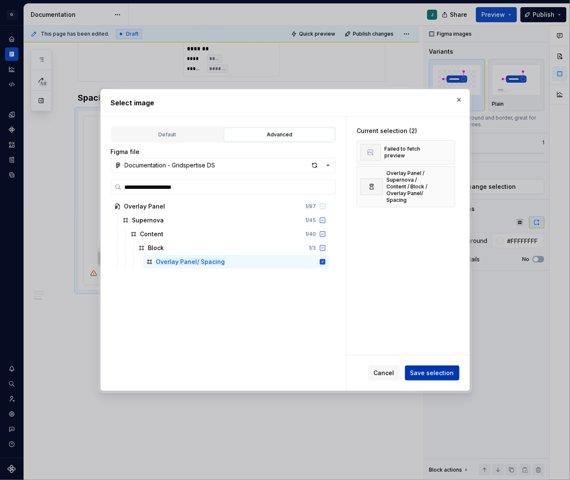
click at [437, 377] on span "Save selection" at bounding box center [432, 373] width 44 height 8
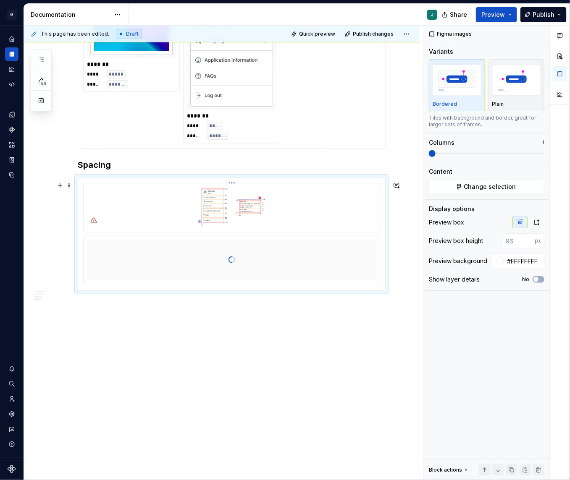
click at [232, 183] on html "G GSP Design System J Design system data Documentation J Share Preview Publish …" at bounding box center [285, 240] width 570 height 480
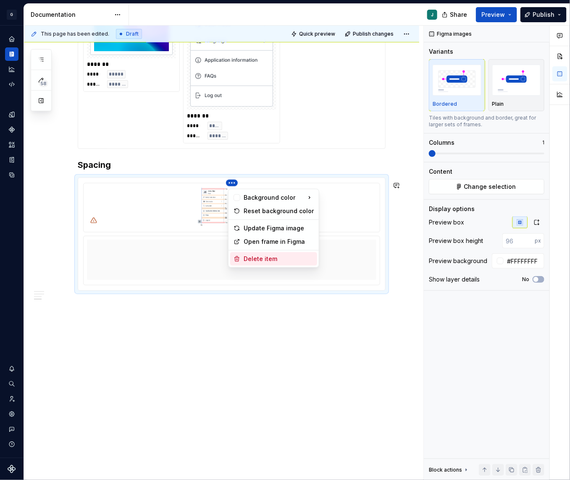
click at [267, 259] on div "Delete item" at bounding box center [278, 259] width 70 height 8
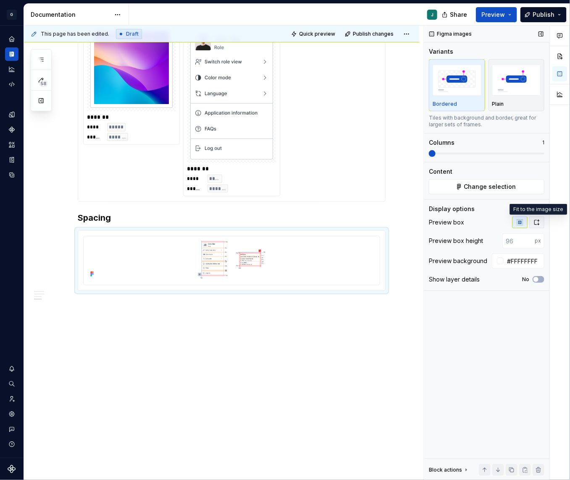
click at [523, 220] on icon "button" at bounding box center [536, 222] width 7 height 7
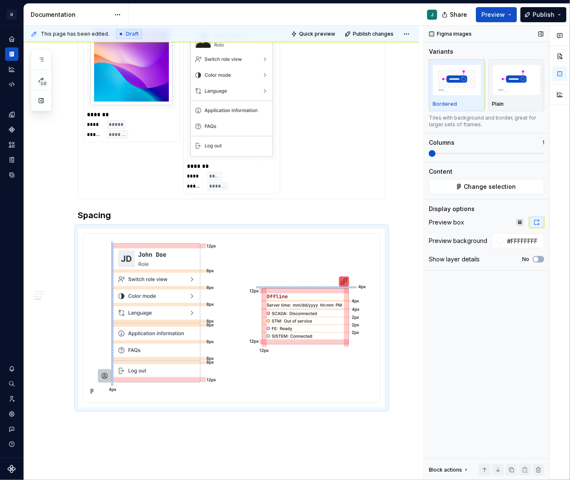
scroll to position [1284, 0]
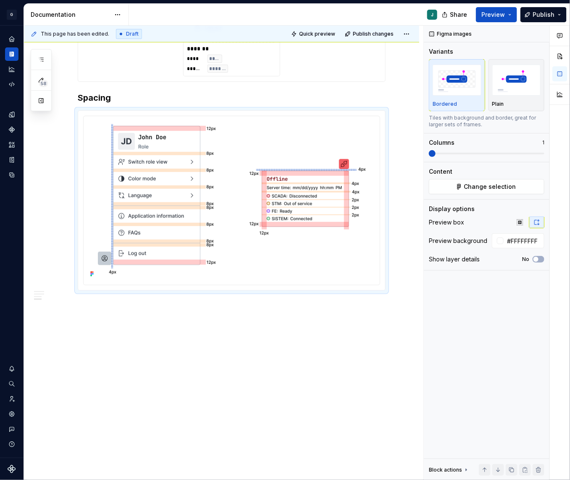
type textarea "*"
